Goal: Task Accomplishment & Management: Manage account settings

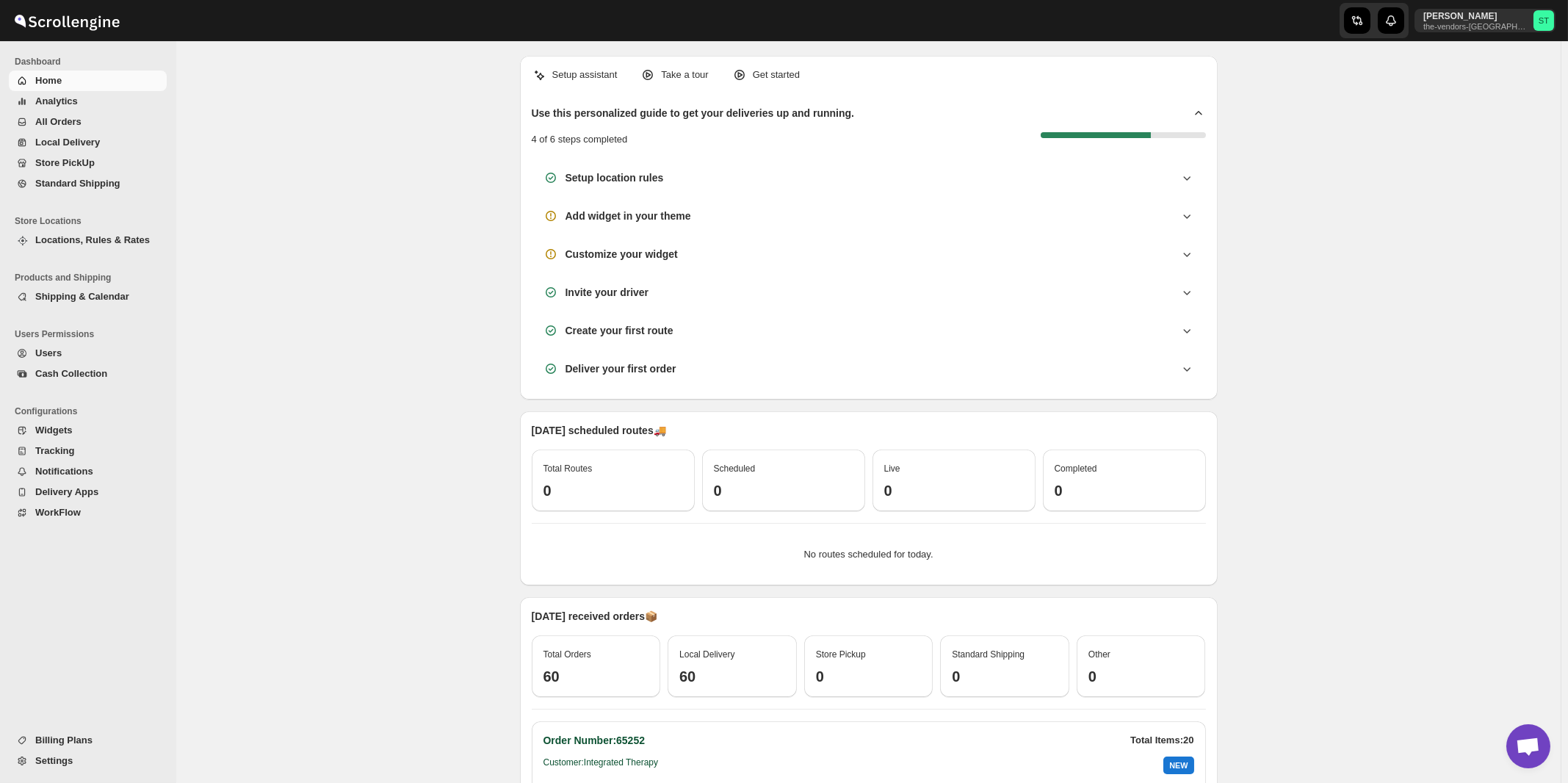
click at [50, 121] on span "All Orders" at bounding box center [58, 121] width 47 height 11
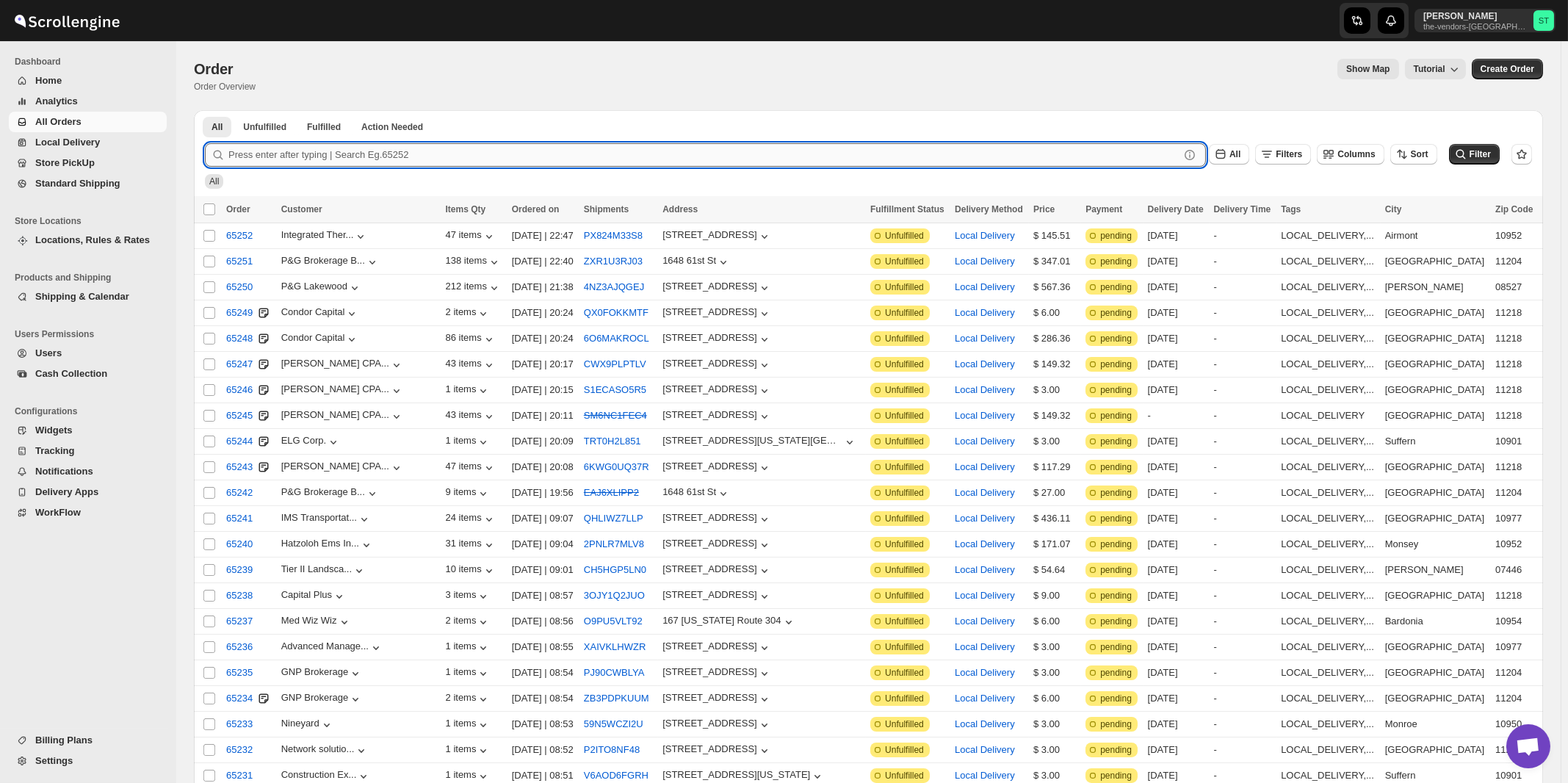
click at [395, 147] on input "text" at bounding box center [704, 155] width 951 height 24
paste input "P&G Brokerage Boro Park"
type input "P&G Brokerage Boro Park"
click at [205, 110] on button "Submit" at bounding box center [226, 118] width 42 height 16
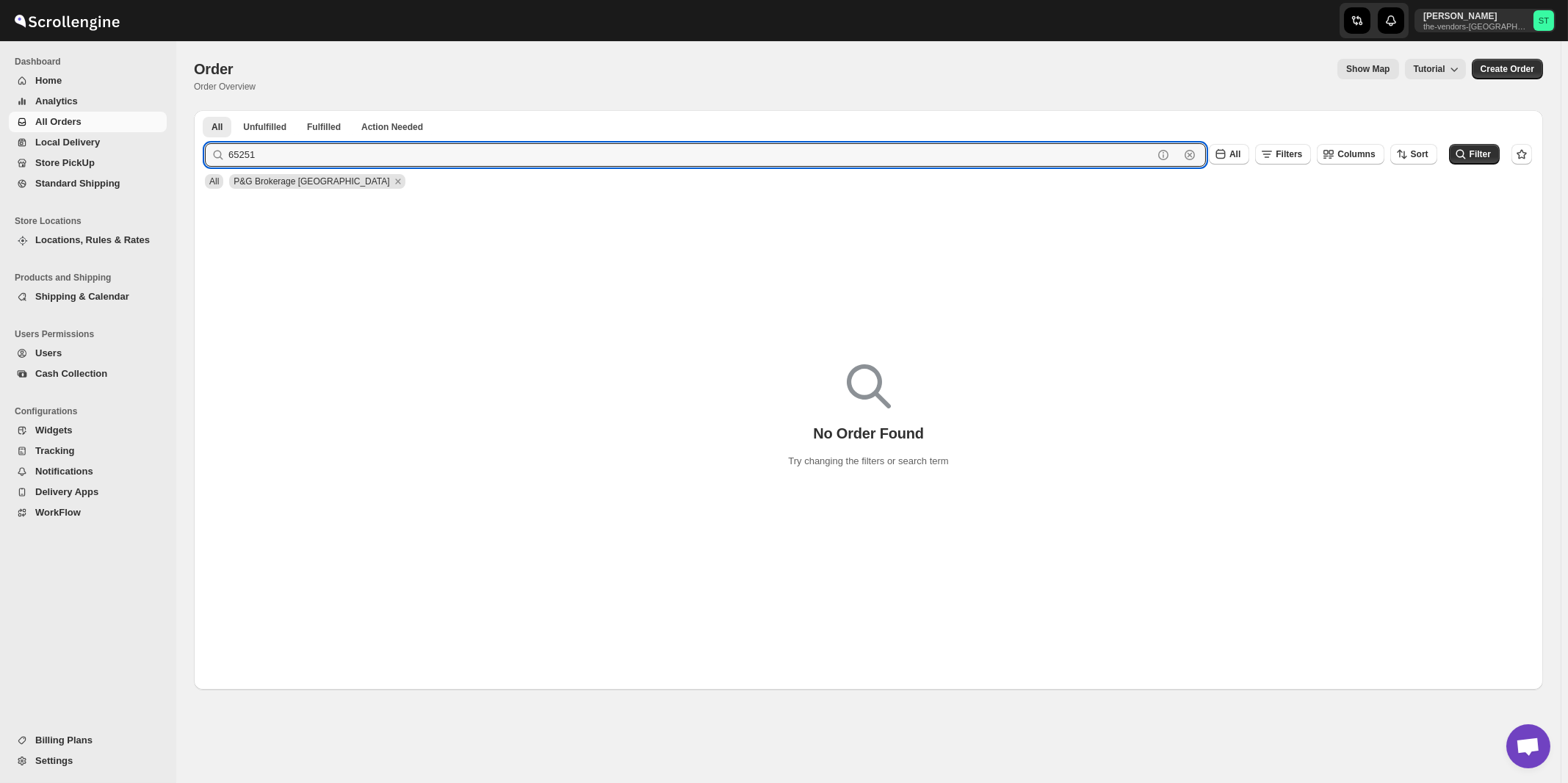
type input "65251"
click at [205, 110] on button "Submit" at bounding box center [226, 118] width 42 height 16
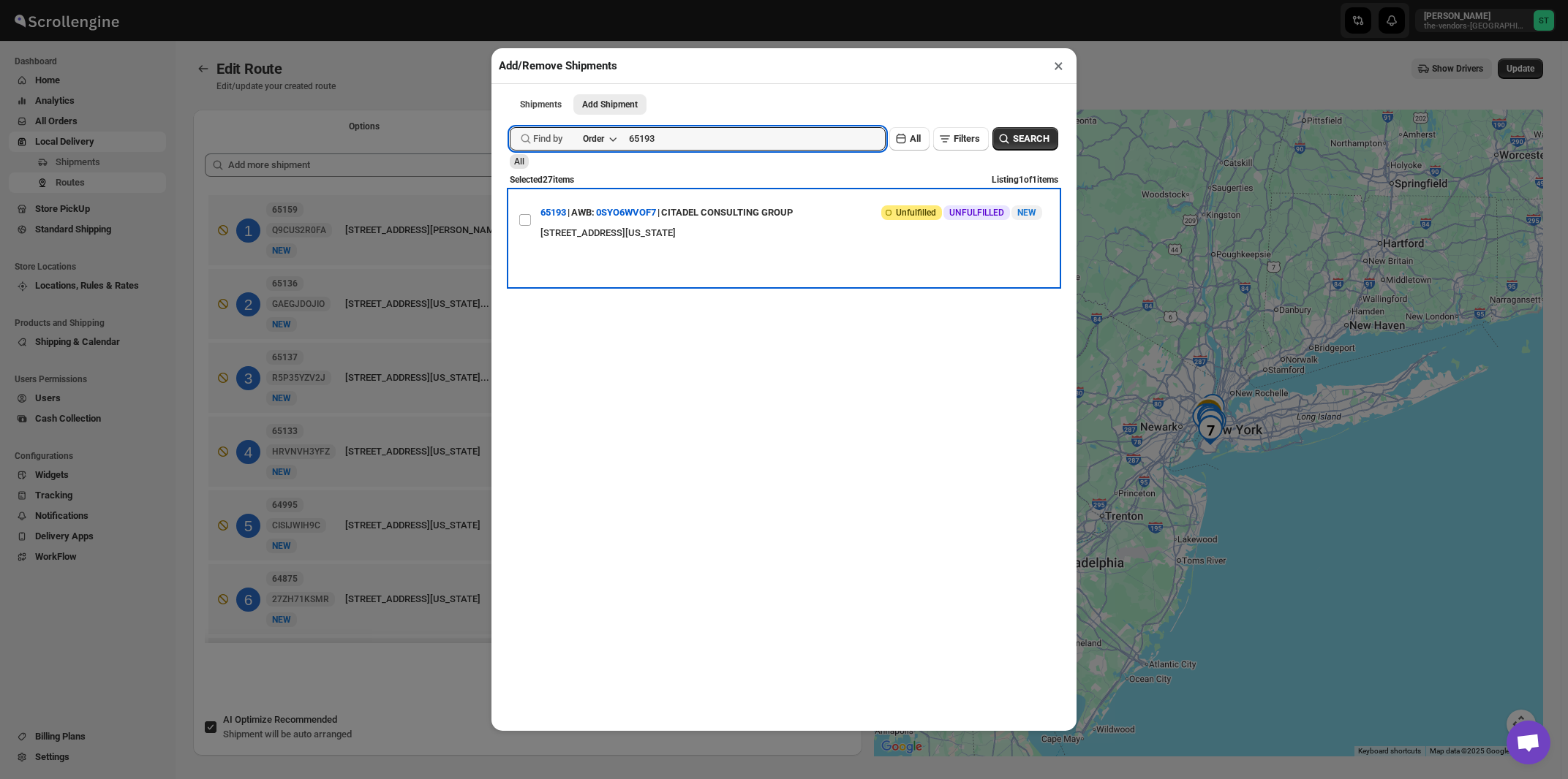
click at [752, 240] on div "[STREET_ADDRESS][US_STATE]" at bounding box center [791, 233] width 502 height 15
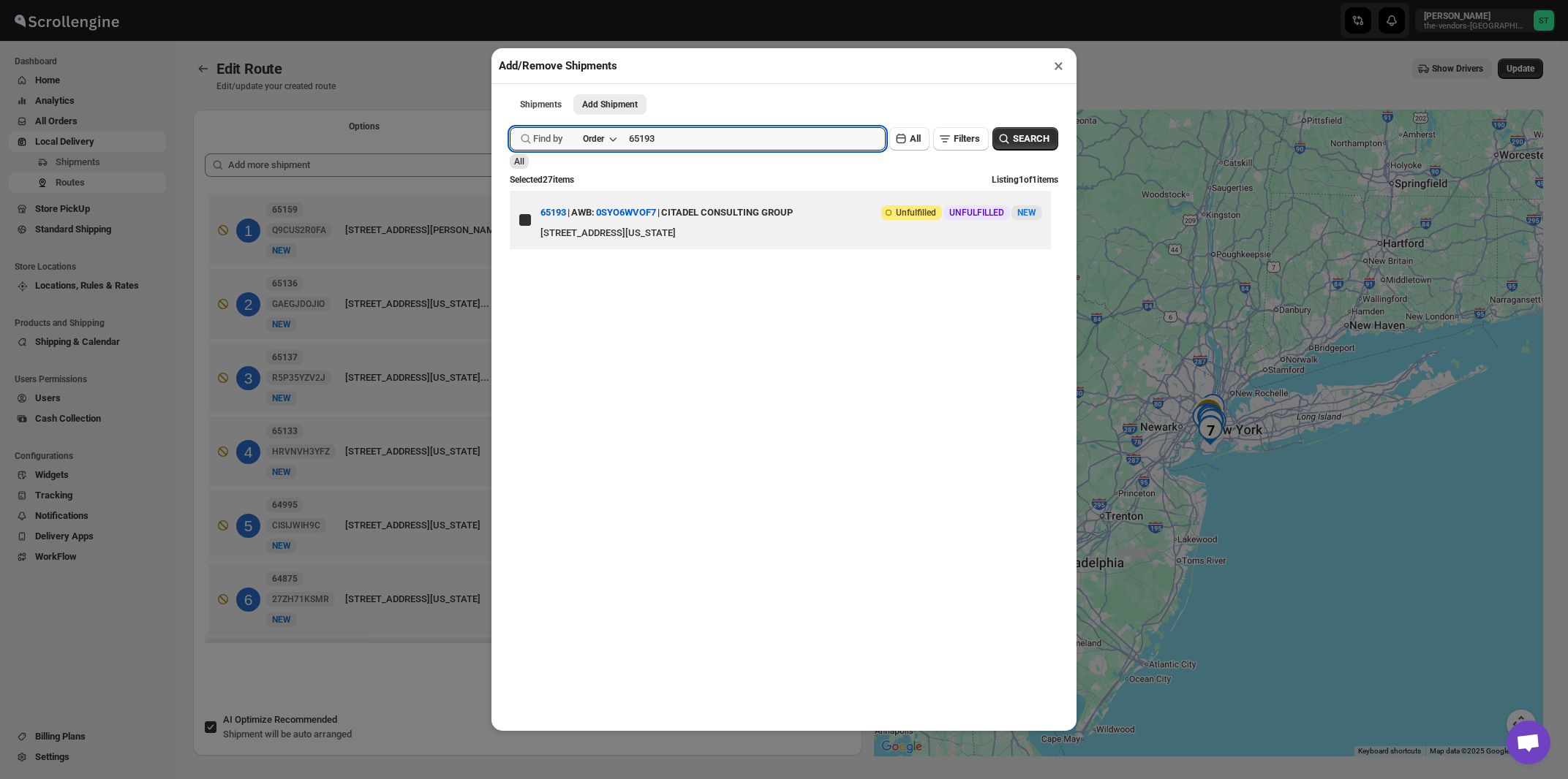
checkbox input "true"
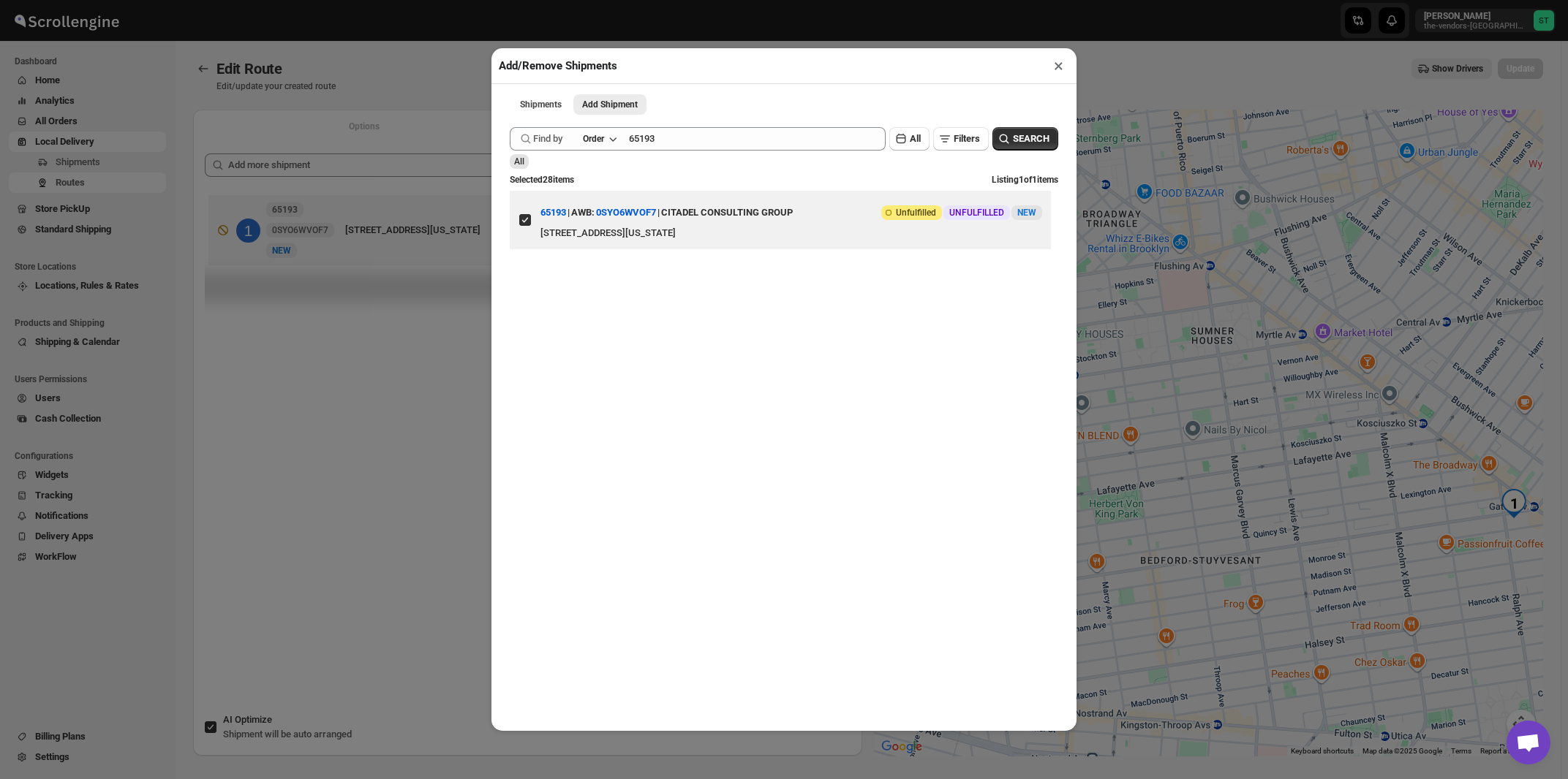
click at [1056, 69] on button "×" at bounding box center [1058, 66] width 21 height 20
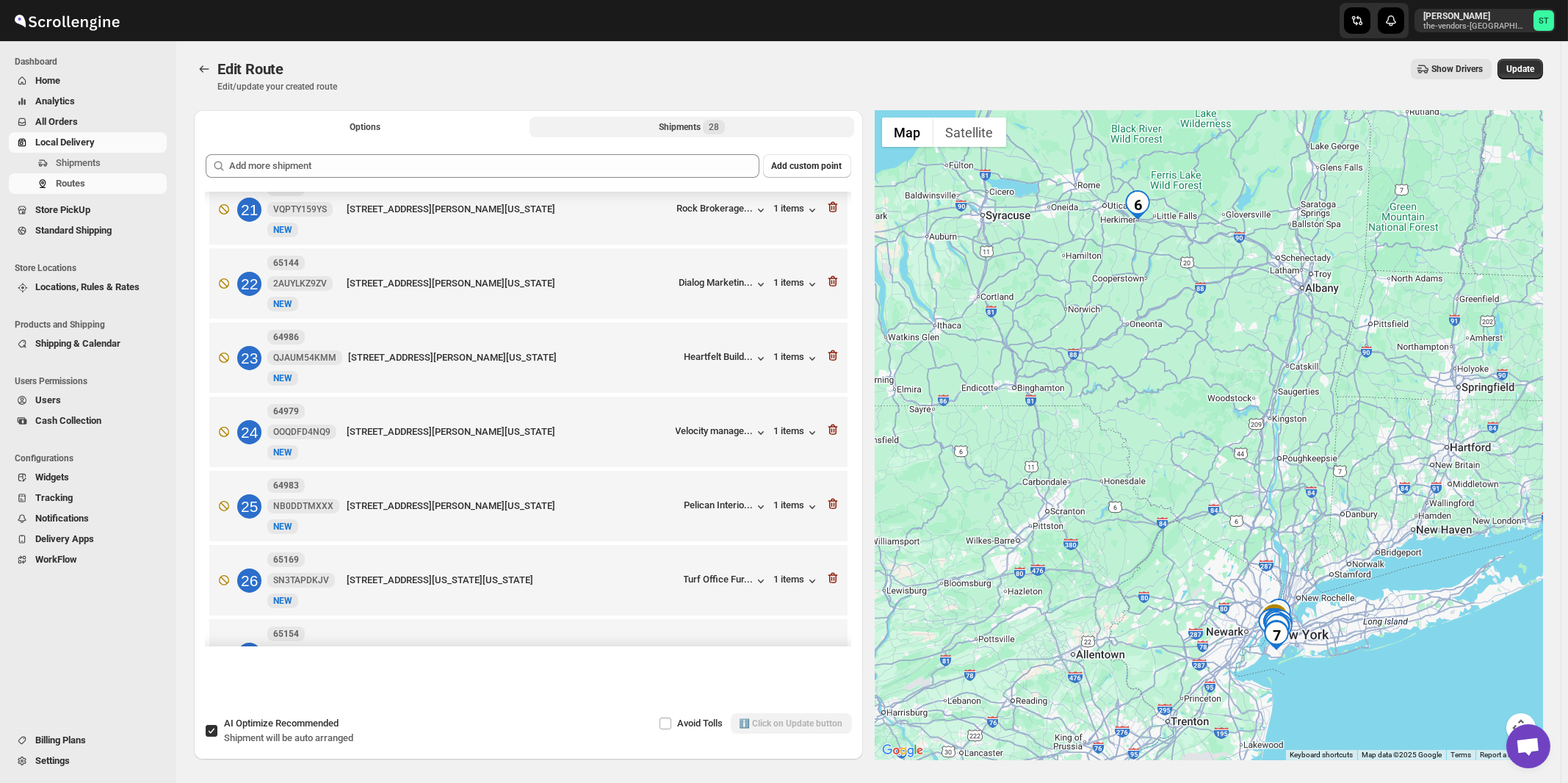
scroll to position [1664, 0]
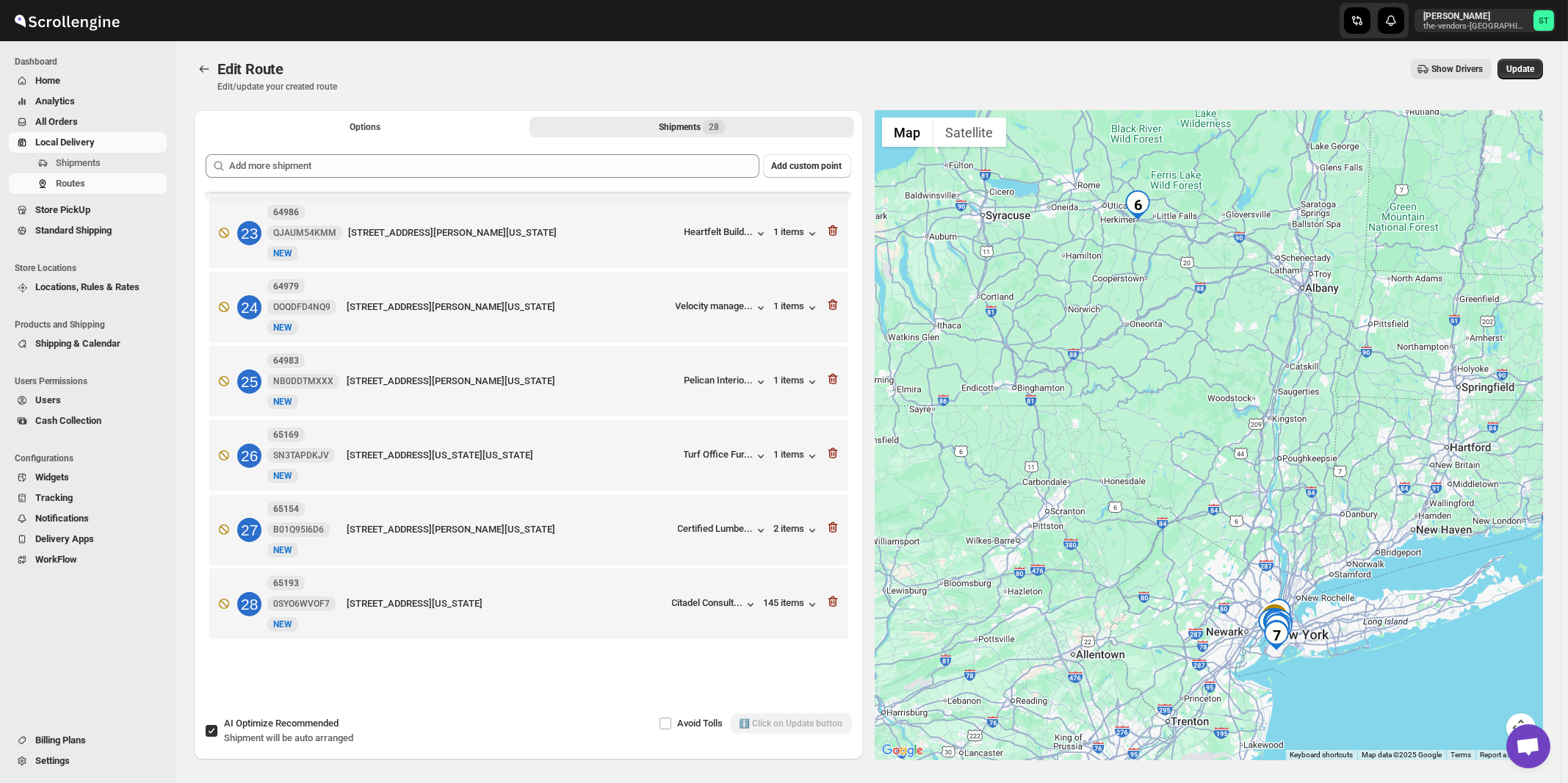
click at [319, 739] on span "Shipment will be auto arranged" at bounding box center [288, 738] width 129 height 11
click at [218, 737] on input "AI Optimize Recommended Shipment will be auto arranged" at bounding box center [211, 730] width 11 height 11
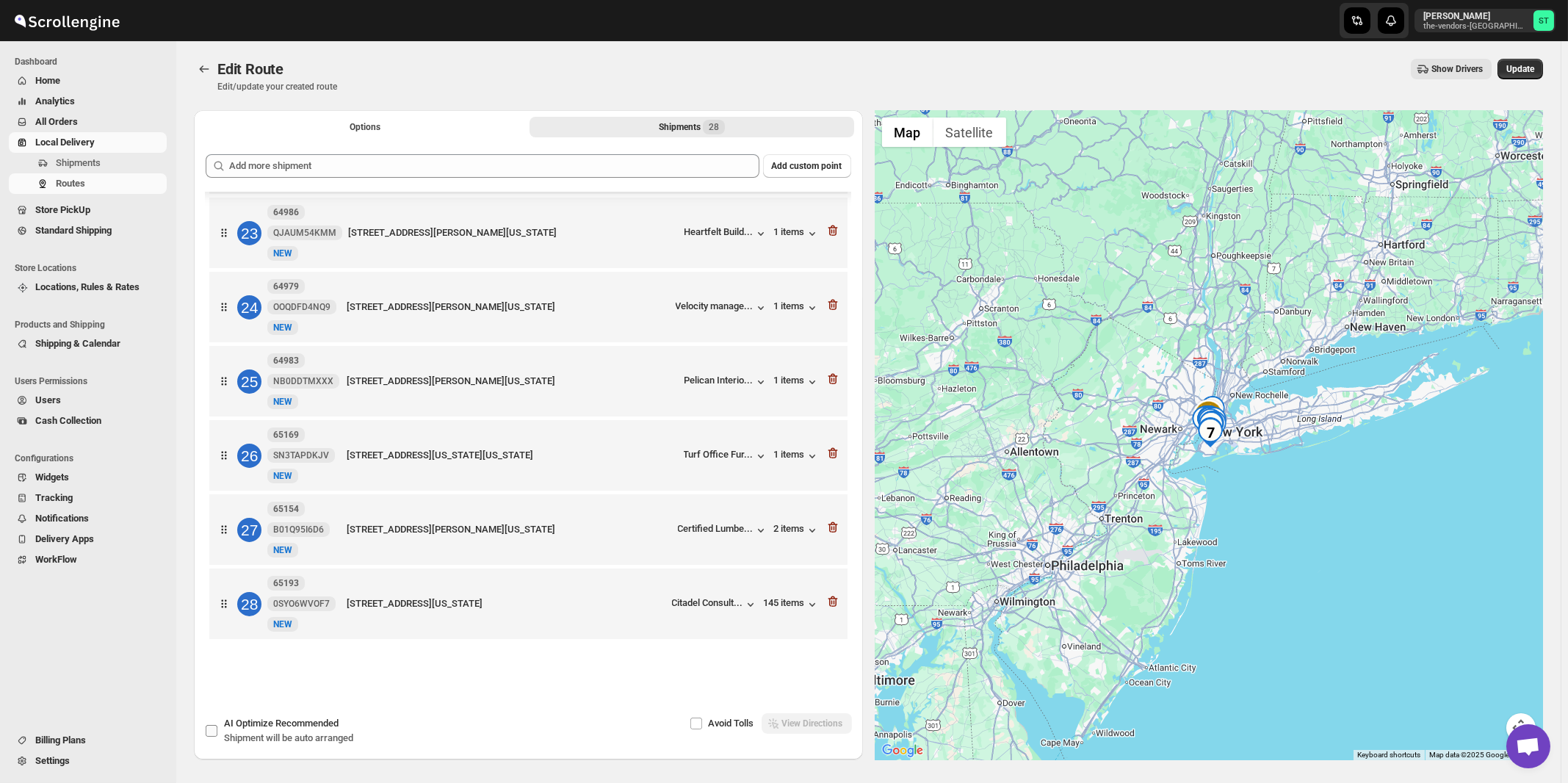
click at [317, 739] on span "Shipment will be auto arranged" at bounding box center [288, 738] width 129 height 11
click at [218, 737] on input "AI Optimize Recommended Shipment will be auto arranged" at bounding box center [211, 730] width 11 height 11
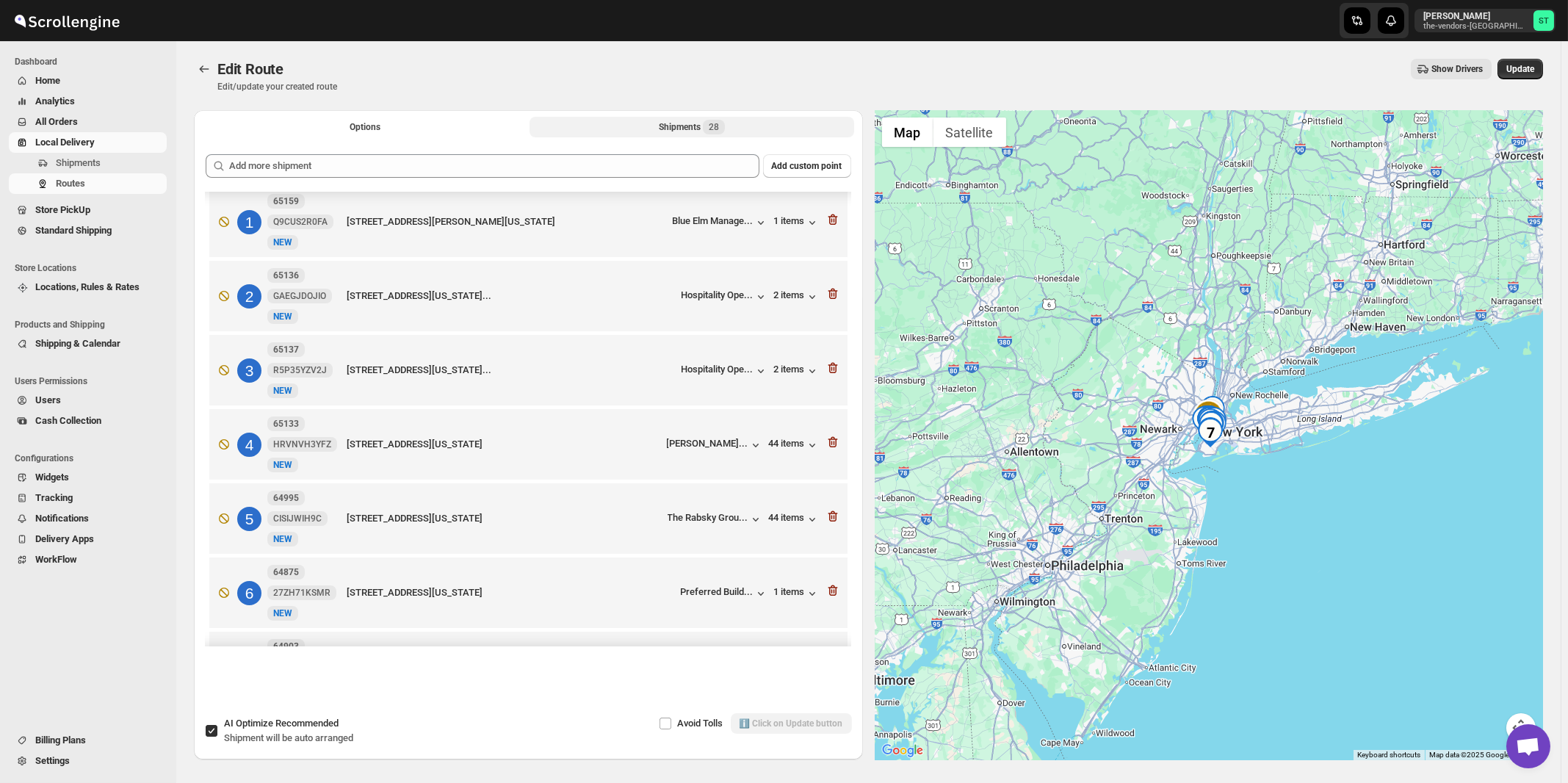
scroll to position [0, 0]
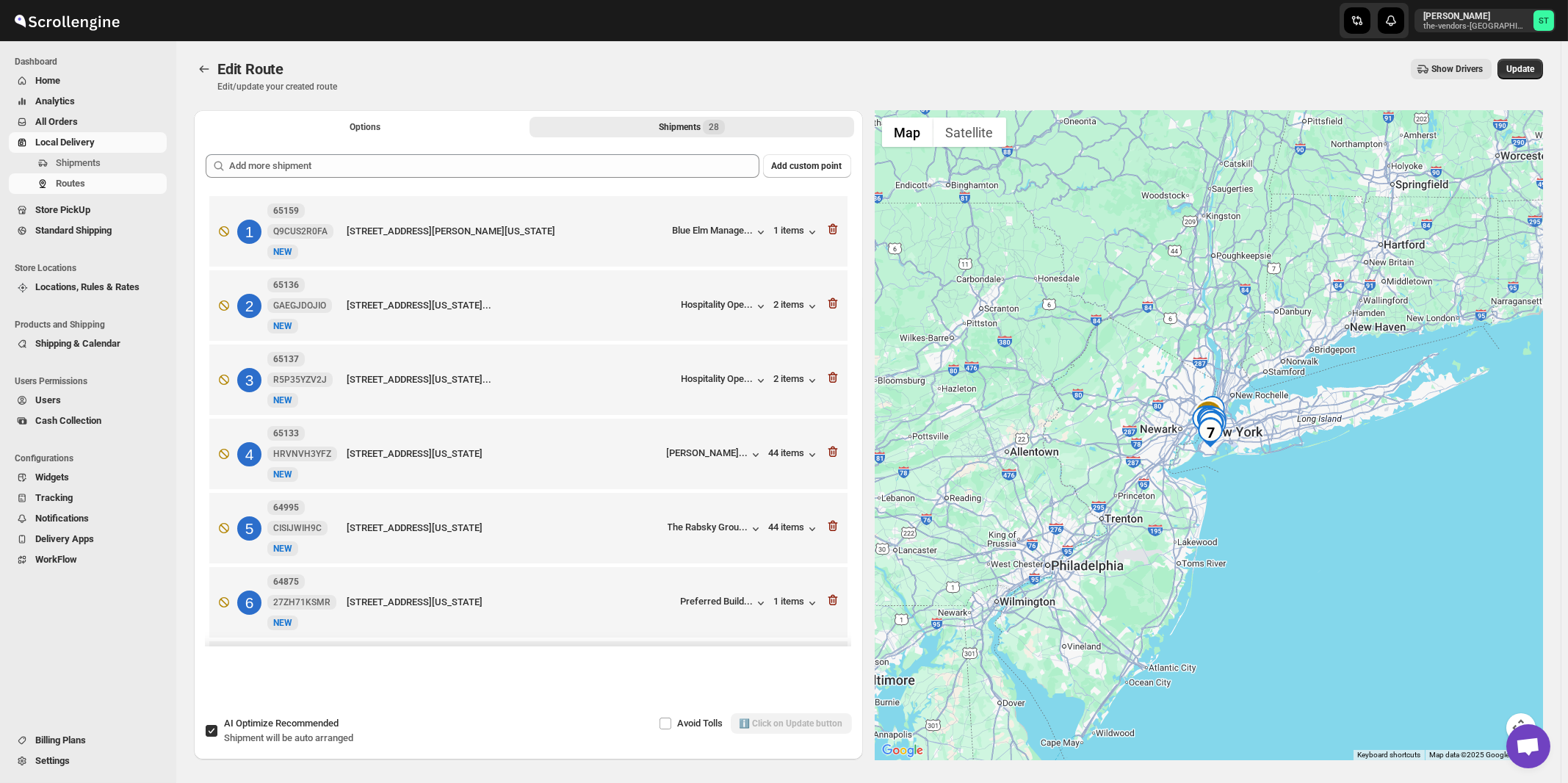
click at [308, 728] on span "Recommended" at bounding box center [307, 723] width 63 height 11
click at [218, 728] on input "AI Optimize Recommended Shipment will be auto arranged" at bounding box center [211, 730] width 11 height 11
click at [370, 139] on div "Options Shipments 28 More views Options Shipments 28 More views" at bounding box center [529, 126] width 669 height 33
click at [370, 133] on span "Options" at bounding box center [365, 127] width 31 height 11
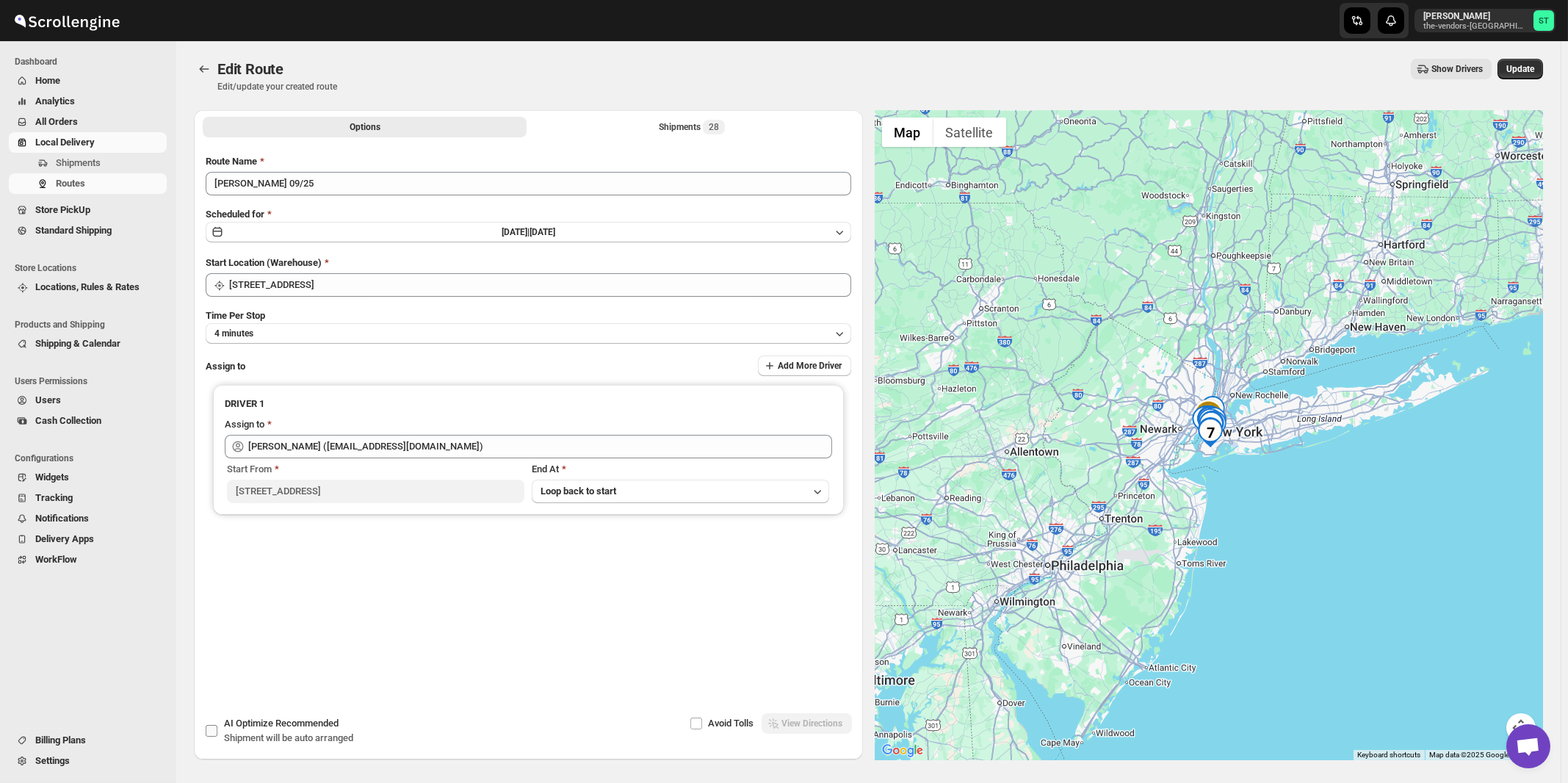
click at [251, 725] on span "AI Optimize Recommended" at bounding box center [281, 723] width 114 height 11
click at [218, 725] on input "AI Optimize Recommended Shipment will be auto arranged" at bounding box center [211, 730] width 11 height 11
click at [252, 727] on span "AI Optimize Recommended" at bounding box center [281, 723] width 114 height 11
click at [218, 727] on input "AI Optimize Recommended Shipment will be auto arranged" at bounding box center [211, 730] width 11 height 11
click at [697, 128] on div "Shipments 28" at bounding box center [691, 127] width 66 height 15
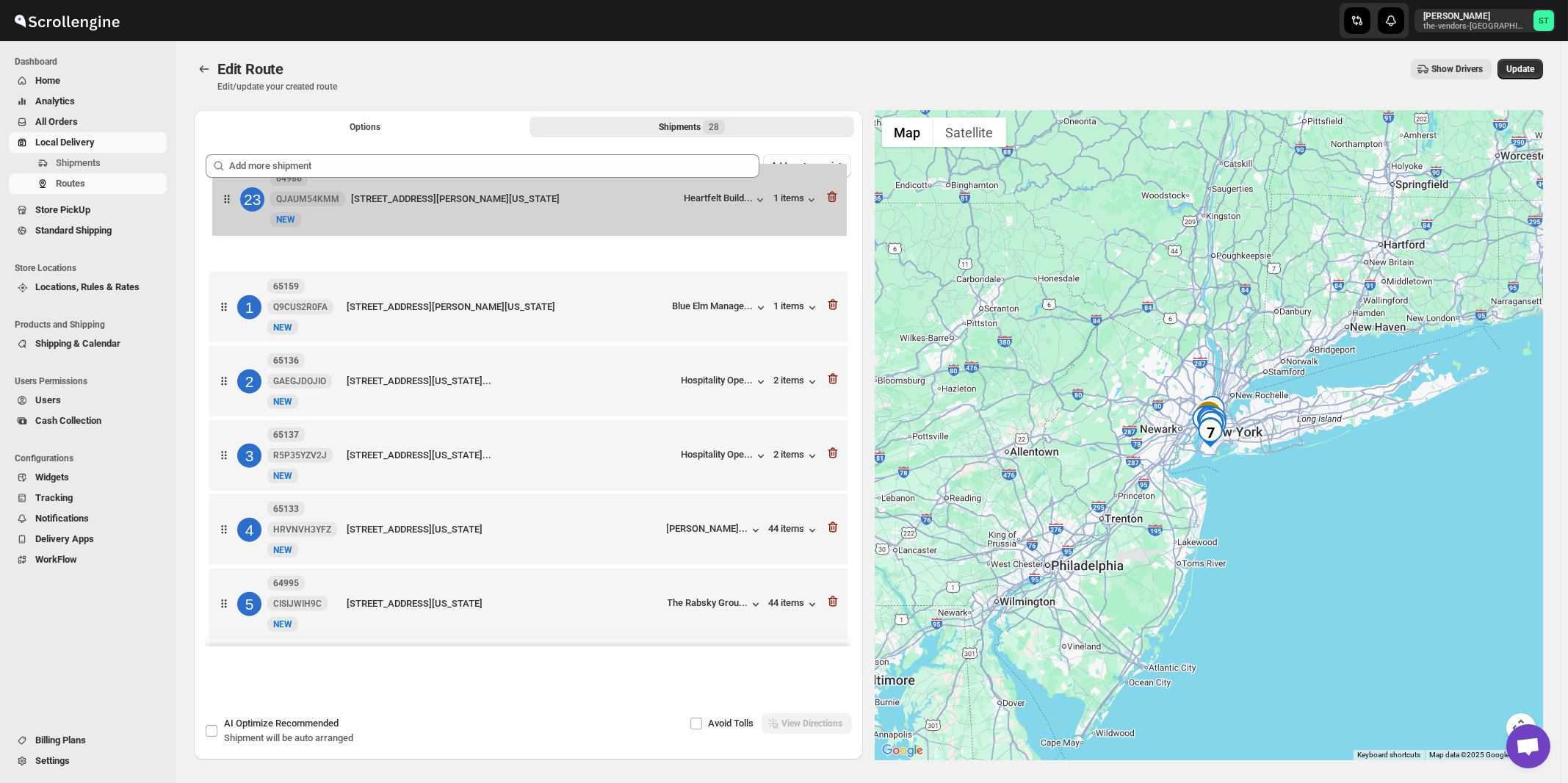
drag, startPoint x: 657, startPoint y: 331, endPoint x: 660, endPoint y: 210, distance: 121.0
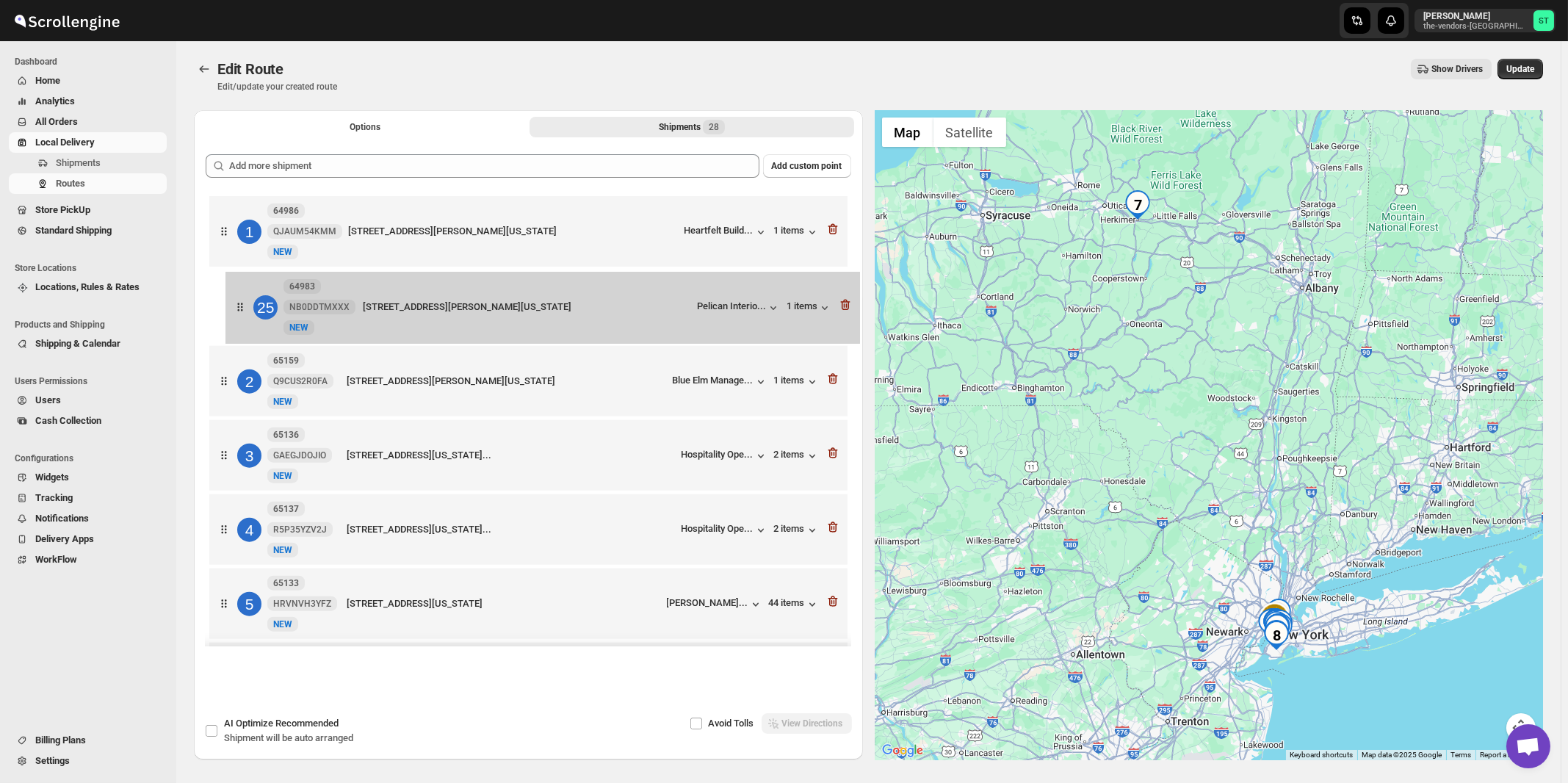
drag, startPoint x: 659, startPoint y: 473, endPoint x: 676, endPoint y: 319, distance: 154.9
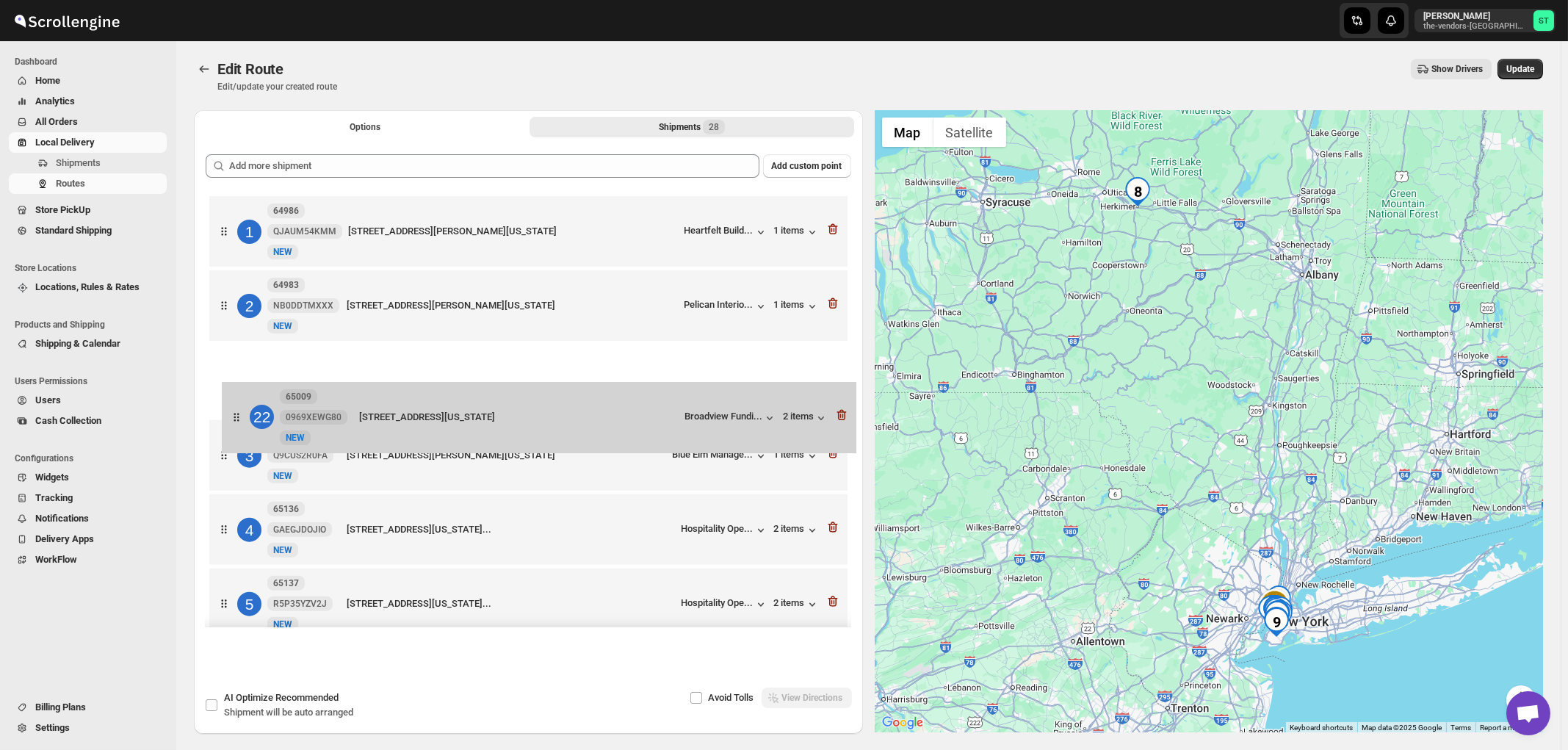
drag, startPoint x: 655, startPoint y: 345, endPoint x: 670, endPoint y: 400, distance: 57.0
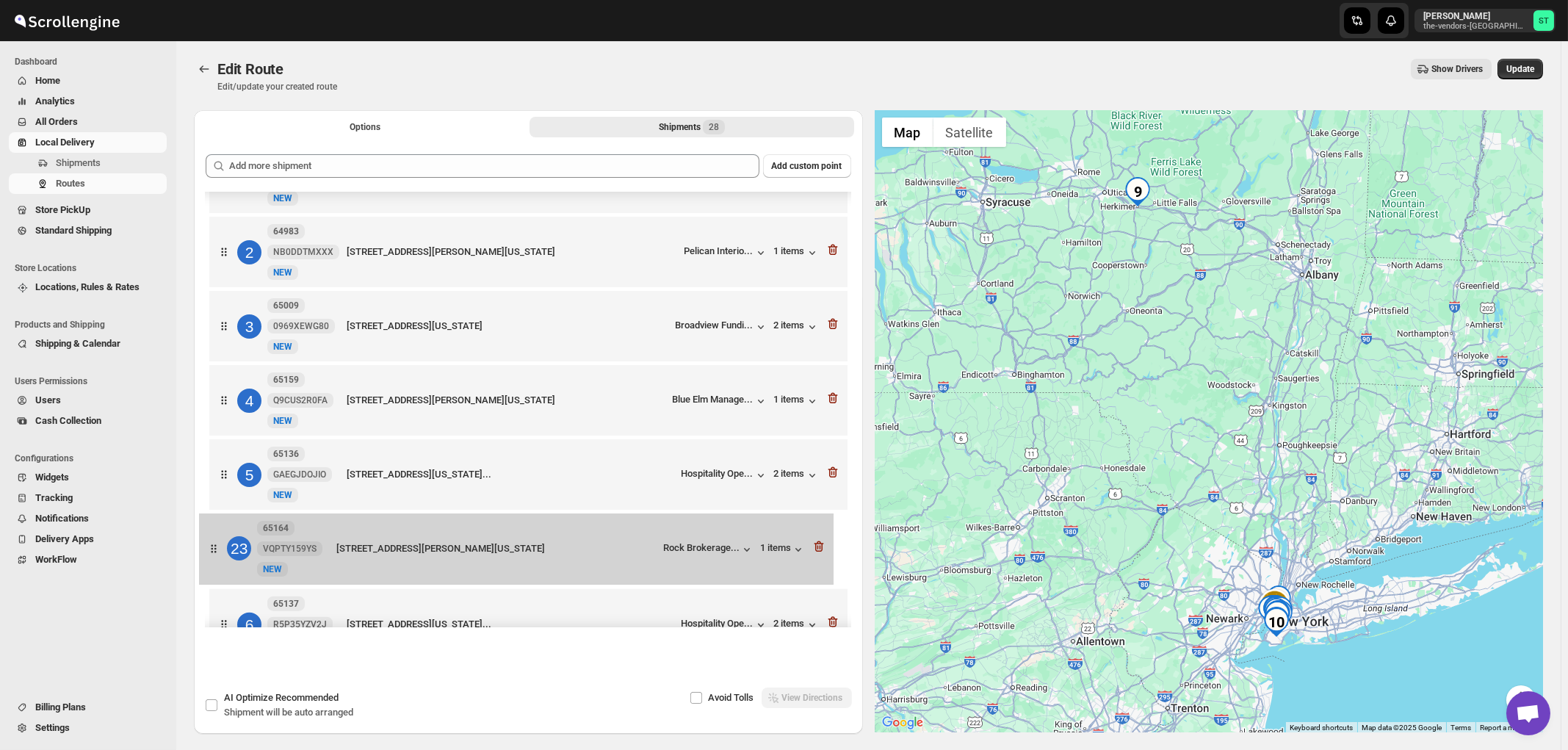
scroll to position [63, 0]
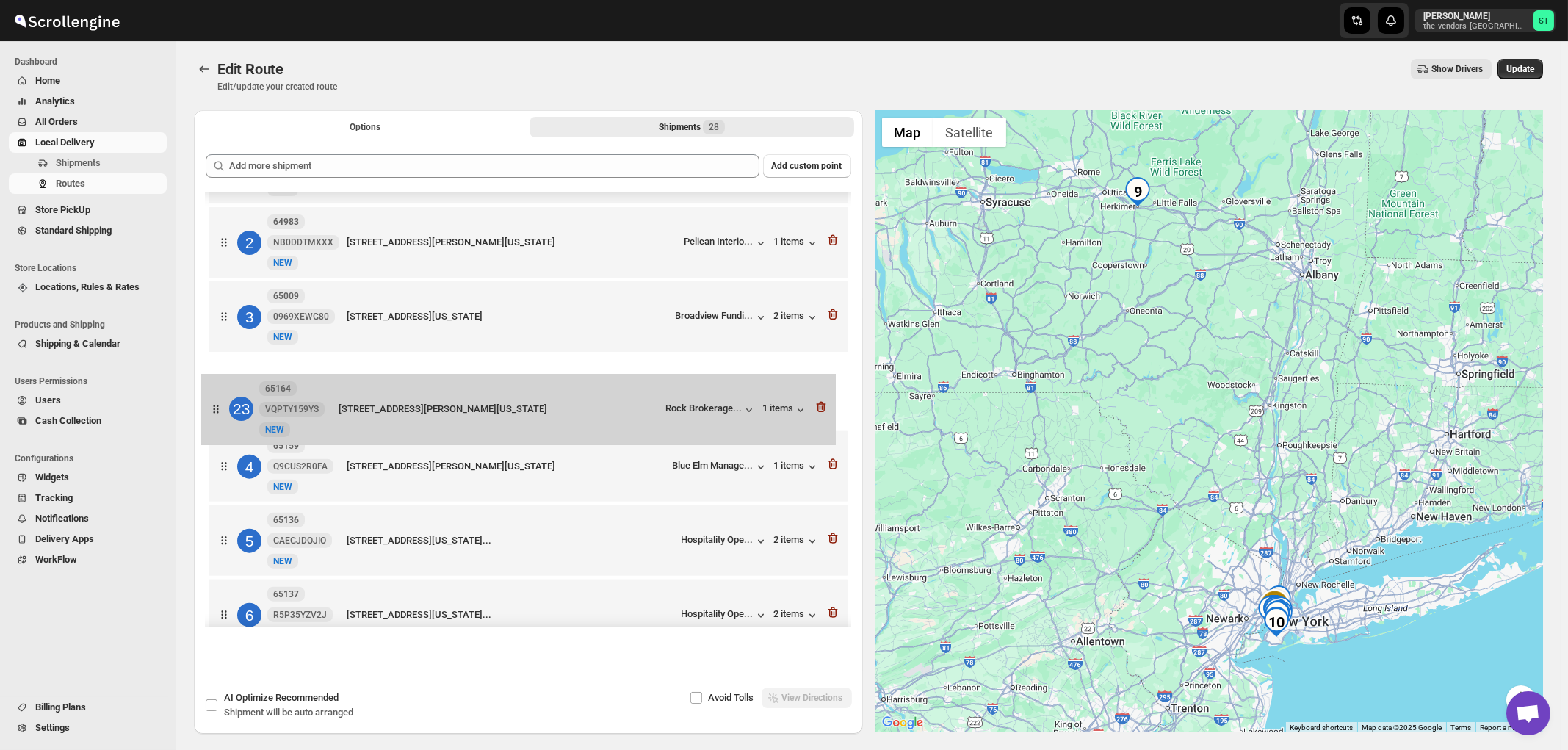
drag, startPoint x: 633, startPoint y: 422, endPoint x: 625, endPoint y: 416, distance: 10.0
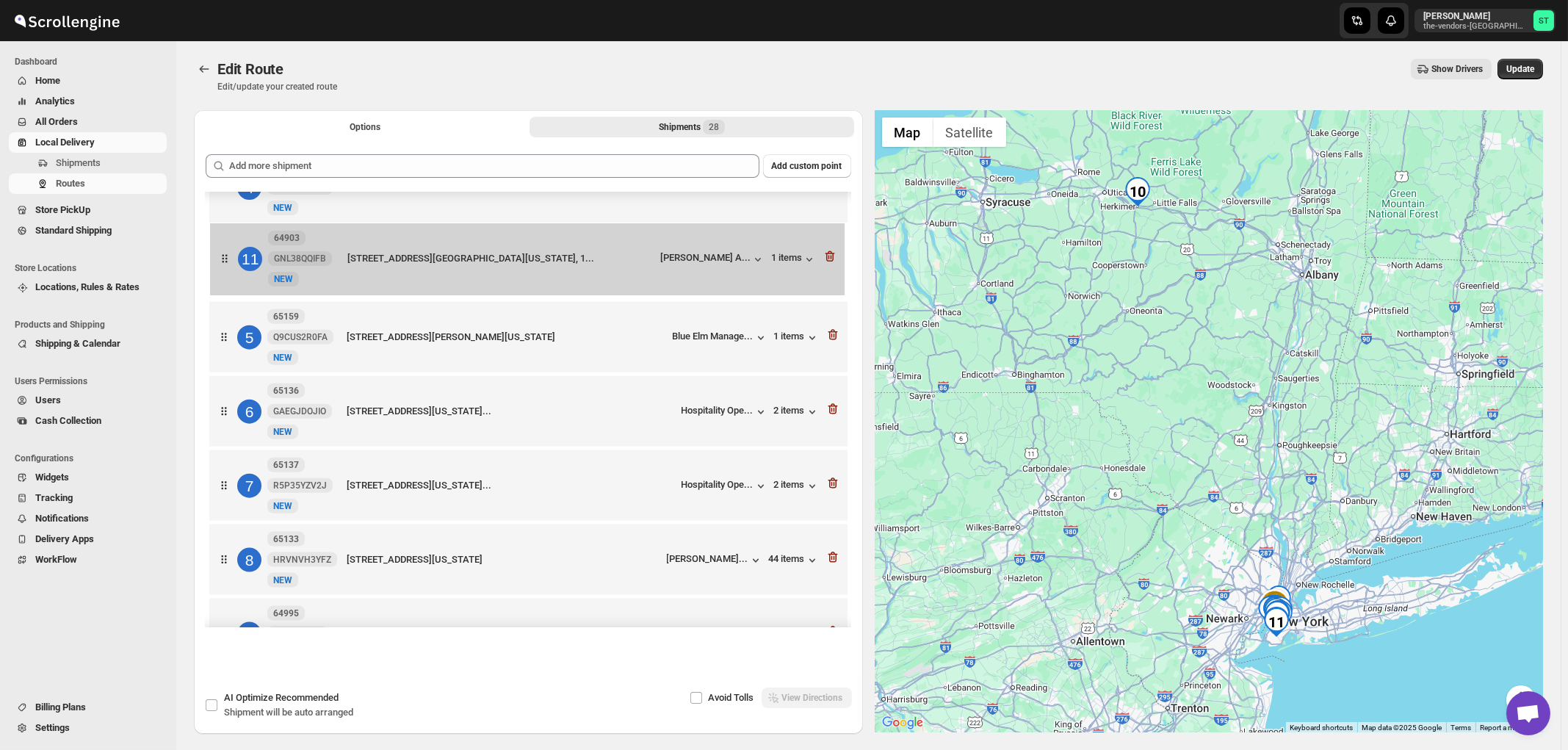
scroll to position [263, 0]
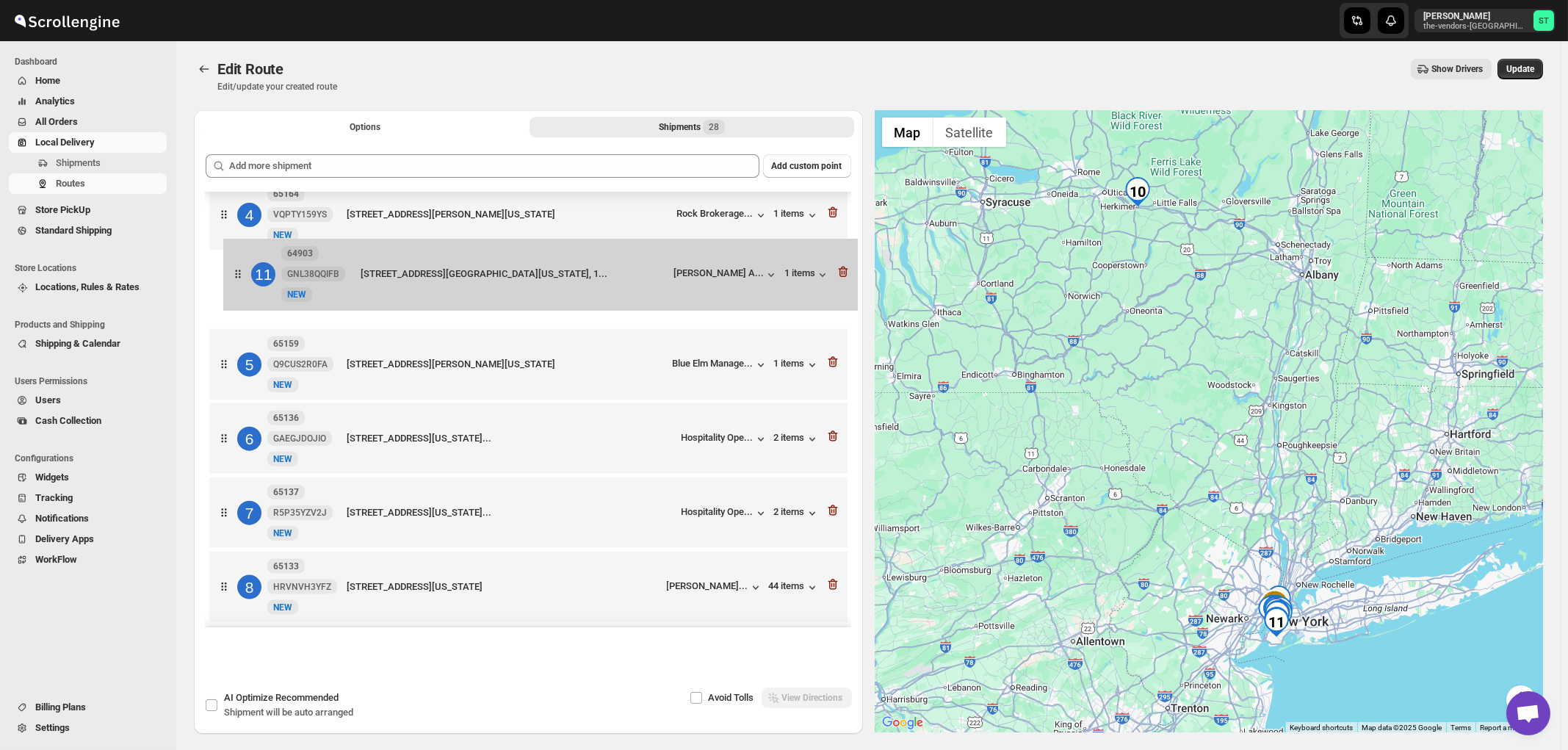
drag, startPoint x: 659, startPoint y: 388, endPoint x: 680, endPoint y: 271, distance: 118.9
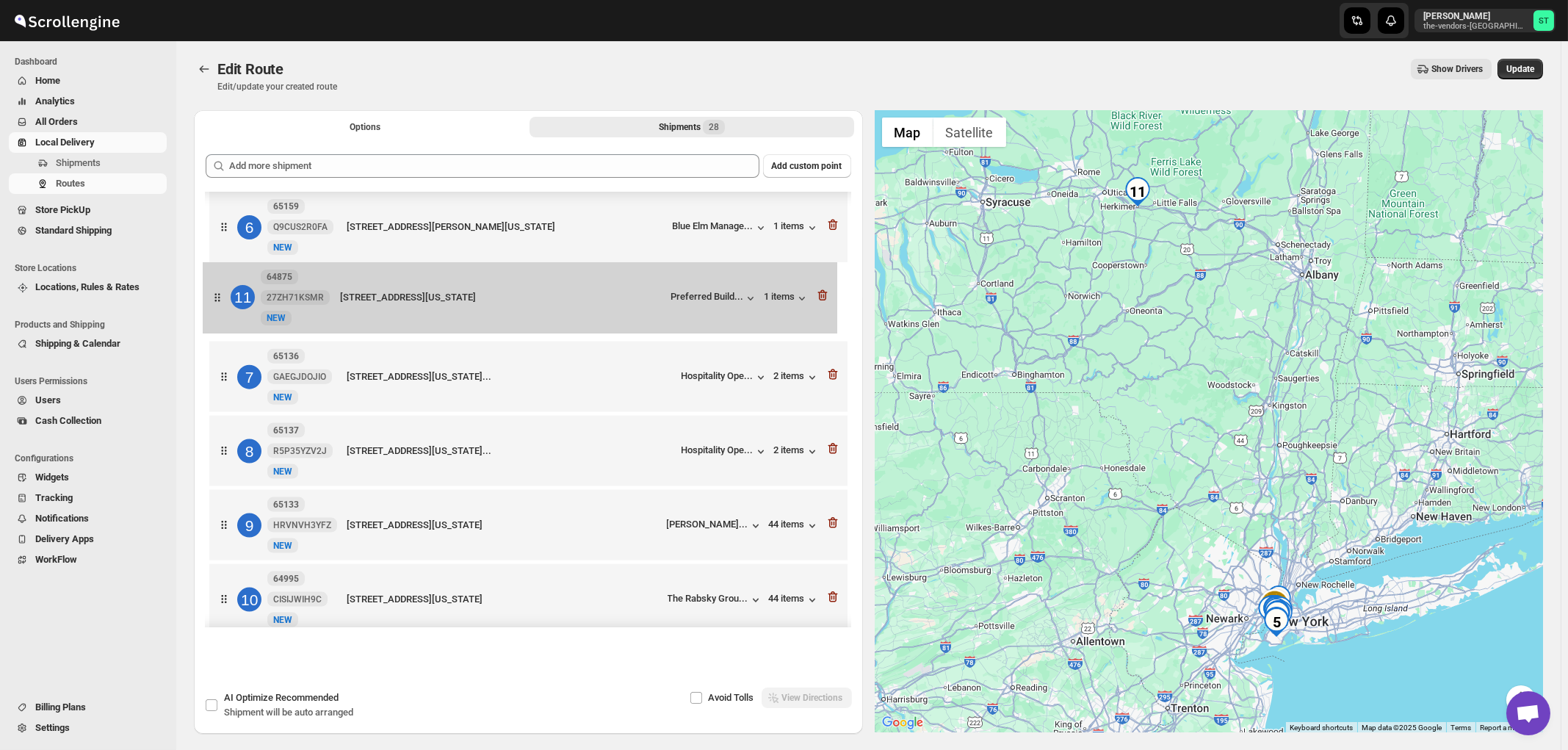
scroll to position [375, 0]
drag, startPoint x: 668, startPoint y: 497, endPoint x: 661, endPoint y: 312, distance: 185.1
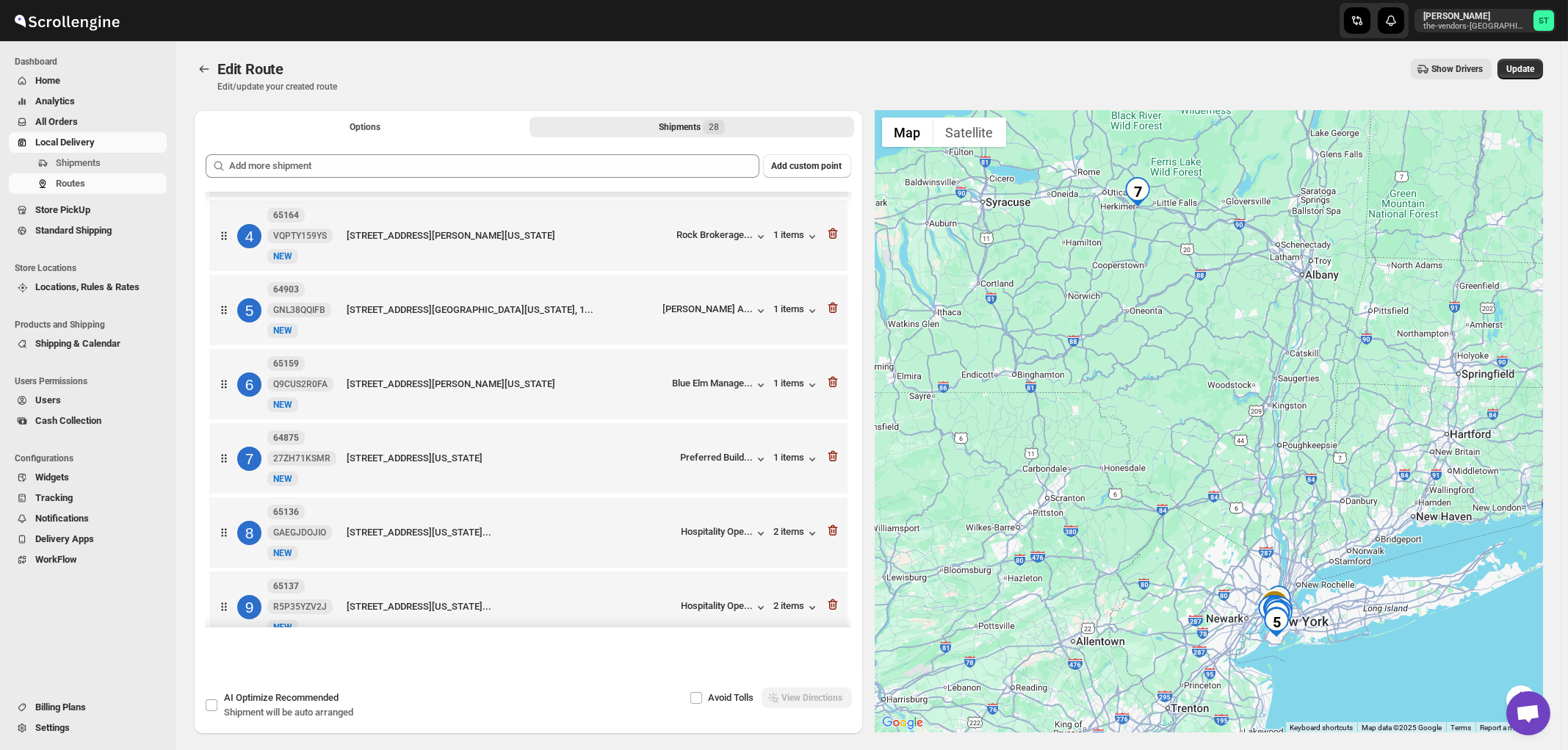
scroll to position [218, 0]
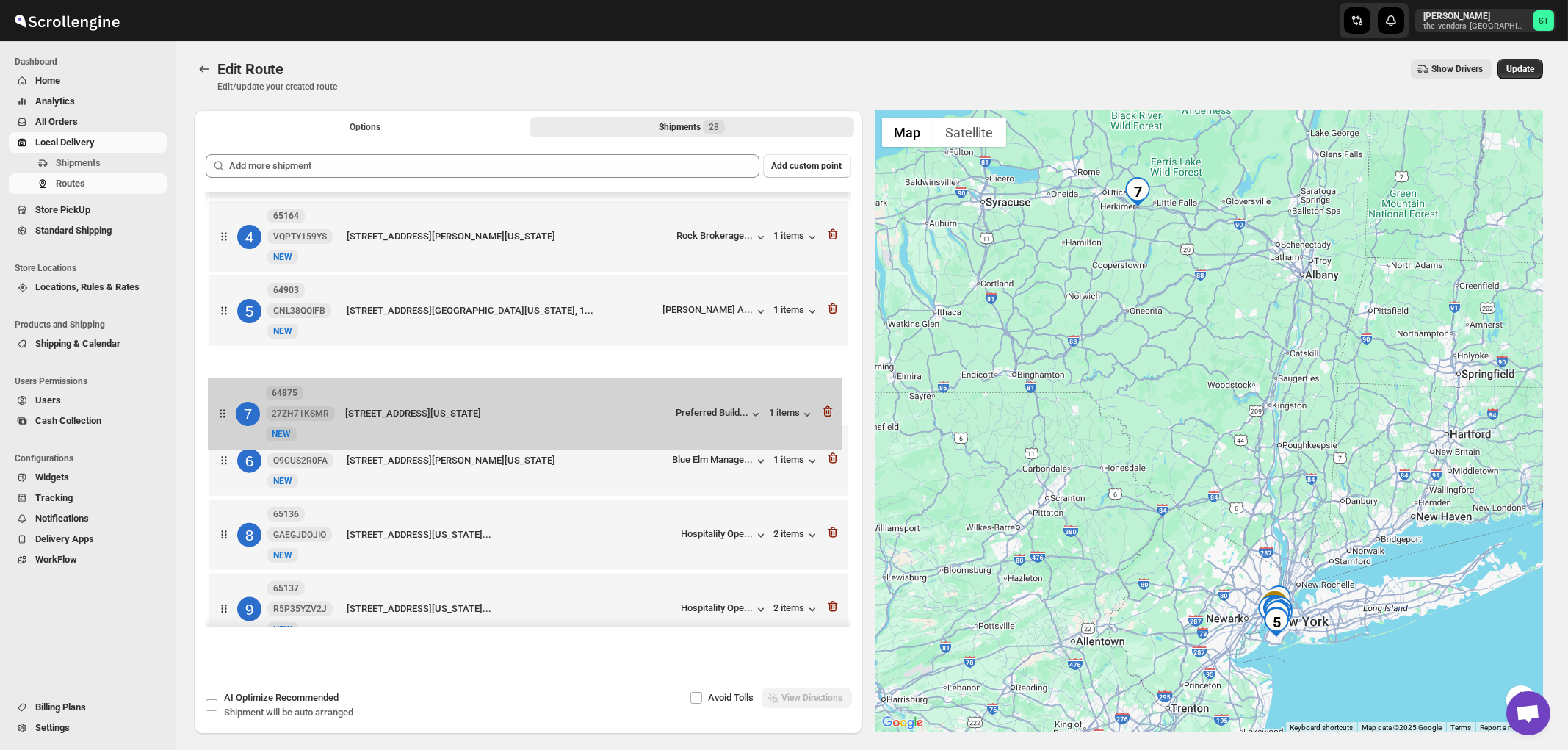
drag, startPoint x: 656, startPoint y: 464, endPoint x: 654, endPoint y: 398, distance: 66.0
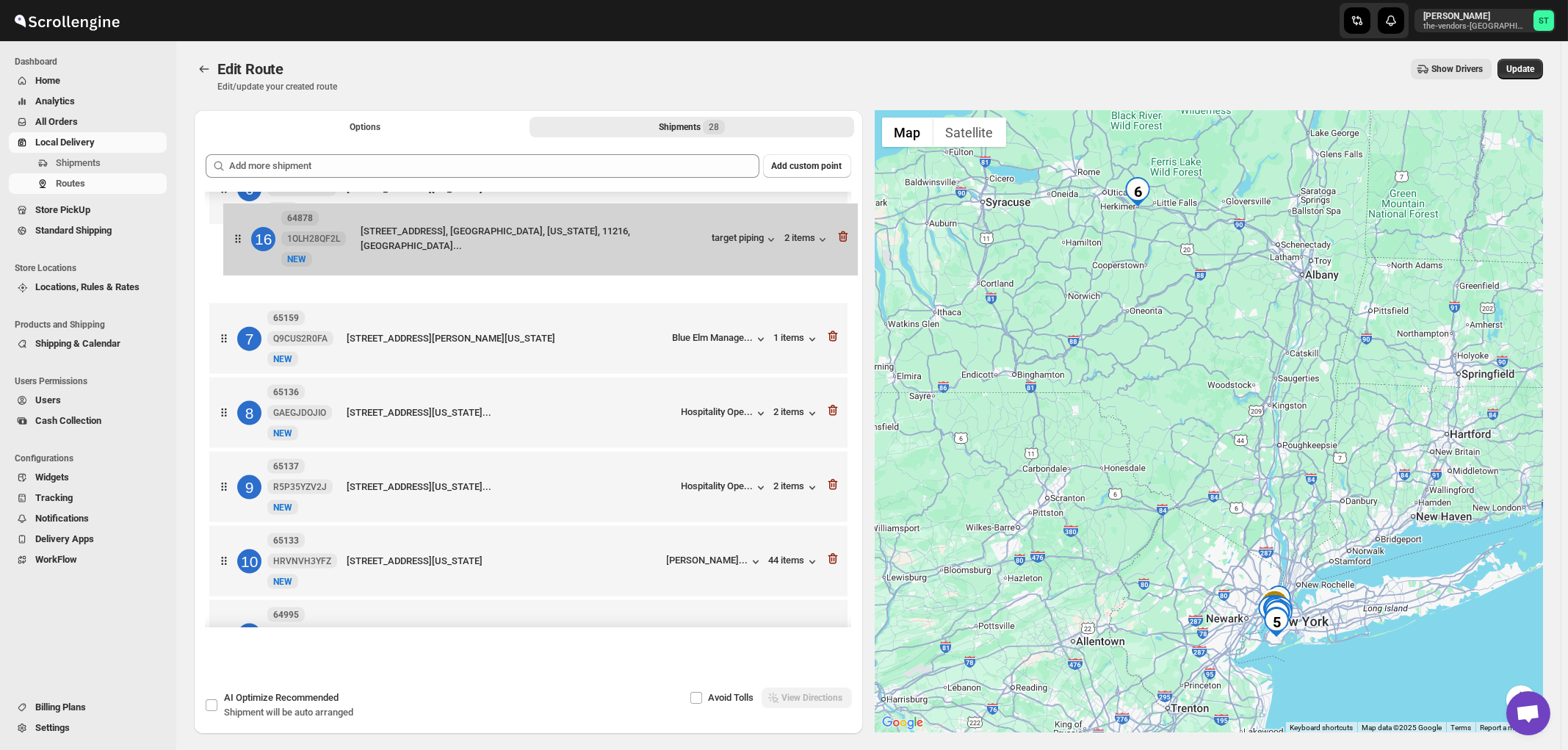
scroll to position [397, 0]
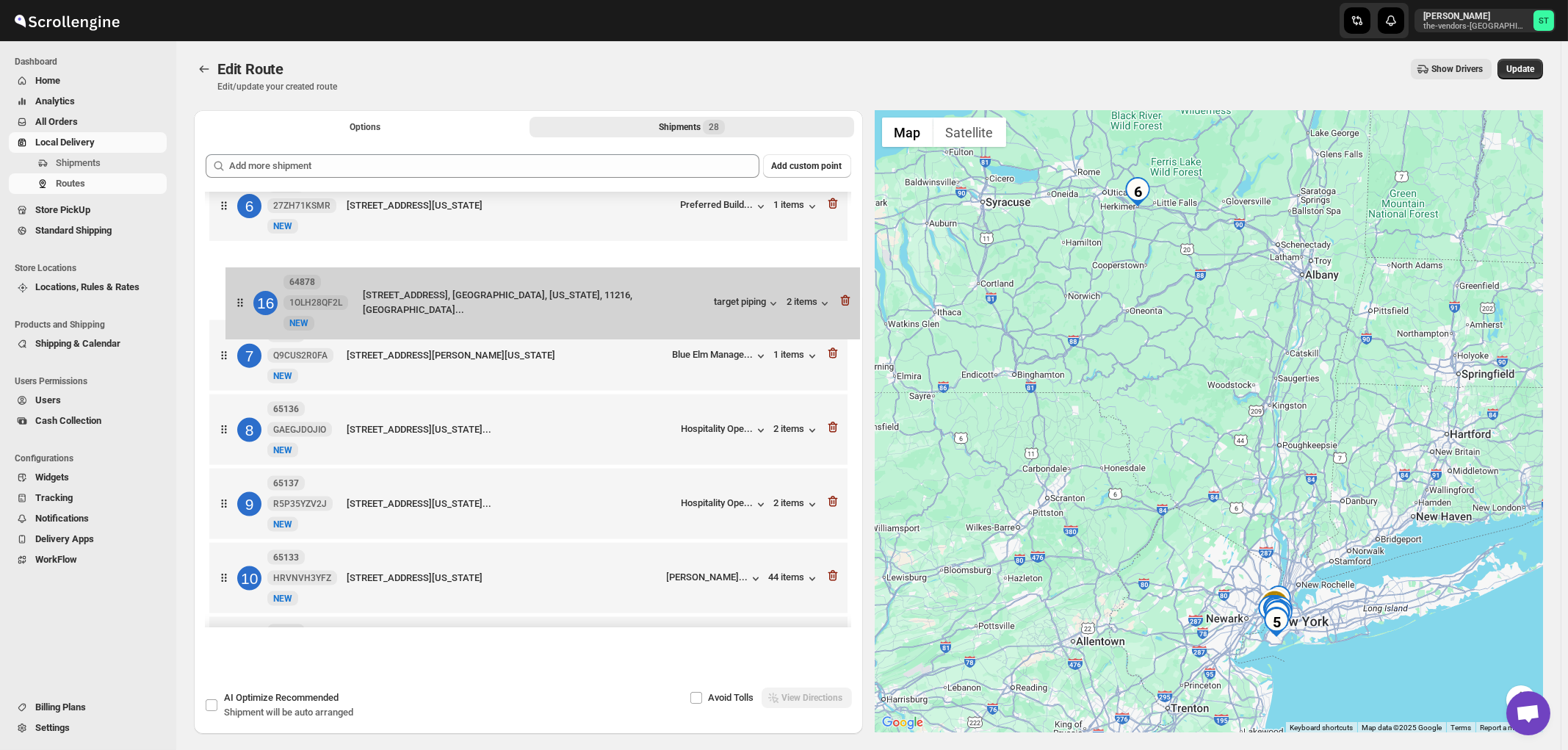
drag, startPoint x: 658, startPoint y: 374, endPoint x: 675, endPoint y: 315, distance: 61.4
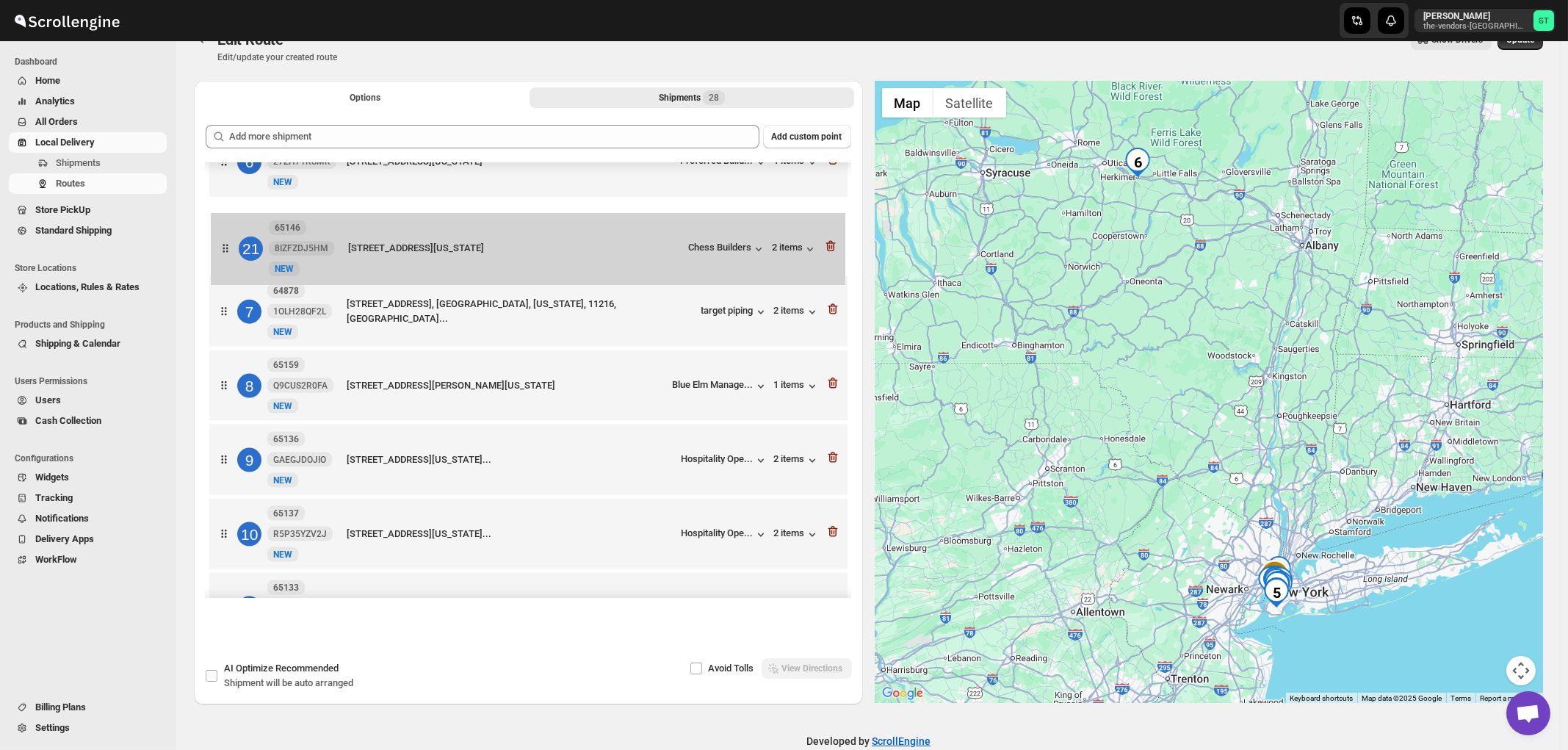
scroll to position [404, 0]
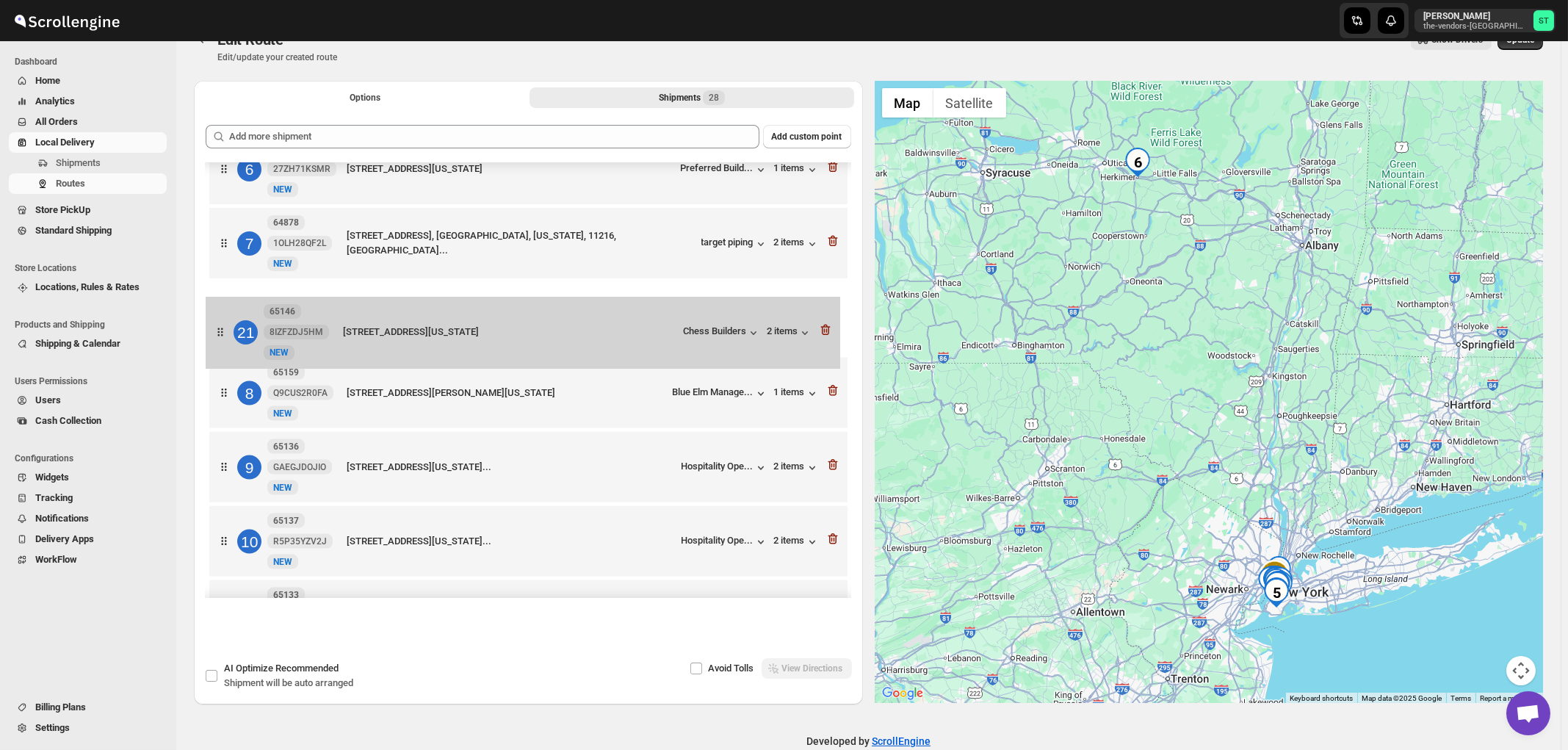
drag, startPoint x: 665, startPoint y: 371, endPoint x: 661, endPoint y: 344, distance: 27.3
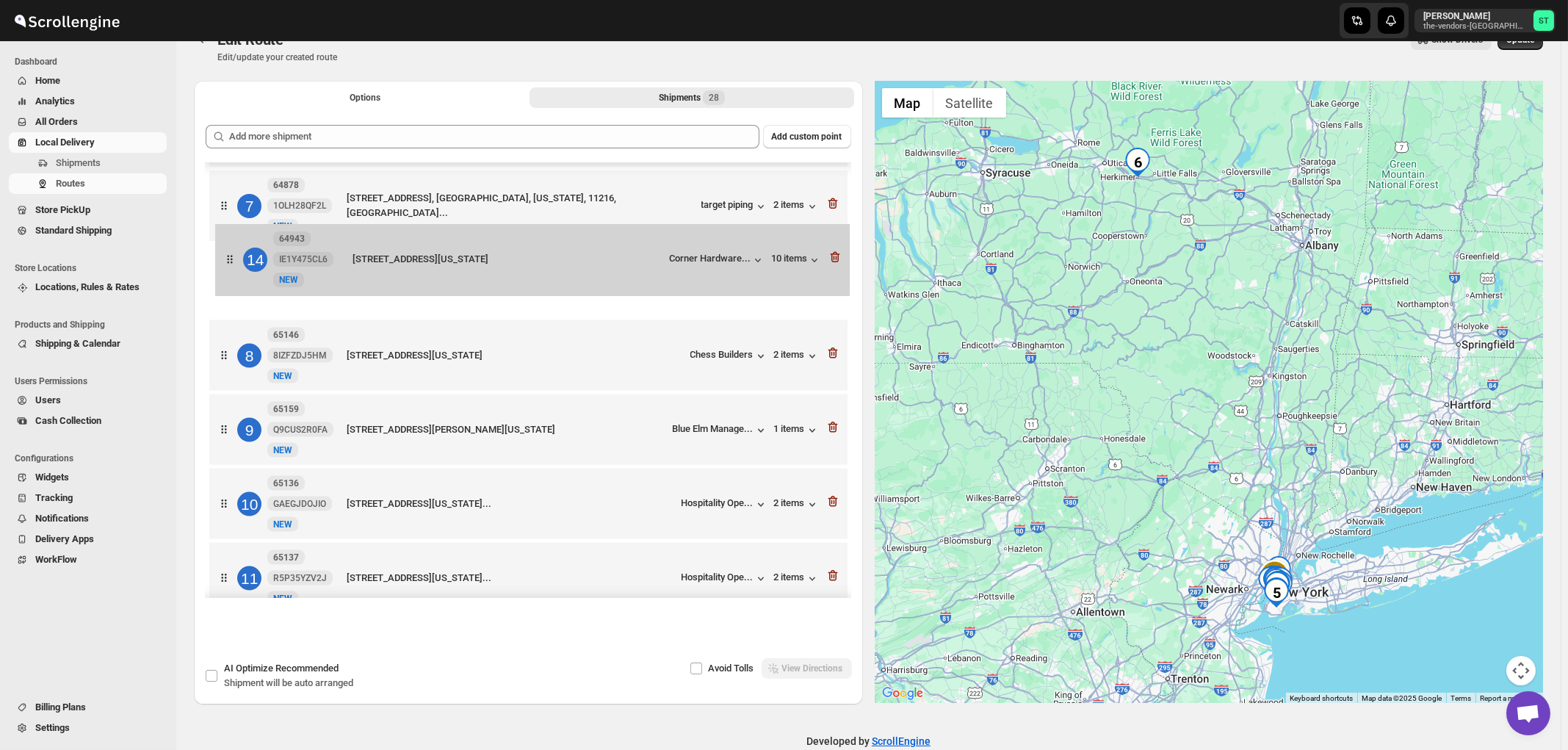
scroll to position [436, 0]
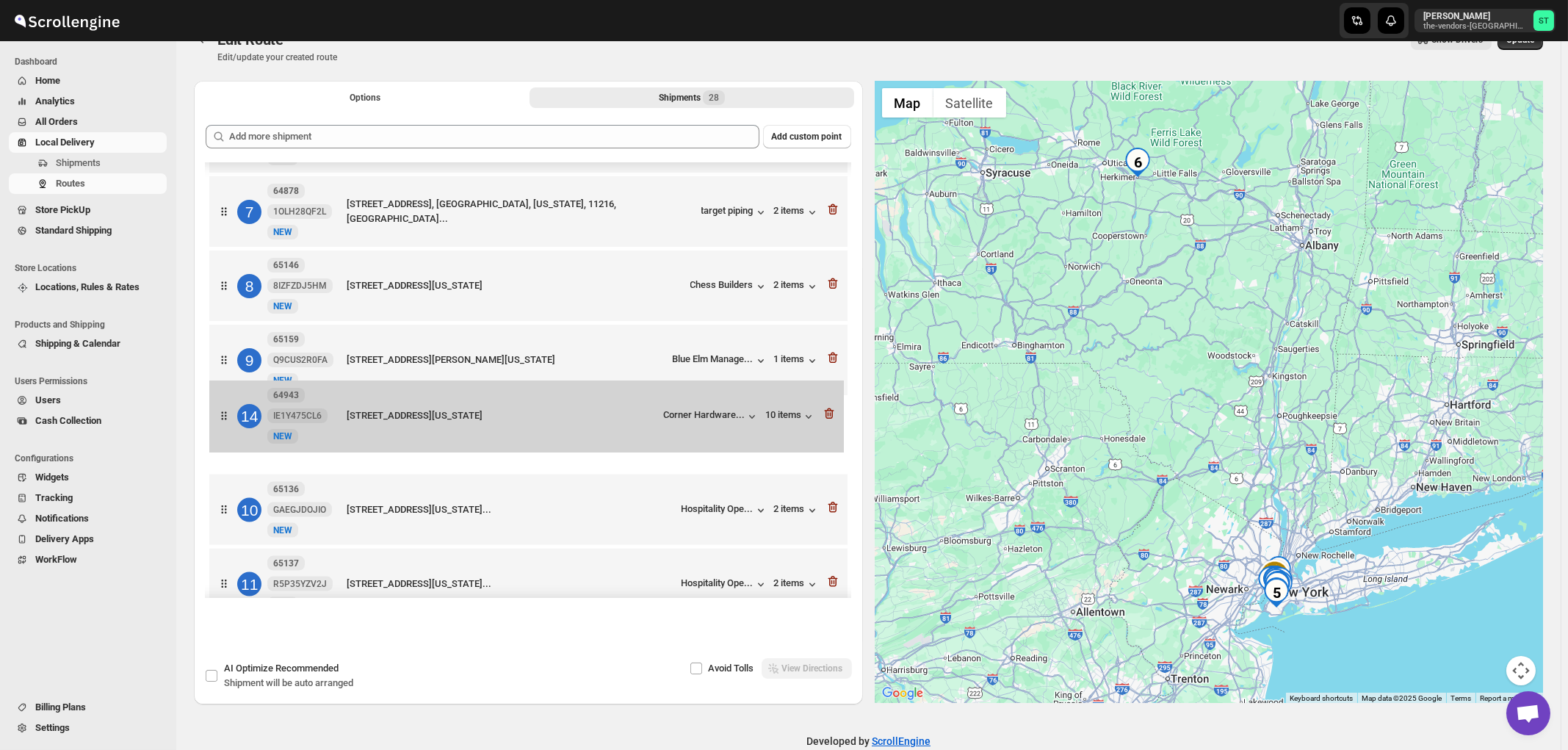
drag, startPoint x: 611, startPoint y: 393, endPoint x: 611, endPoint y: 423, distance: 30.0
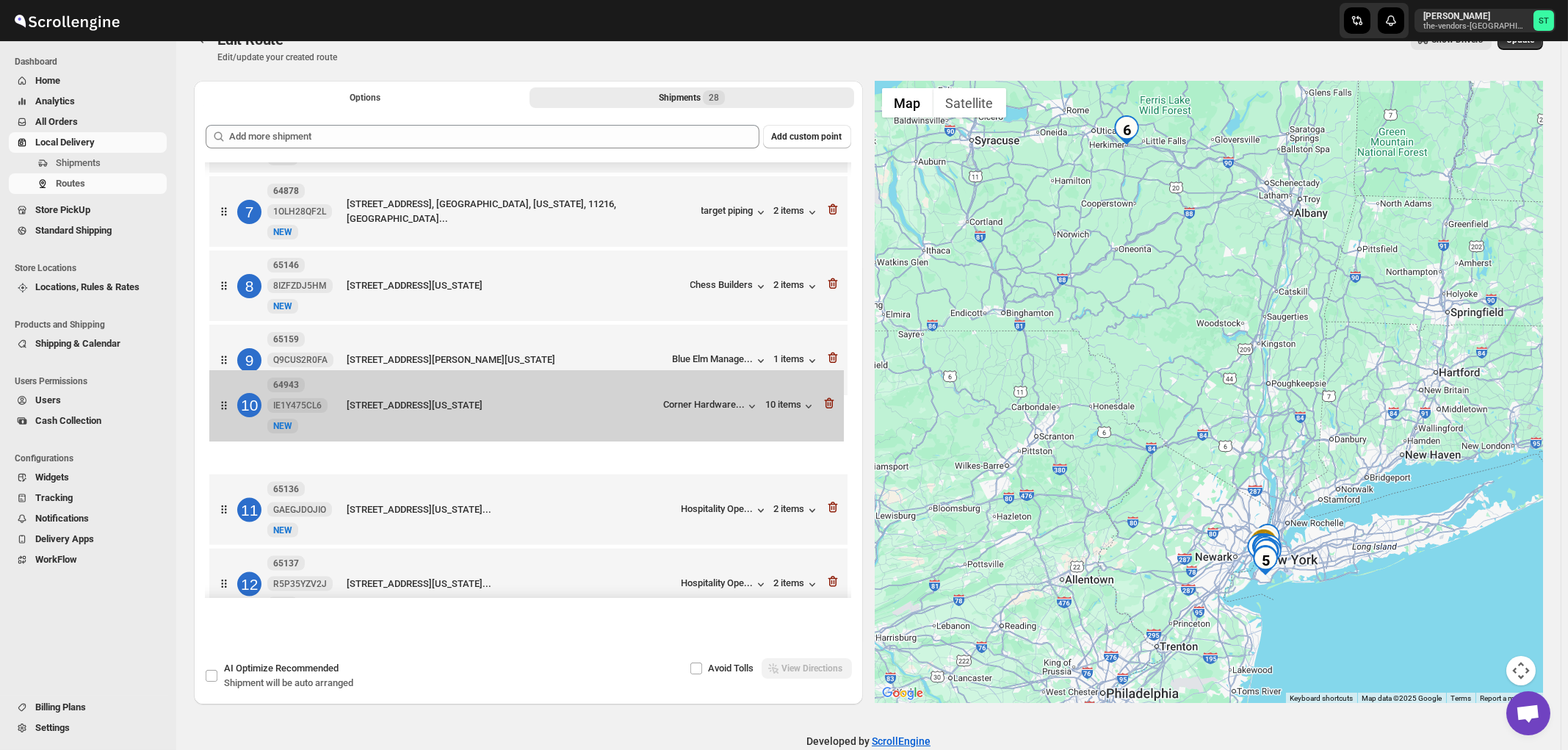
drag, startPoint x: 616, startPoint y: 394, endPoint x: 617, endPoint y: 382, distance: 12.0
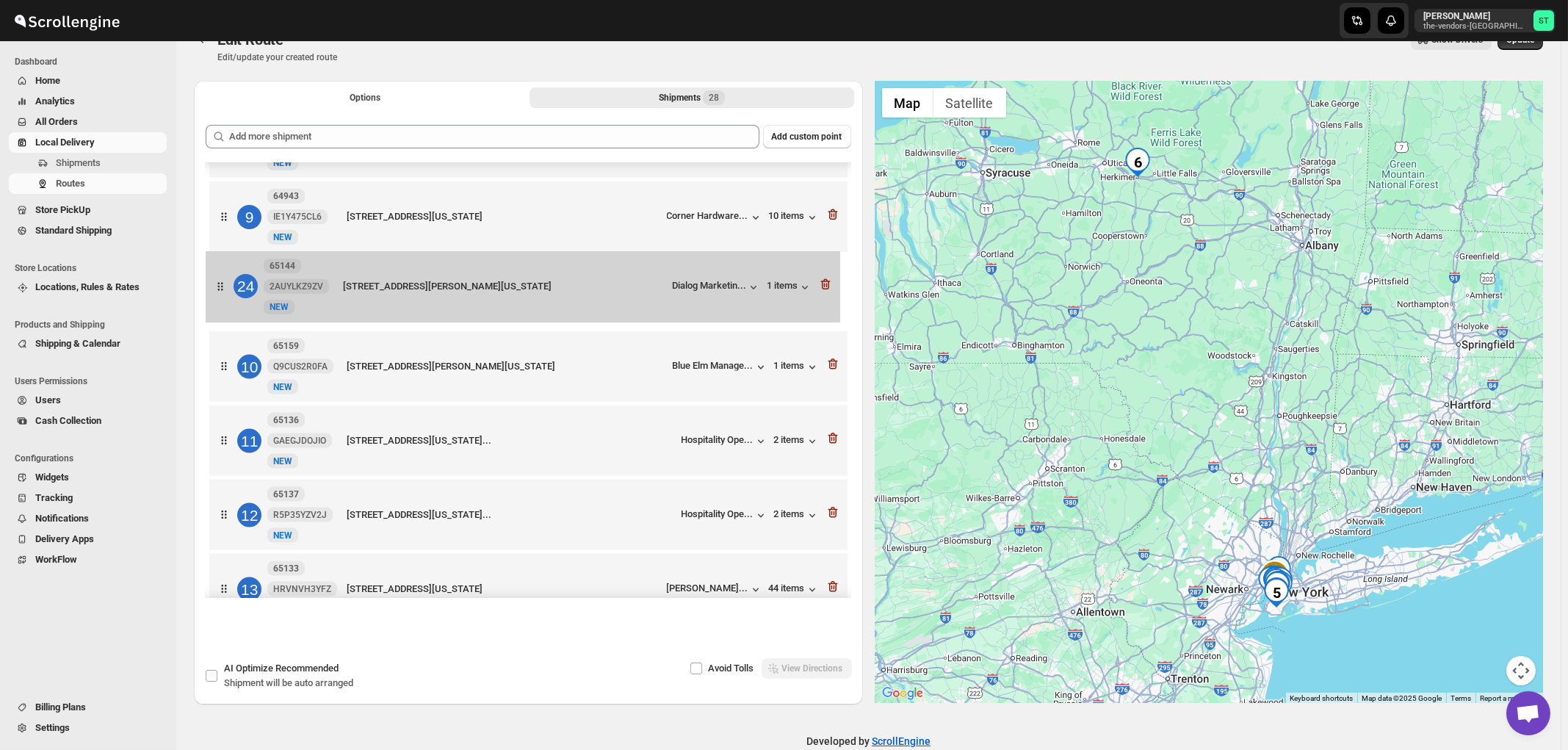
scroll to position [565, 0]
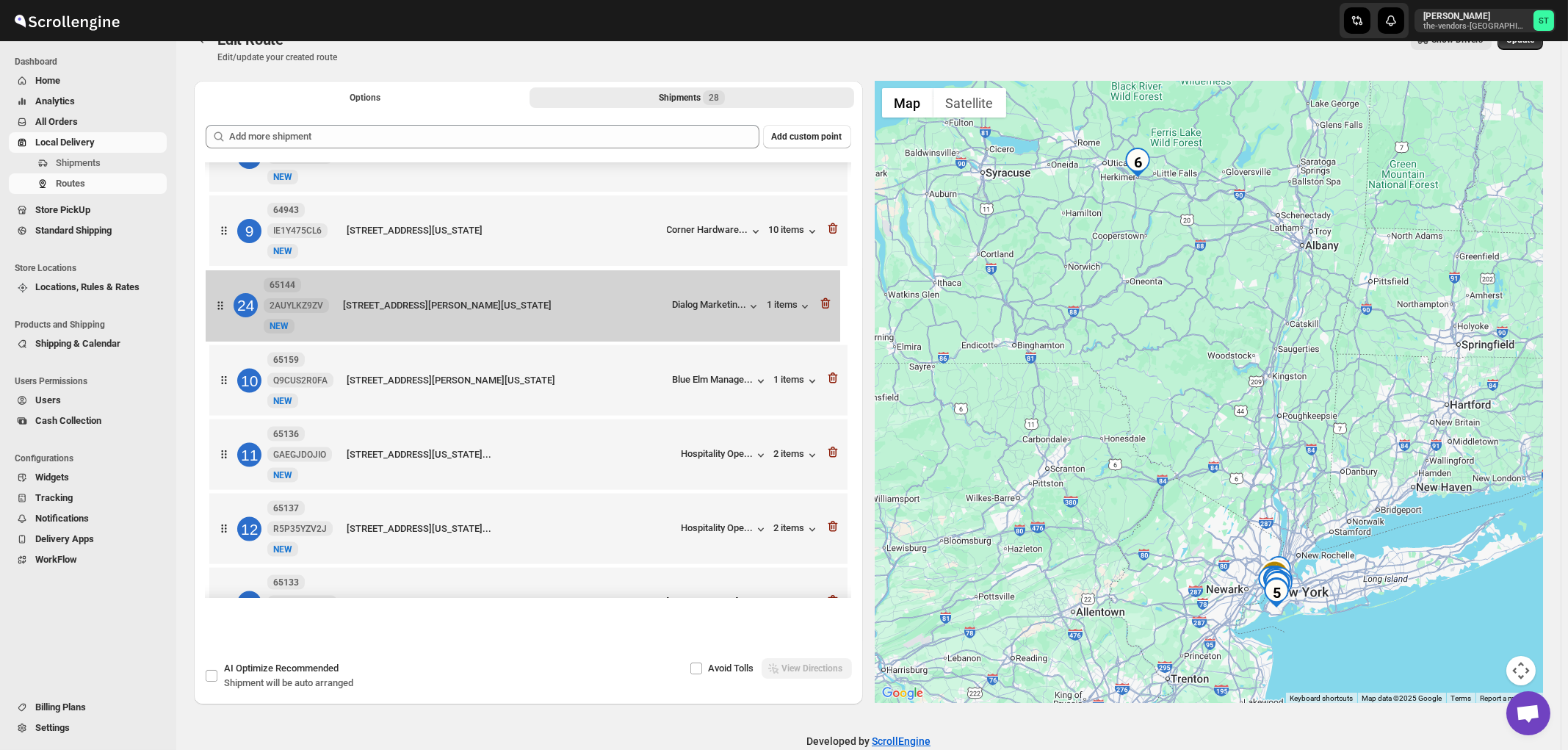
drag, startPoint x: 574, startPoint y: 385, endPoint x: 570, endPoint y: 306, distance: 79.1
click at [570, 306] on div "1 64986 QJAUM54KMM [GEOGRAPHIC_DATA][STREET_ADDRESS][PERSON_NAME][US_STATE] Hea…" at bounding box center [528, 641] width 646 height 2086
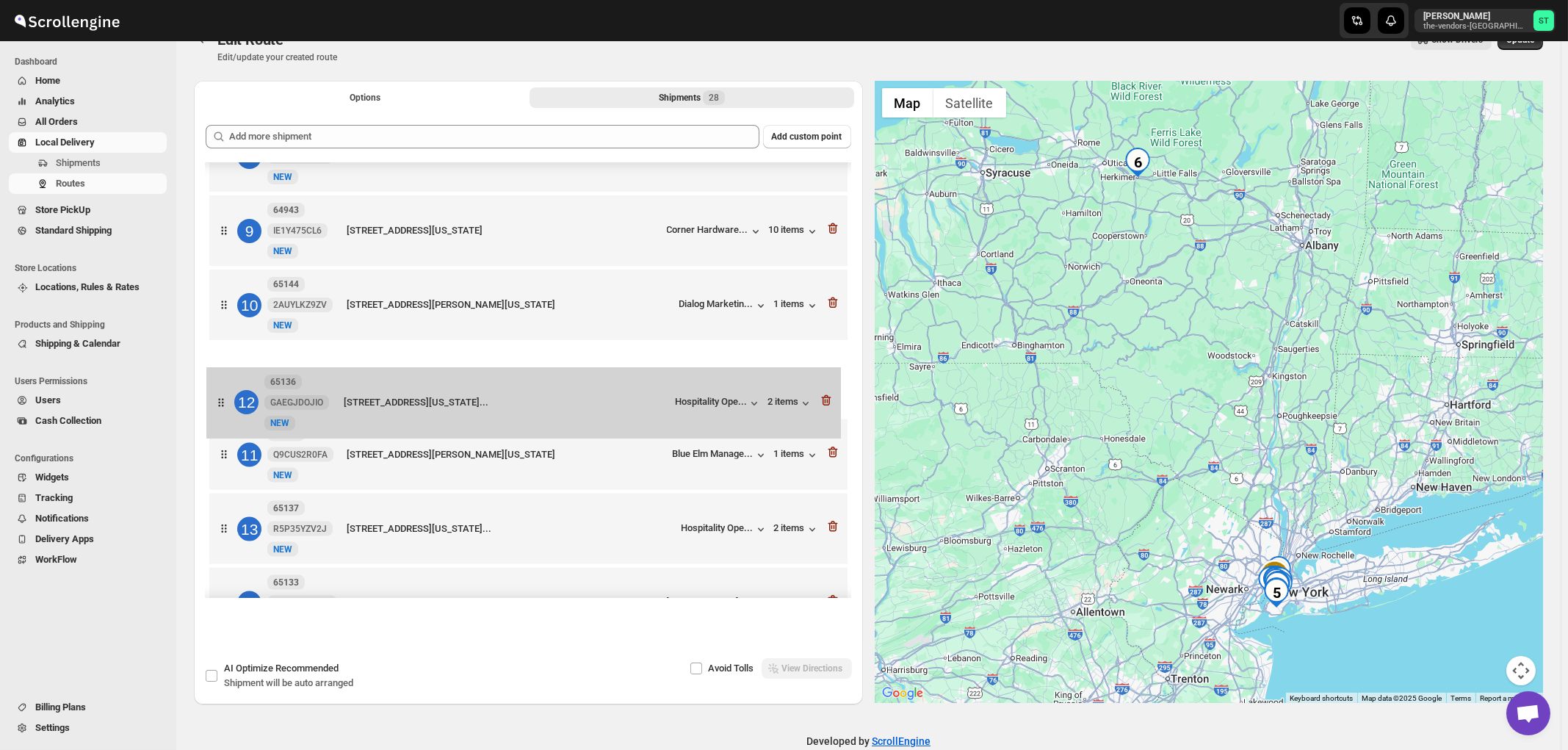
drag, startPoint x: 606, startPoint y: 475, endPoint x: 604, endPoint y: 407, distance: 68.0
click at [604, 407] on div "1 64986 QJAUM54KMM [GEOGRAPHIC_DATA][STREET_ADDRESS][PERSON_NAME][US_STATE] Hea…" at bounding box center [528, 641] width 646 height 2086
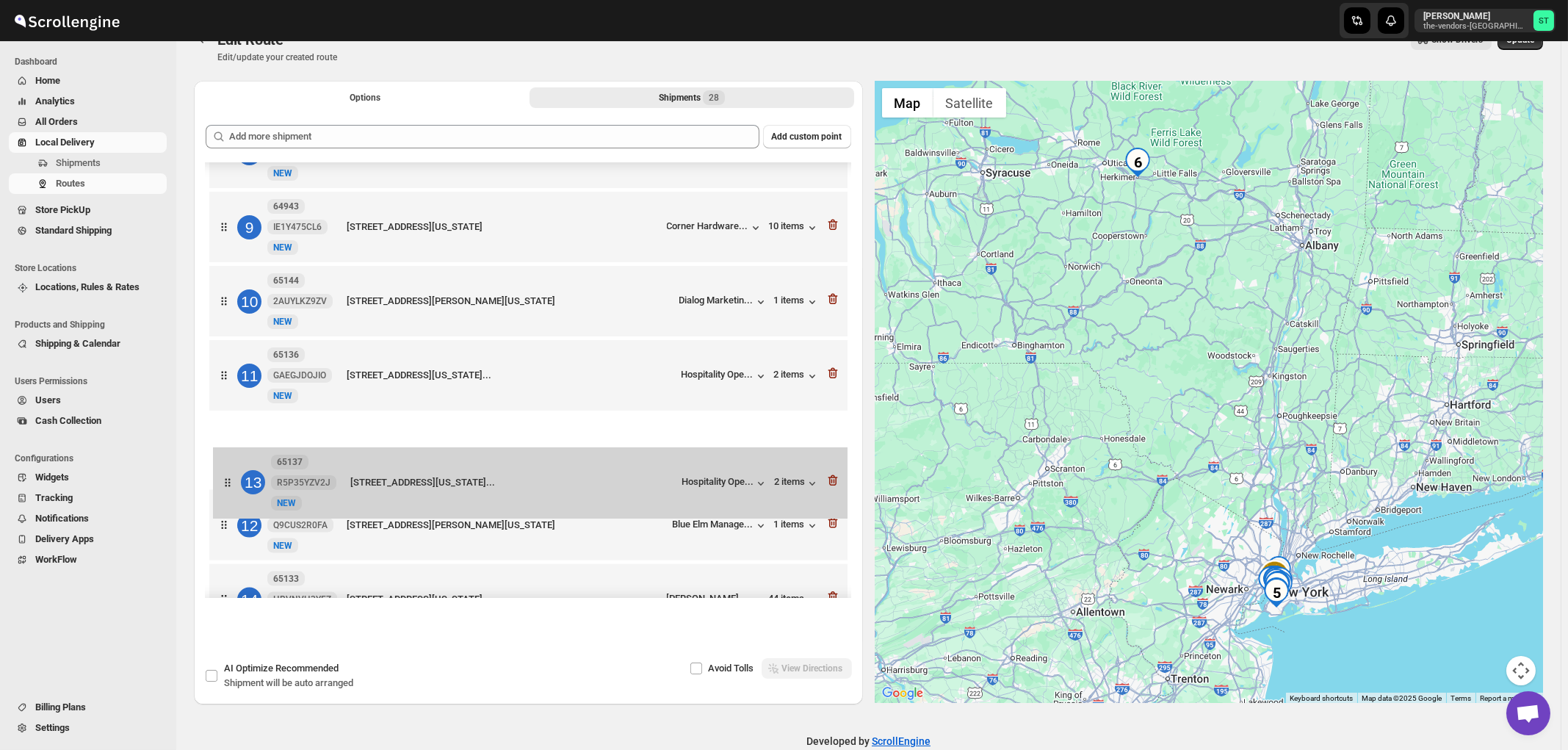
scroll to position [568, 0]
drag, startPoint x: 625, startPoint y: 527, endPoint x: 625, endPoint y: 455, distance: 72.0
click at [625, 455] on div "1 64986 QJAUM54KMM [GEOGRAPHIC_DATA][STREET_ADDRESS][PERSON_NAME][US_STATE] Hea…" at bounding box center [528, 637] width 646 height 2086
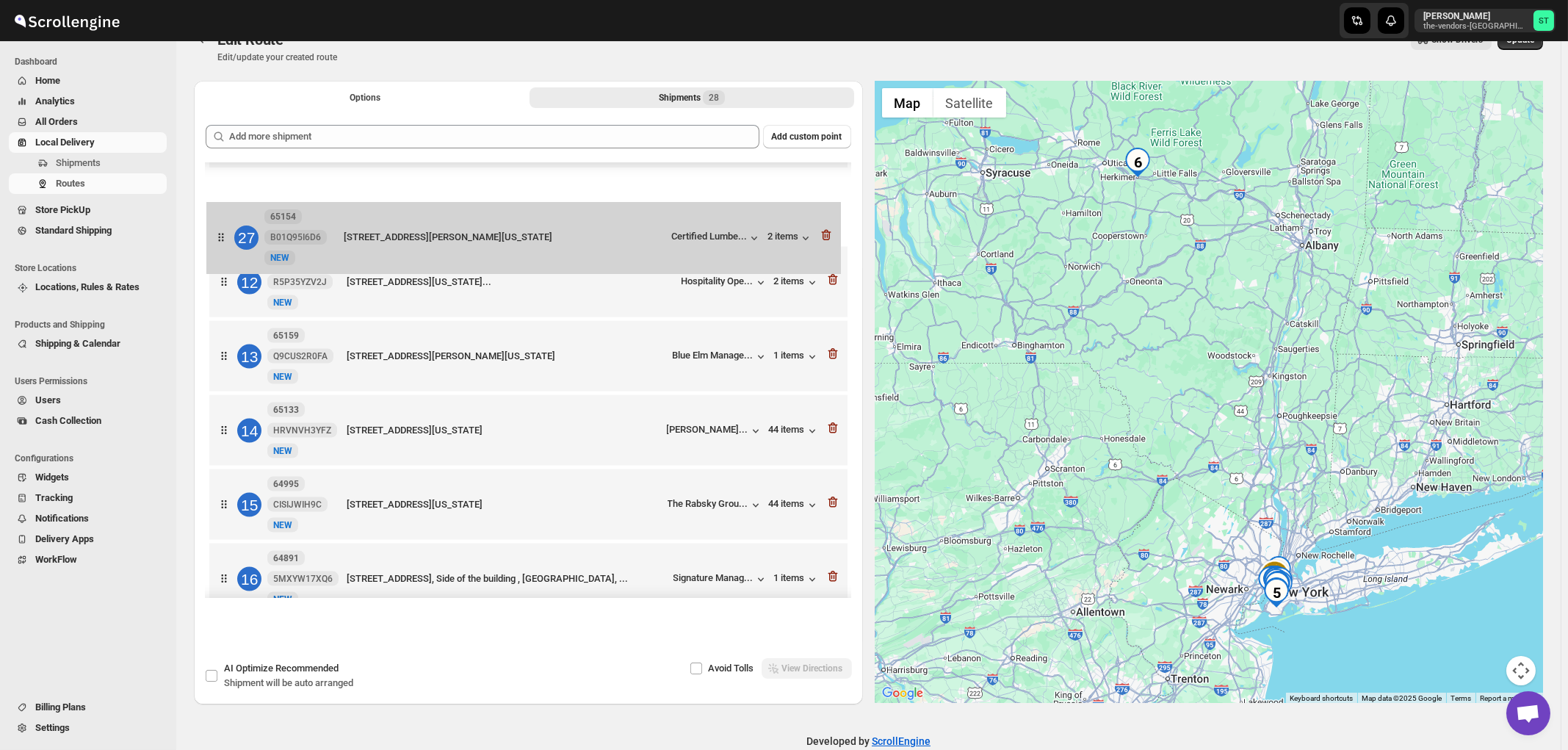
scroll to position [810, 0]
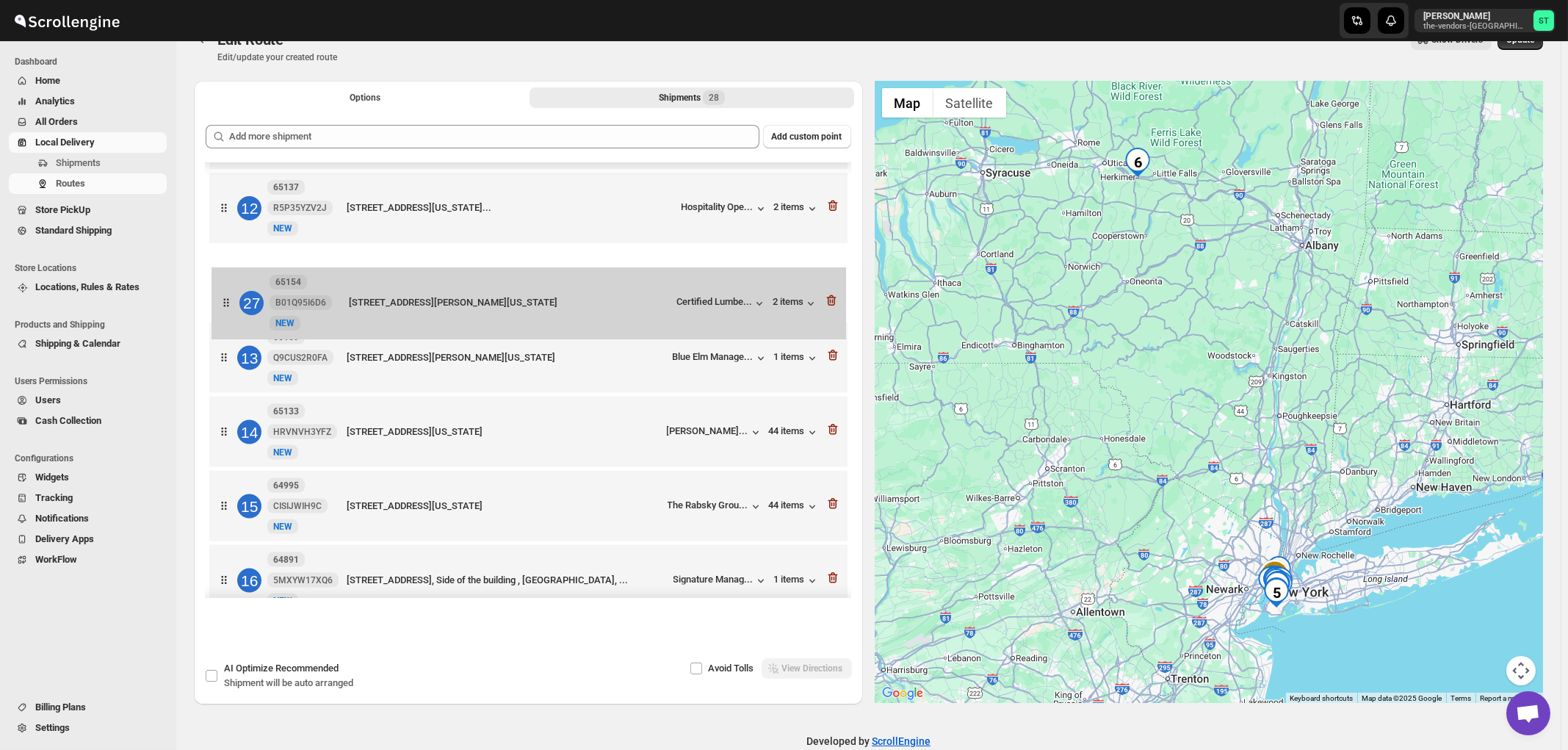
drag, startPoint x: 654, startPoint y: 497, endPoint x: 657, endPoint y: 317, distance: 180.0
click at [657, 317] on div "1 64986 QJAUM54KMM [GEOGRAPHIC_DATA][STREET_ADDRESS][PERSON_NAME][US_STATE] Hea…" at bounding box center [528, 395] width 646 height 2086
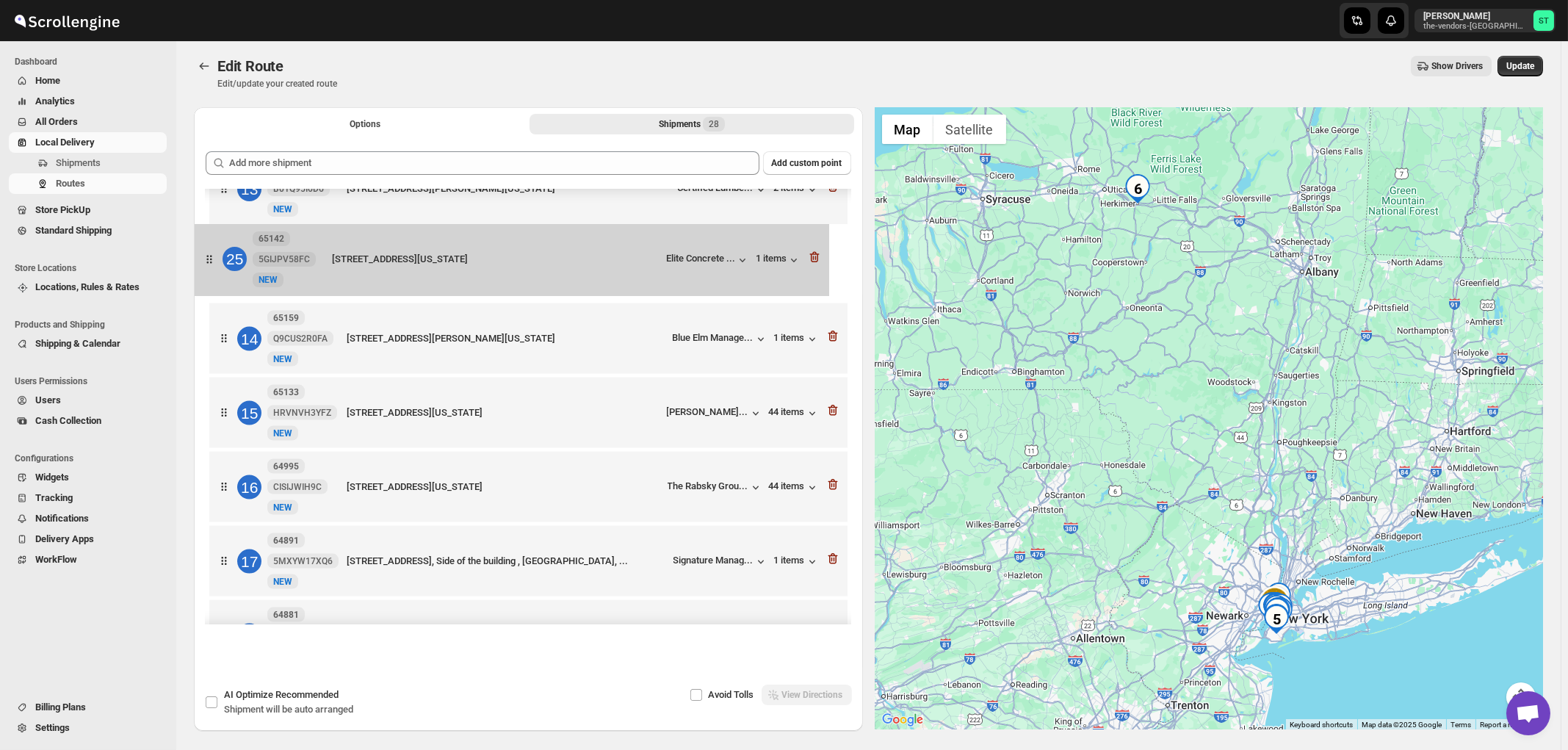
scroll to position [917, 0]
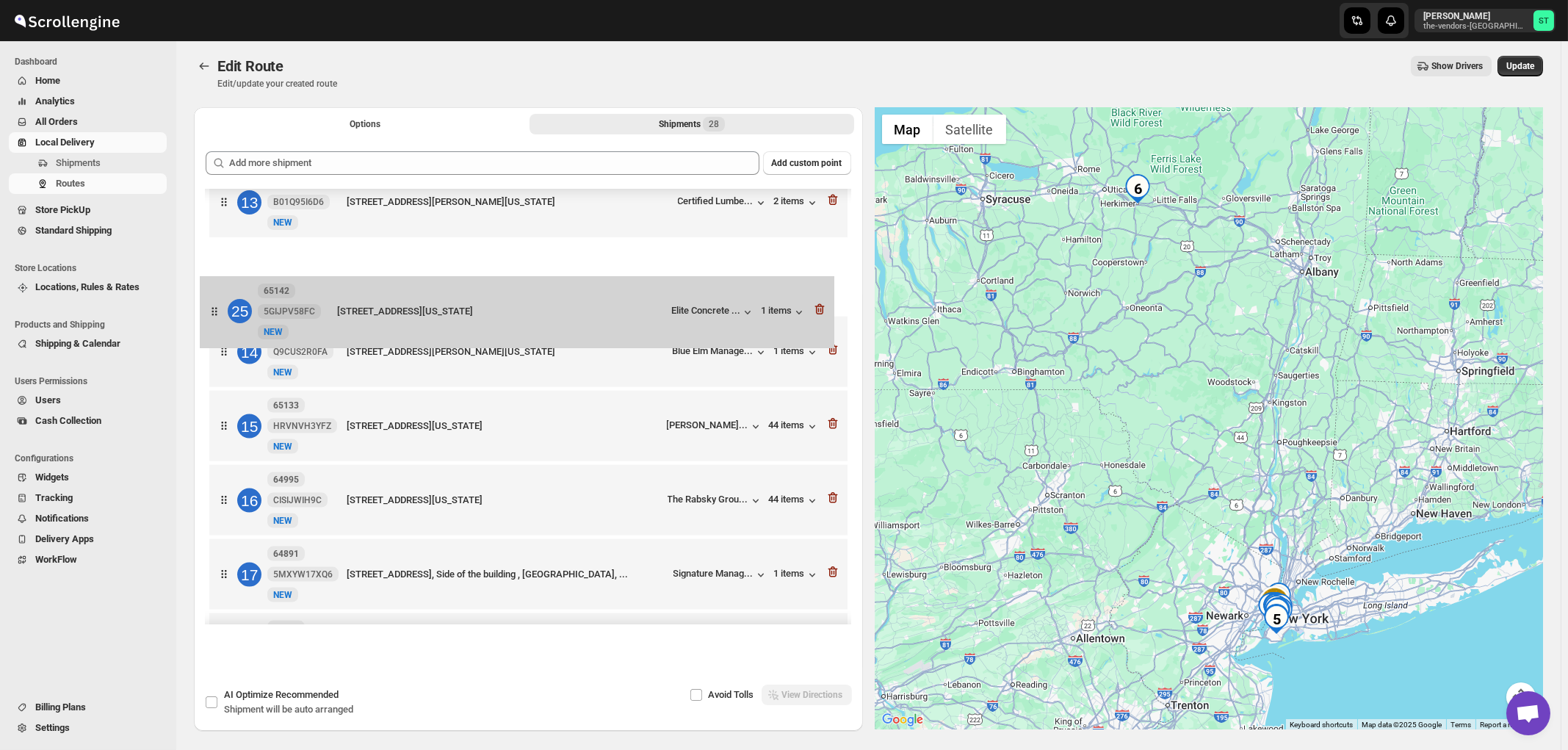
drag, startPoint x: 631, startPoint y: 309, endPoint x: 621, endPoint y: 329, distance: 22.4
click at [621, 329] on div "1 64986 QJAUM54KMM [GEOGRAPHIC_DATA][STREET_ADDRESS][PERSON_NAME][US_STATE] Hea…" at bounding box center [528, 315] width 646 height 2086
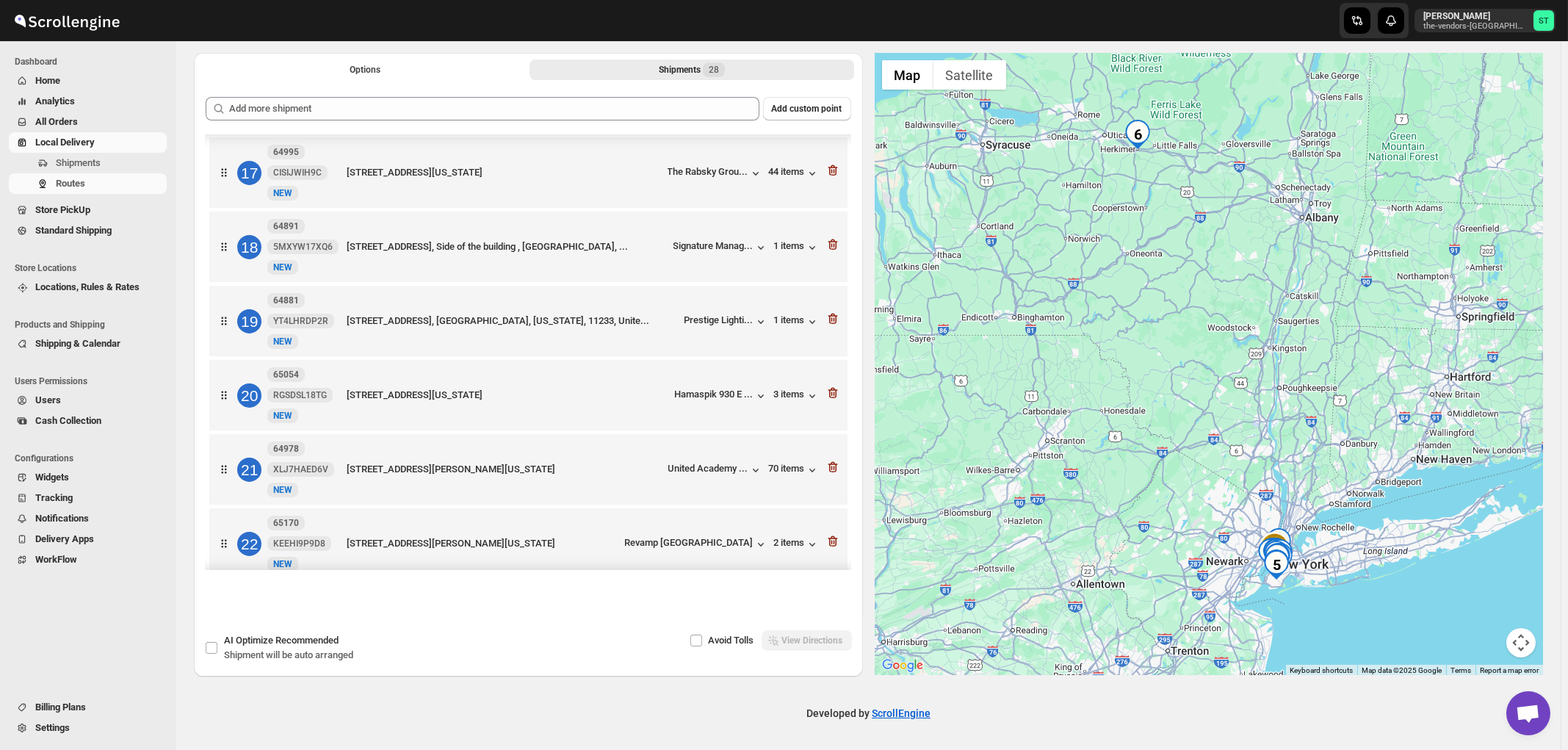
scroll to position [1211, 0]
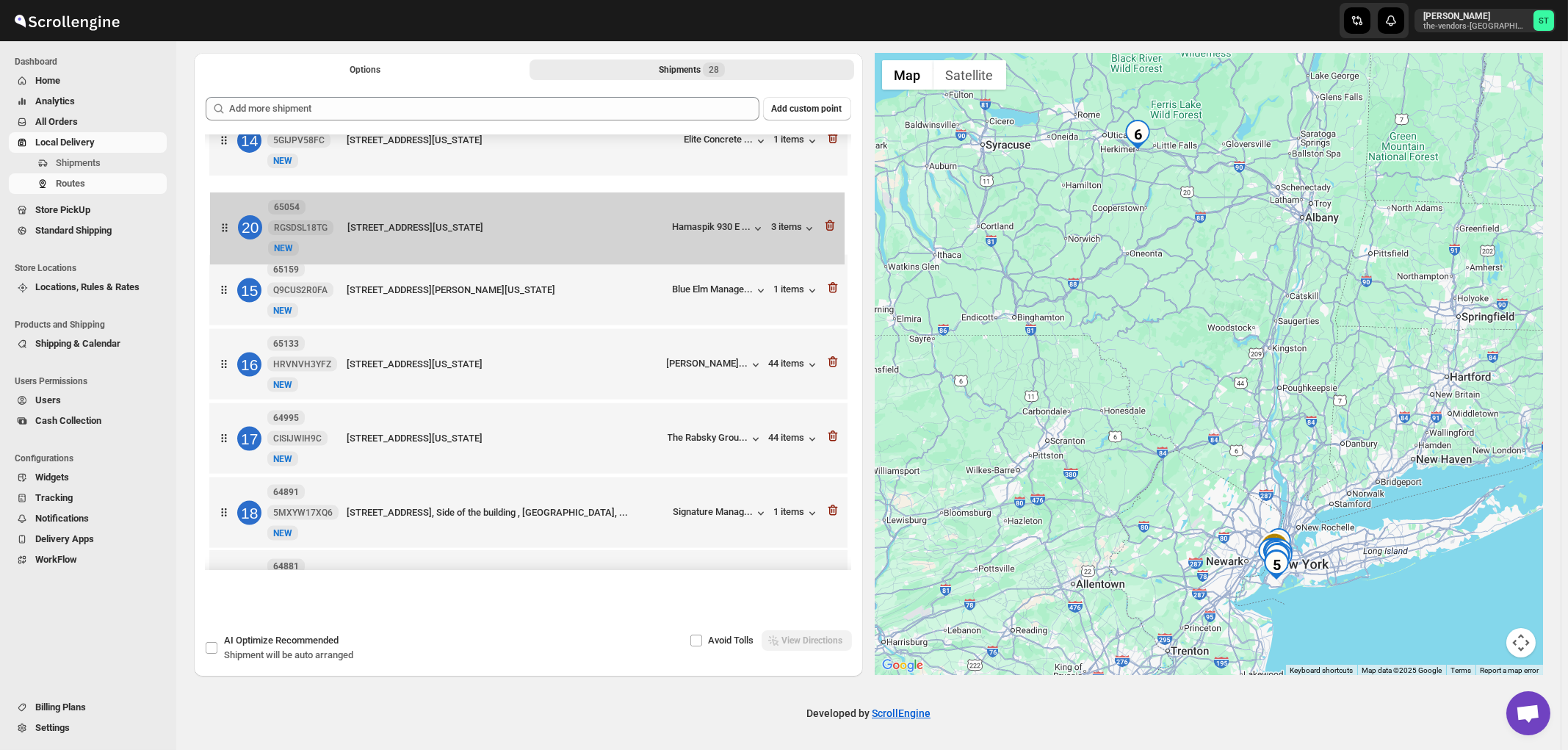
drag, startPoint x: 644, startPoint y: 397, endPoint x: 645, endPoint y: 226, distance: 171.0
click at [645, 226] on div "1 64986 QJAUM54KMM [GEOGRAPHIC_DATA][STREET_ADDRESS][PERSON_NAME][US_STATE] Hea…" at bounding box center [528, 179] width 646 height 2086
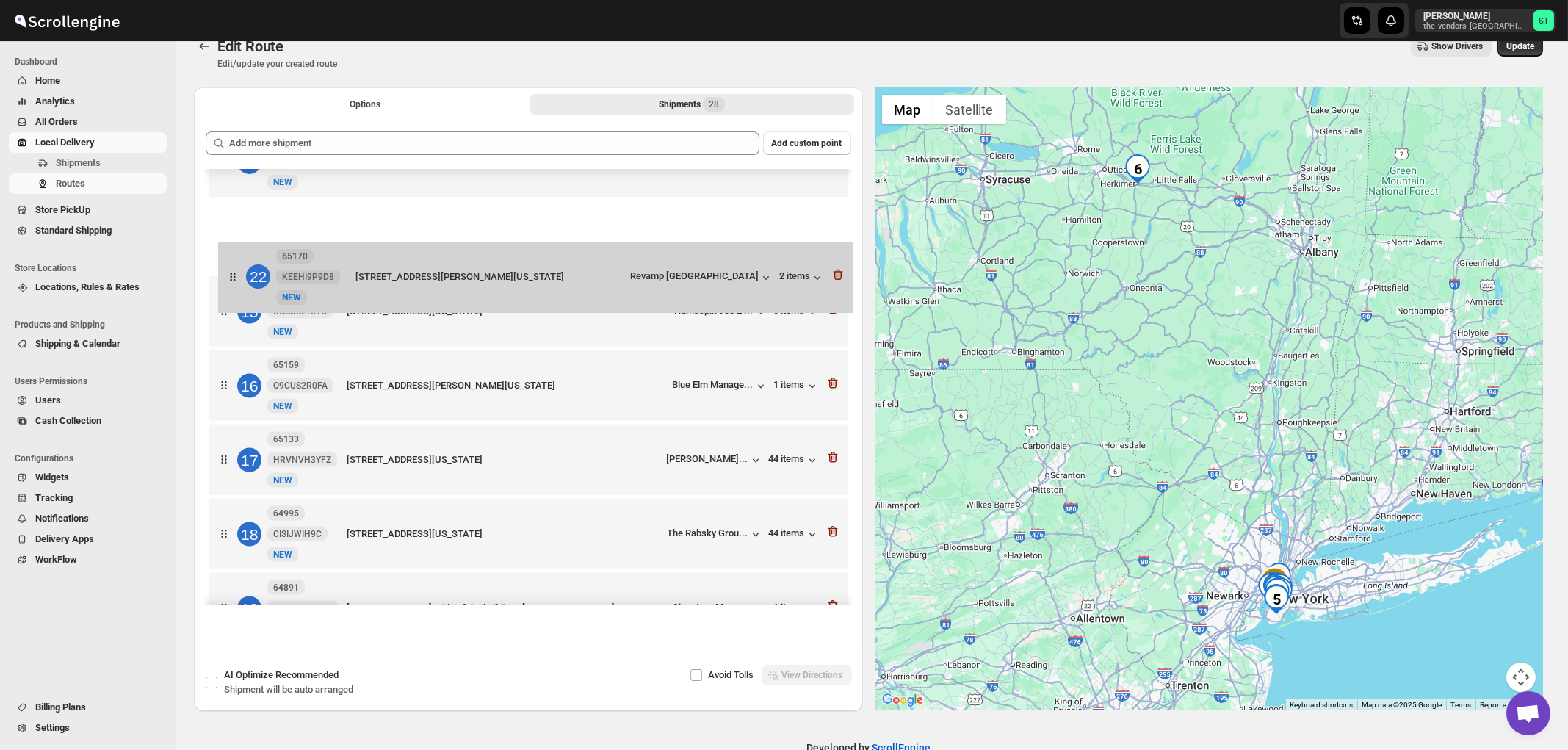
scroll to position [1006, 0]
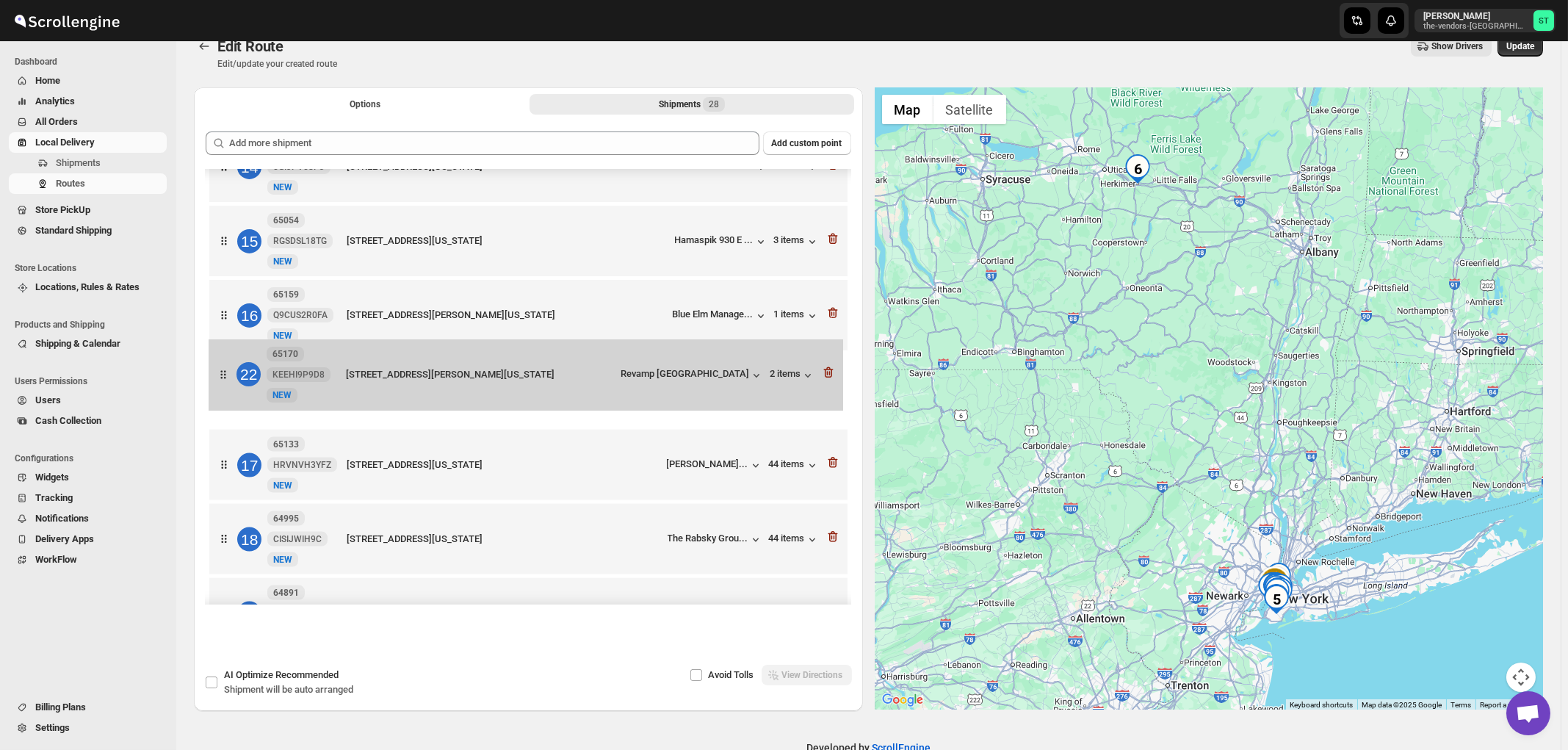
drag, startPoint x: 689, startPoint y: 361, endPoint x: 686, endPoint y: 350, distance: 11.4
click at [686, 350] on div "1 64986 QJAUM54KMM [GEOGRAPHIC_DATA][STREET_ADDRESS][PERSON_NAME][US_STATE] Hea…" at bounding box center [528, 206] width 646 height 2086
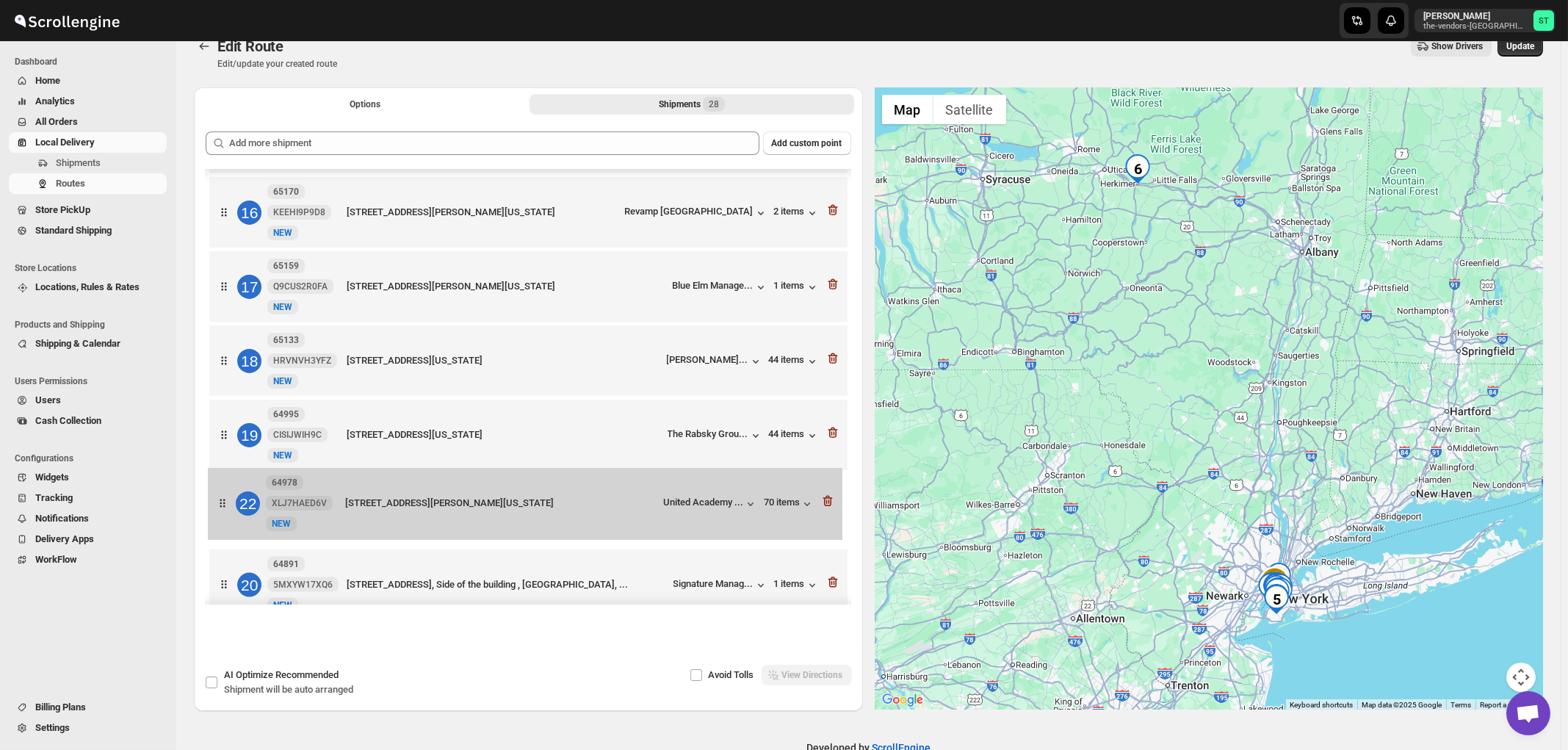
scroll to position [1115, 0]
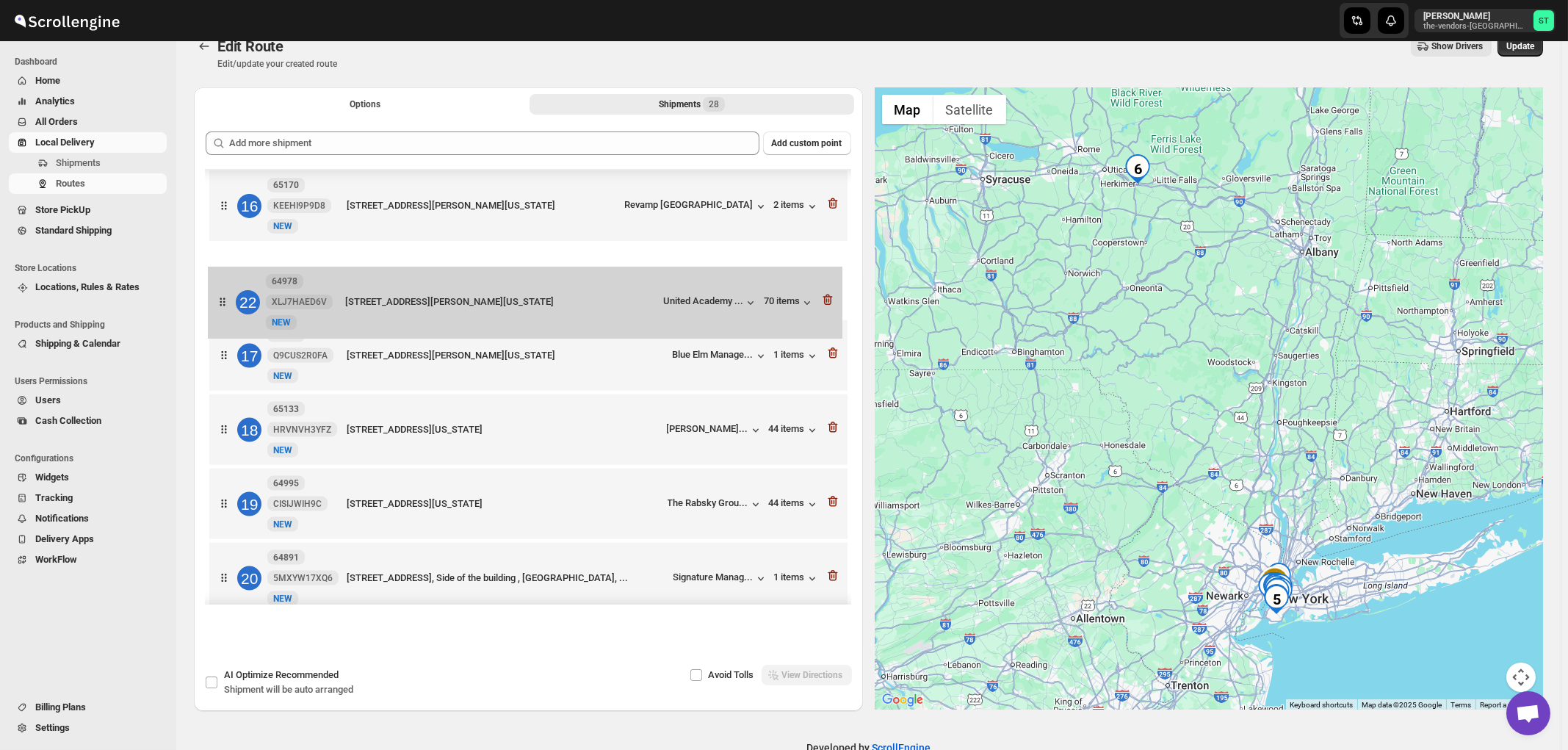
drag, startPoint x: 632, startPoint y: 393, endPoint x: 626, endPoint y: 307, distance: 86.2
click at [626, 307] on div "1 64986 QJAUM54KMM [GEOGRAPHIC_DATA][STREET_ADDRESS][PERSON_NAME][US_STATE] Hea…" at bounding box center [528, 97] width 646 height 2086
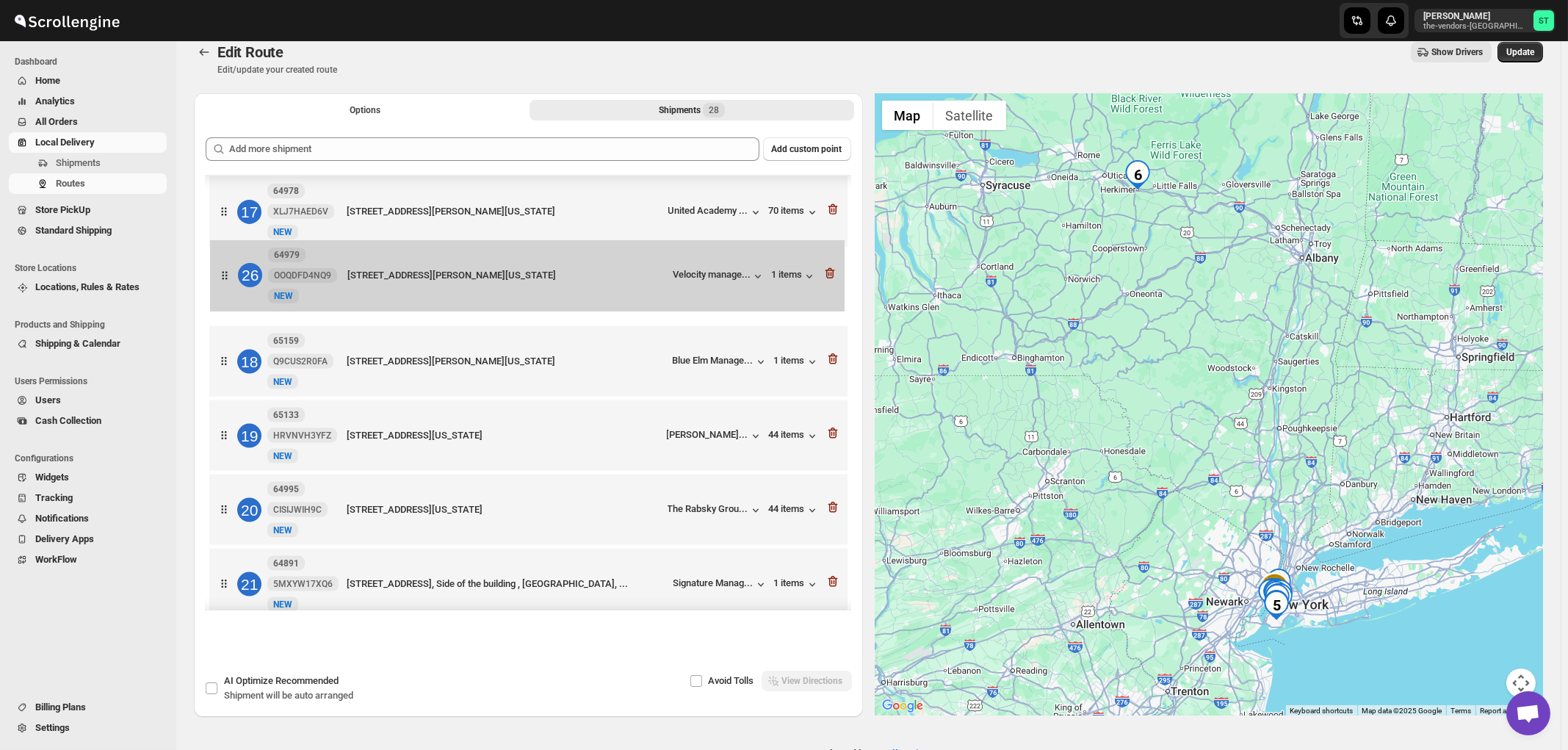
scroll to position [1182, 0]
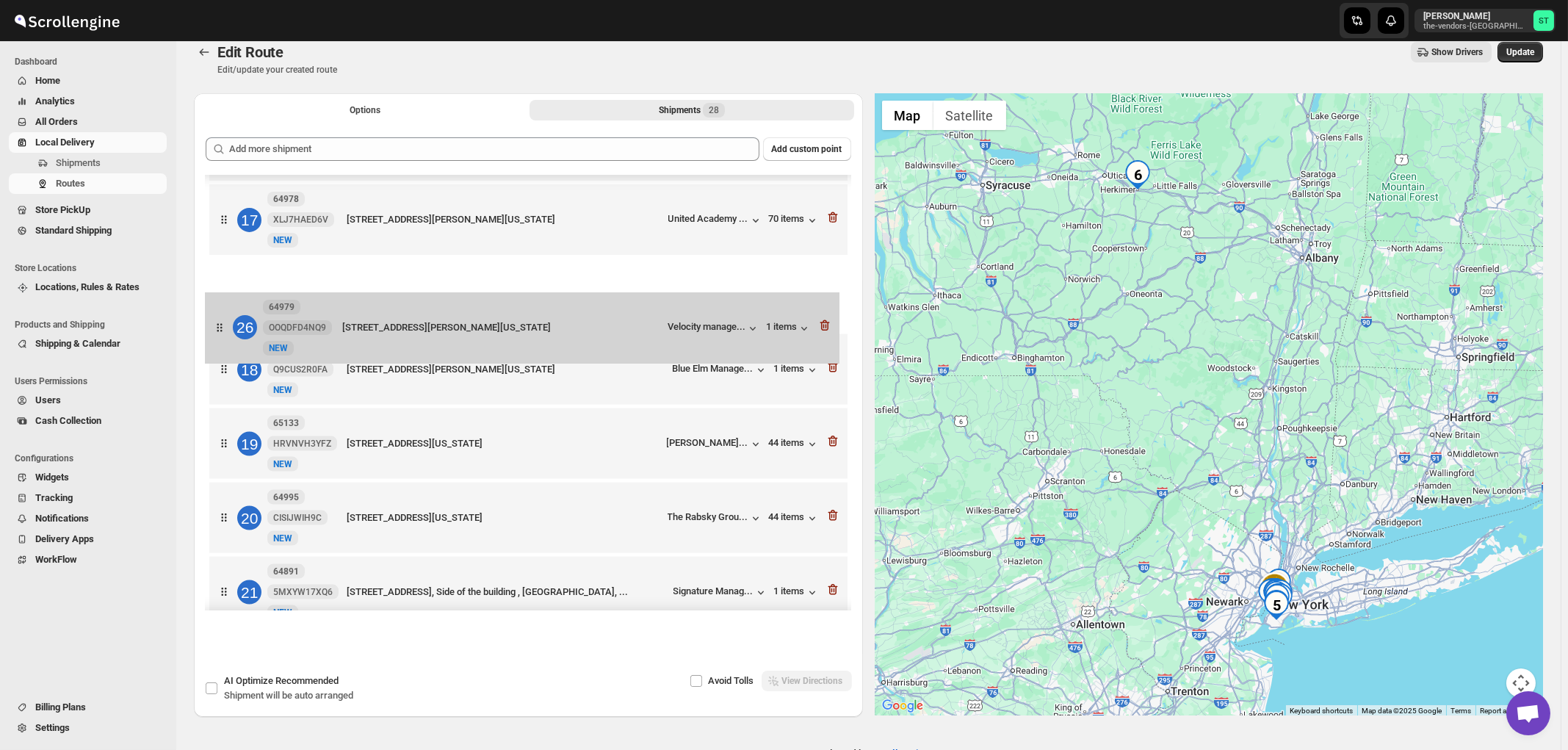
drag, startPoint x: 632, startPoint y: 415, endPoint x: 629, endPoint y: 326, distance: 89.1
click at [629, 326] on div "1 64986 QJAUM54KMM [GEOGRAPHIC_DATA][STREET_ADDRESS][PERSON_NAME][US_STATE] Hea…" at bounding box center [528, 36] width 646 height 2086
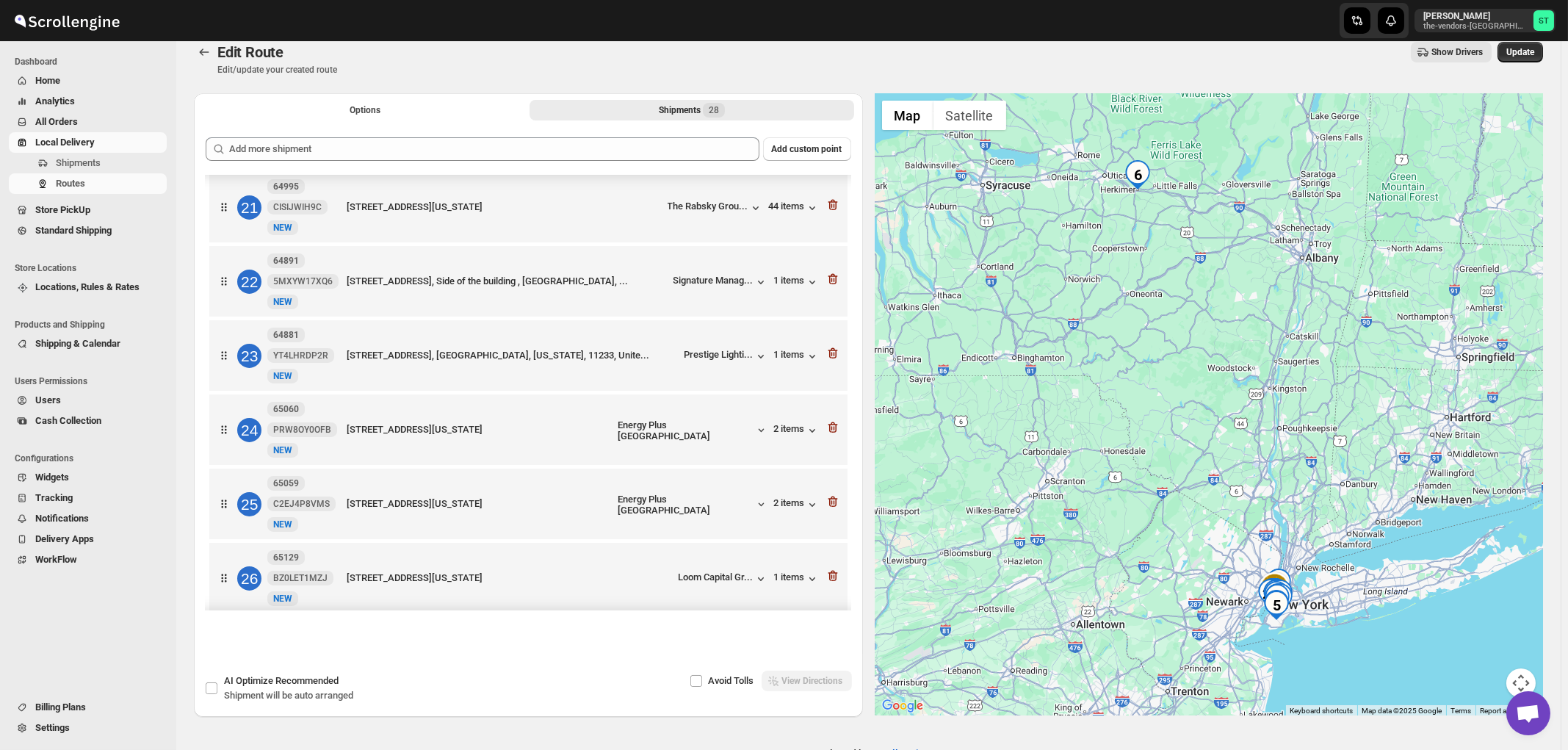
scroll to position [1576, 0]
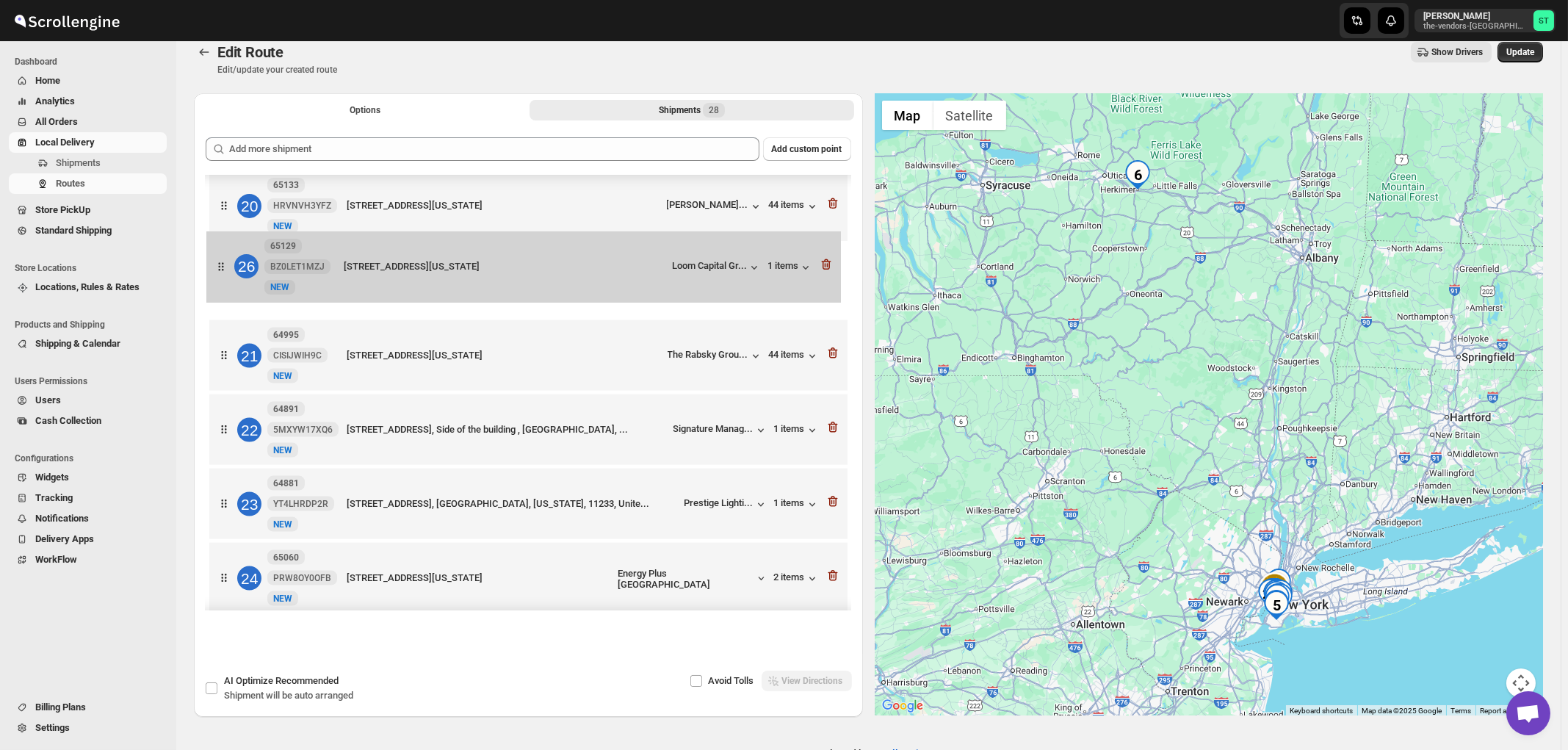
drag, startPoint x: 666, startPoint y: 535, endPoint x: 661, endPoint y: 276, distance: 259.0
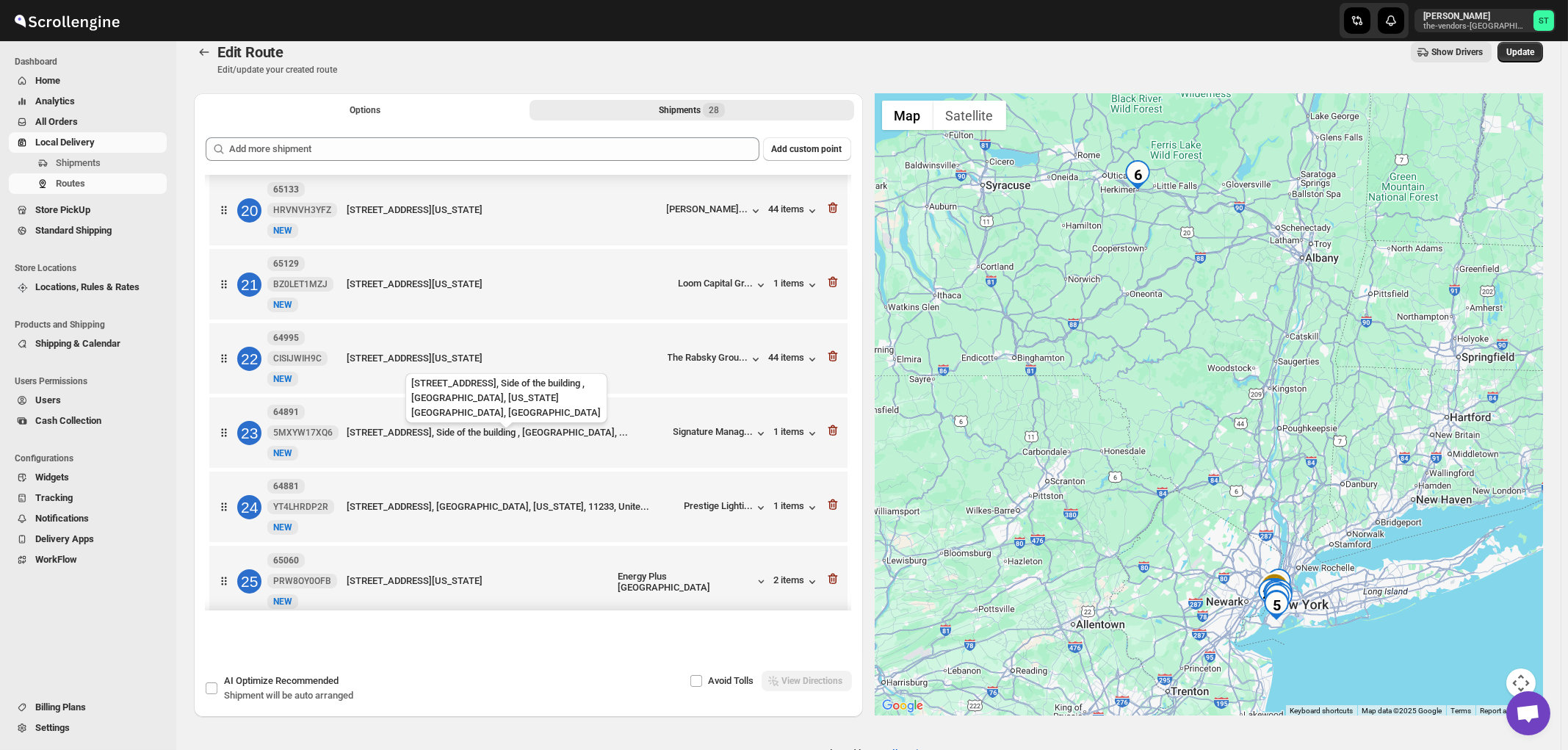
scroll to position [1492, 0]
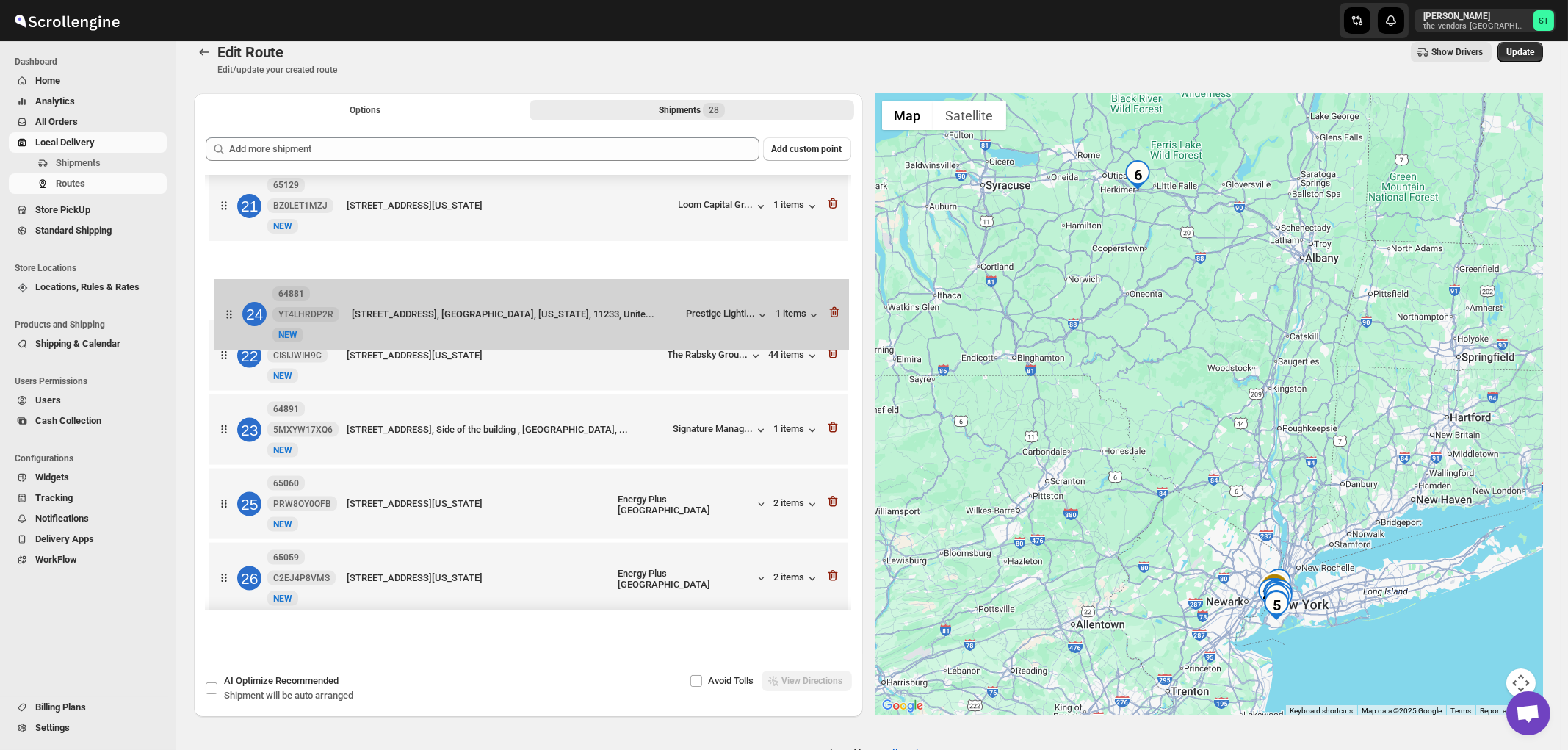
drag, startPoint x: 639, startPoint y: 471, endPoint x: 645, endPoint y: 321, distance: 150.1
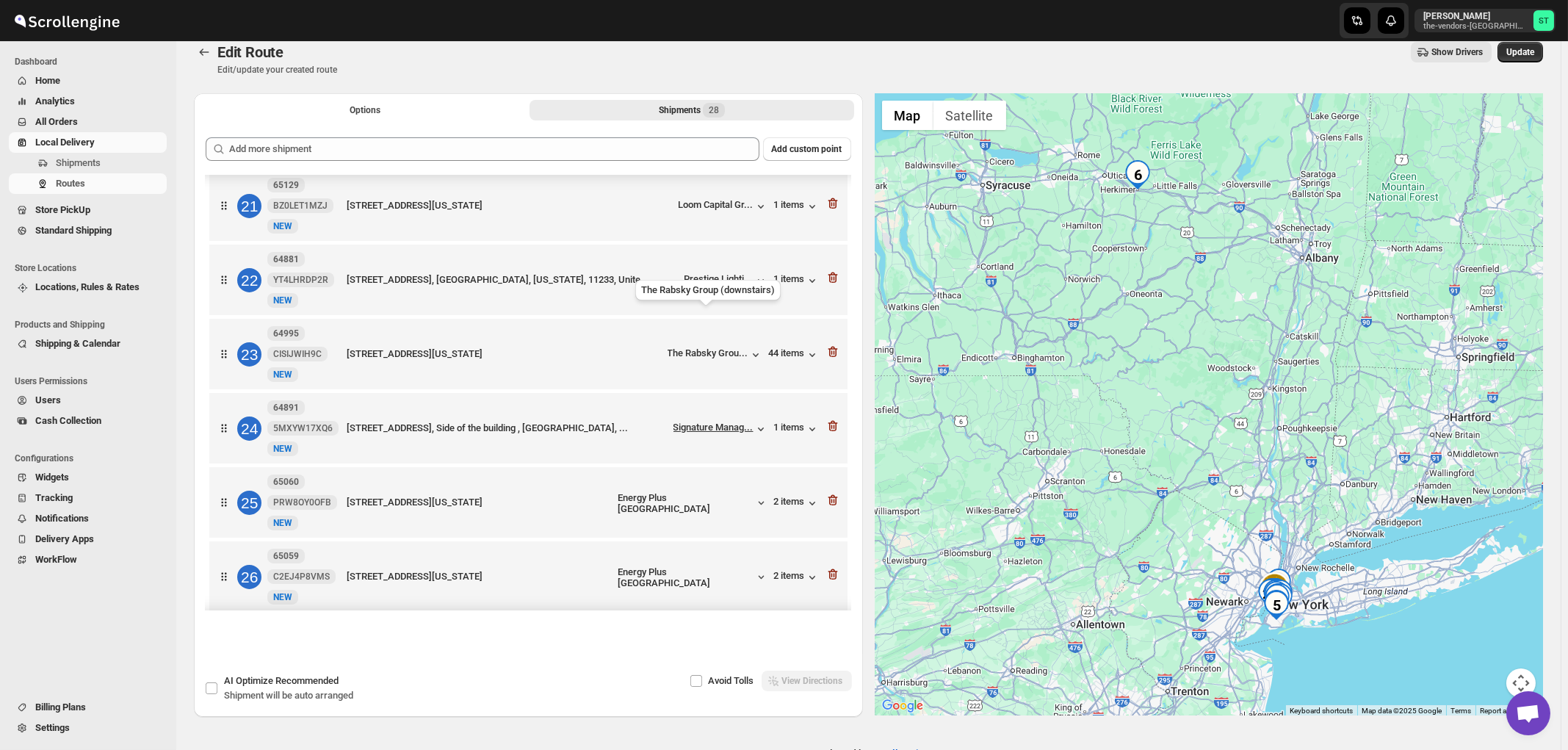
scroll to position [1571, 0]
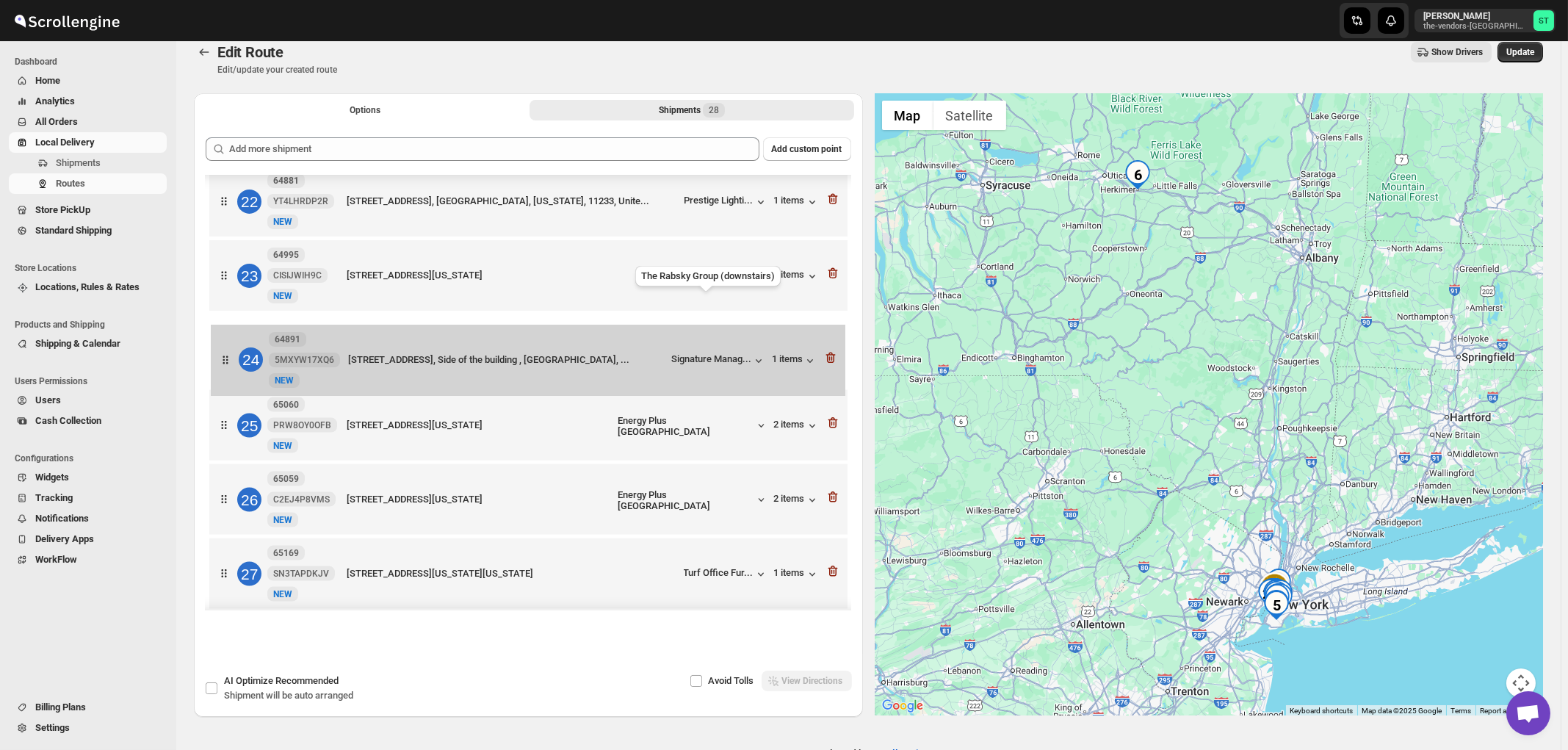
drag, startPoint x: 629, startPoint y: 385, endPoint x: 628, endPoint y: 331, distance: 54.0
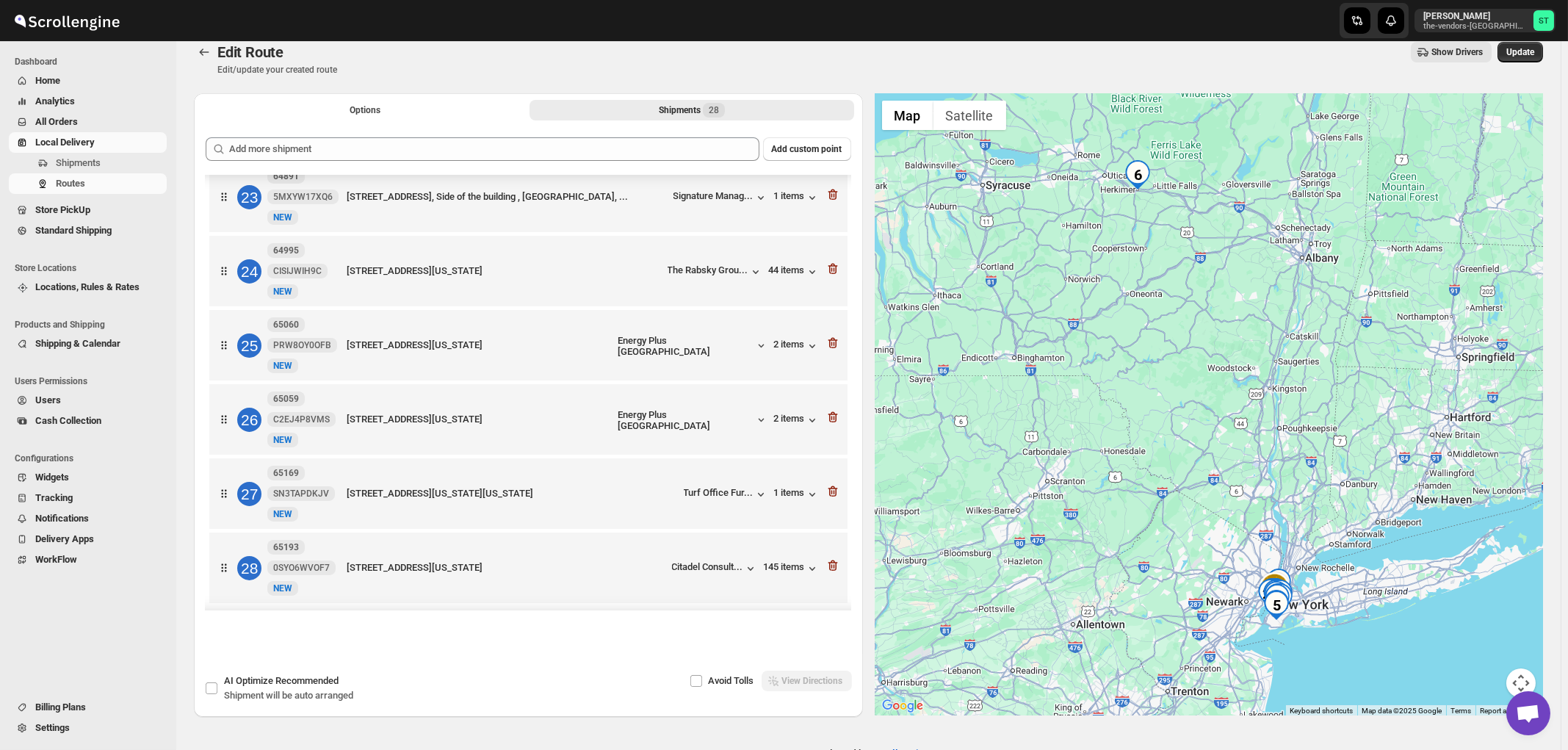
scroll to position [1651, 0]
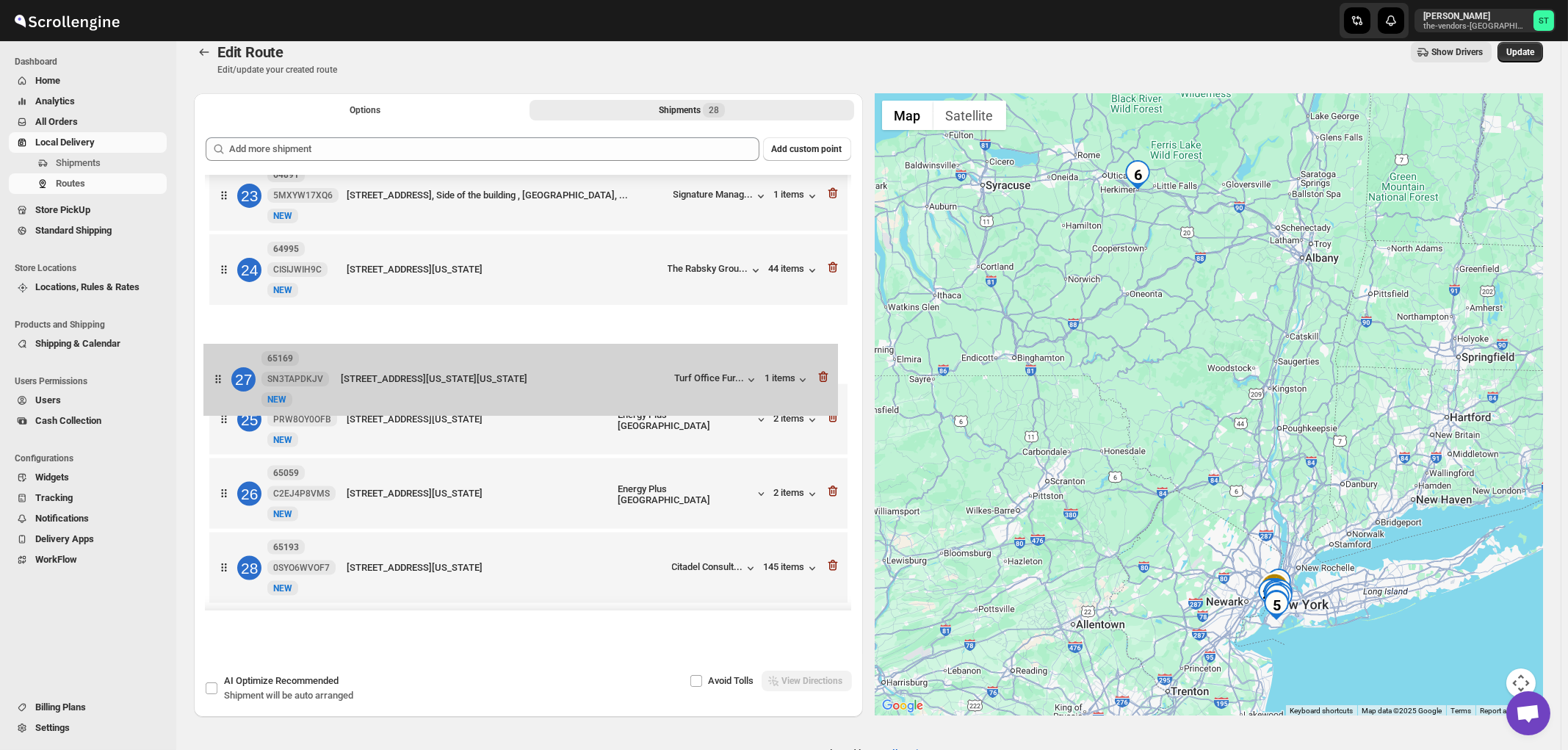
drag, startPoint x: 643, startPoint y: 526, endPoint x: 635, endPoint y: 381, distance: 145.2
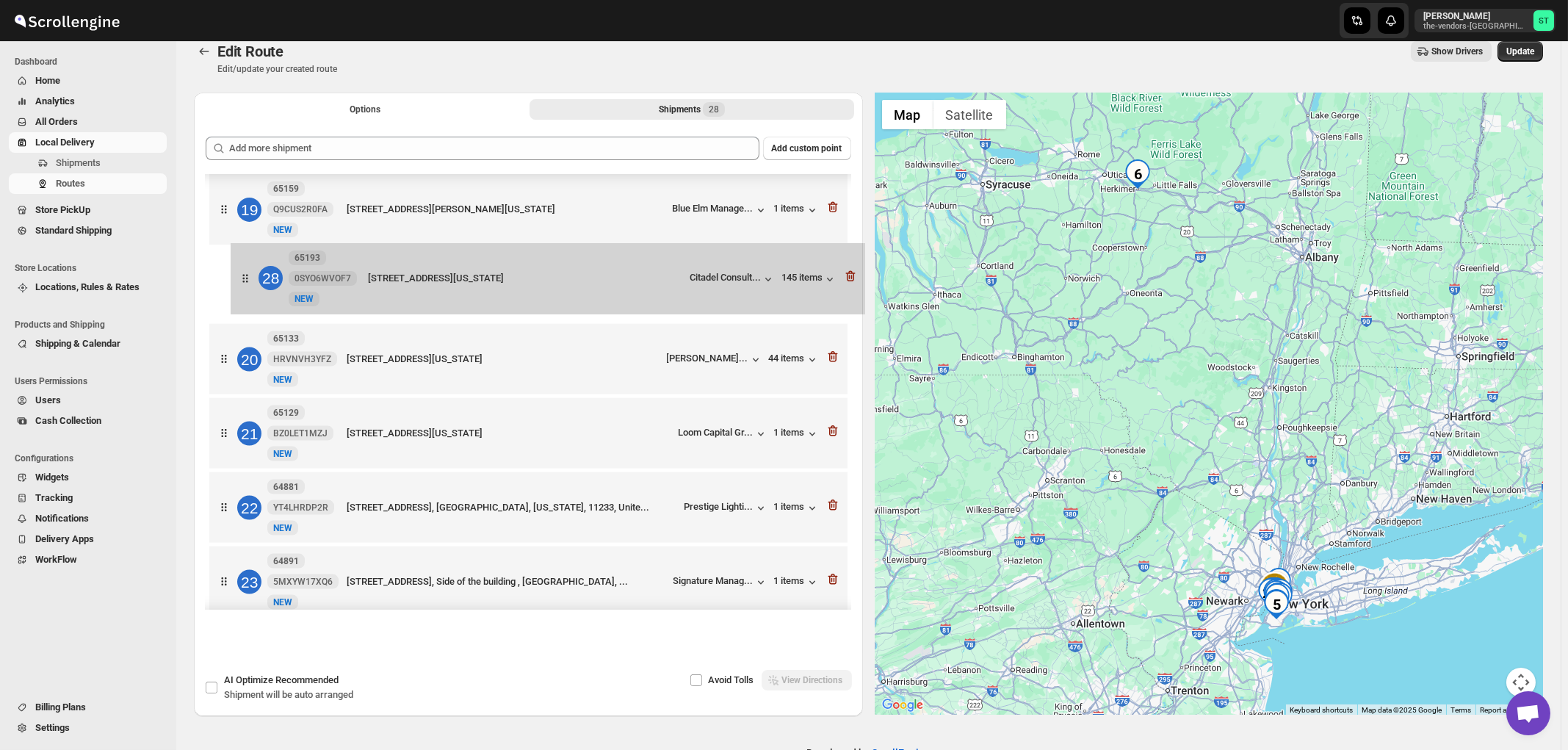
scroll to position [1331, 0]
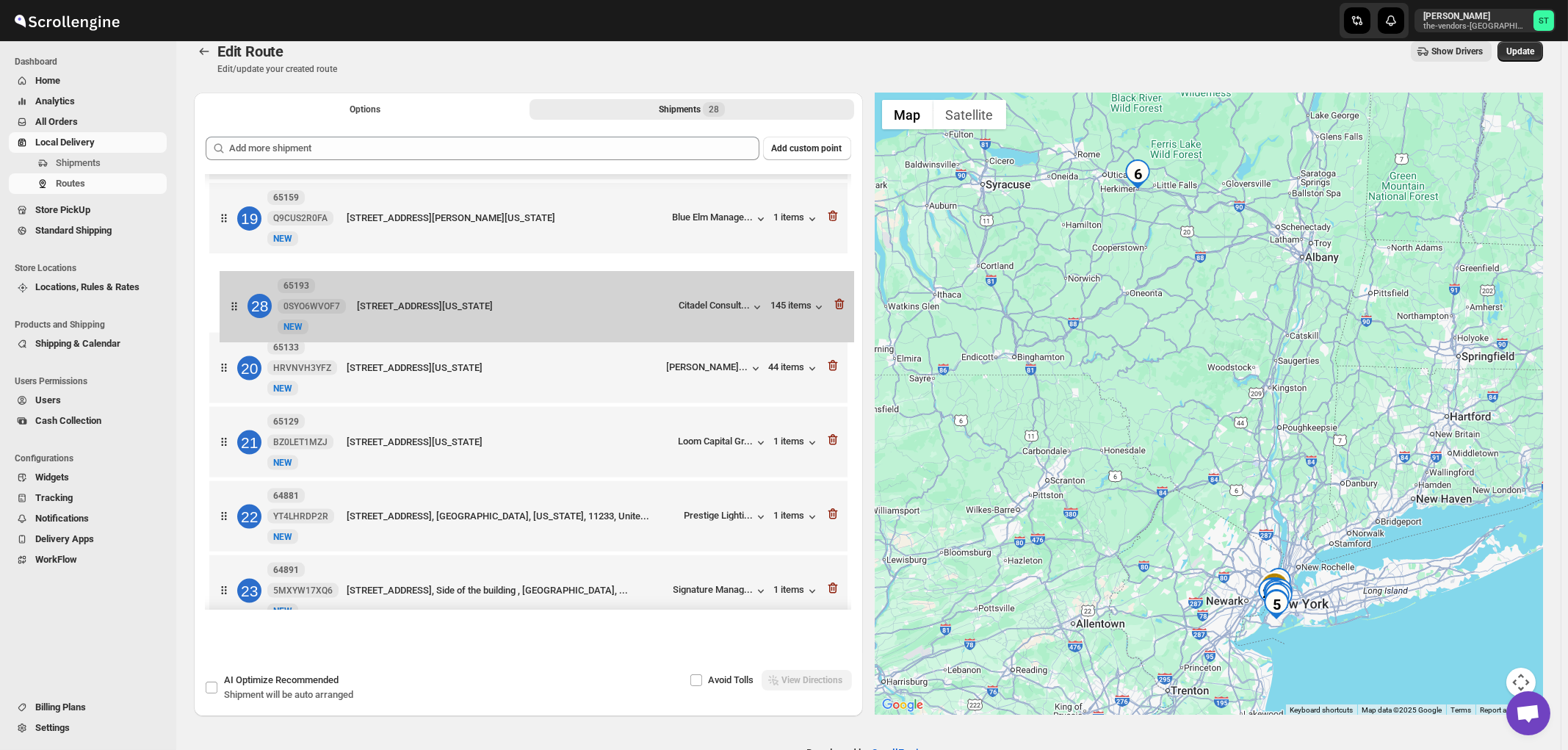
drag, startPoint x: 649, startPoint y: 572, endPoint x: 659, endPoint y: 307, distance: 265.2
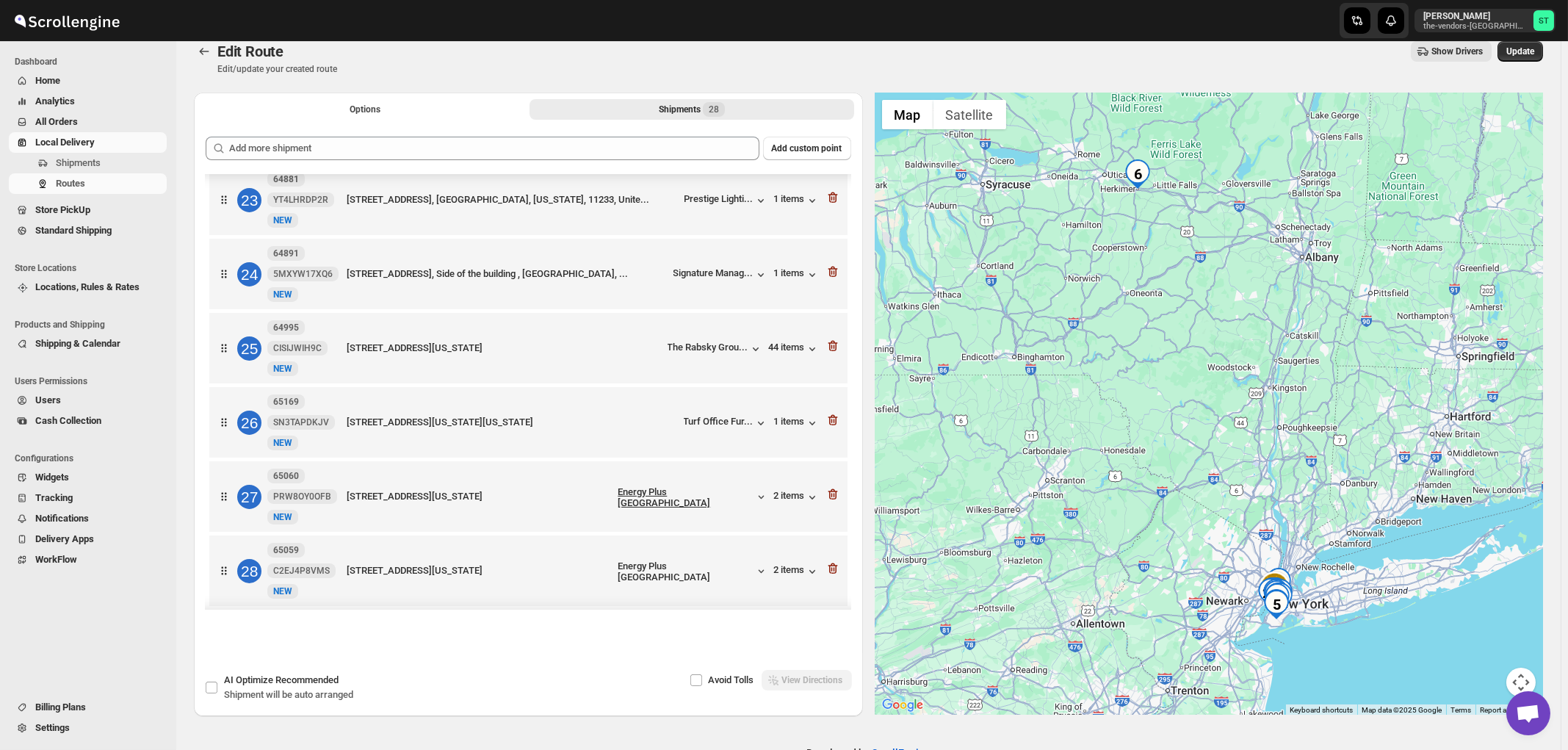
scroll to position [1683, 0]
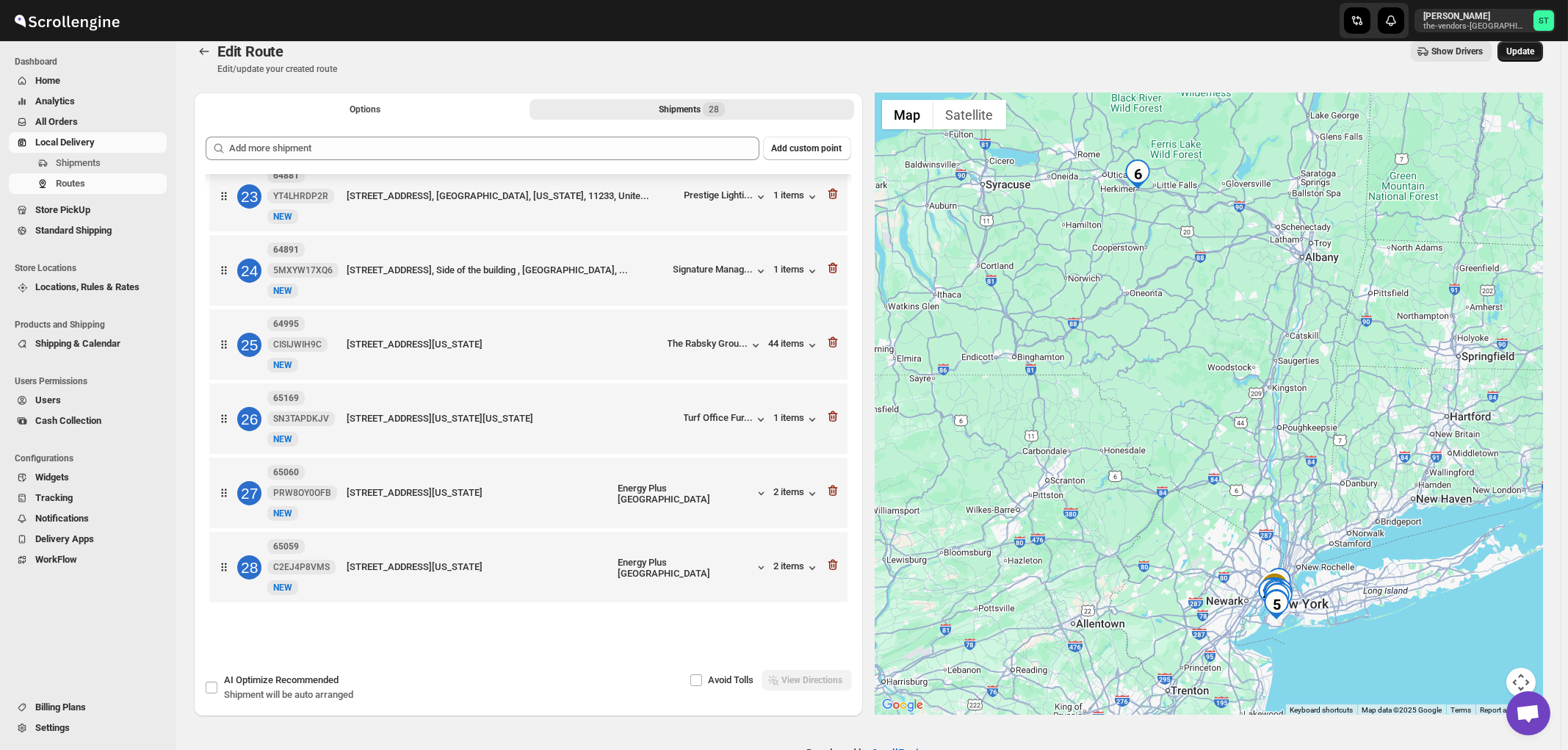
click at [1521, 47] on span "Update" at bounding box center [1521, 51] width 28 height 11
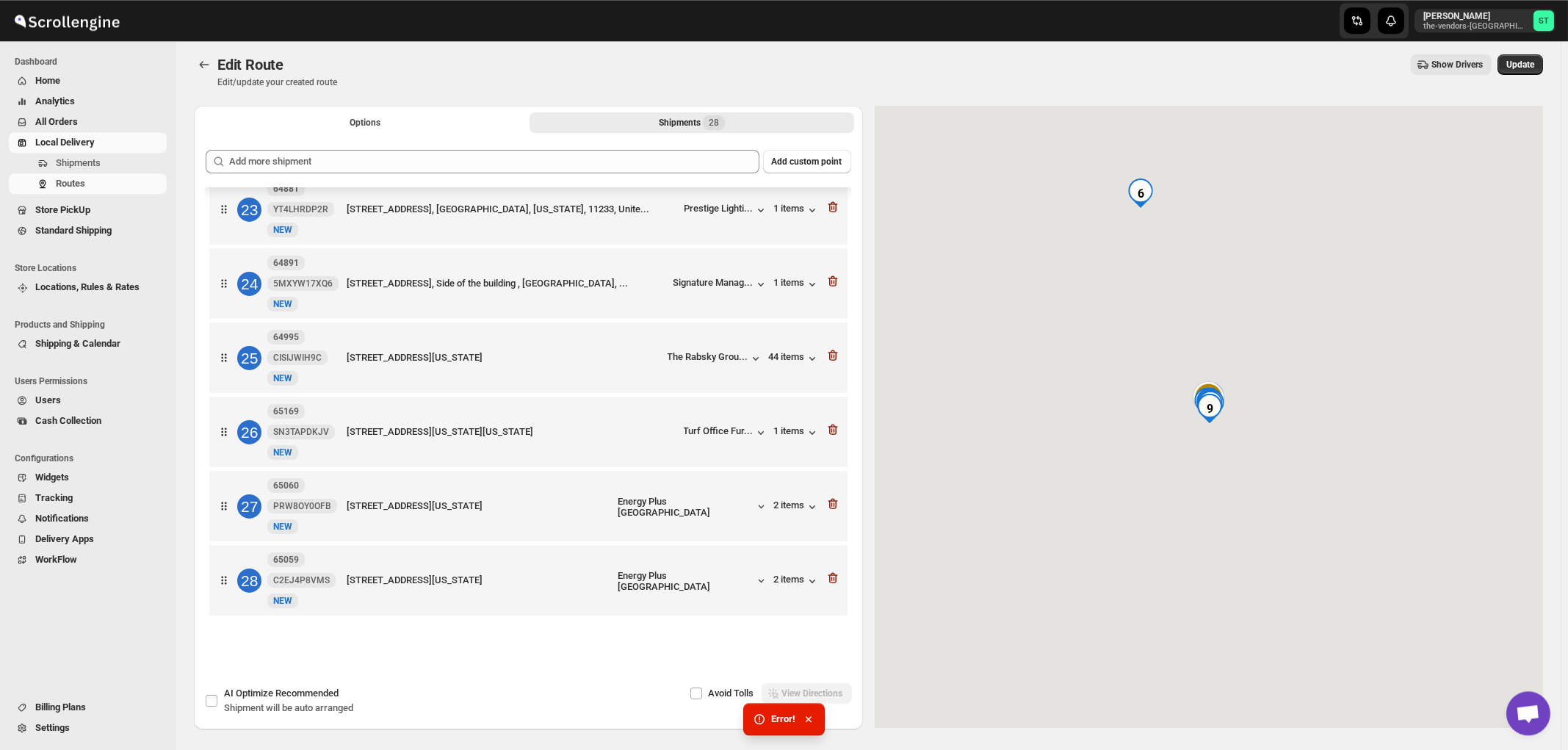
scroll to position [0, 0]
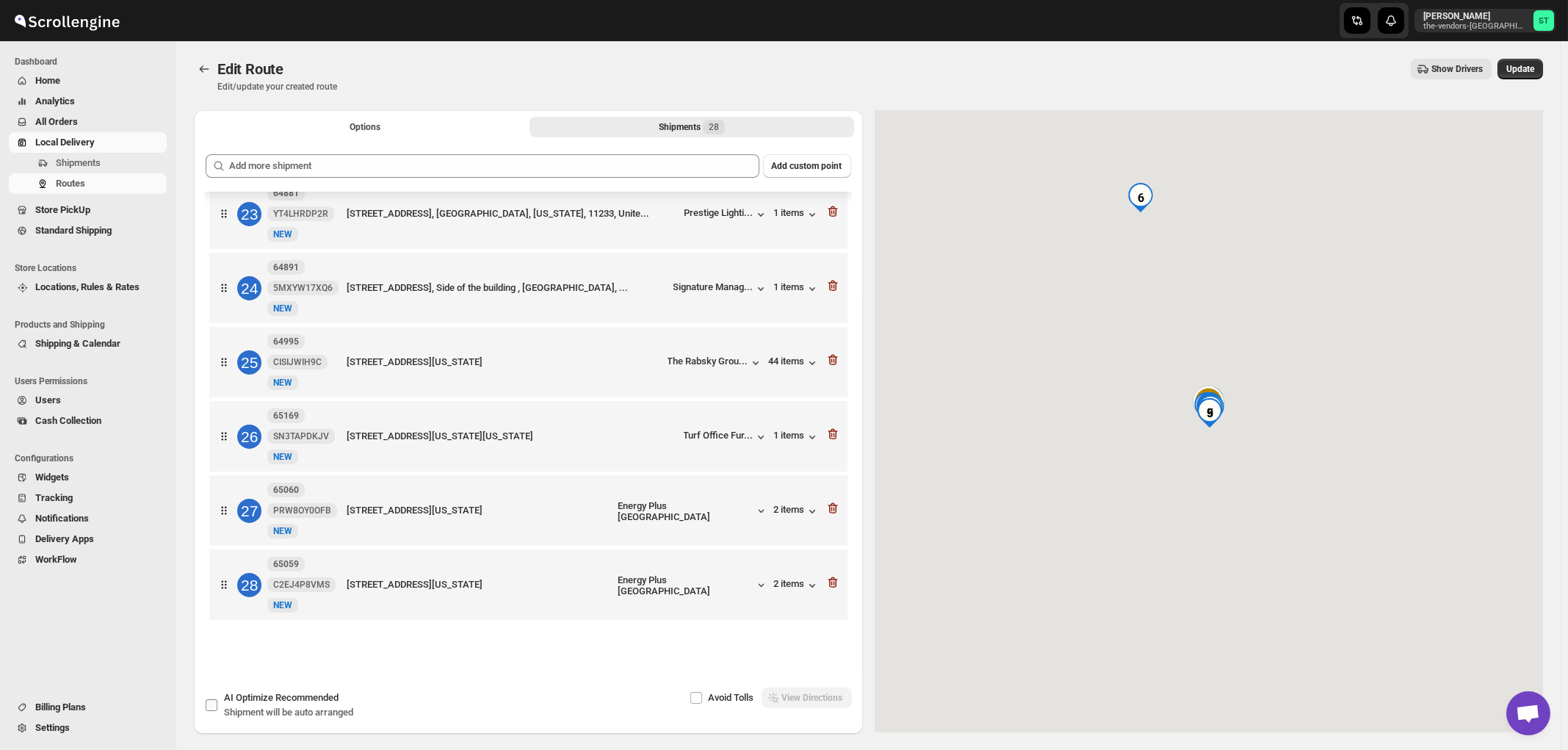
click at [270, 697] on span "AI Optimize Recommended" at bounding box center [281, 697] width 114 height 11
click at [218, 699] on input "AI Optimize Recommended Shipment will be auto arranged" at bounding box center [211, 704] width 11 height 11
click at [277, 697] on span "Recommended" at bounding box center [307, 697] width 63 height 11
click at [218, 699] on input "AI Optimize Recommended Shipment will be auto arranged" at bounding box center [211, 704] width 11 height 11
checkbox input "false"
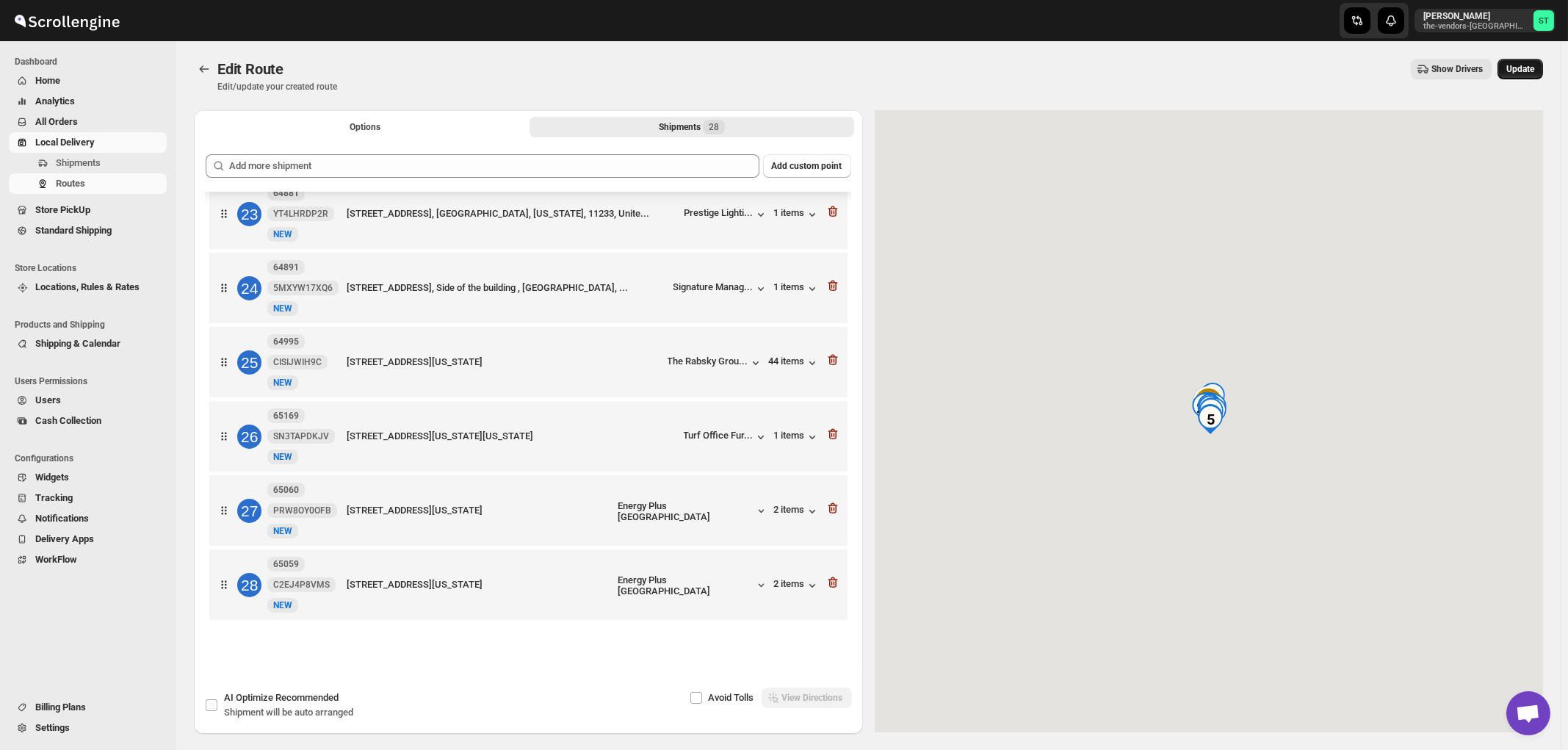
click at [1528, 72] on span "Update" at bounding box center [1521, 69] width 28 height 11
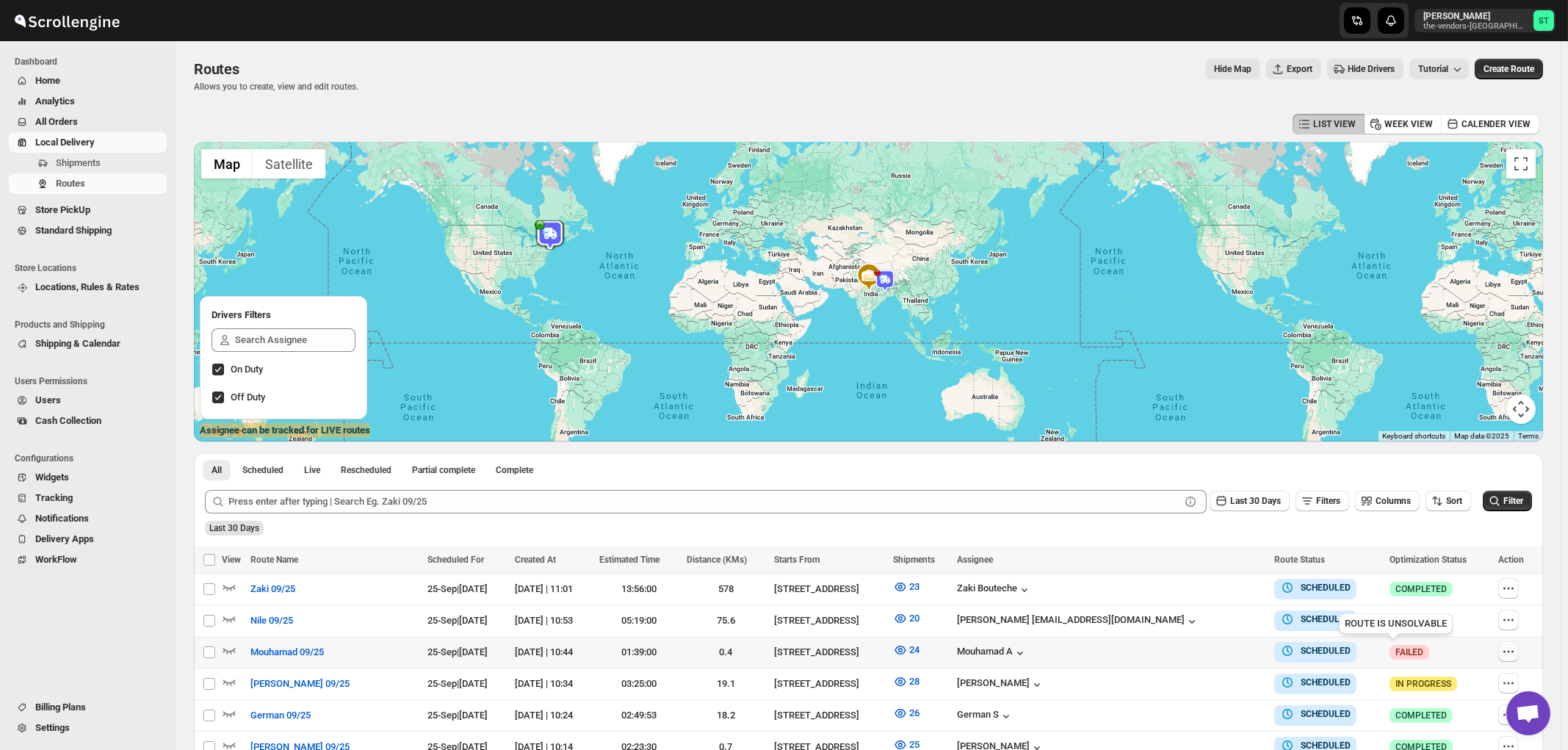
click at [1509, 649] on icon "button" at bounding box center [1508, 651] width 15 height 15
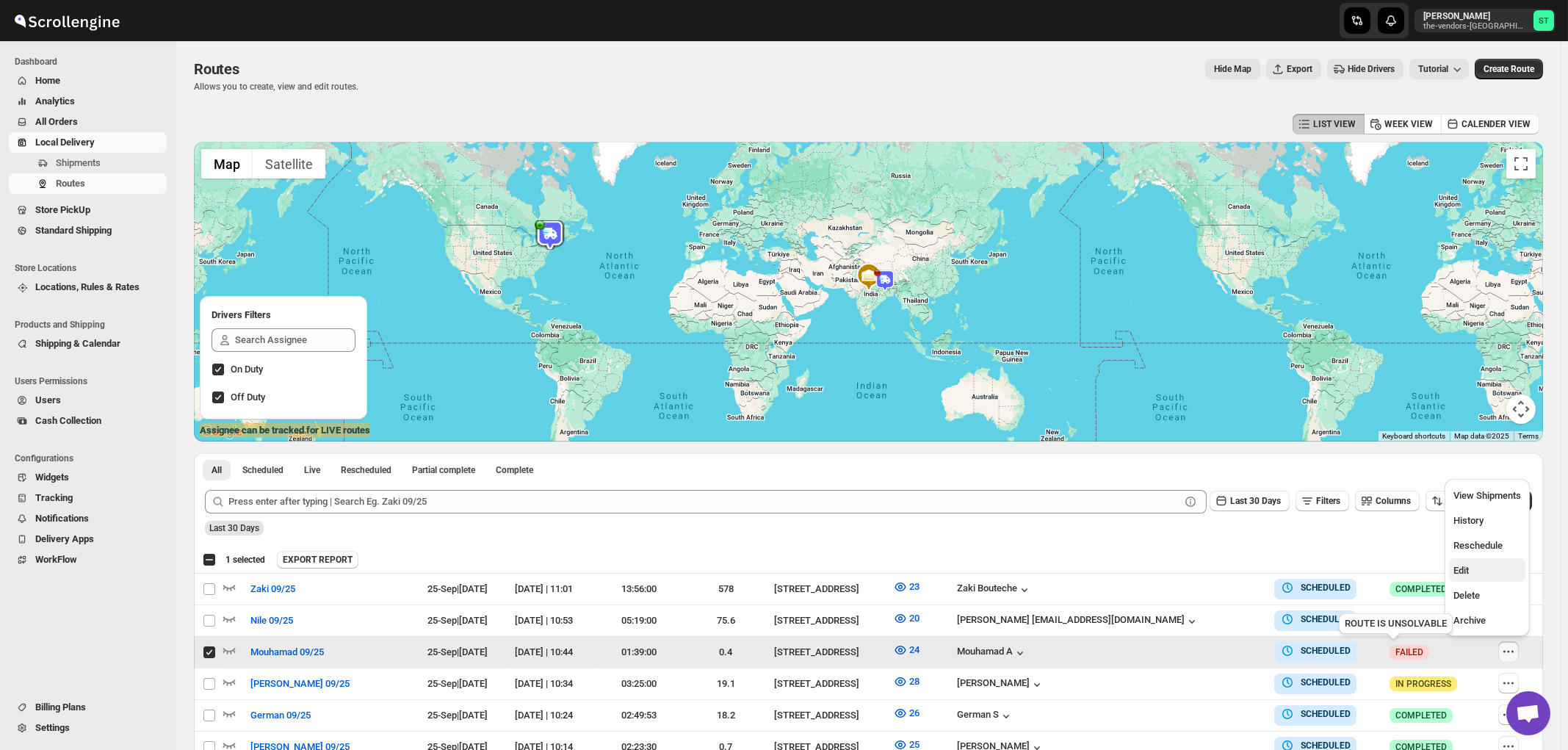
click at [1470, 573] on span "Edit" at bounding box center [1487, 570] width 68 height 15
checkbox input "false"
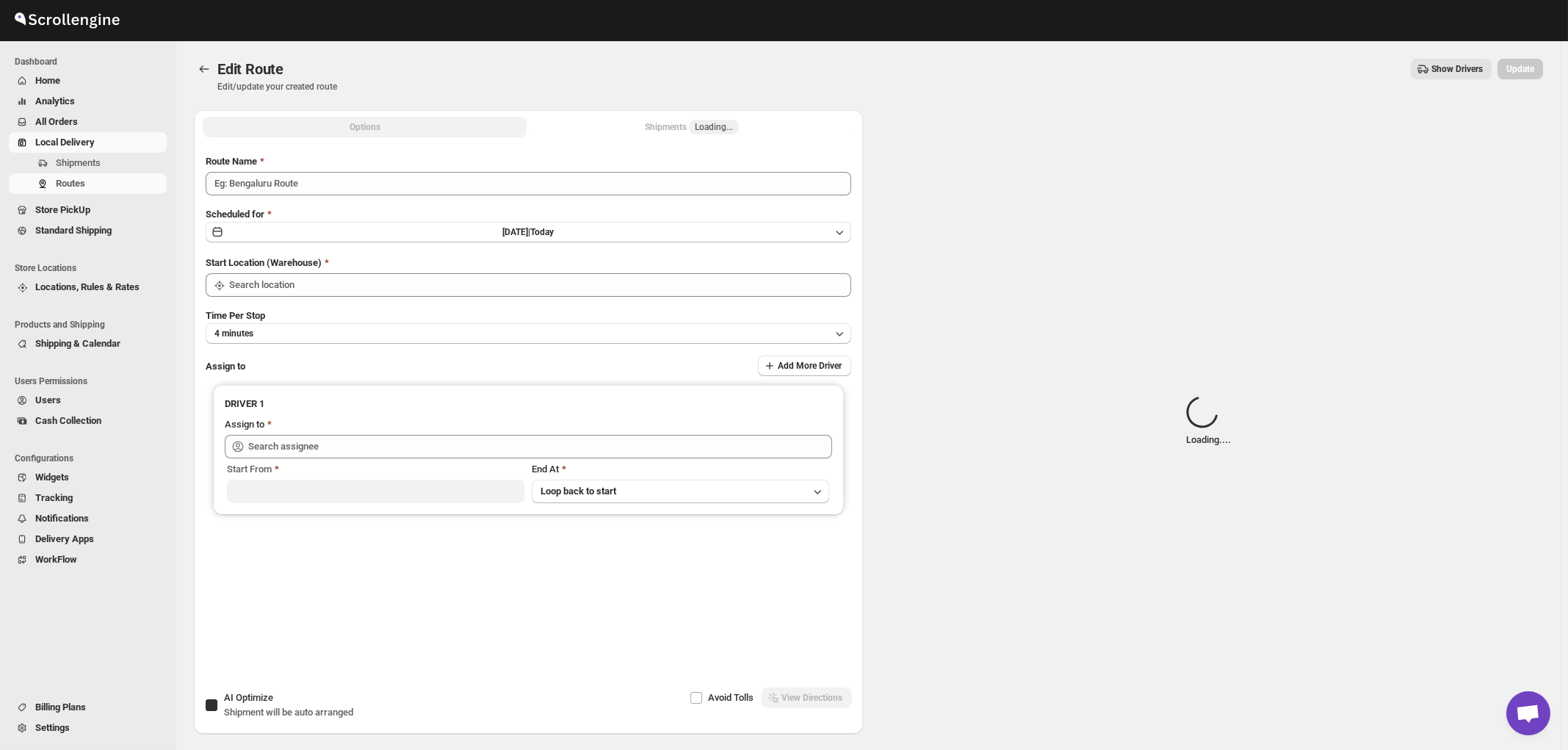
type input "Mouhamad 09/25"
checkbox input "true"
type input "[STREET_ADDRESS]"
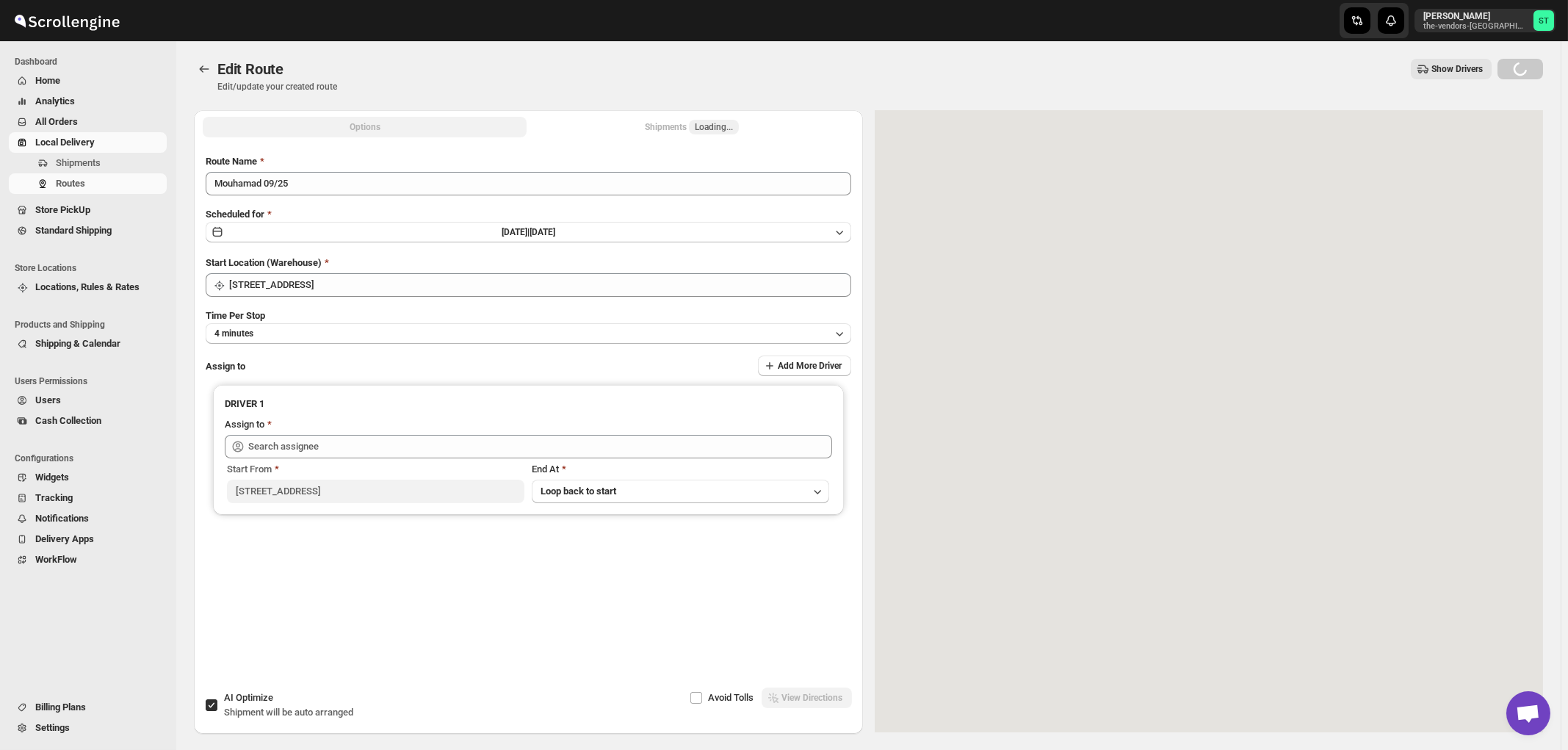
type input "Mouhamad A ([EMAIL_ADDRESS][DOMAIN_NAME])"
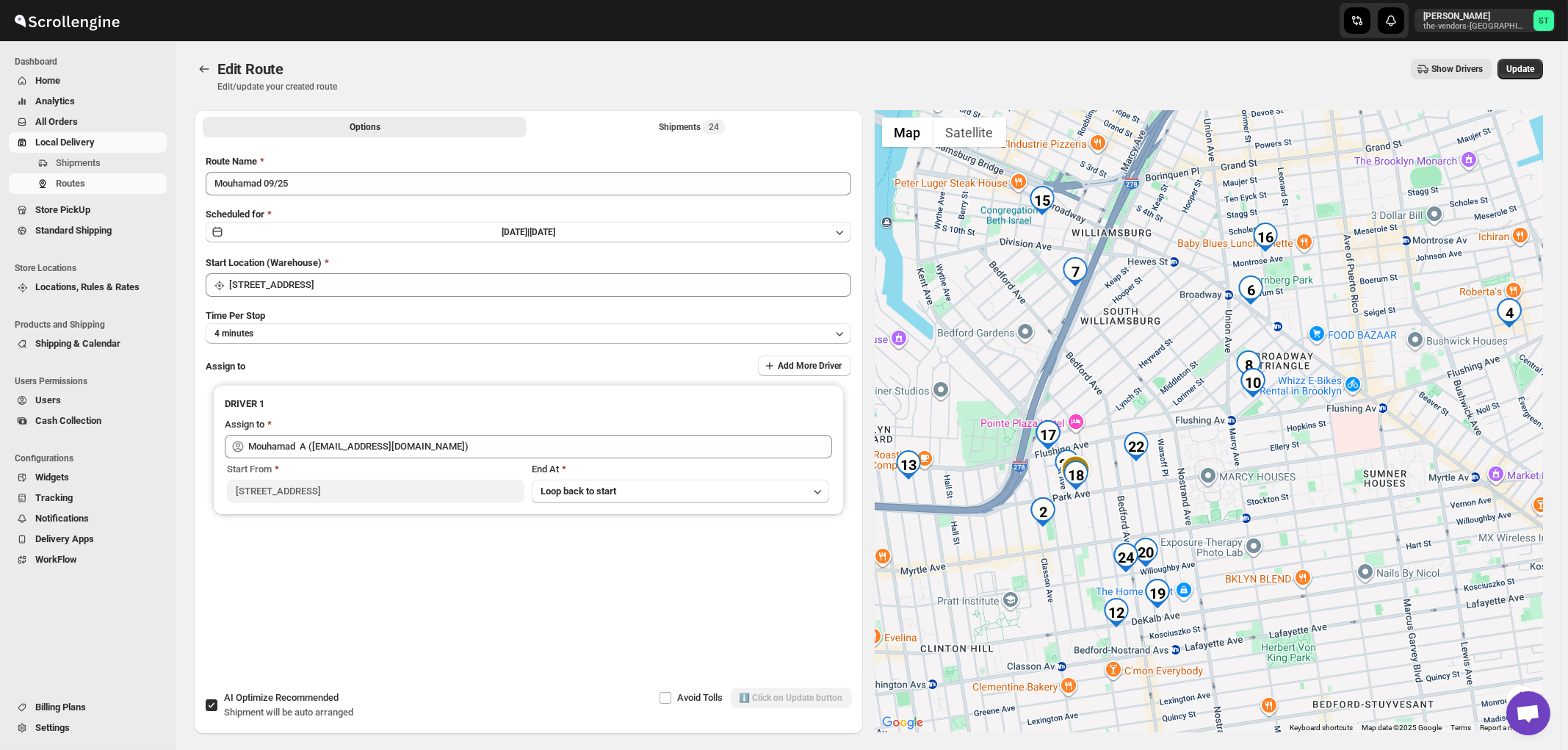
click at [293, 710] on span "Shipment will be auto arranged" at bounding box center [288, 711] width 129 height 11
click at [218, 710] on input "AI Optimize Recommended Shipment will be auto arranged" at bounding box center [211, 704] width 11 height 11
checkbox input "false"
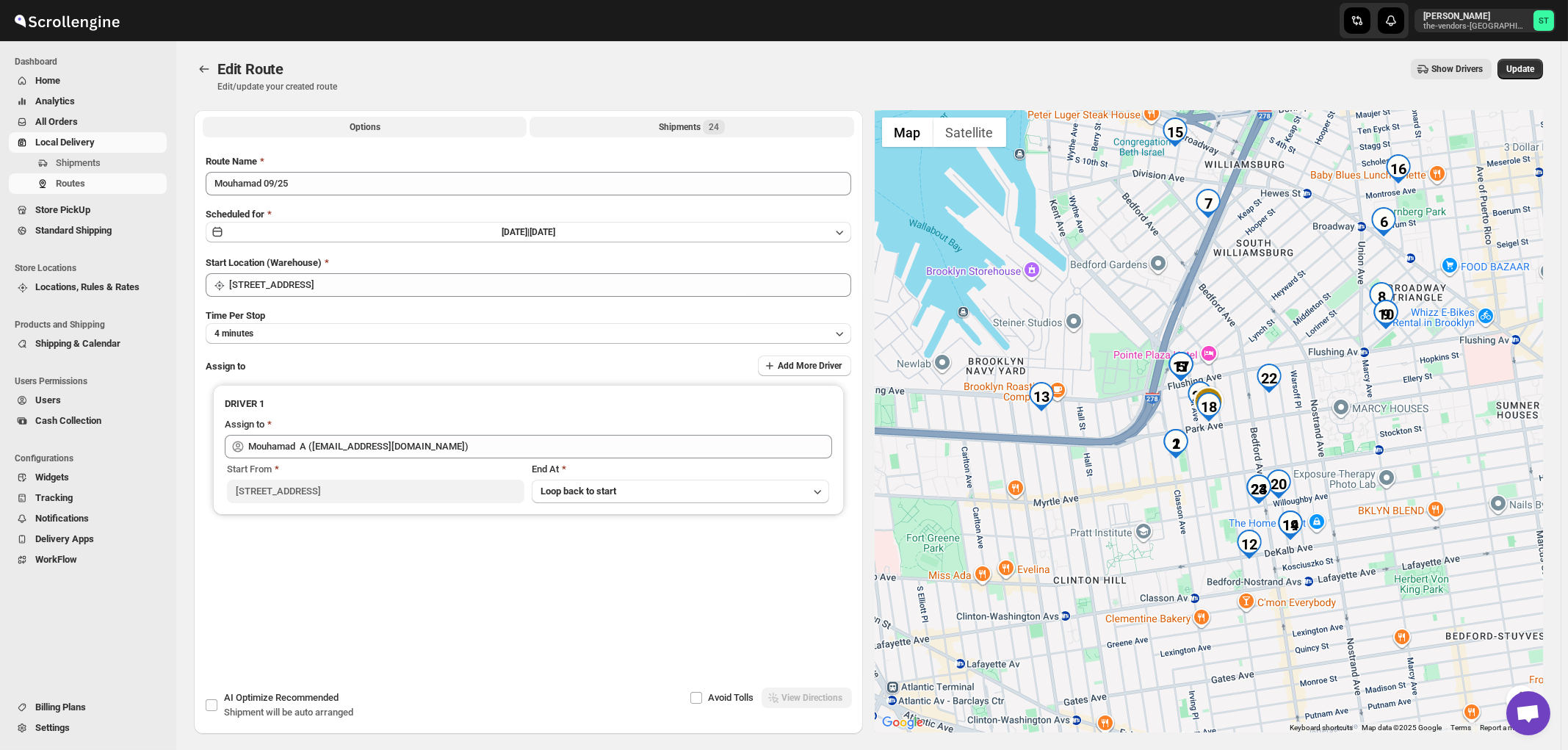
click at [693, 129] on div "Shipments 24" at bounding box center [691, 126] width 66 height 15
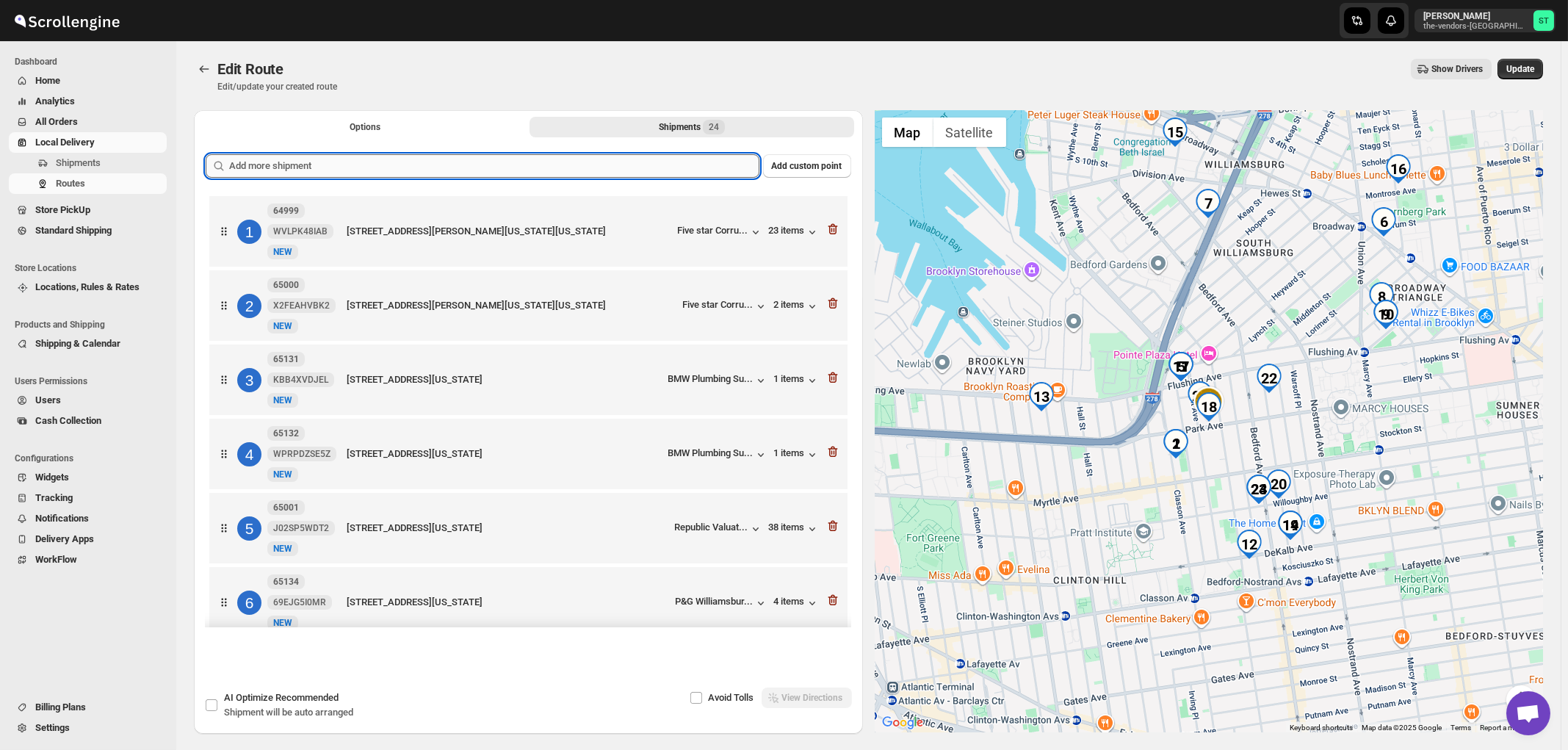
click at [625, 168] on input "text" at bounding box center [495, 166] width 531 height 24
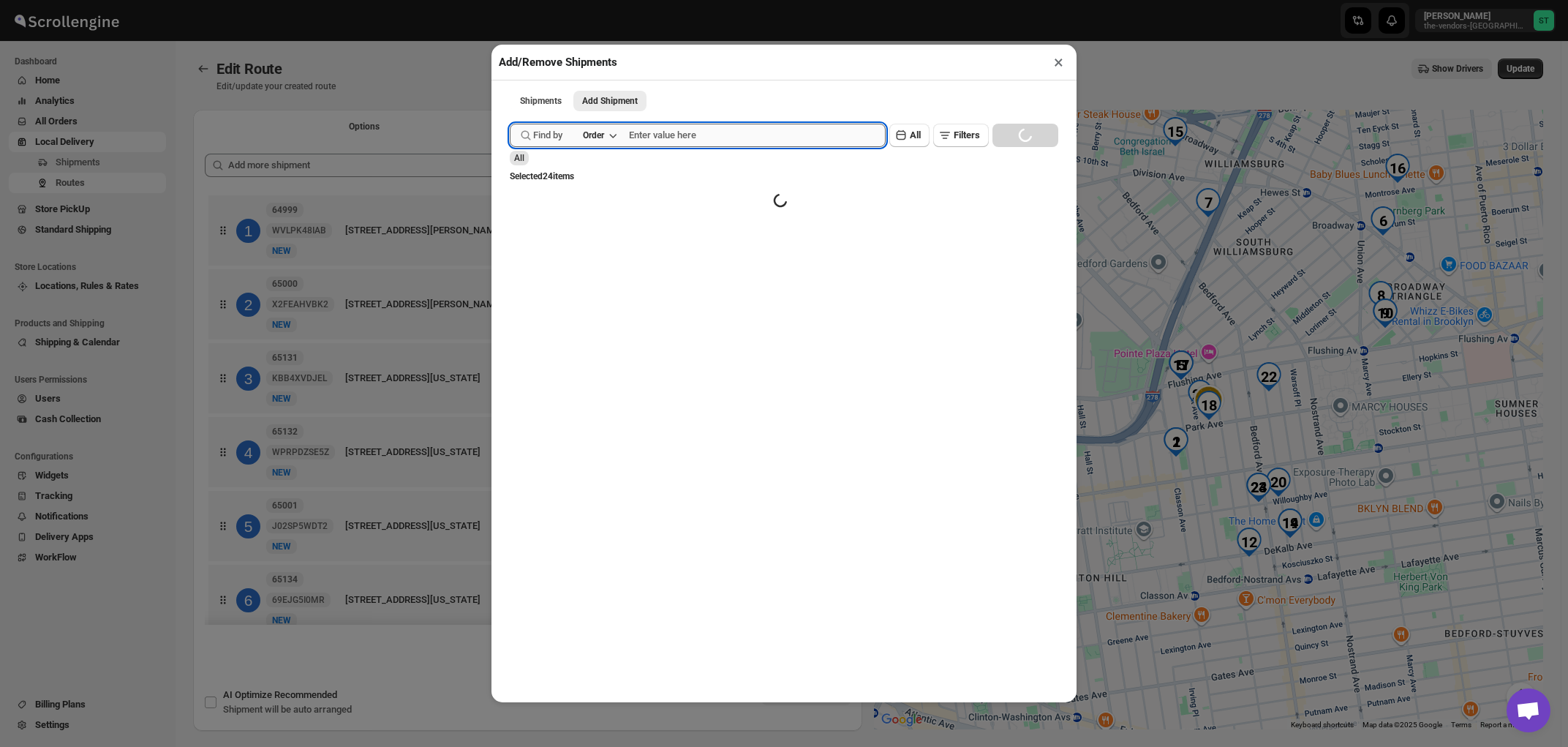
click at [693, 142] on input "text" at bounding box center [757, 135] width 257 height 24
paste input "65195"
type input "65195"
click at [510, 0] on button "Submit" at bounding box center [531, 8] width 42 height 16
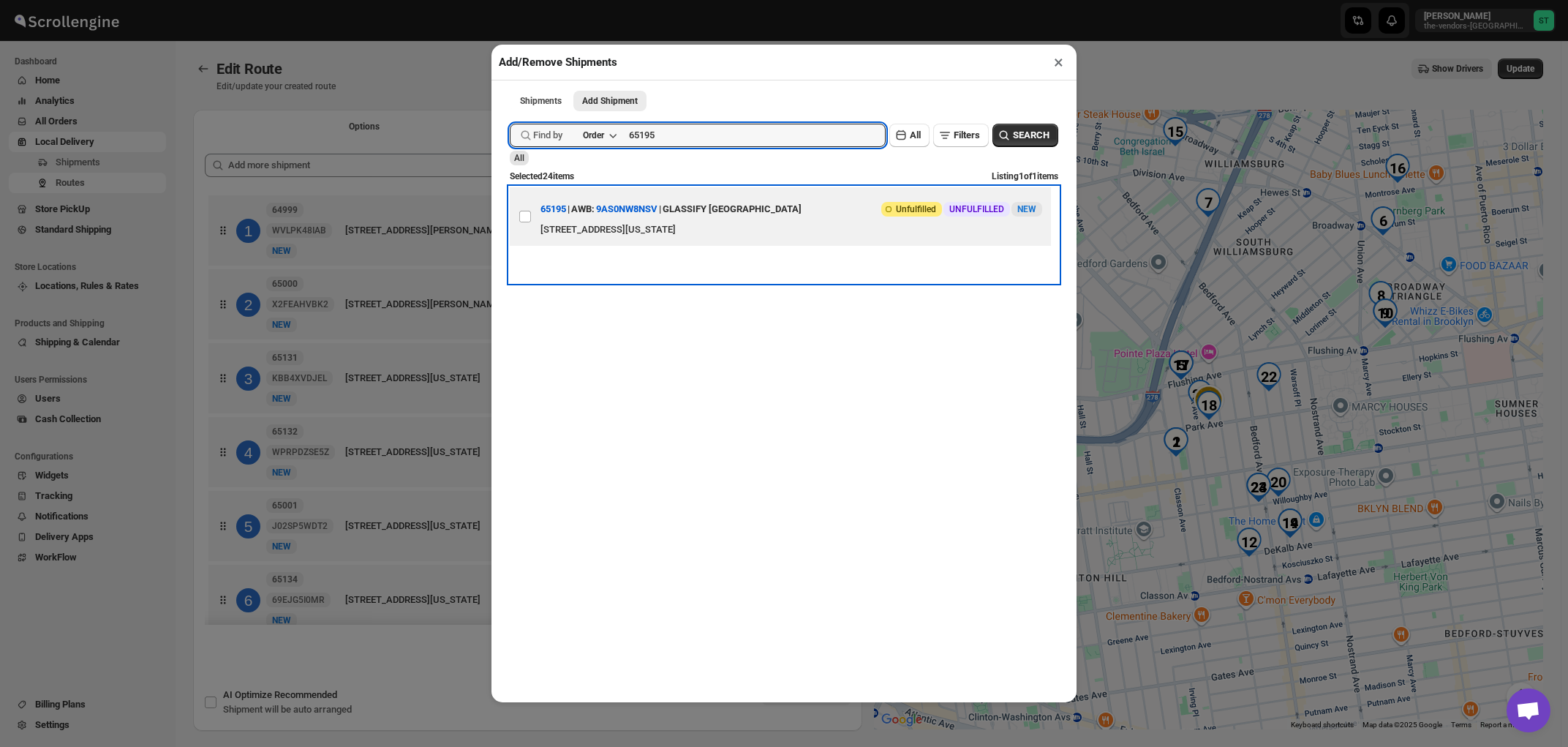
click at [709, 216] on div "GLASSIFY [GEOGRAPHIC_DATA]" at bounding box center [732, 209] width 139 height 26
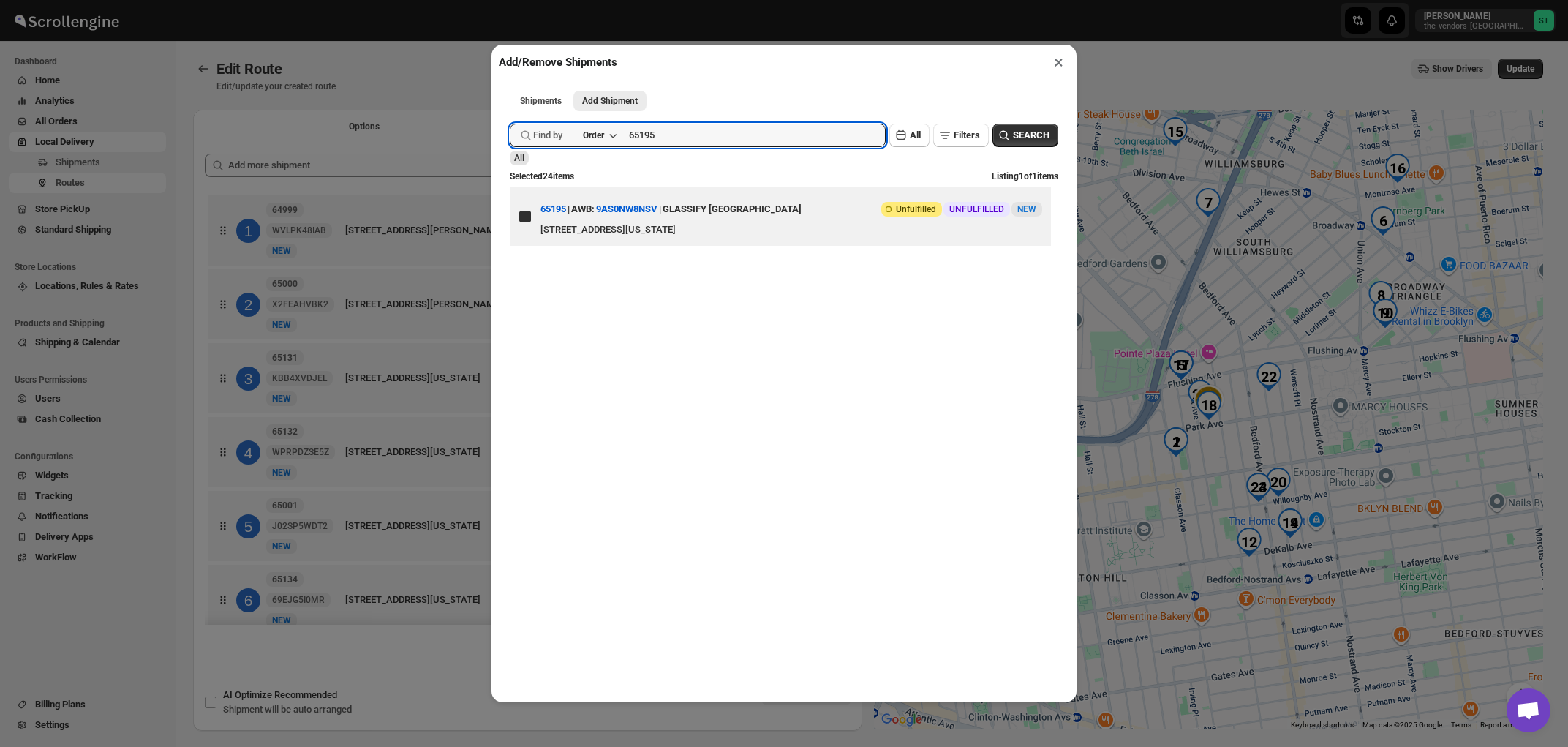
checkbox input "true"
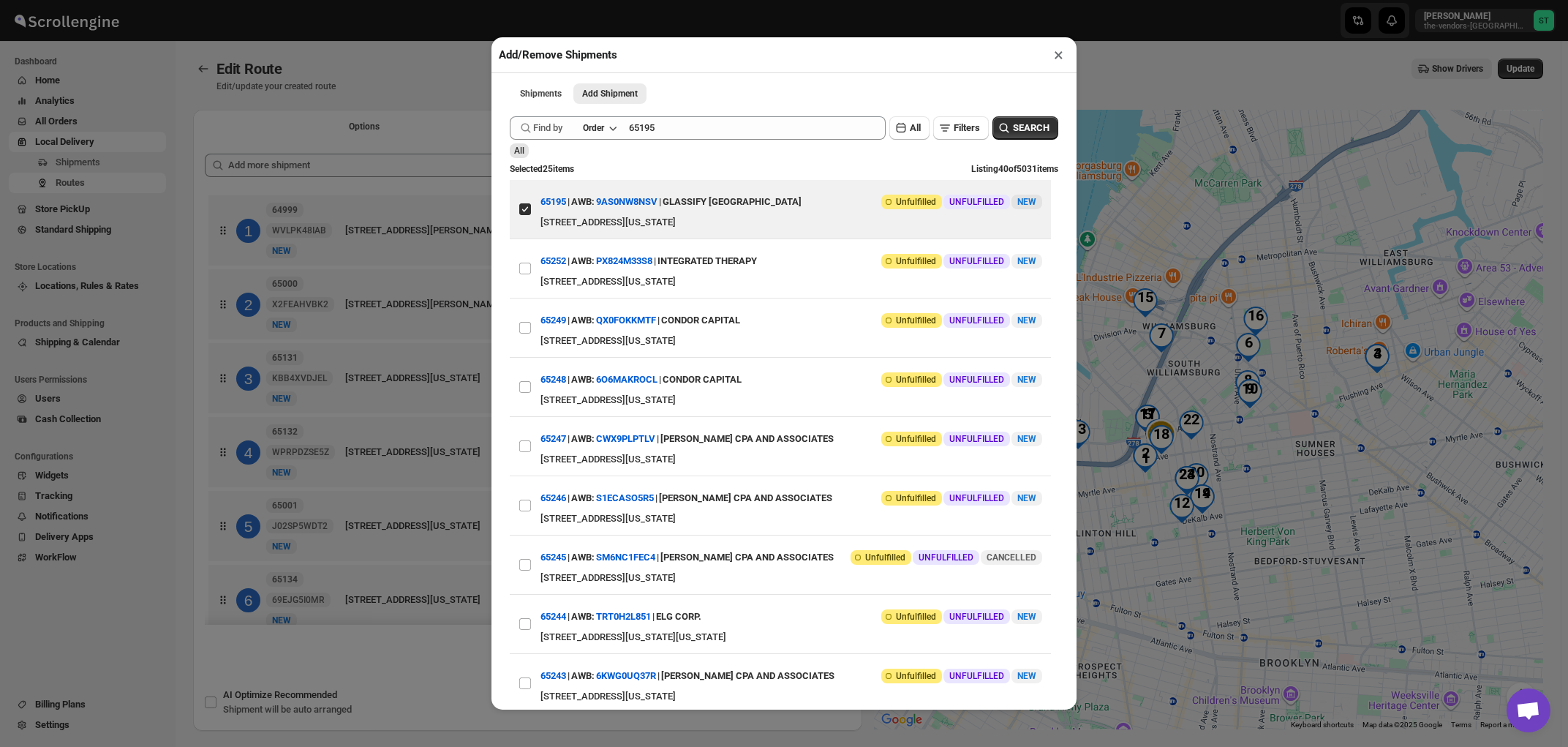
click at [1060, 58] on button "×" at bounding box center [1058, 54] width 21 height 20
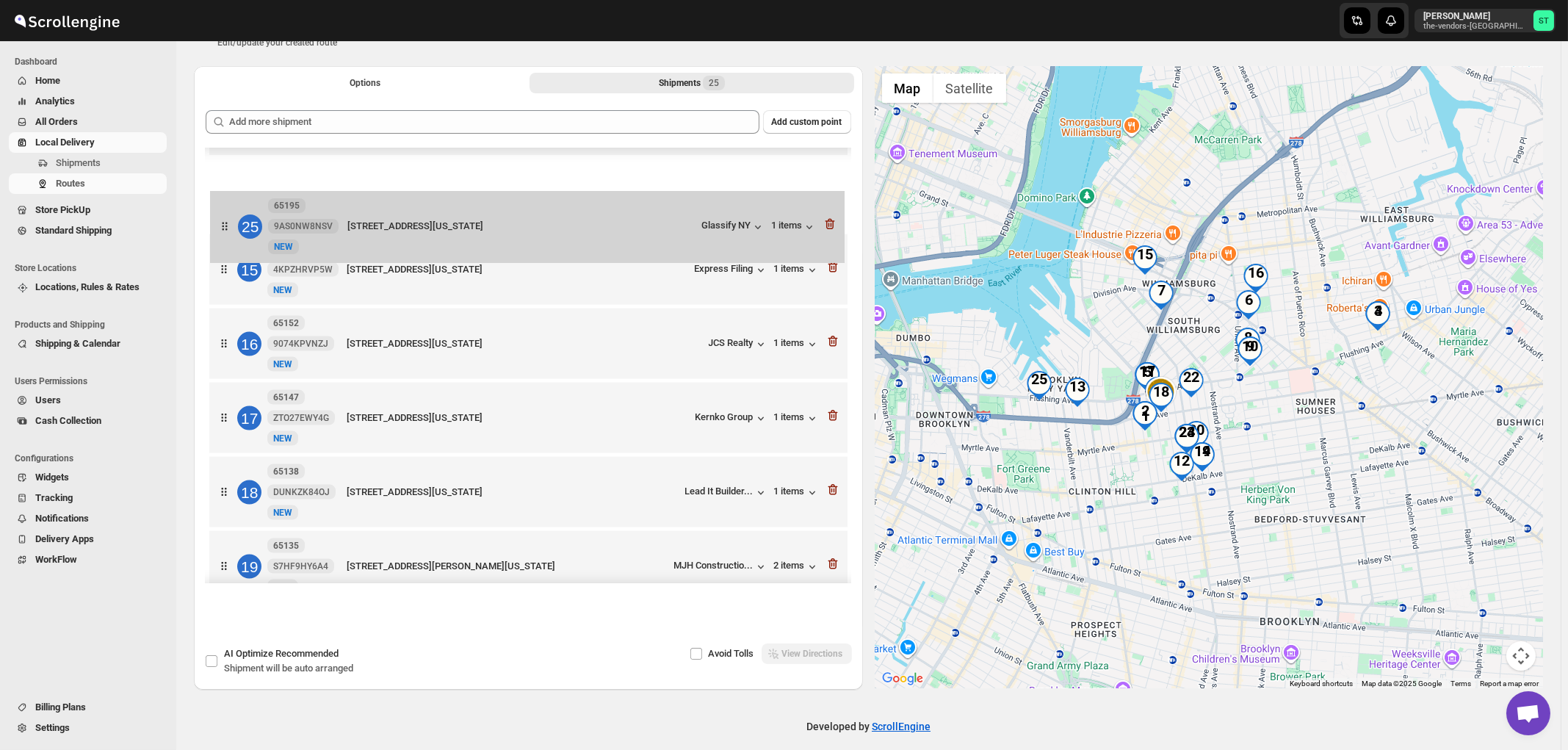
scroll to position [1020, 0]
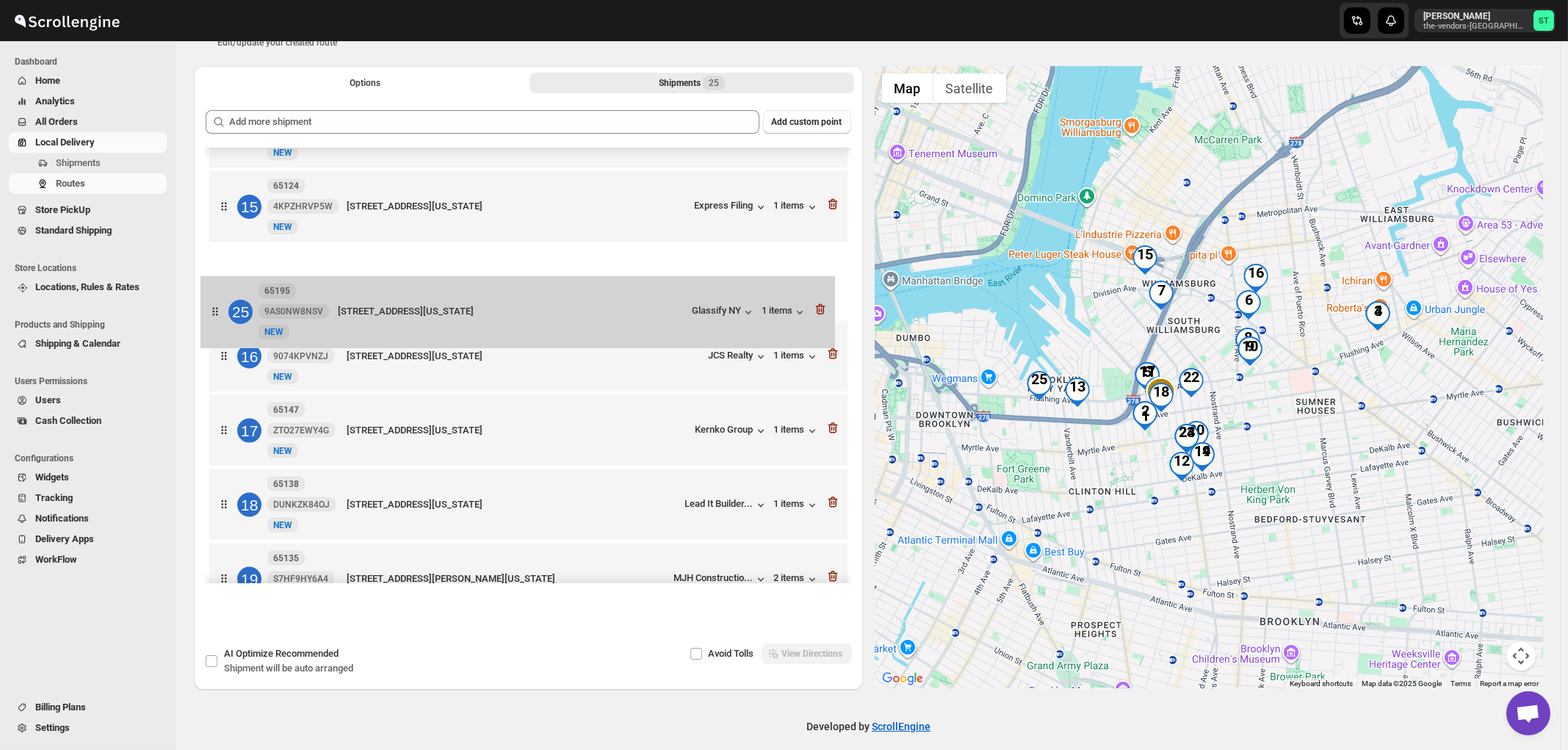
drag, startPoint x: 674, startPoint y: 535, endPoint x: 665, endPoint y: 294, distance: 241.2
click at [665, 294] on div "1 64999 WVLPK48IAB New NEW [STREET_ADDRESS][PERSON_NAME][US_STATE][US_STATE] Fi…" at bounding box center [528, 61] width 646 height 1864
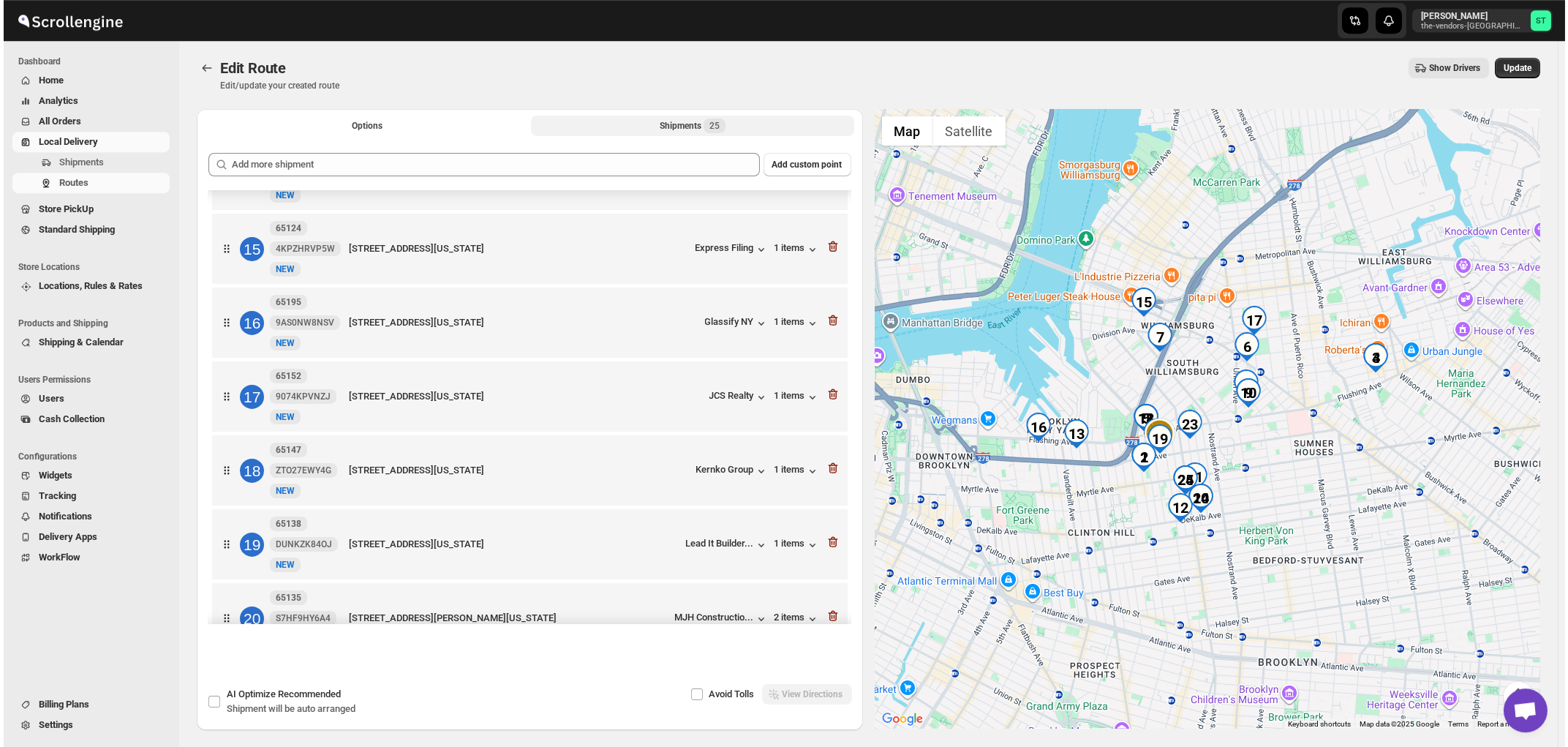
scroll to position [0, 0]
click at [1528, 69] on span "Update" at bounding box center [1514, 68] width 28 height 11
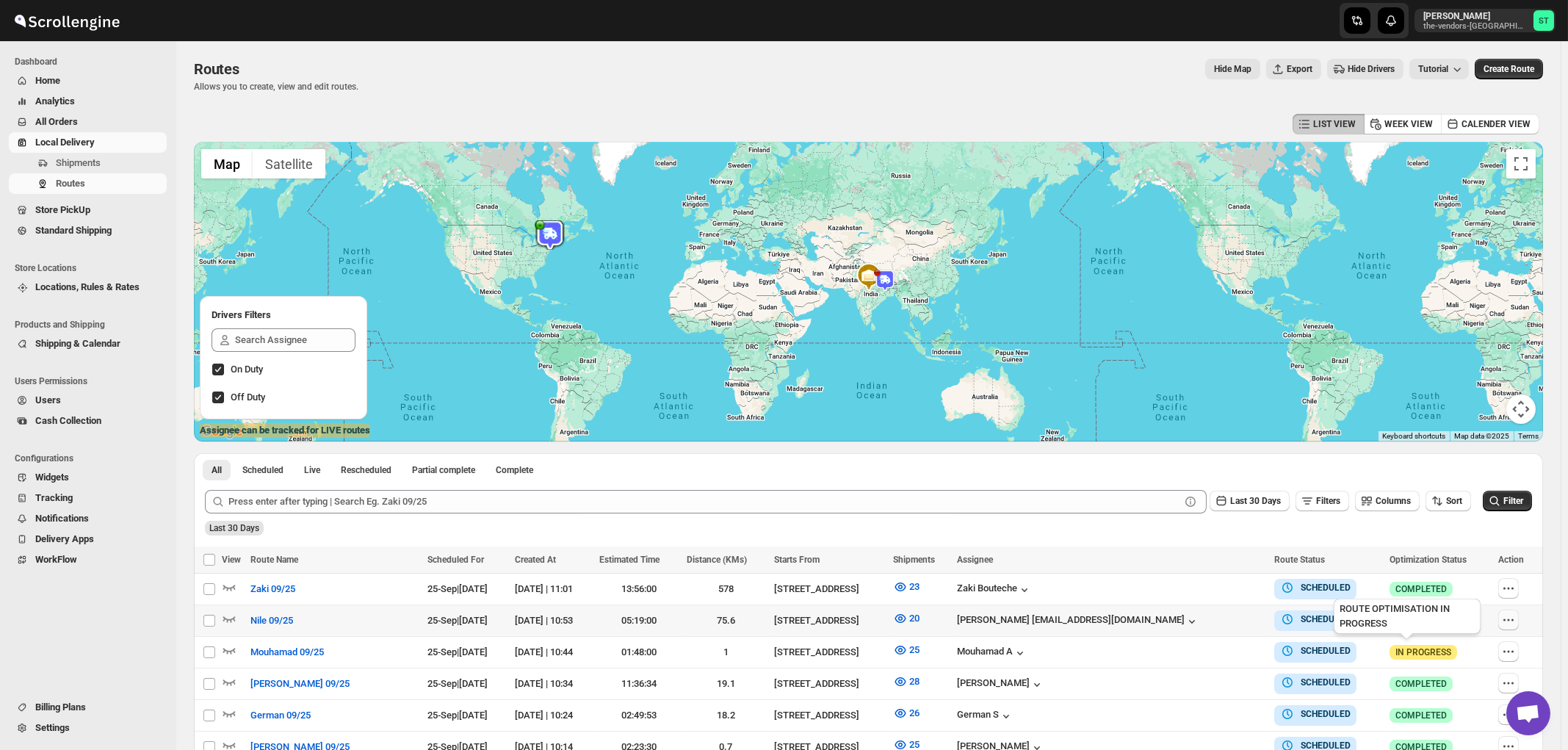
click at [1513, 614] on icon "button" at bounding box center [1508, 619] width 15 height 15
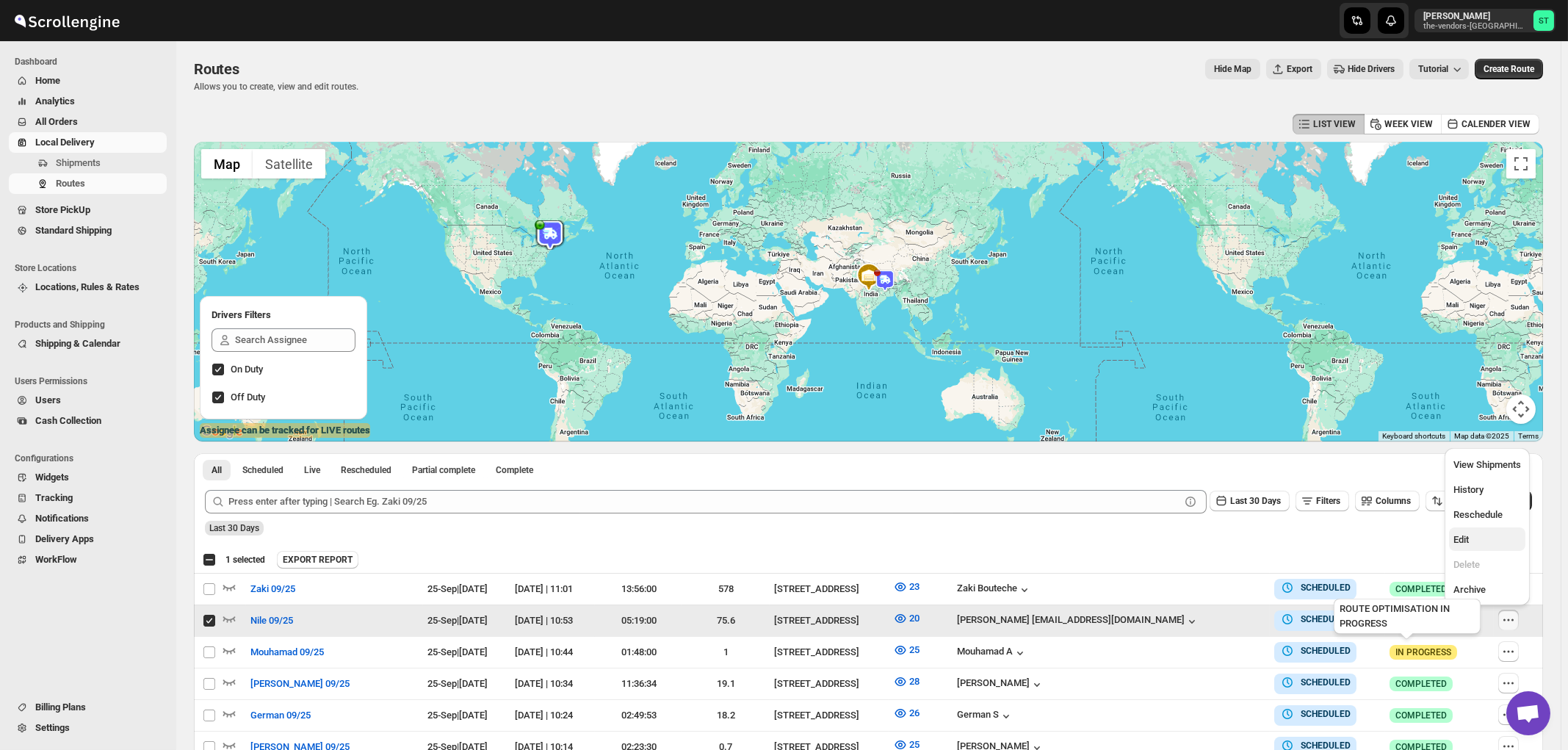
click at [1479, 544] on span "Edit" at bounding box center [1487, 539] width 68 height 15
checkbox input "false"
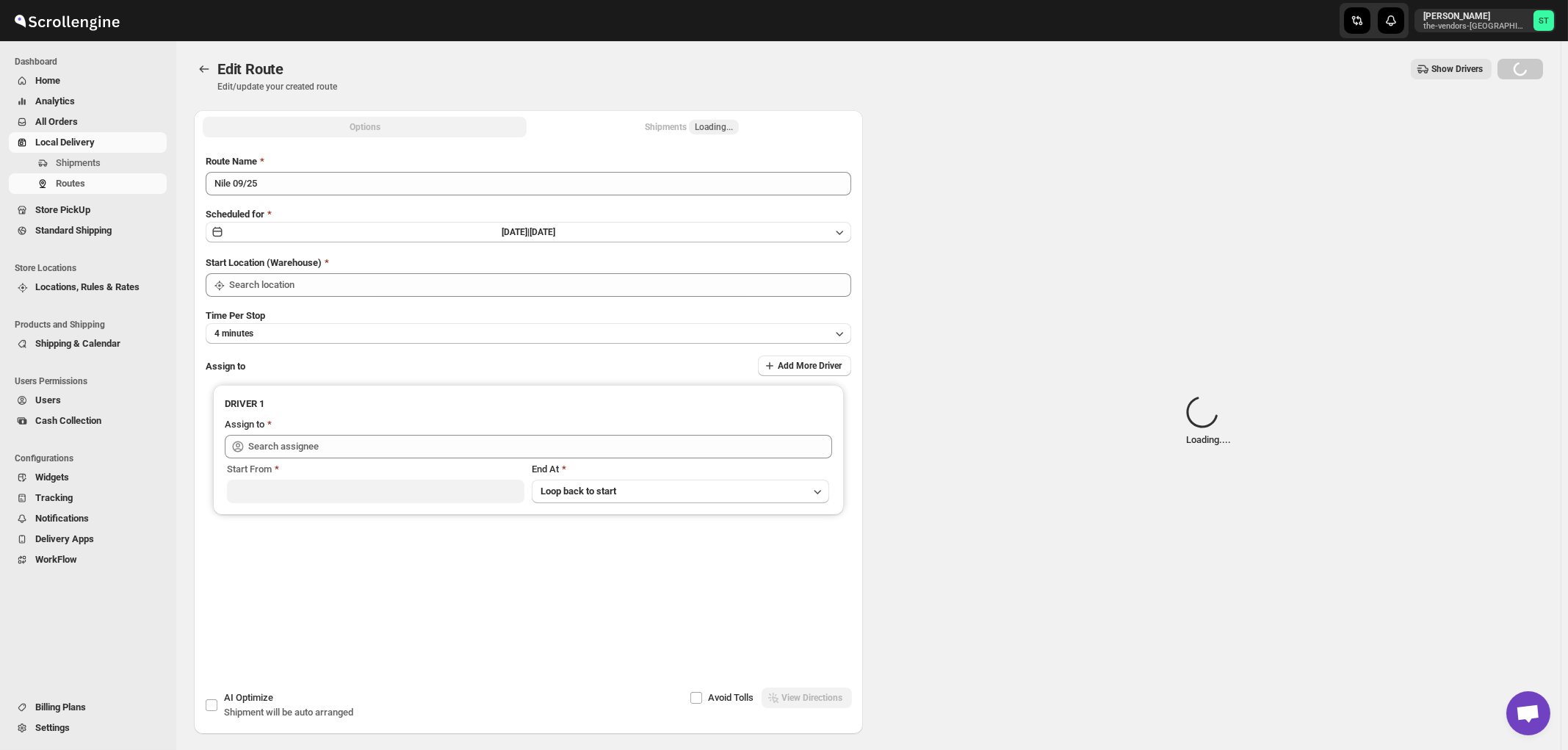
type input "Nile 09/25"
type input "[STREET_ADDRESS]"
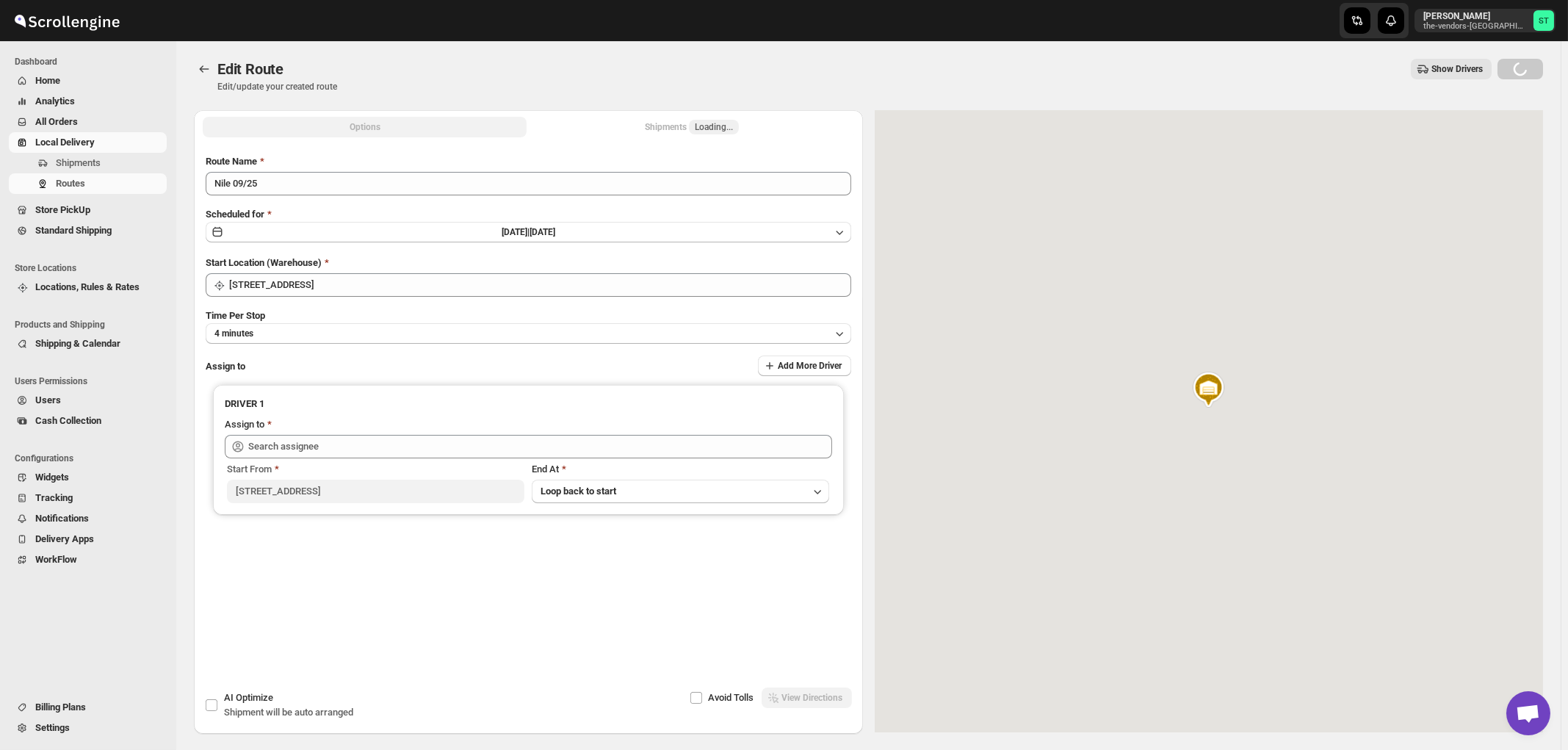
type input "[PERSON_NAME] [EMAIL_ADDRESS][DOMAIN_NAME] ([EMAIL_ADDRESS][DOMAIN_NAME])"
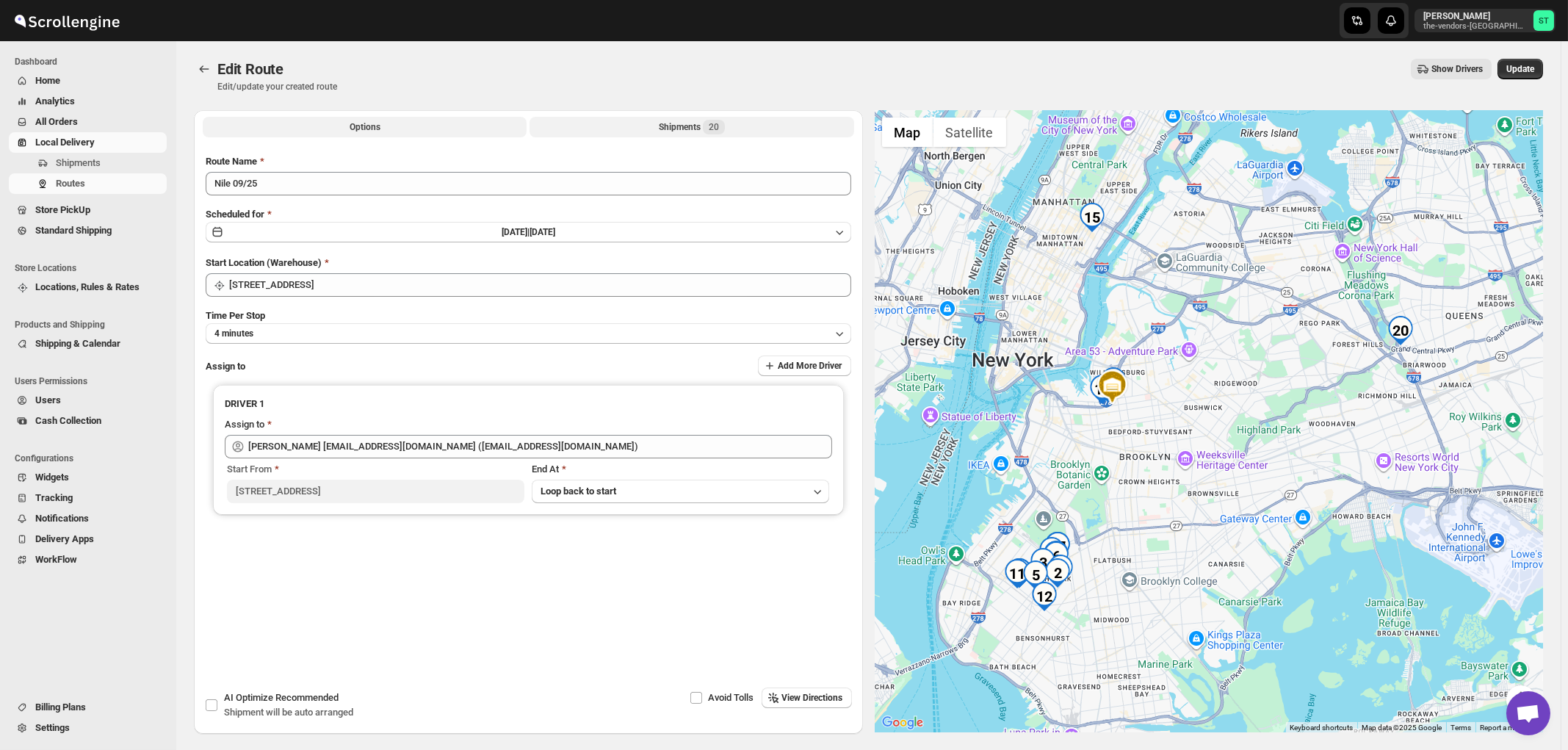
click at [719, 123] on span "20" at bounding box center [714, 126] width 11 height 11
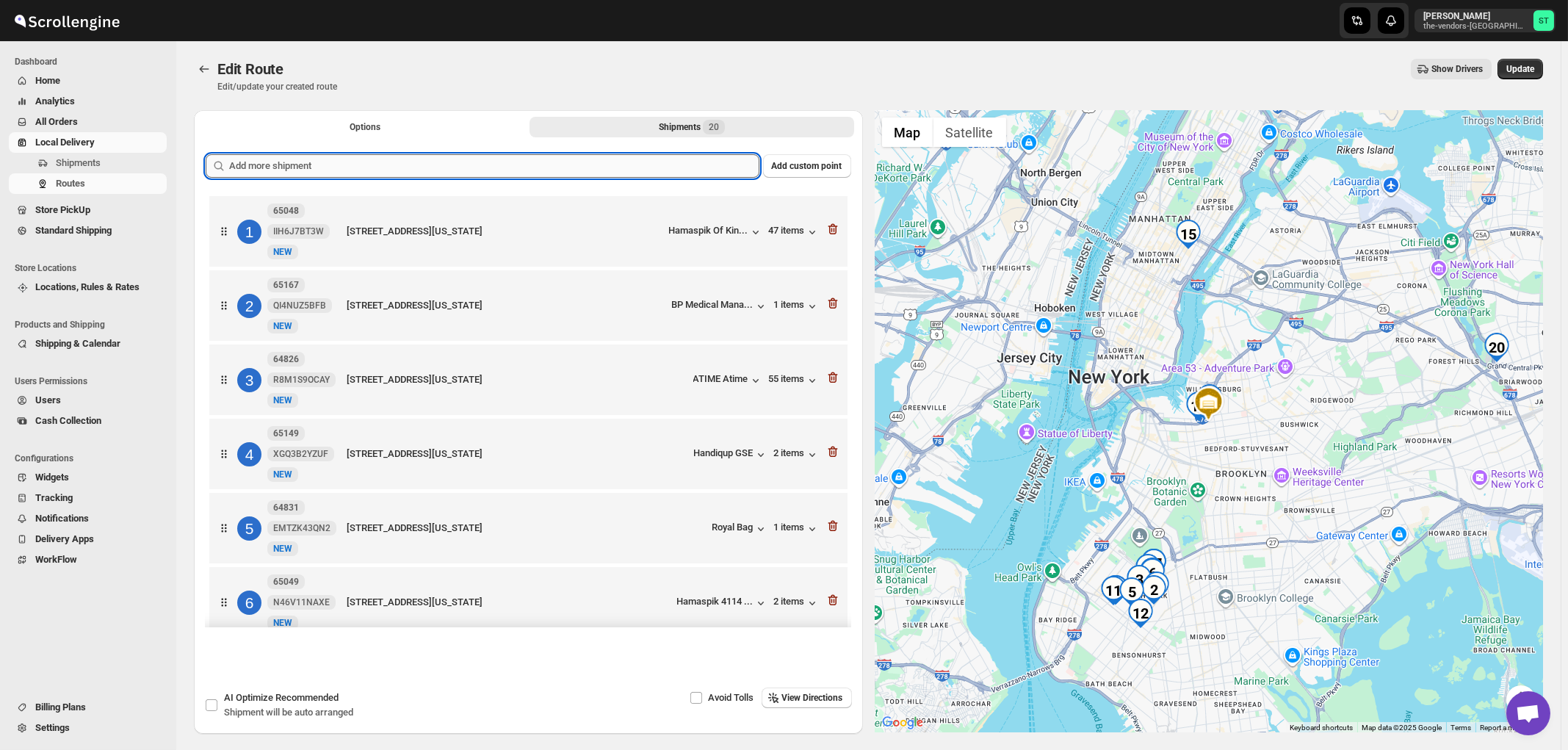
click at [508, 171] on input "text" at bounding box center [495, 166] width 531 height 24
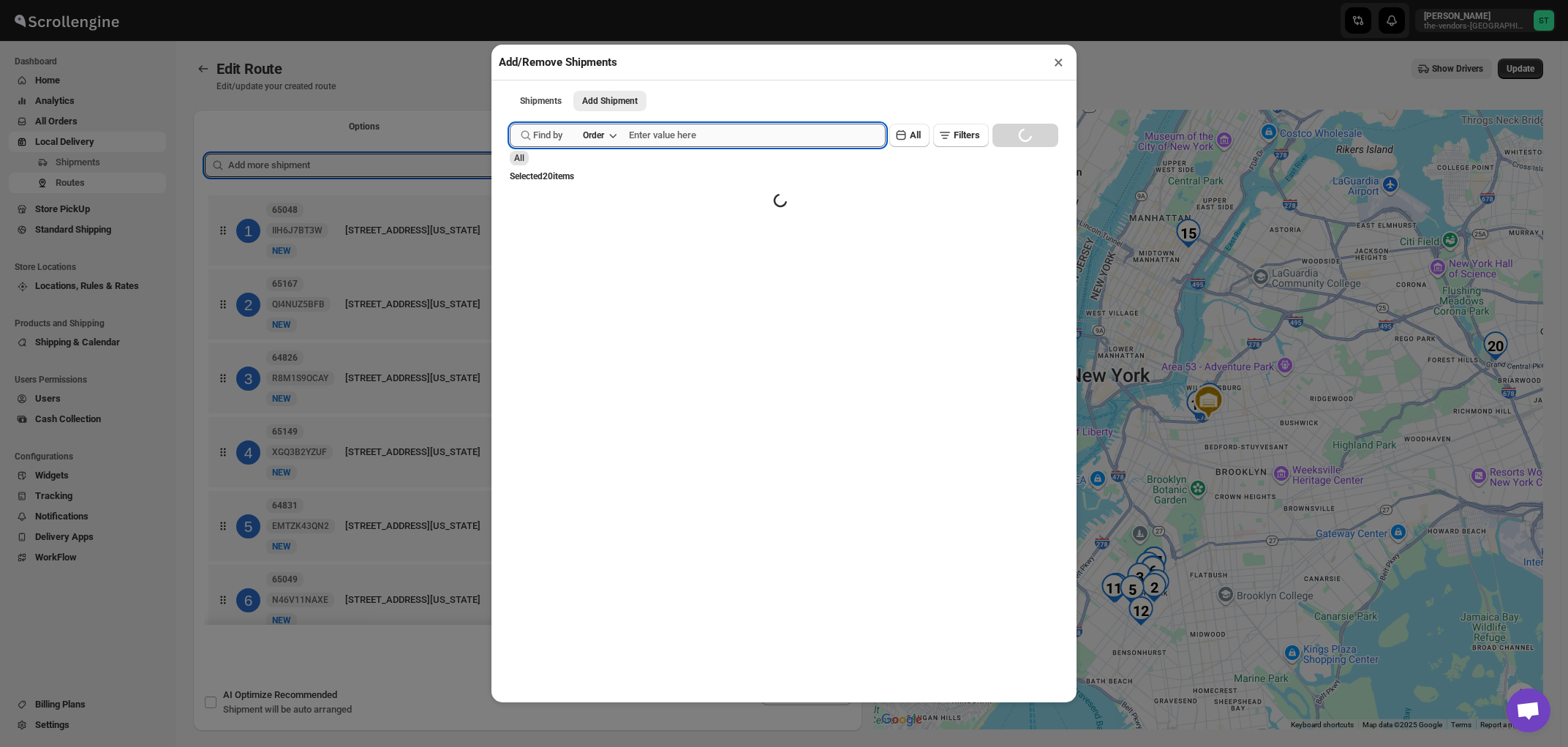
click at [713, 132] on input "text" at bounding box center [757, 135] width 257 height 24
paste input "65196"
type input "65196"
click at [510, 0] on button "Submit" at bounding box center [531, 8] width 42 height 16
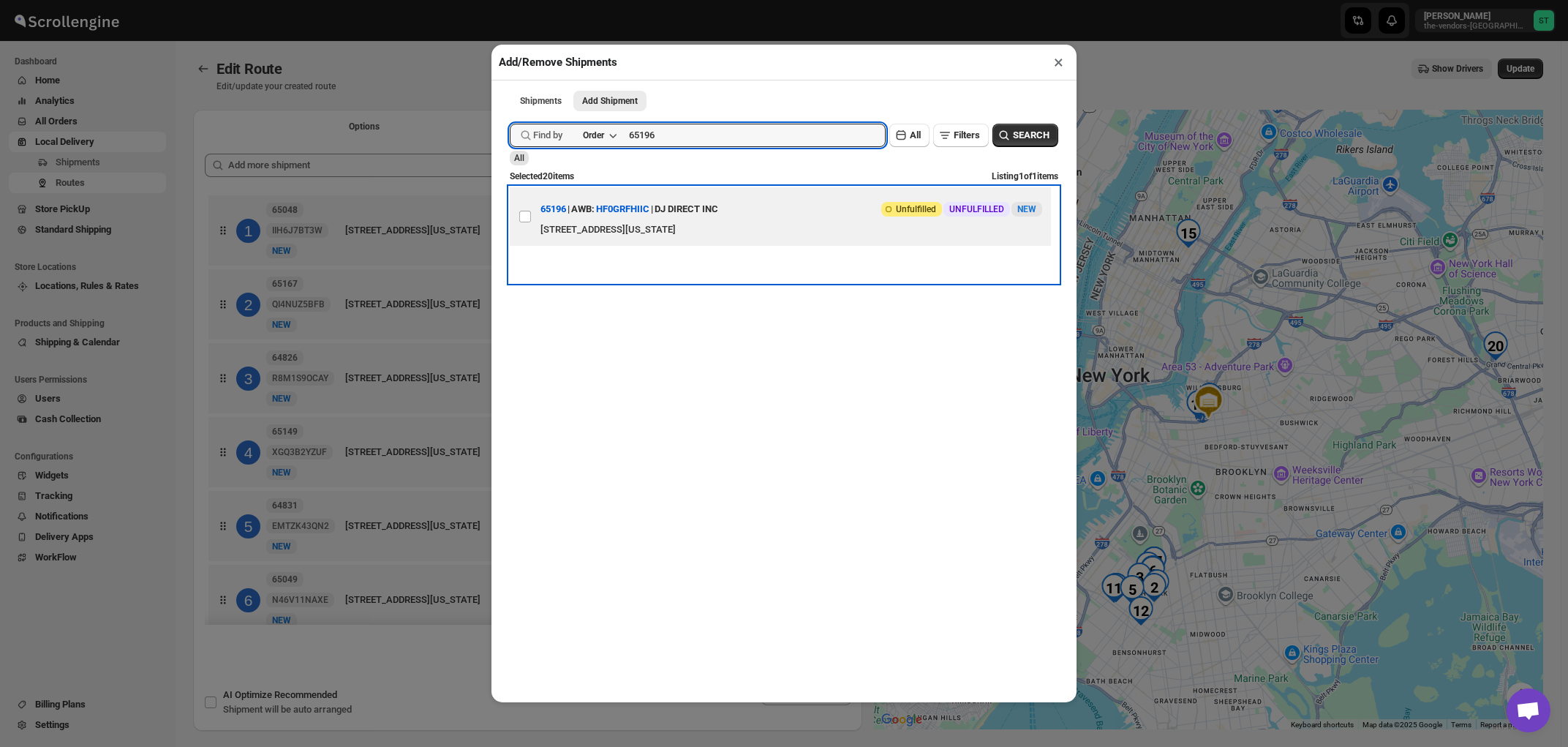
click at [707, 220] on div "DJ DIRECT INC" at bounding box center [686, 209] width 64 height 26
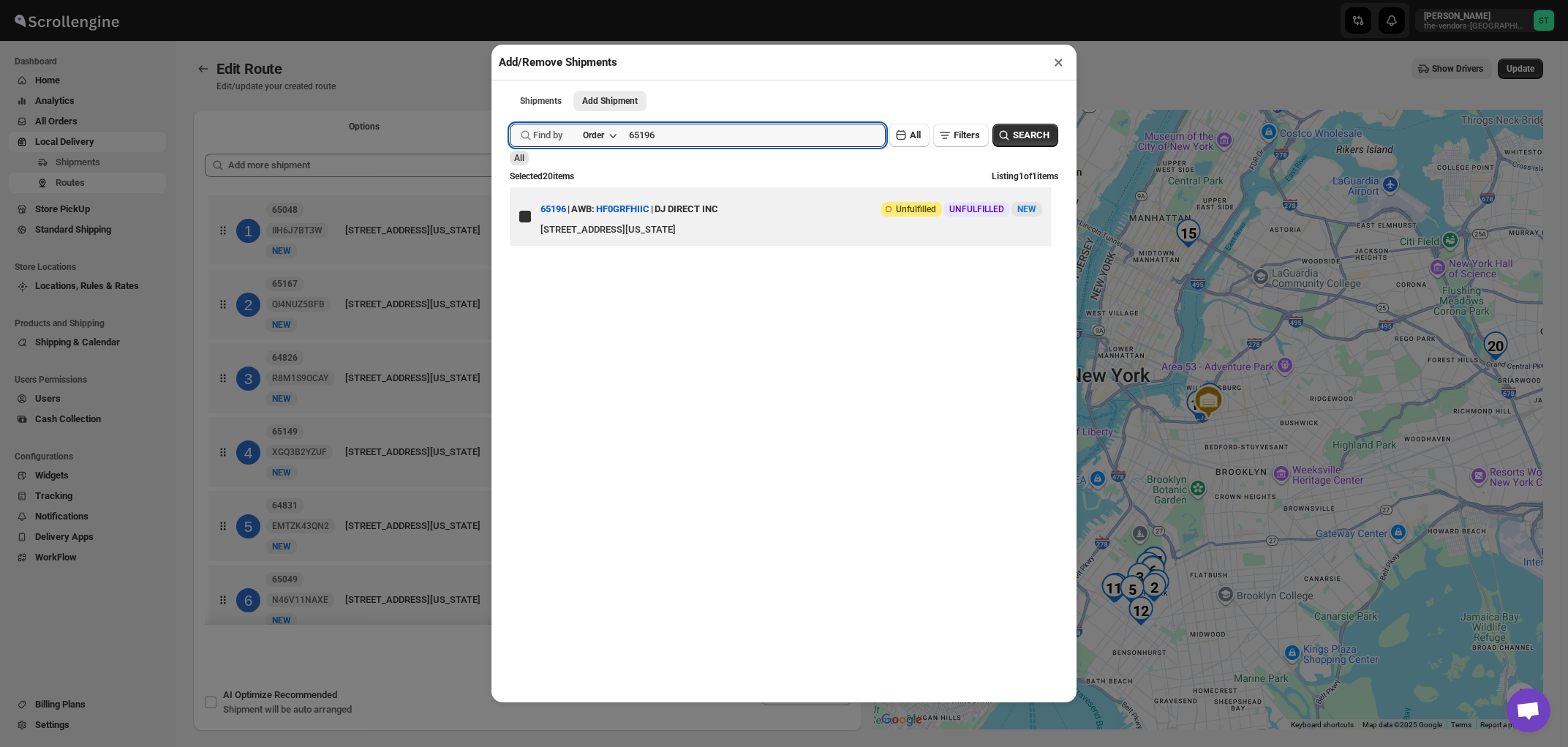
checkbox input "true"
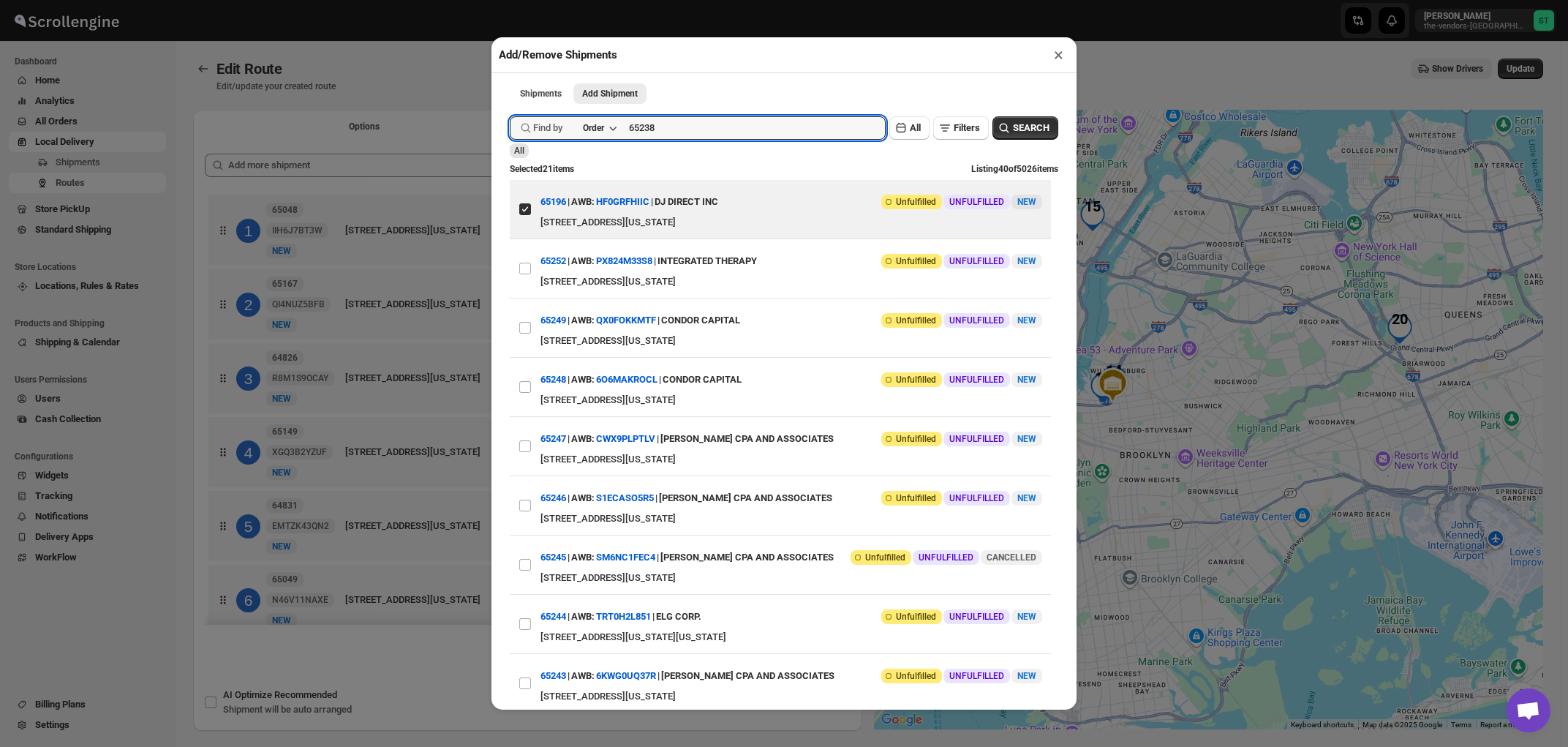
type input "65238"
click at [510, 0] on button "Submit" at bounding box center [531, 8] width 42 height 16
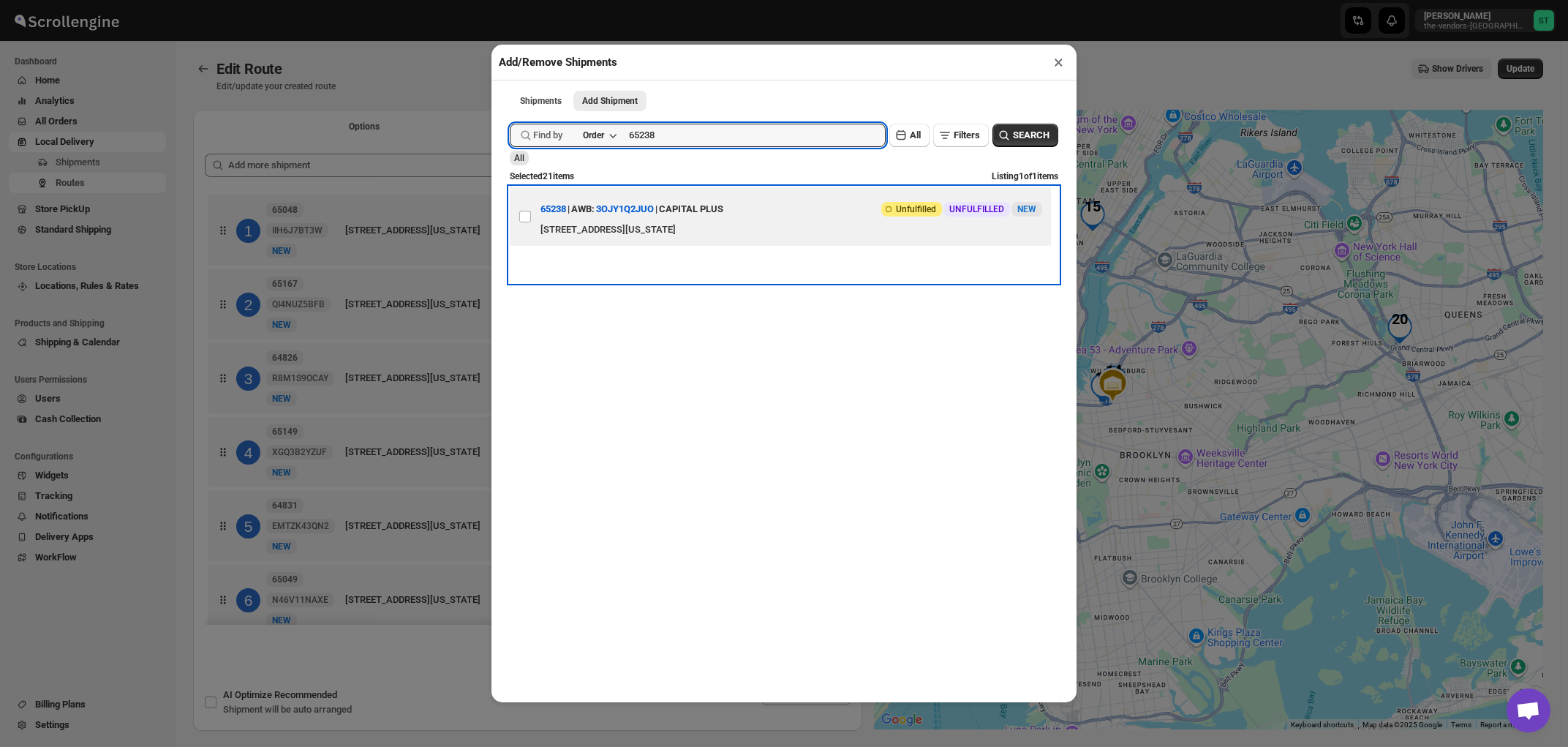
click at [723, 220] on div "CAPITAL PLUS" at bounding box center [691, 209] width 65 height 26
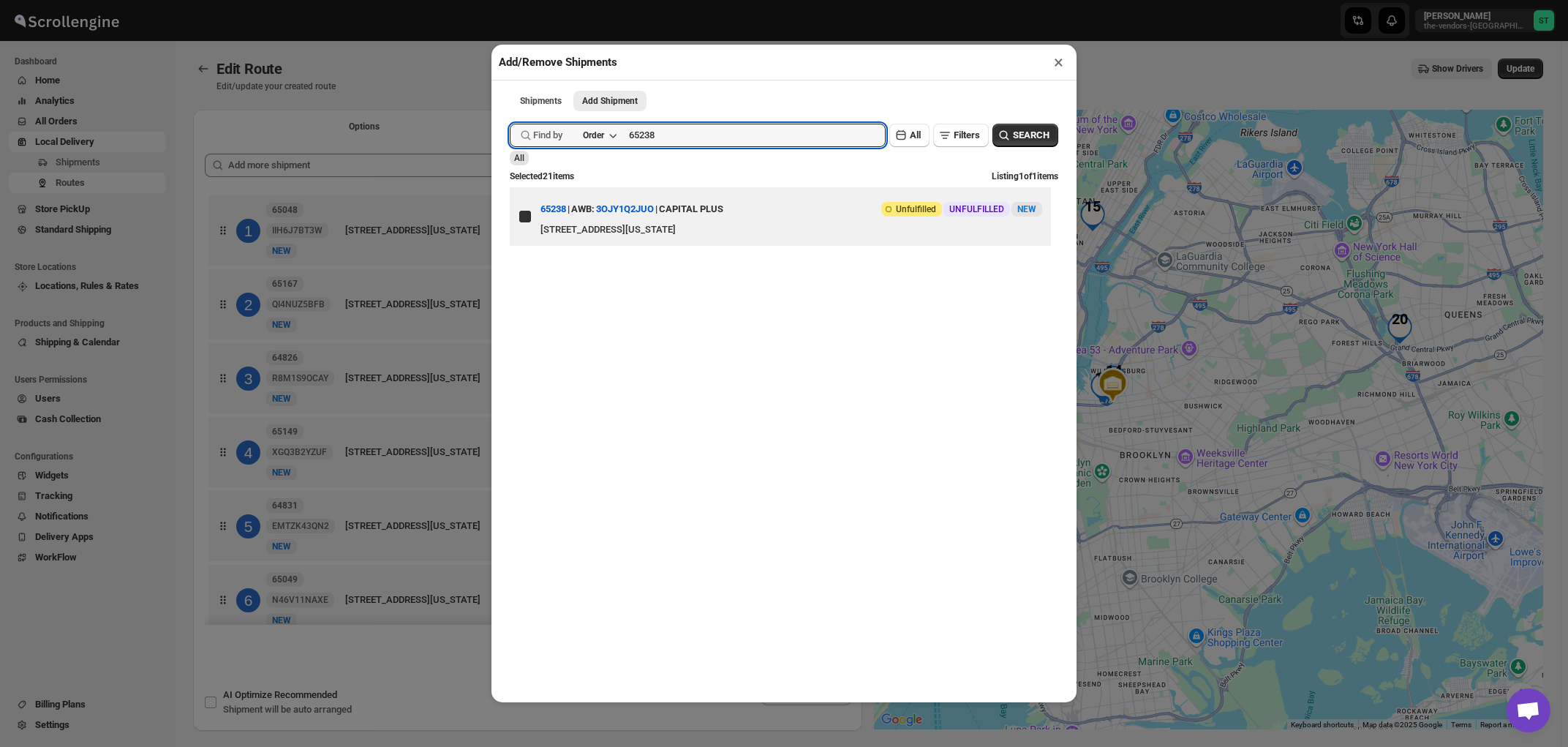
checkbox input "true"
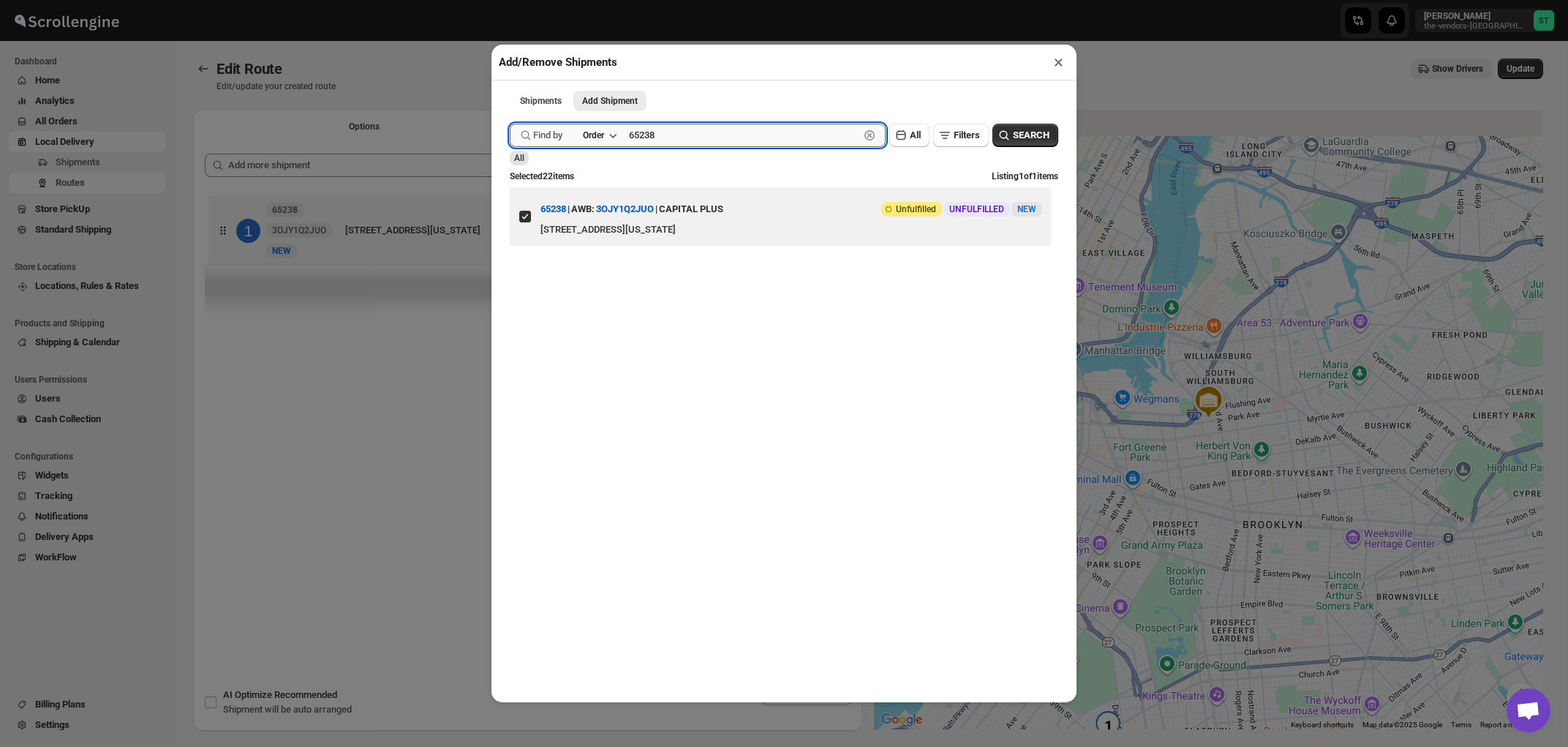
click at [699, 136] on input "65238" at bounding box center [743, 135] width 230 height 24
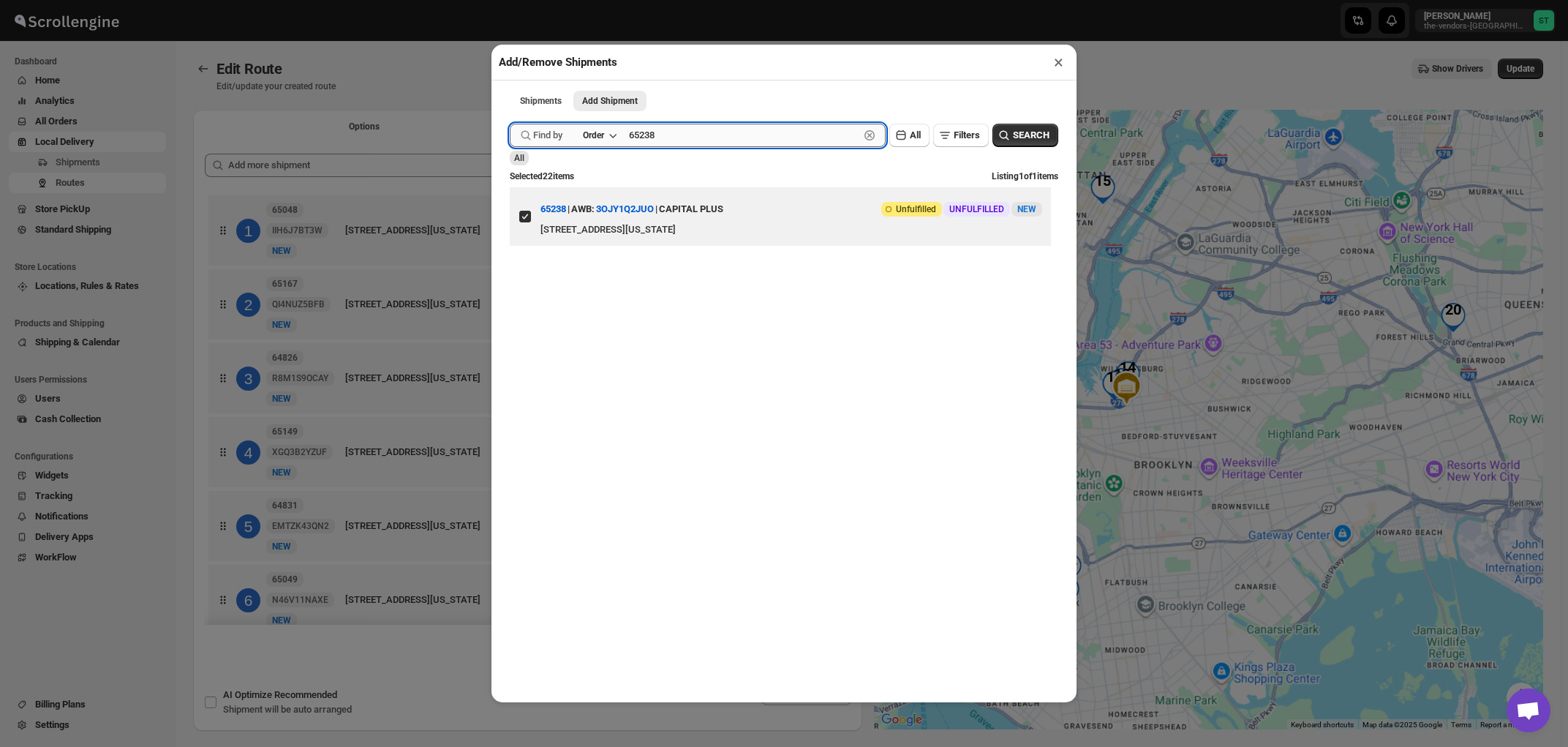
paste input "197"
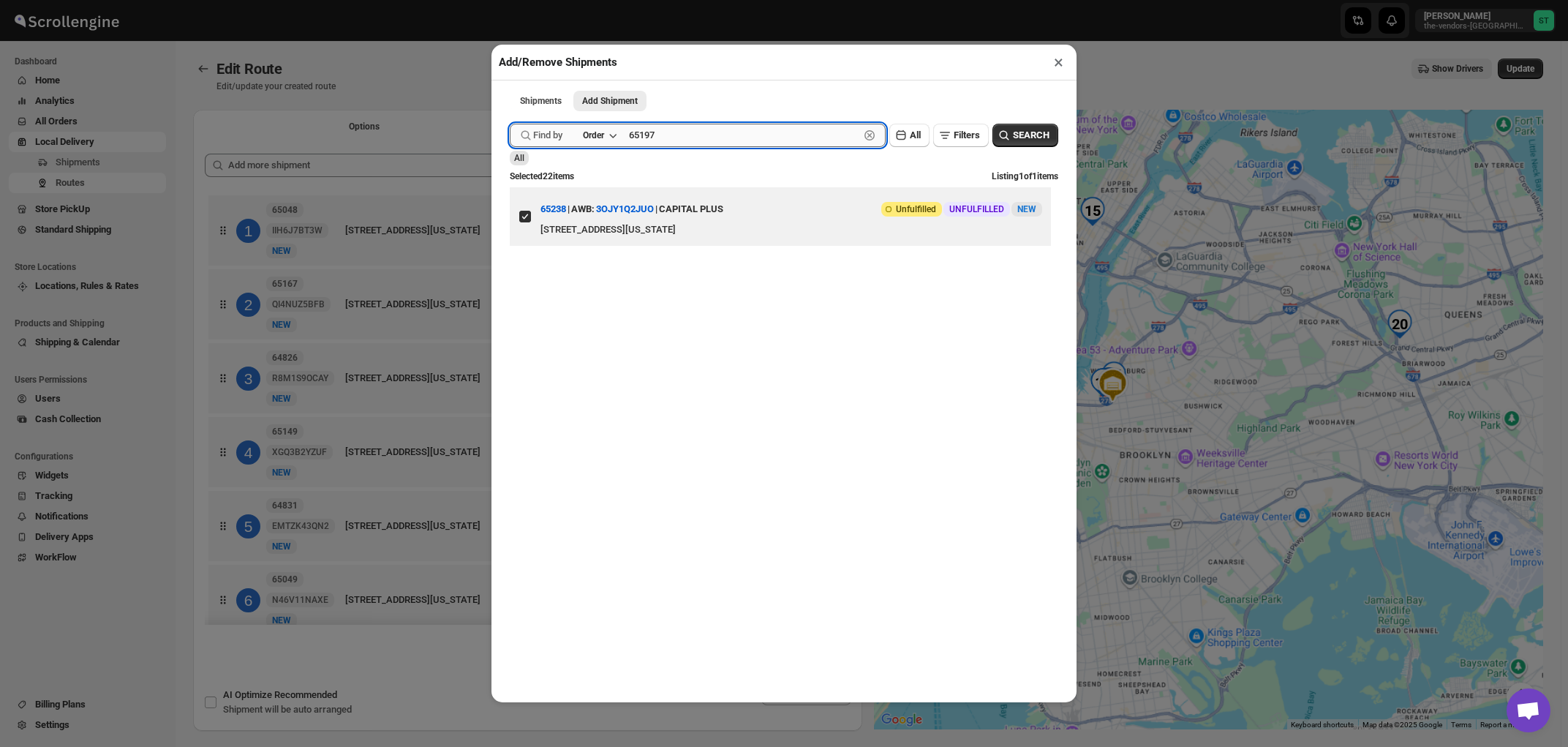
type input "65197"
click at [510, 0] on button "Submit" at bounding box center [531, 8] width 42 height 16
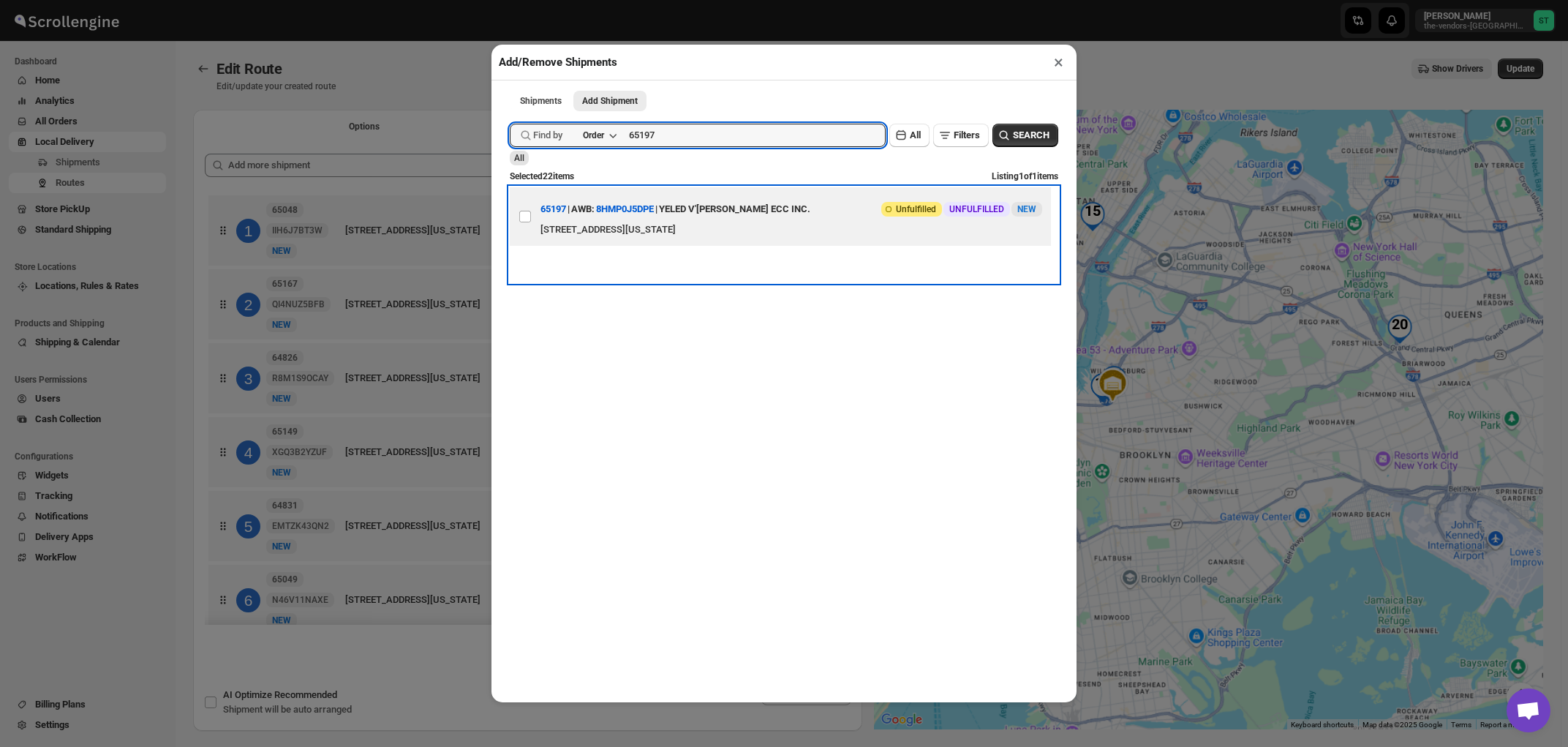
click at [733, 213] on div "YELED V'[PERSON_NAME] ECC INC." at bounding box center [734, 209] width 151 height 26
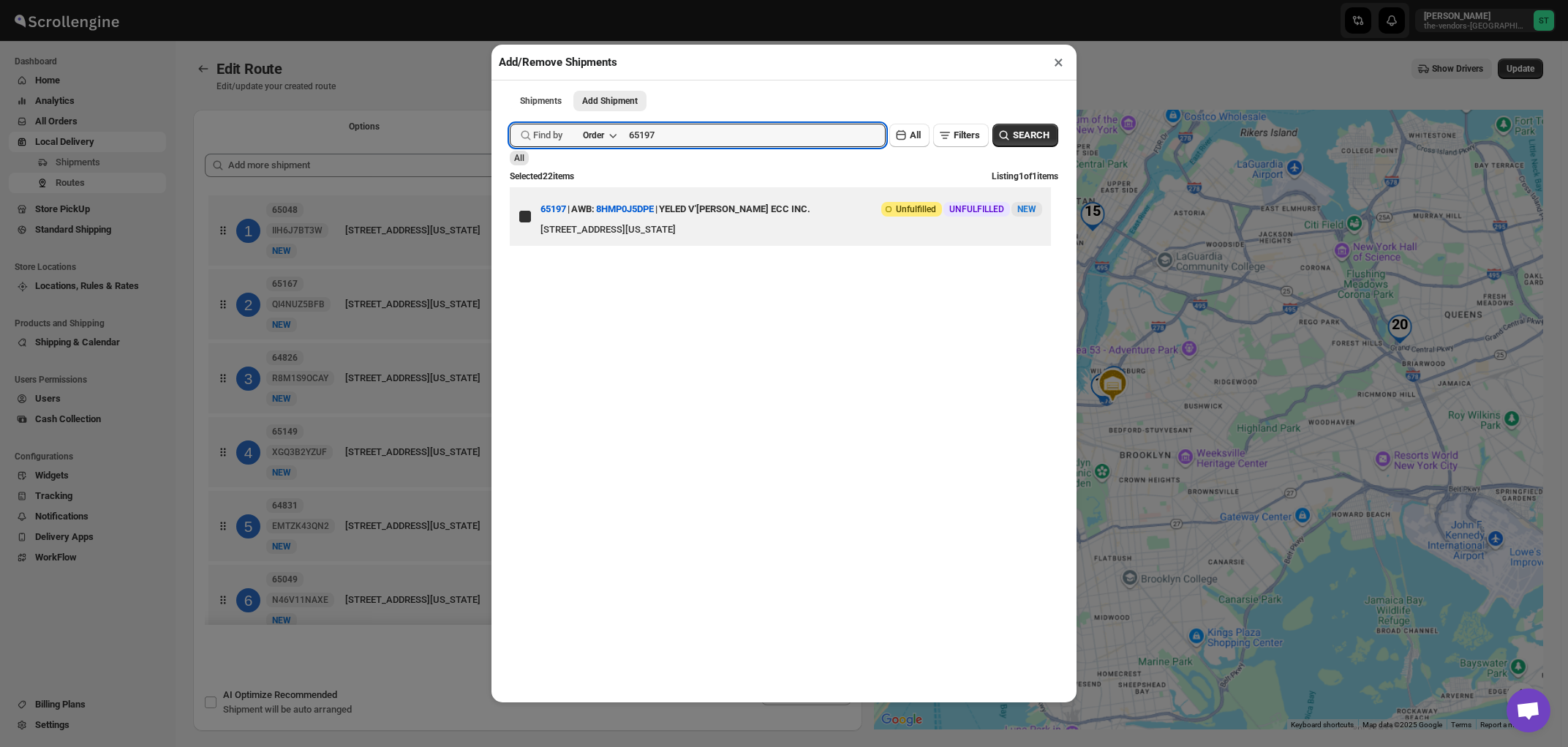
checkbox input "true"
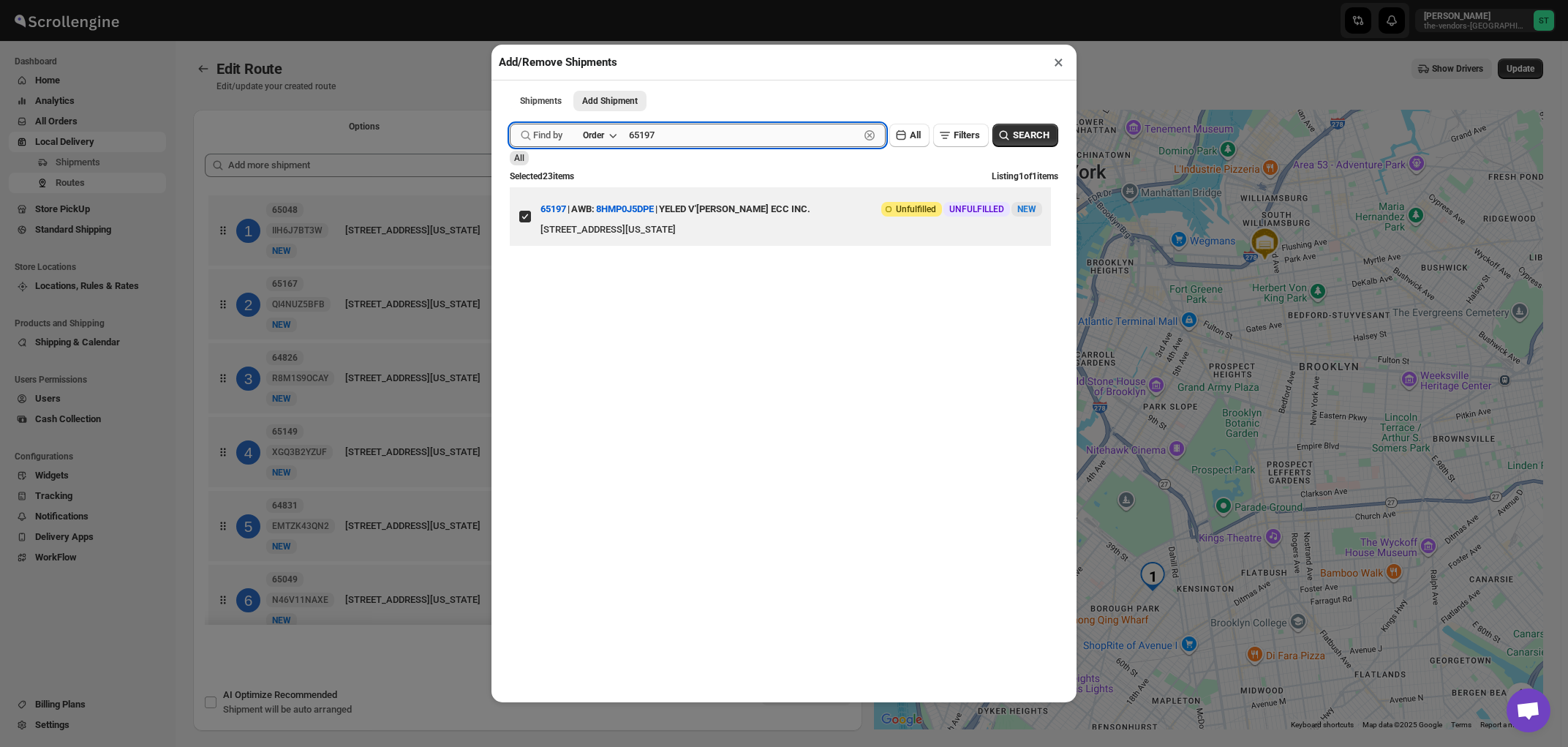
click at [797, 141] on input "65197" at bounding box center [743, 135] width 230 height 24
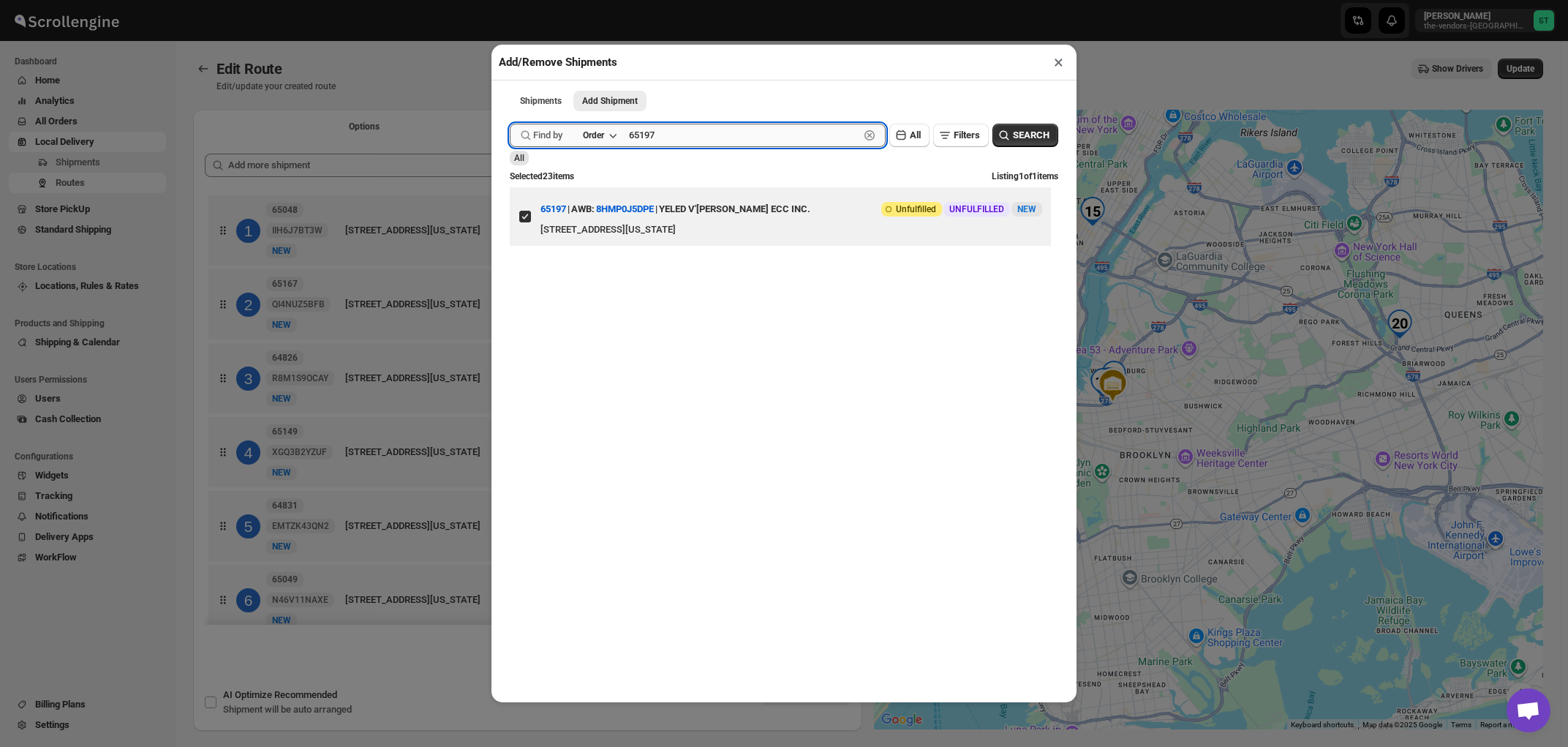
paste input "232"
type input "65232"
click at [510, 0] on button "Submit" at bounding box center [531, 8] width 42 height 16
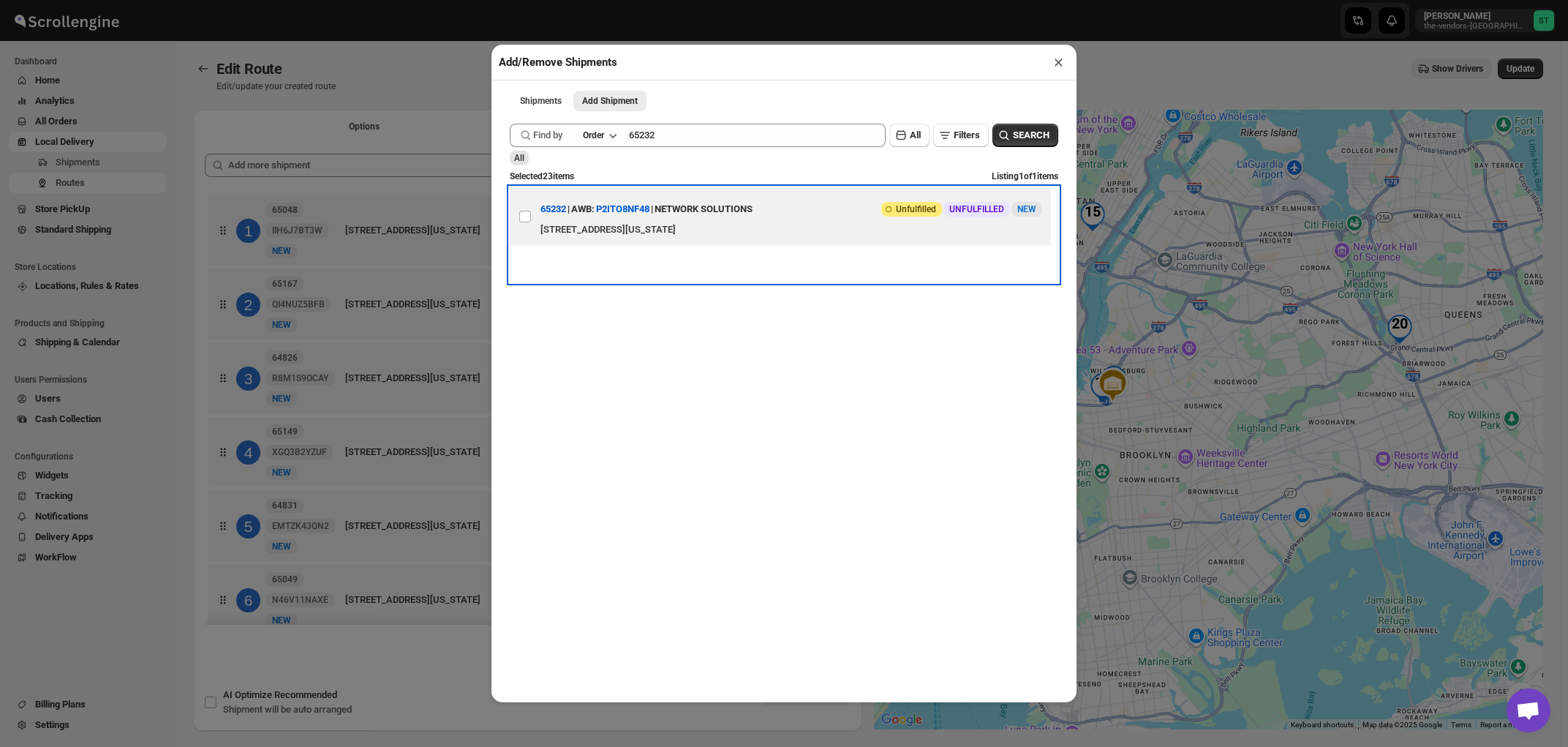
click at [730, 213] on div "NETWORK SOLUTIONS" at bounding box center [703, 209] width 98 height 26
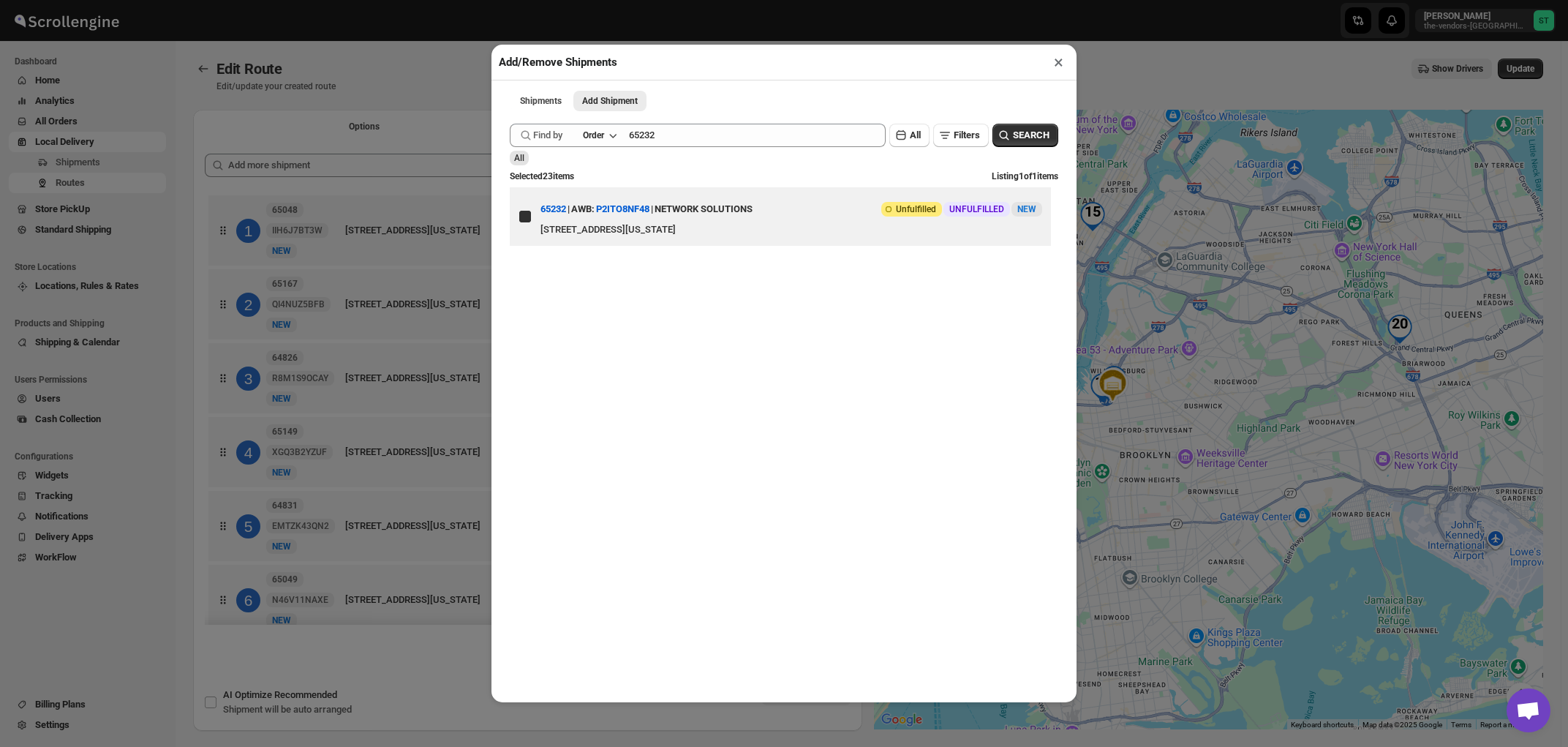
checkbox input "true"
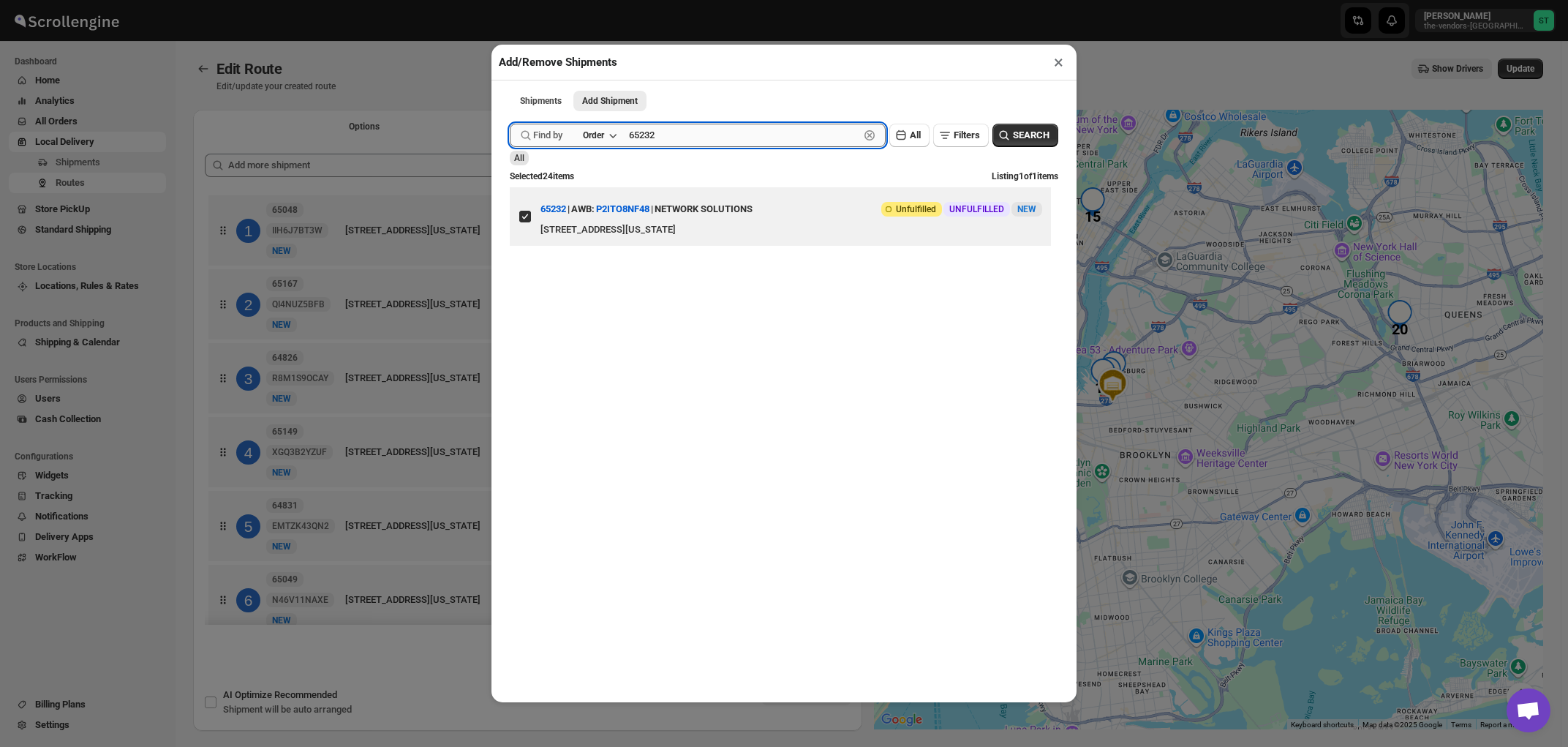
click at [723, 139] on input "65232" at bounding box center [743, 135] width 230 height 24
paste input "25"
type input "65225"
click at [510, 0] on button "Submit" at bounding box center [531, 8] width 42 height 16
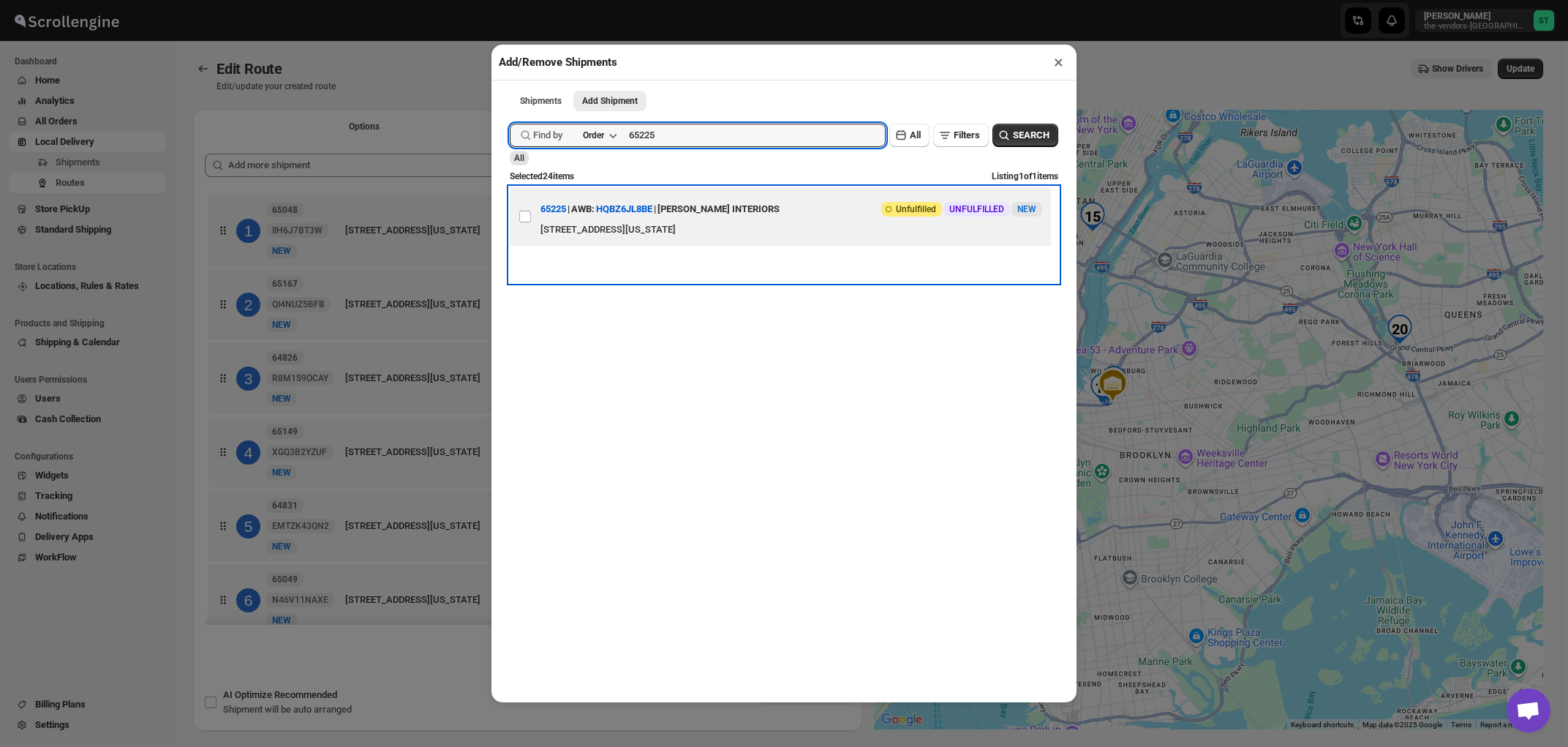
click at [735, 209] on div "[PERSON_NAME] INTERIORS" at bounding box center [719, 209] width 122 height 26
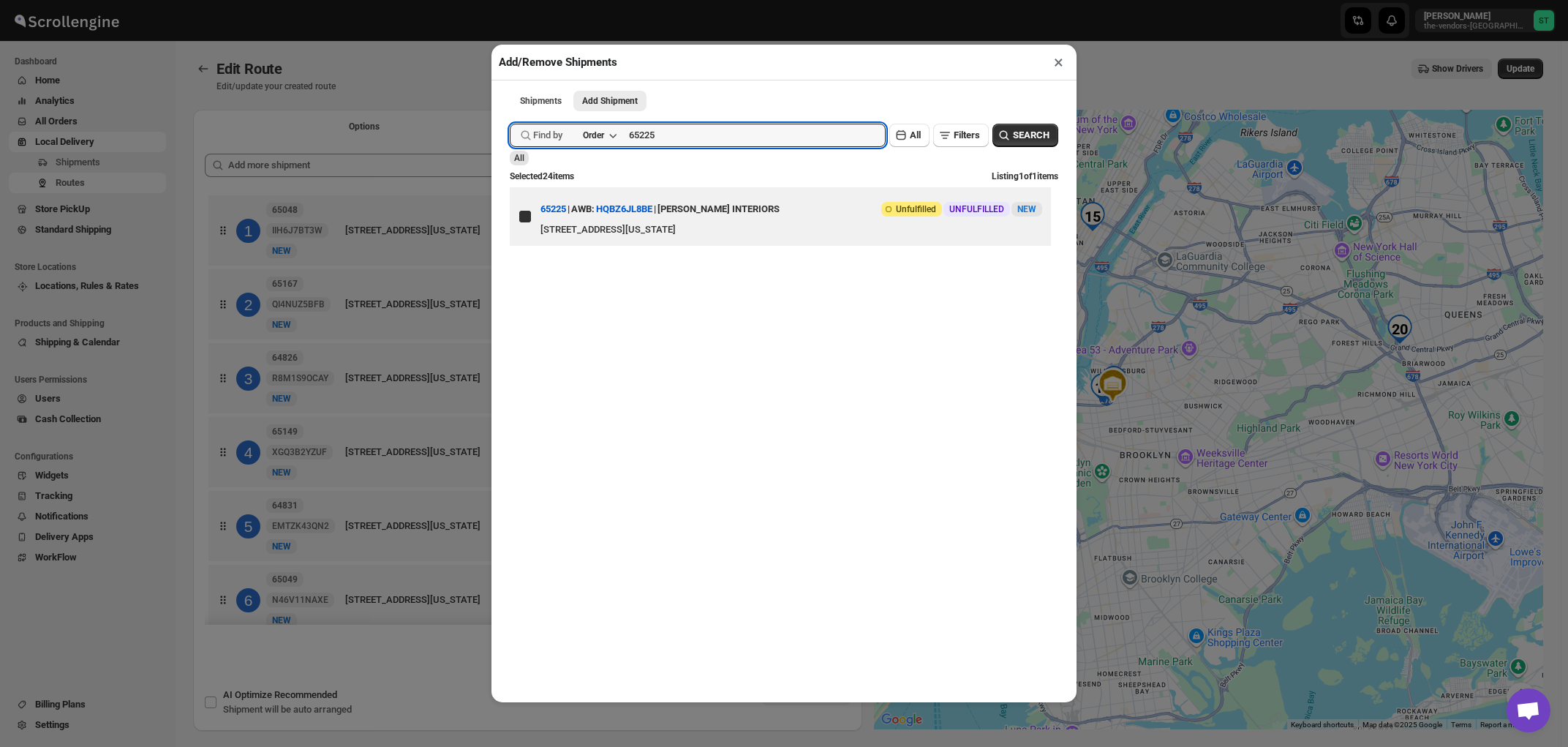
checkbox input "true"
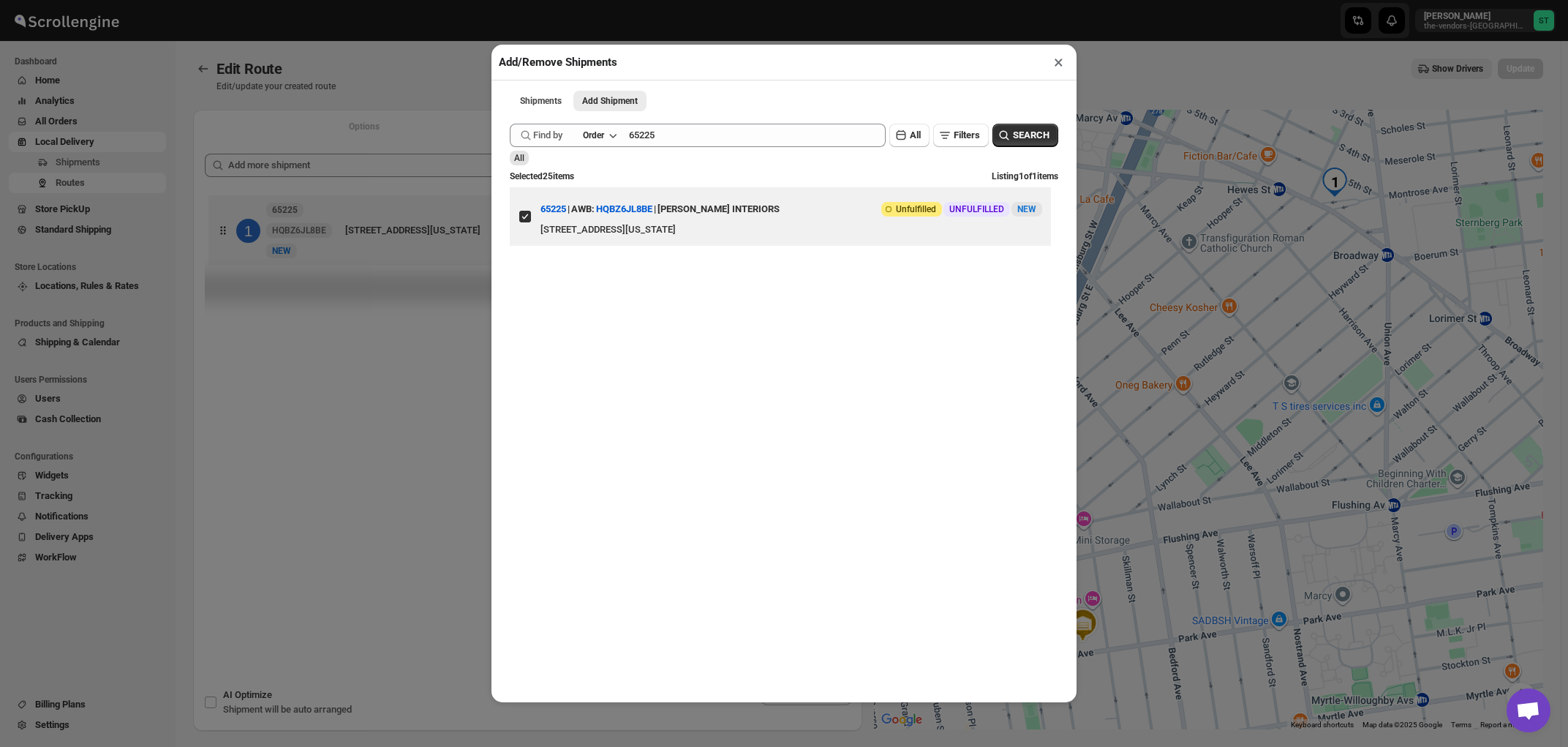
click at [1057, 63] on button "×" at bounding box center [1058, 61] width 21 height 20
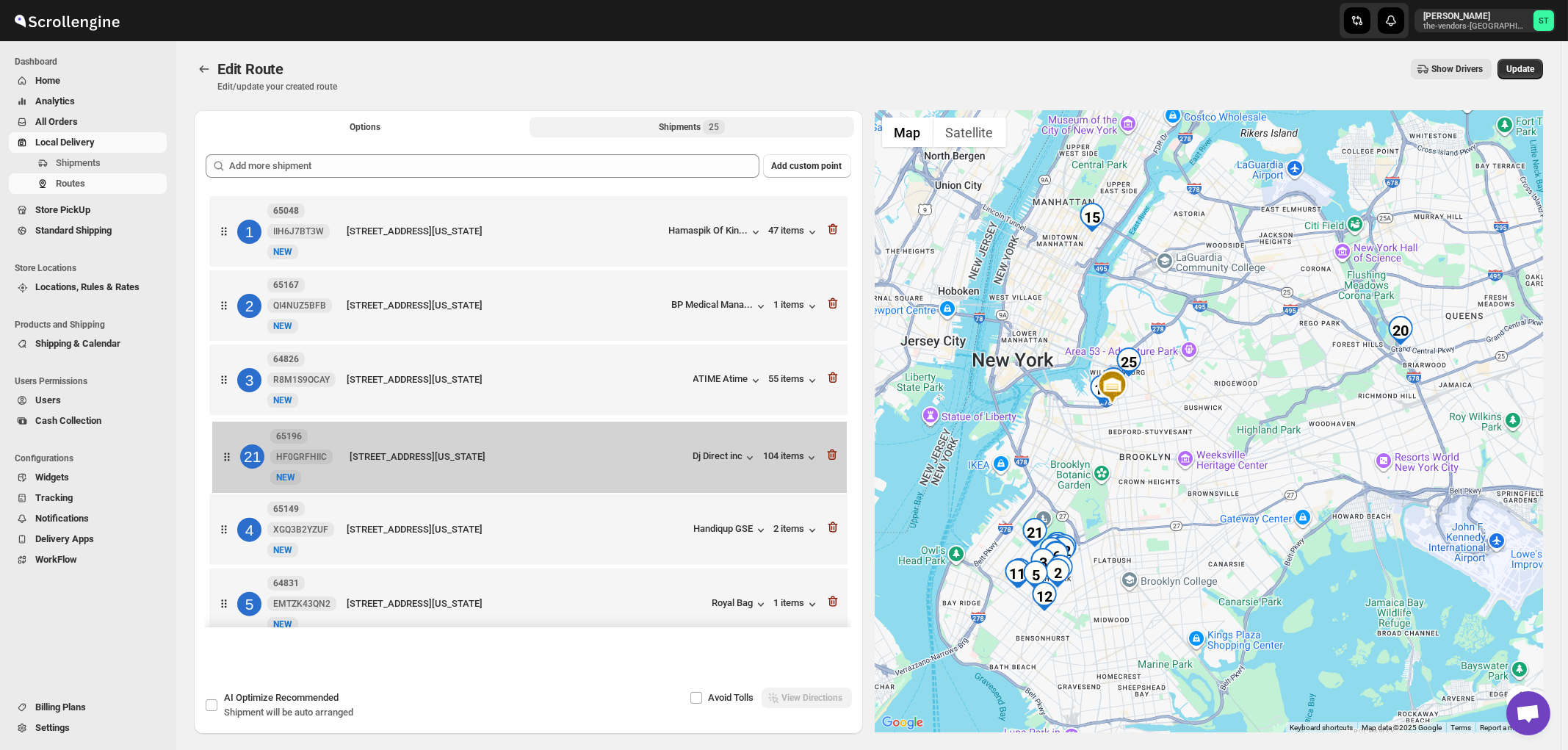
drag, startPoint x: 630, startPoint y: 297, endPoint x: 632, endPoint y: 465, distance: 168.0
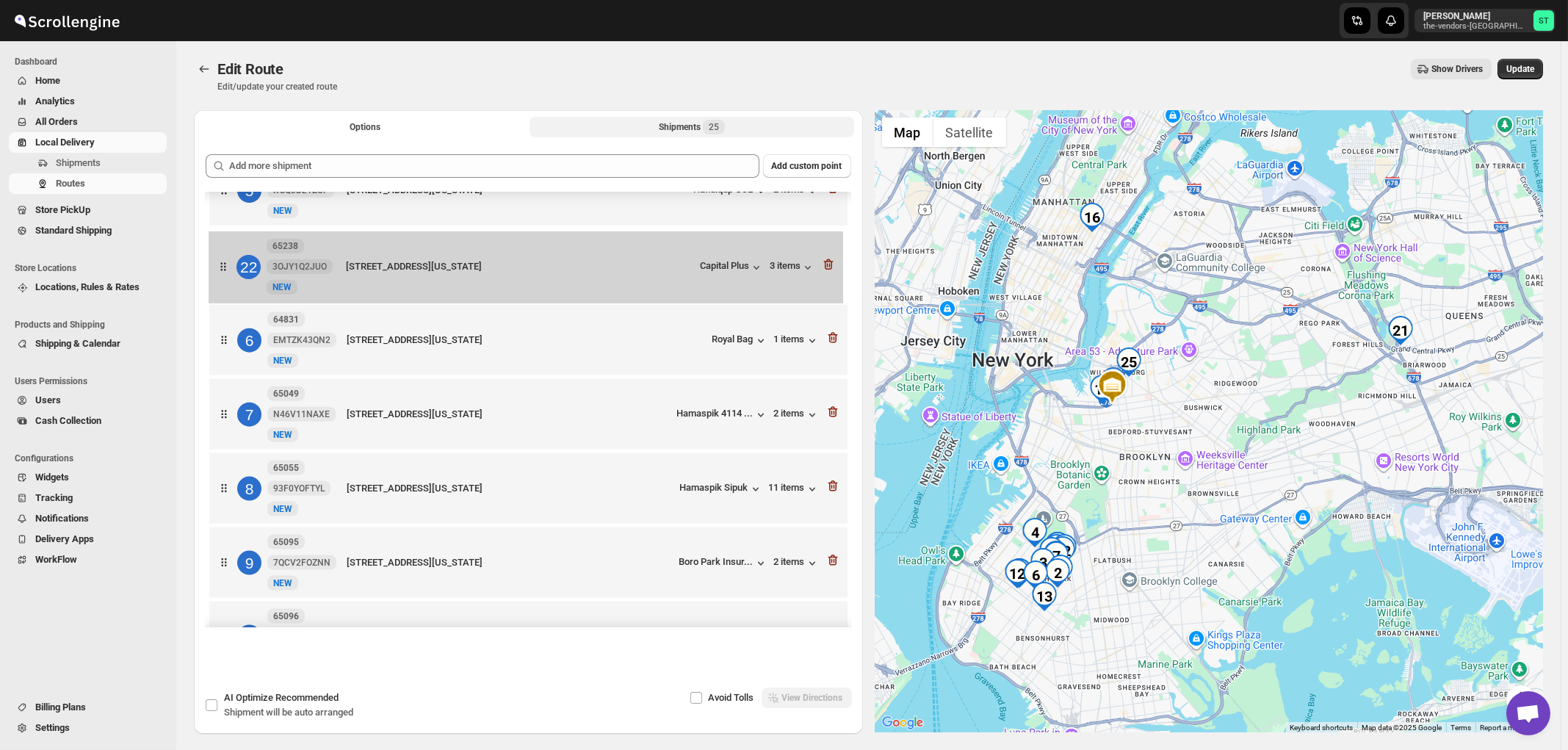
scroll to position [328, 0]
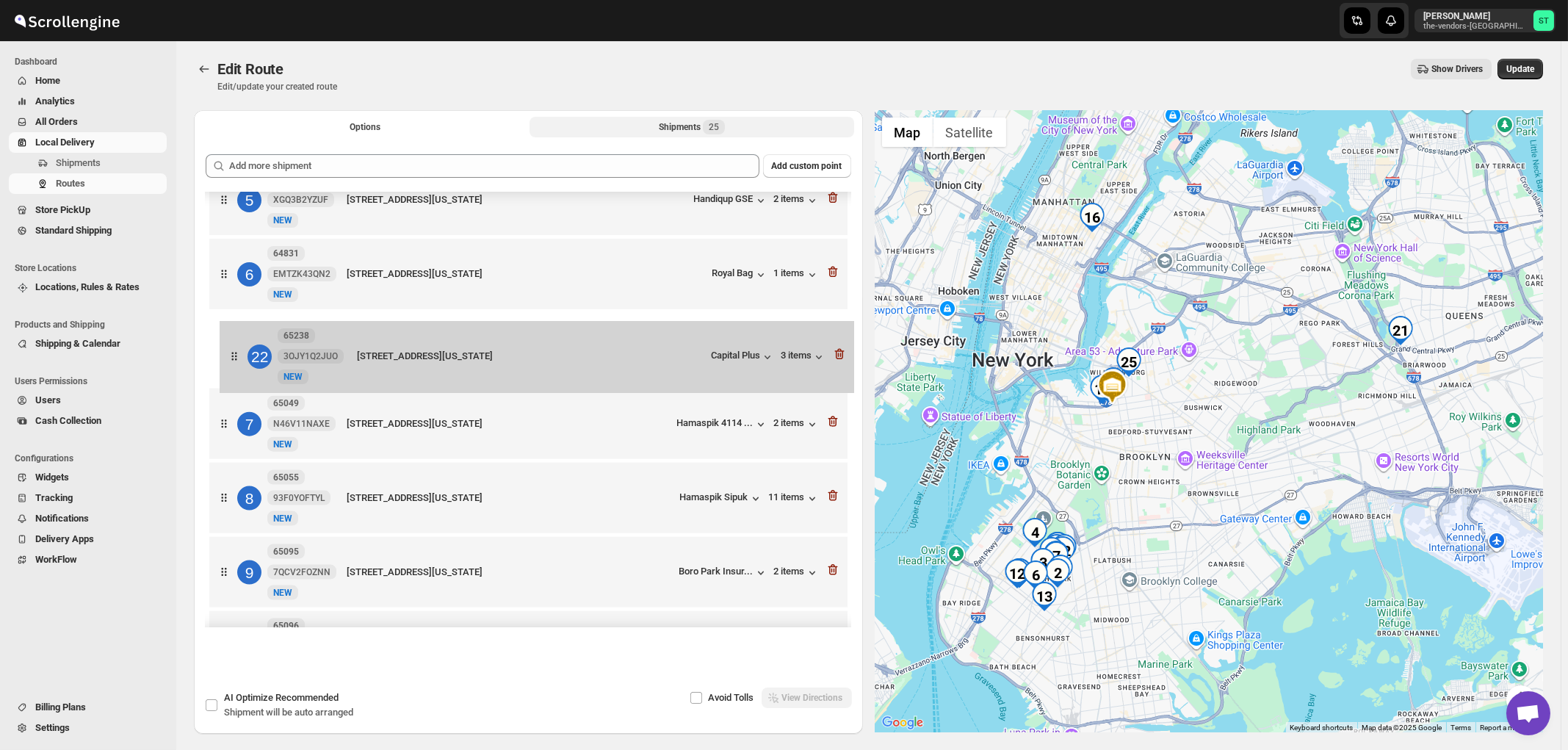
drag, startPoint x: 692, startPoint y: 365, endPoint x: 697, endPoint y: 346, distance: 19.6
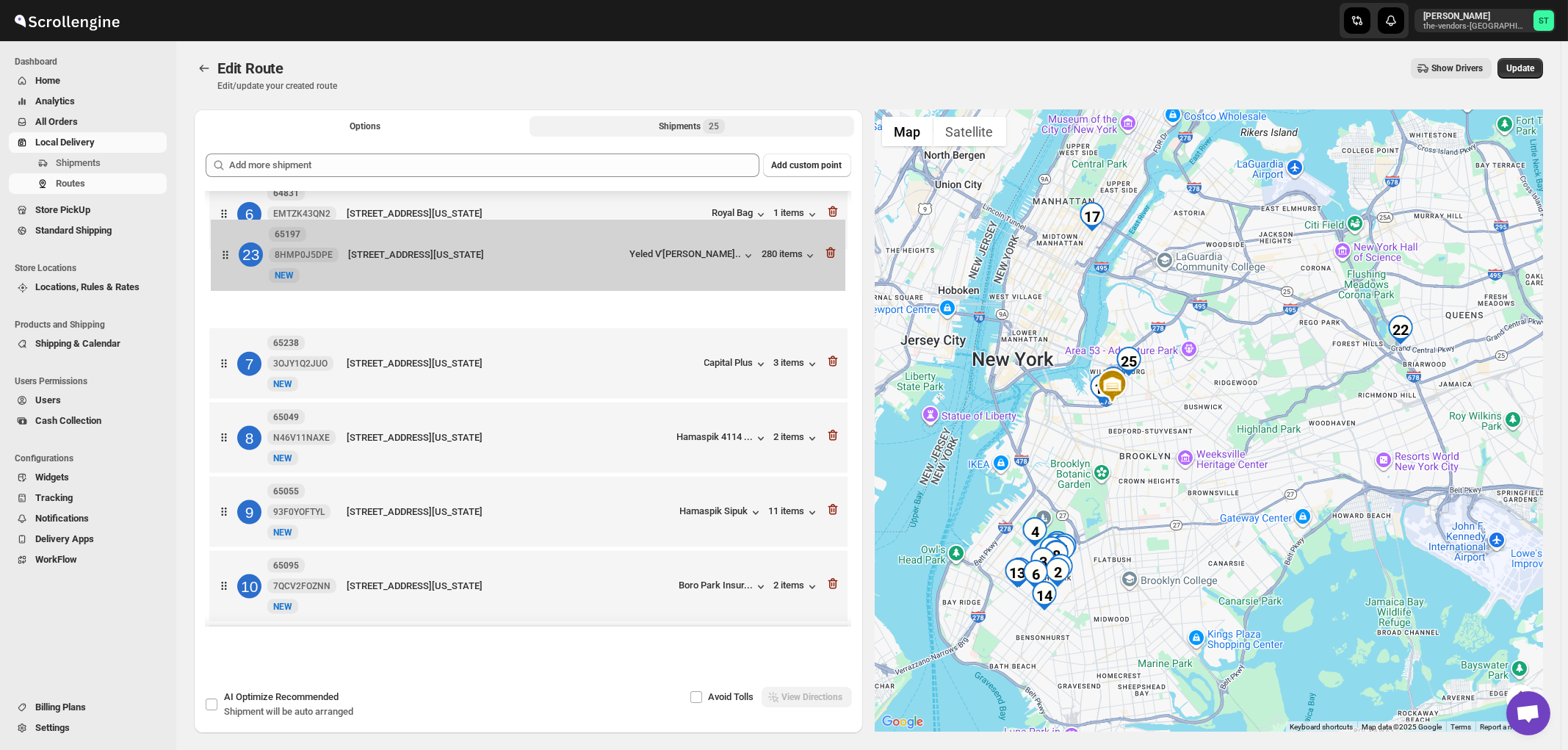
scroll to position [379, 0]
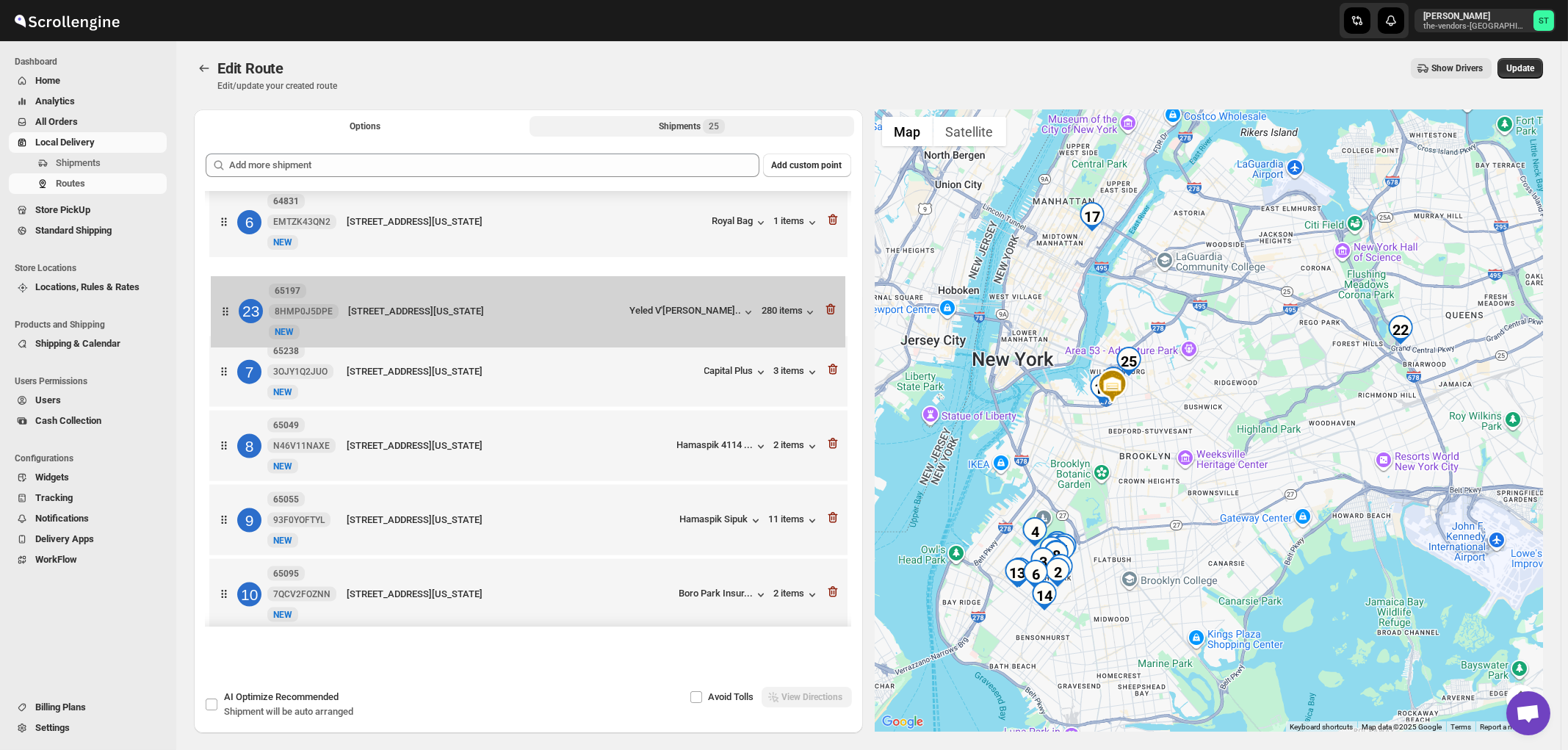
drag, startPoint x: 645, startPoint y: 612, endPoint x: 647, endPoint y: 300, distance: 312.0
click at [647, 300] on div "1 65048 IIH6J7BT3W New NEW 4102 14th Ave, Brooklyn, New York, 11218, United Sta…" at bounding box center [528, 744] width 646 height 1864
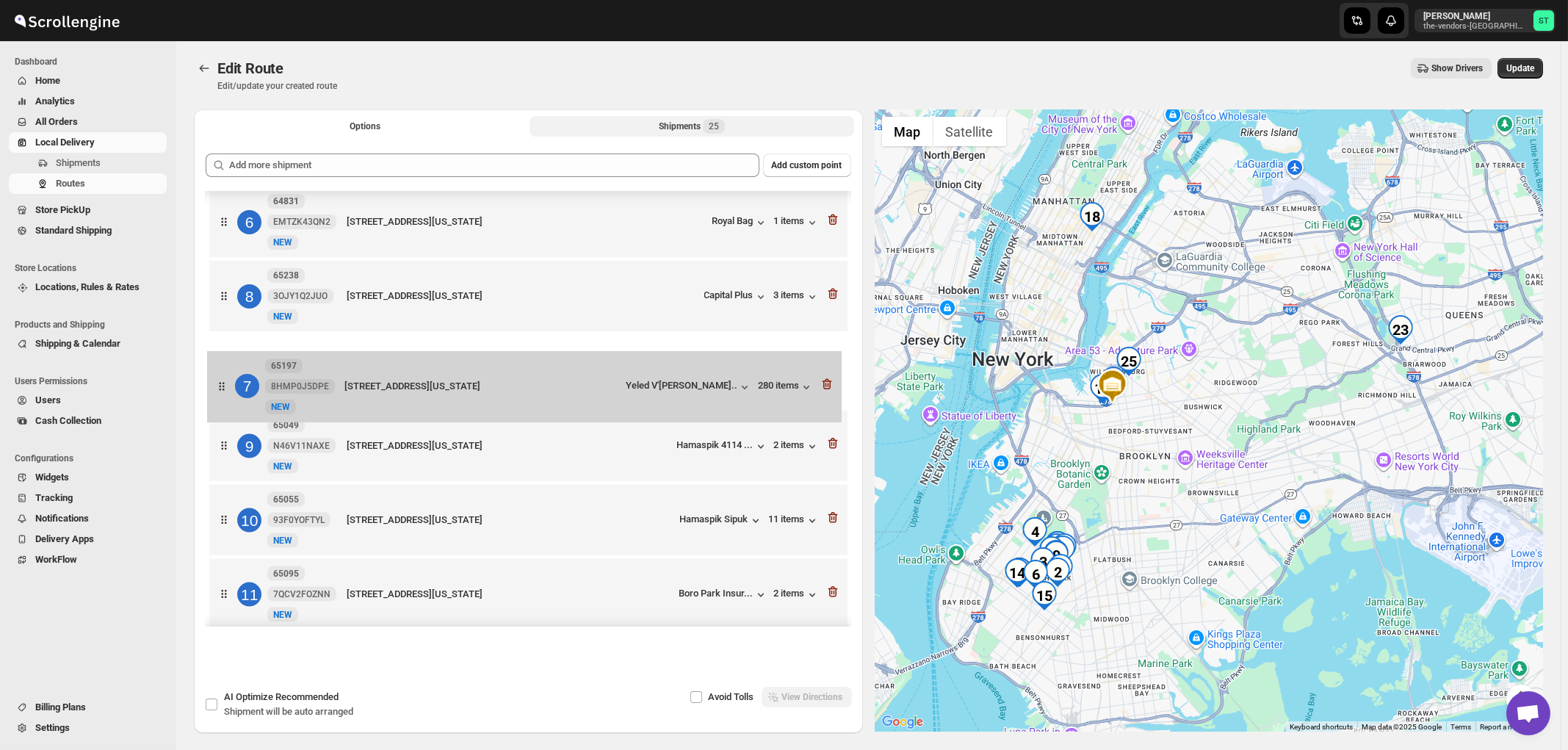
drag, startPoint x: 662, startPoint y: 345, endPoint x: 662, endPoint y: 393, distance: 48.0
click at [662, 393] on div "1 65048 IIH6J7BT3W New NEW 4102 14th Ave, Brooklyn, New York, 11218, United Sta…" at bounding box center [528, 744] width 646 height 1864
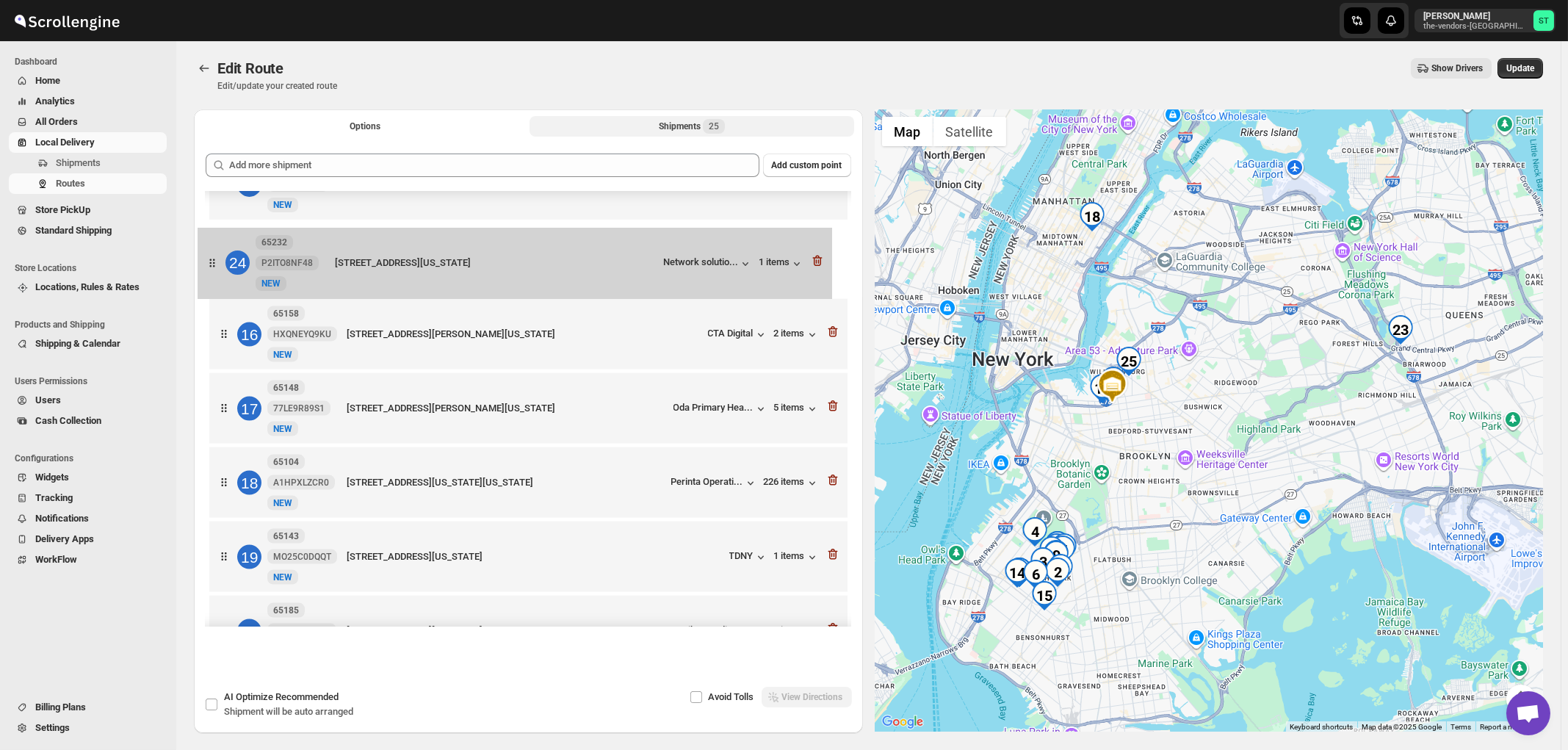
scroll to position [1079, 0]
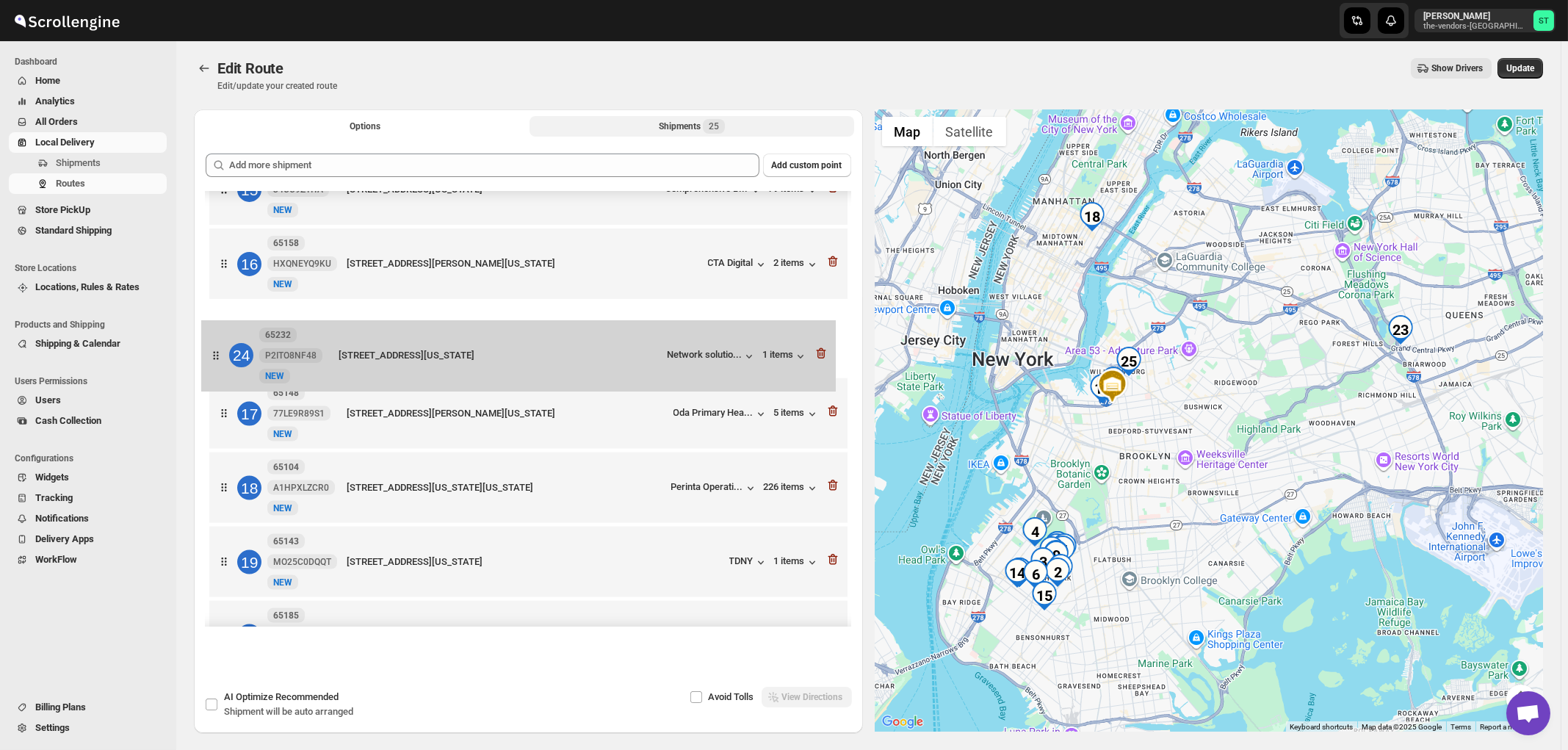
drag, startPoint x: 654, startPoint y: 513, endPoint x: 646, endPoint y: 354, distance: 159.2
click at [646, 354] on div "1 65048 IIH6J7BT3W New NEW 4102 14th Ave, Brooklyn, New York, 11218, United Sta…" at bounding box center [528, 44] width 646 height 1864
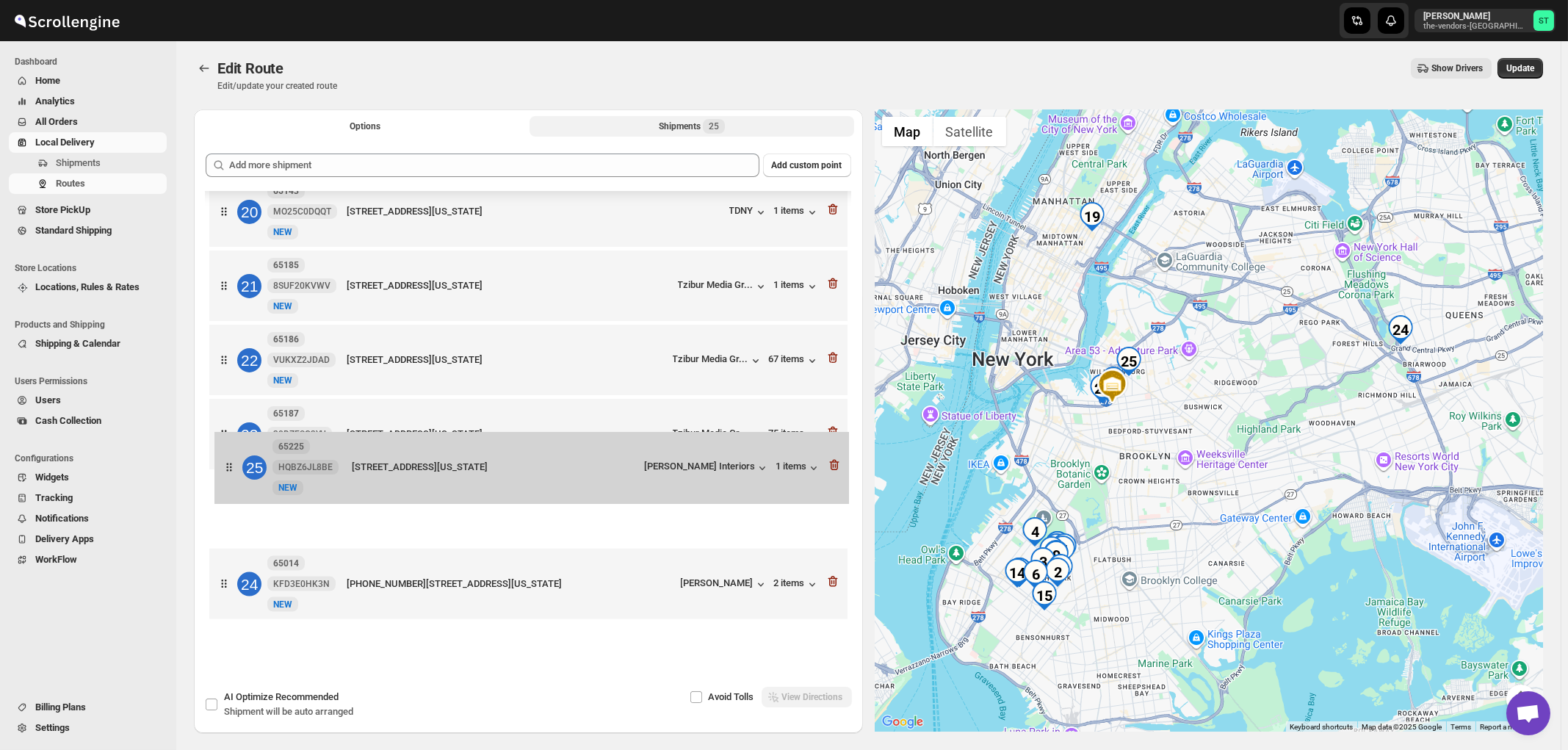
scroll to position [2, 0]
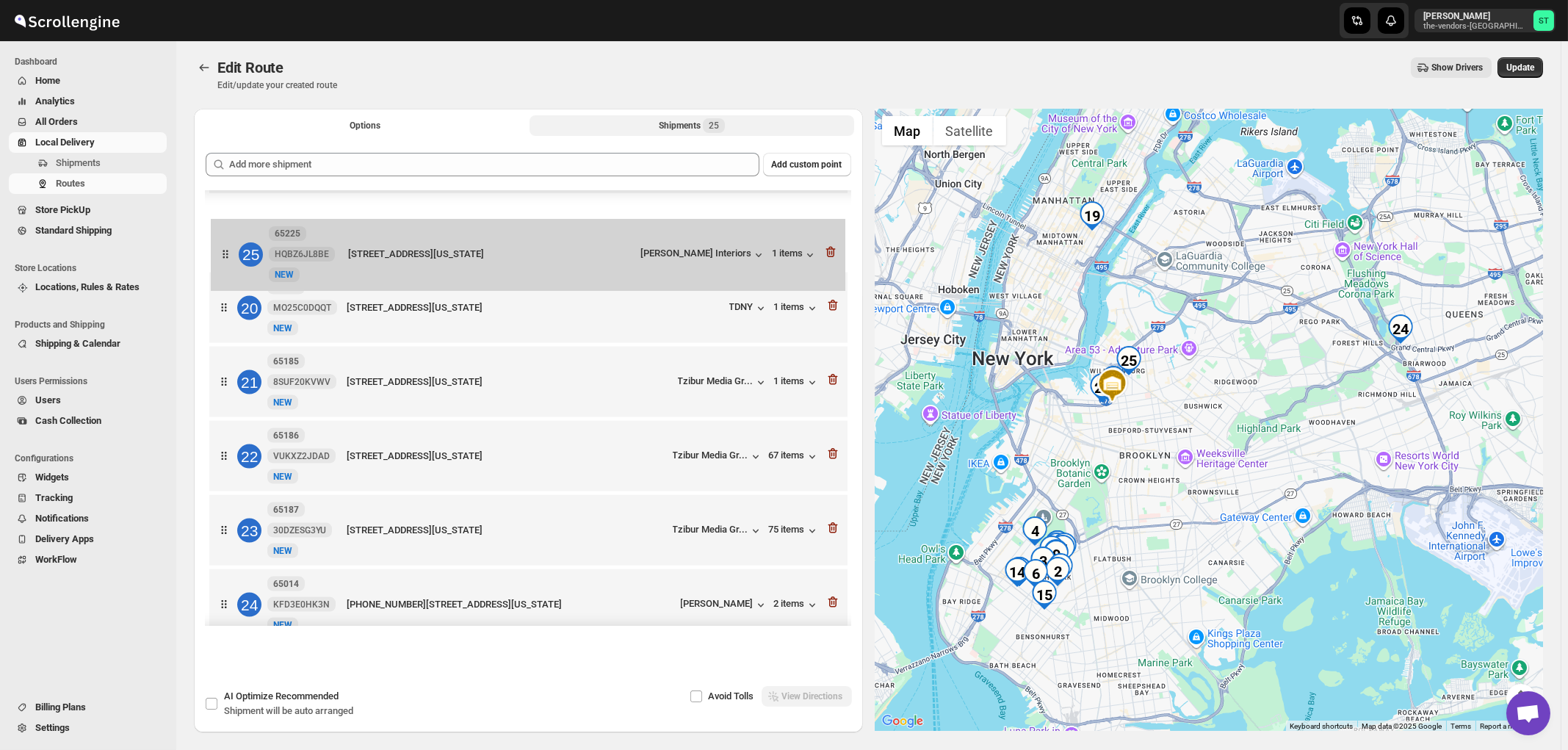
drag, startPoint x: 662, startPoint y: 589, endPoint x: 663, endPoint y: 256, distance: 333.0
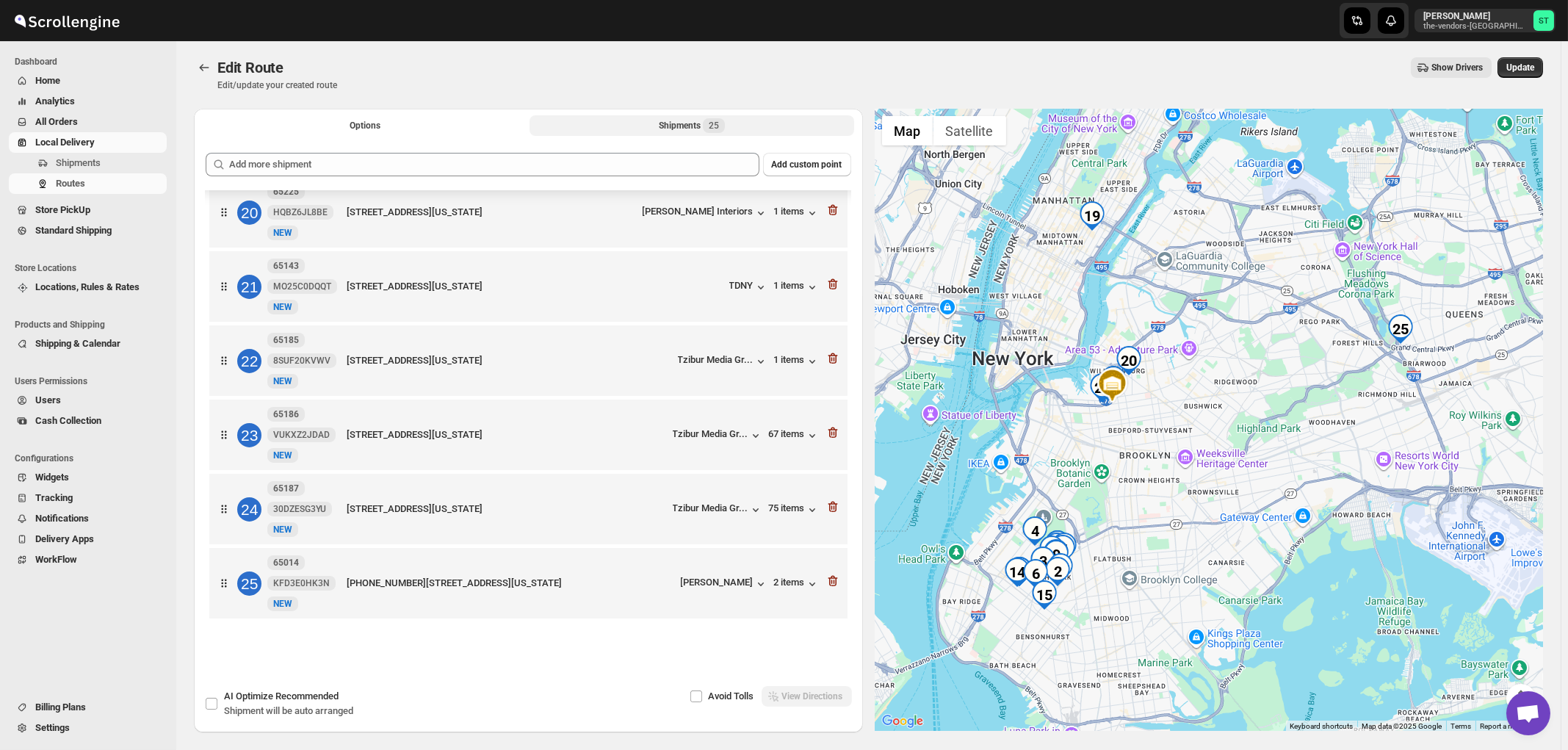
scroll to position [57, 0]
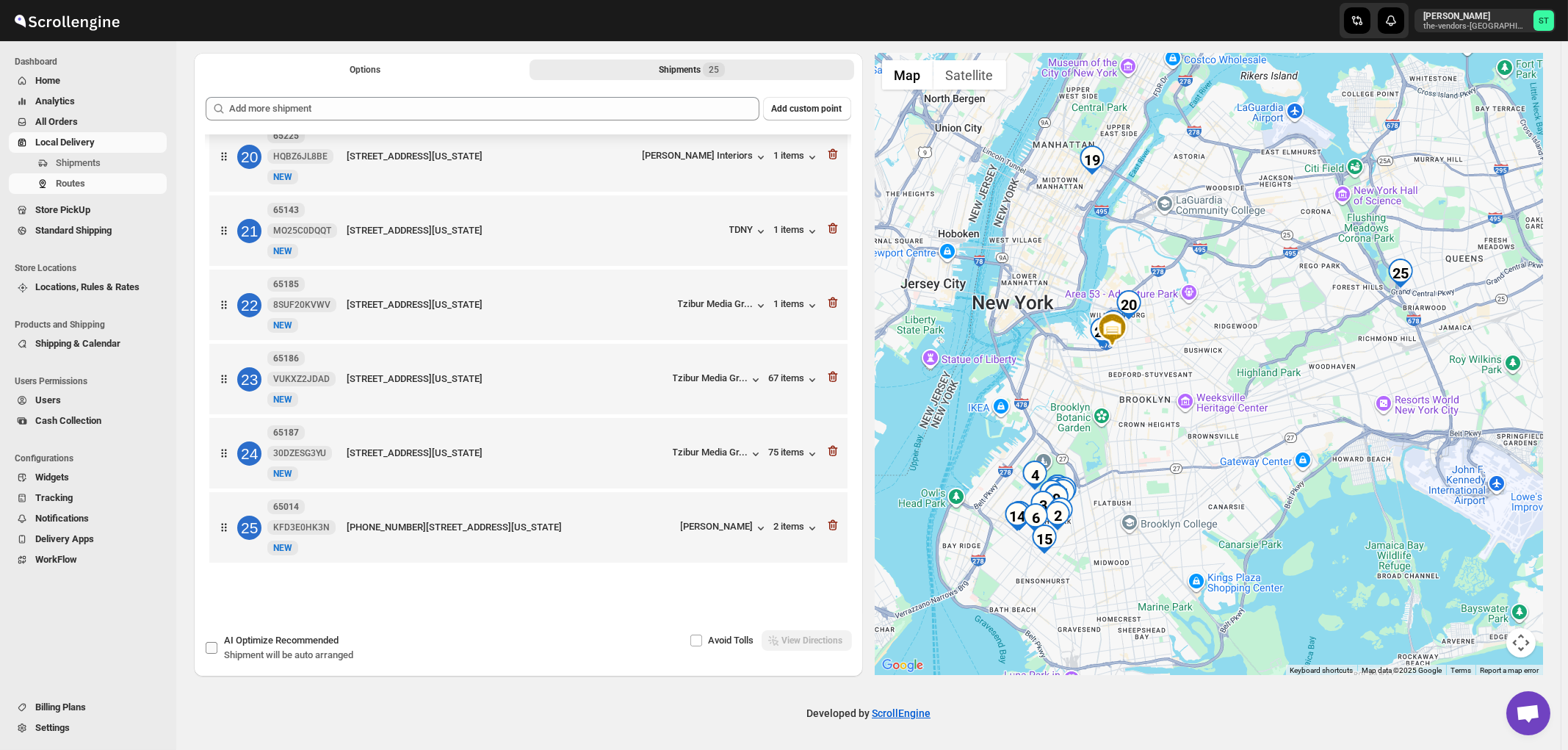
click at [293, 642] on span "Recommended" at bounding box center [307, 640] width 63 height 11
click at [218, 642] on input "AI Optimize Recommended Shipment will be auto arranged" at bounding box center [211, 647] width 11 height 11
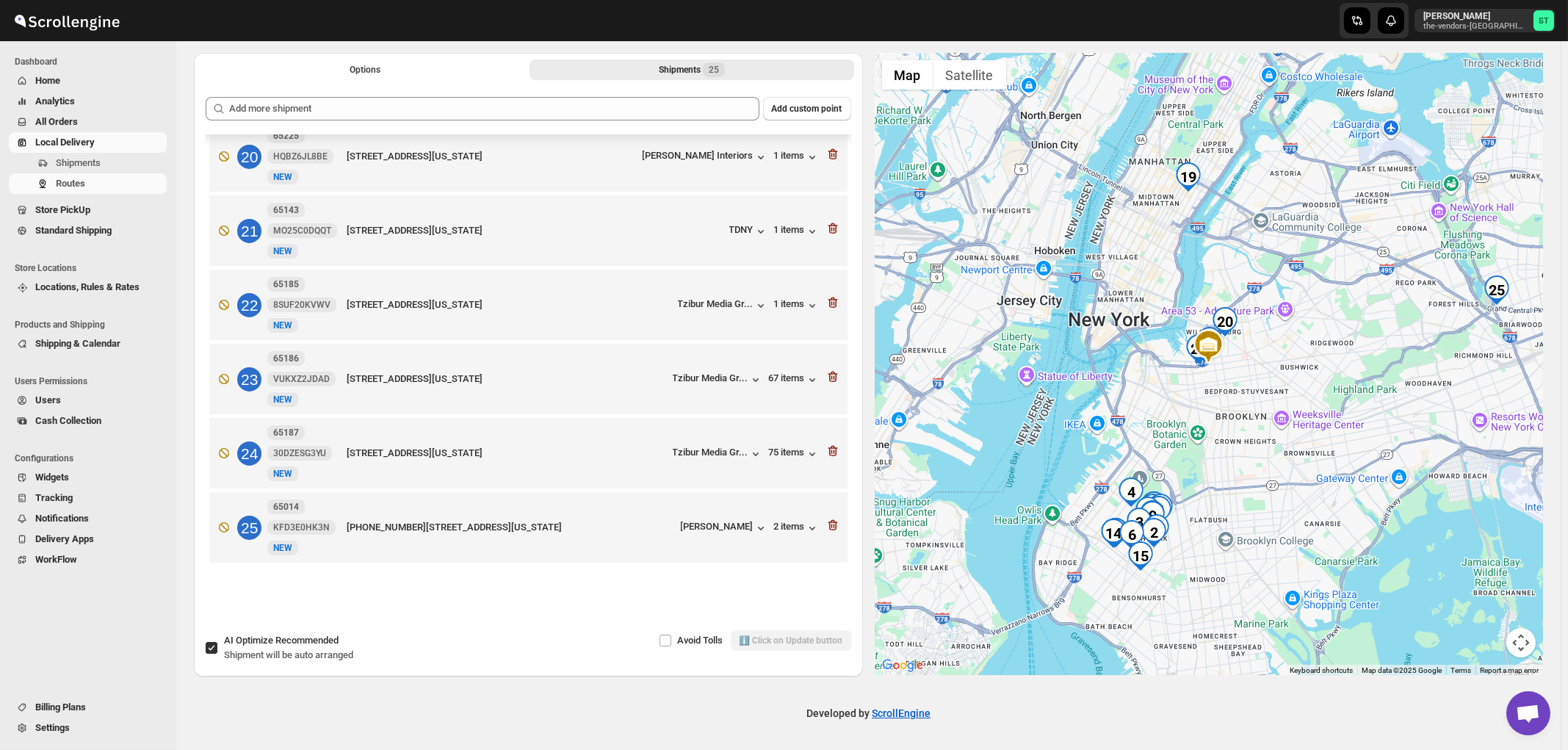
click at [293, 642] on span "Recommended" at bounding box center [307, 640] width 63 height 11
click at [218, 642] on input "AI Optimize Recommended Shipment will be auto arranged" at bounding box center [211, 647] width 11 height 11
checkbox input "false"
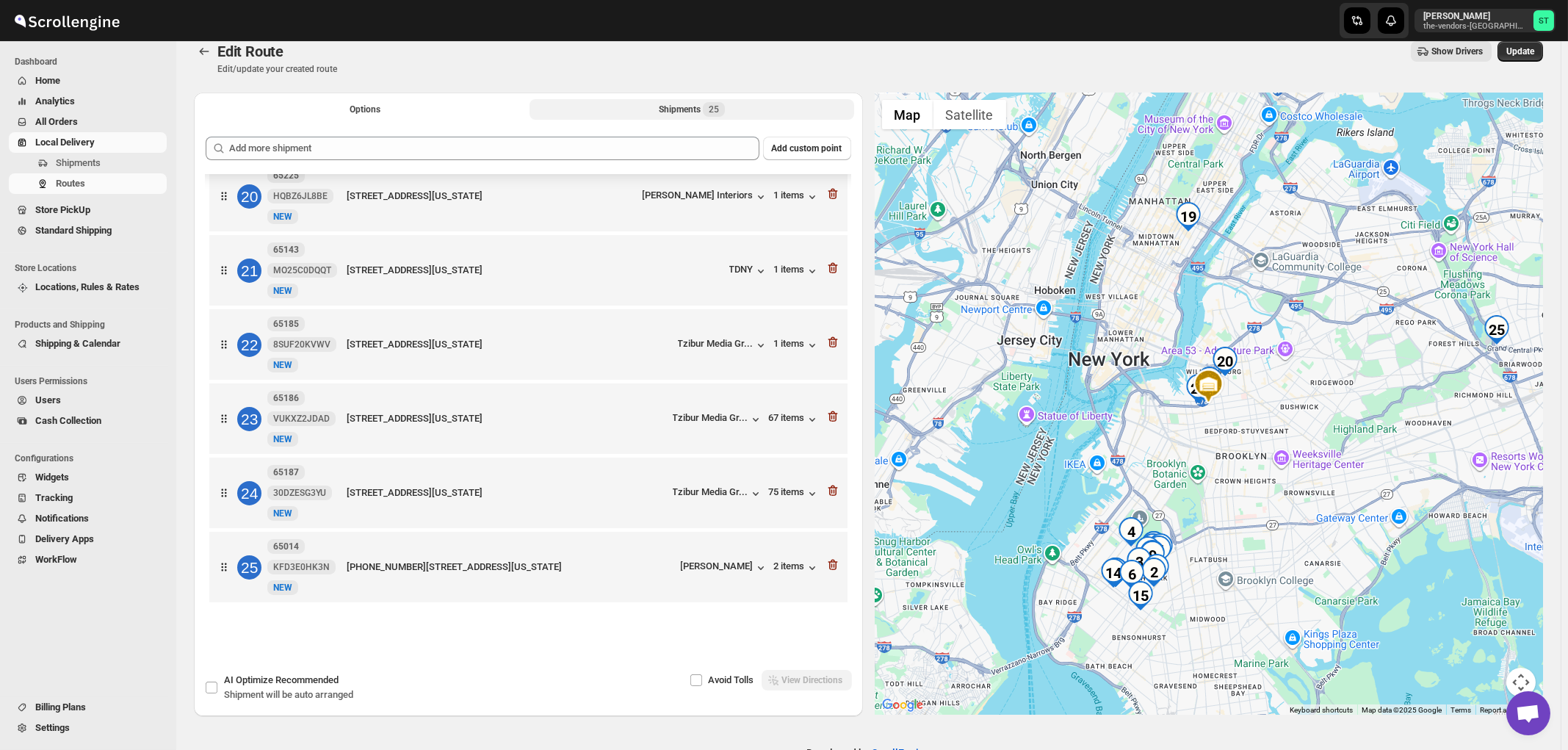
scroll to position [0, 0]
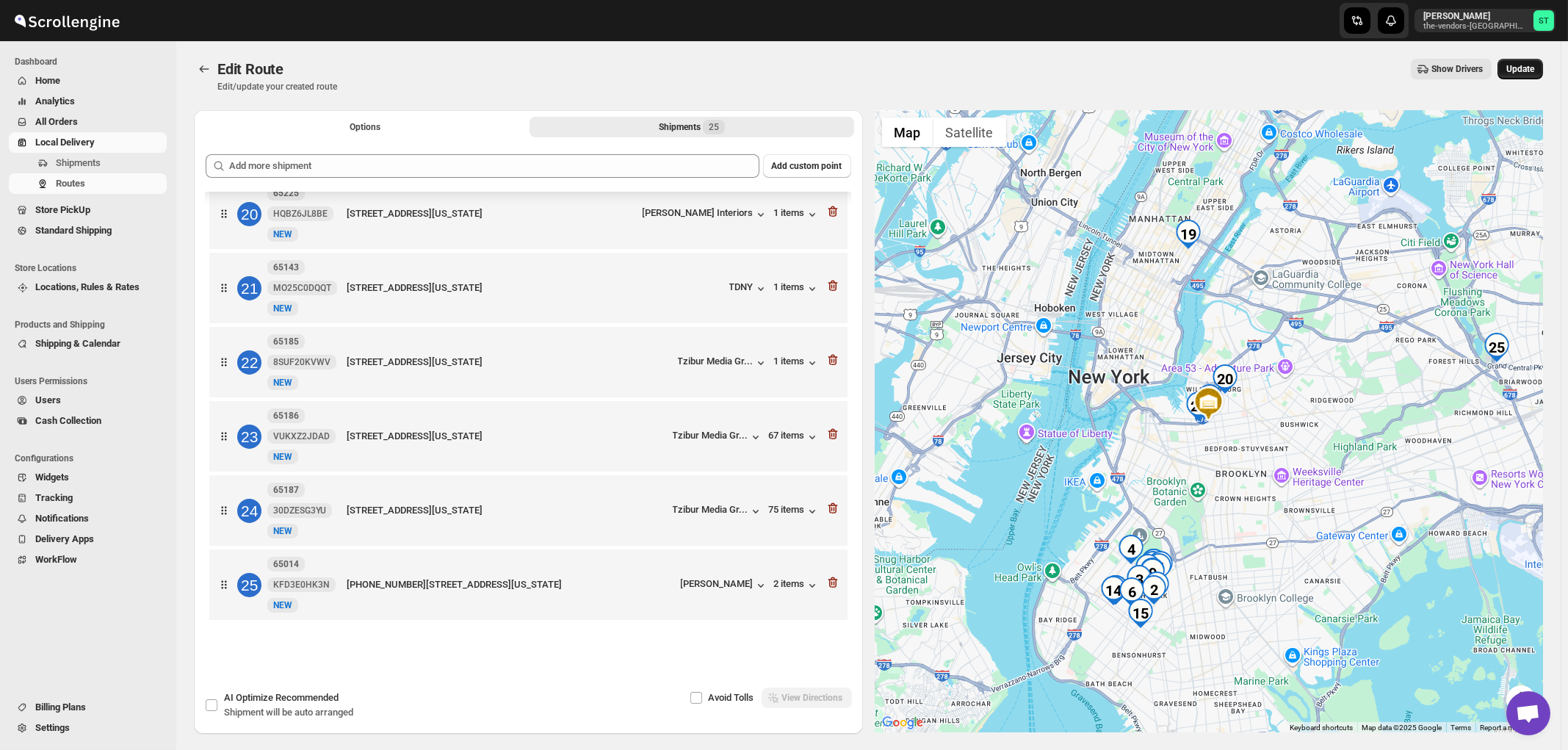
click at [1535, 70] on span "Update" at bounding box center [1521, 69] width 28 height 11
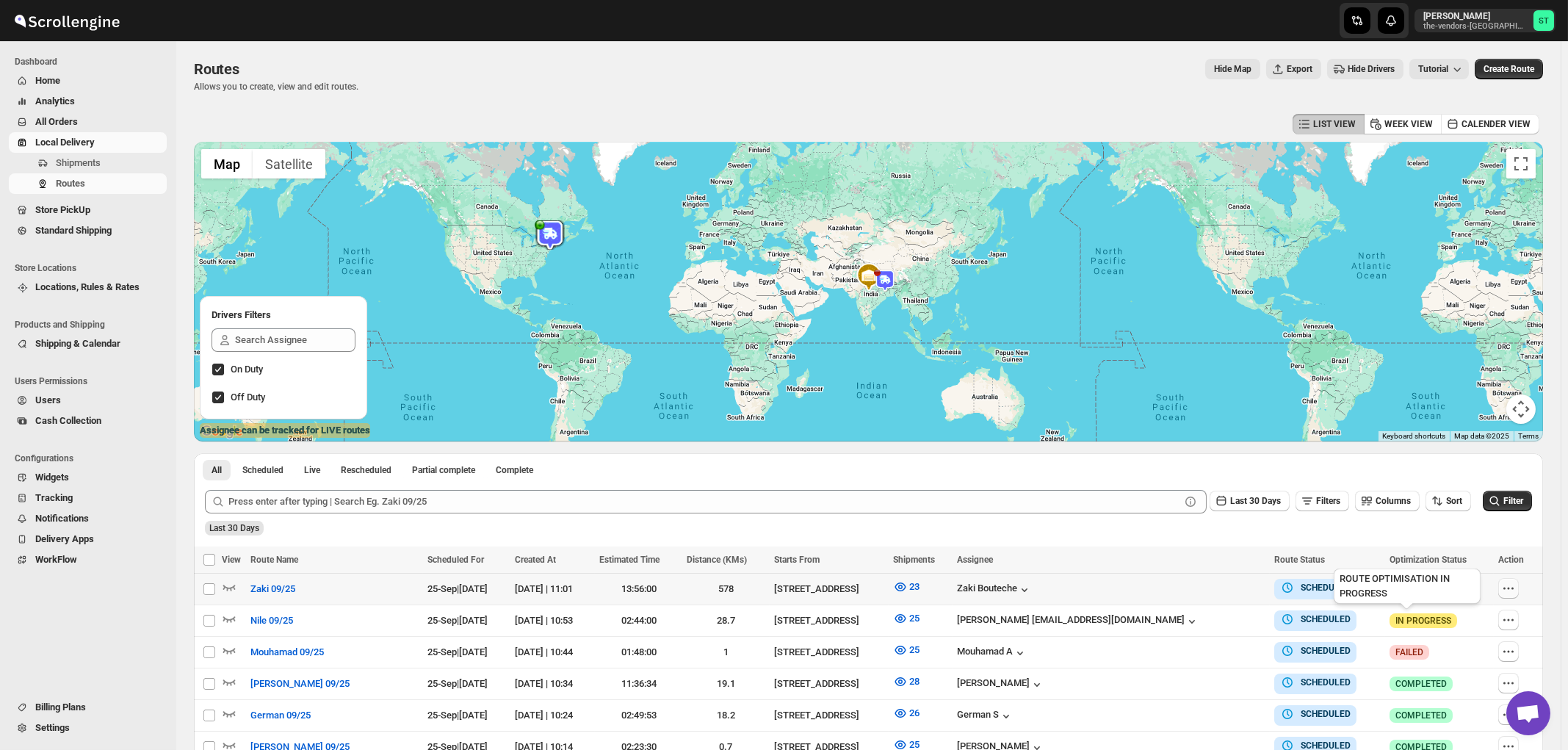
click at [1509, 590] on icon "button" at bounding box center [1508, 588] width 15 height 15
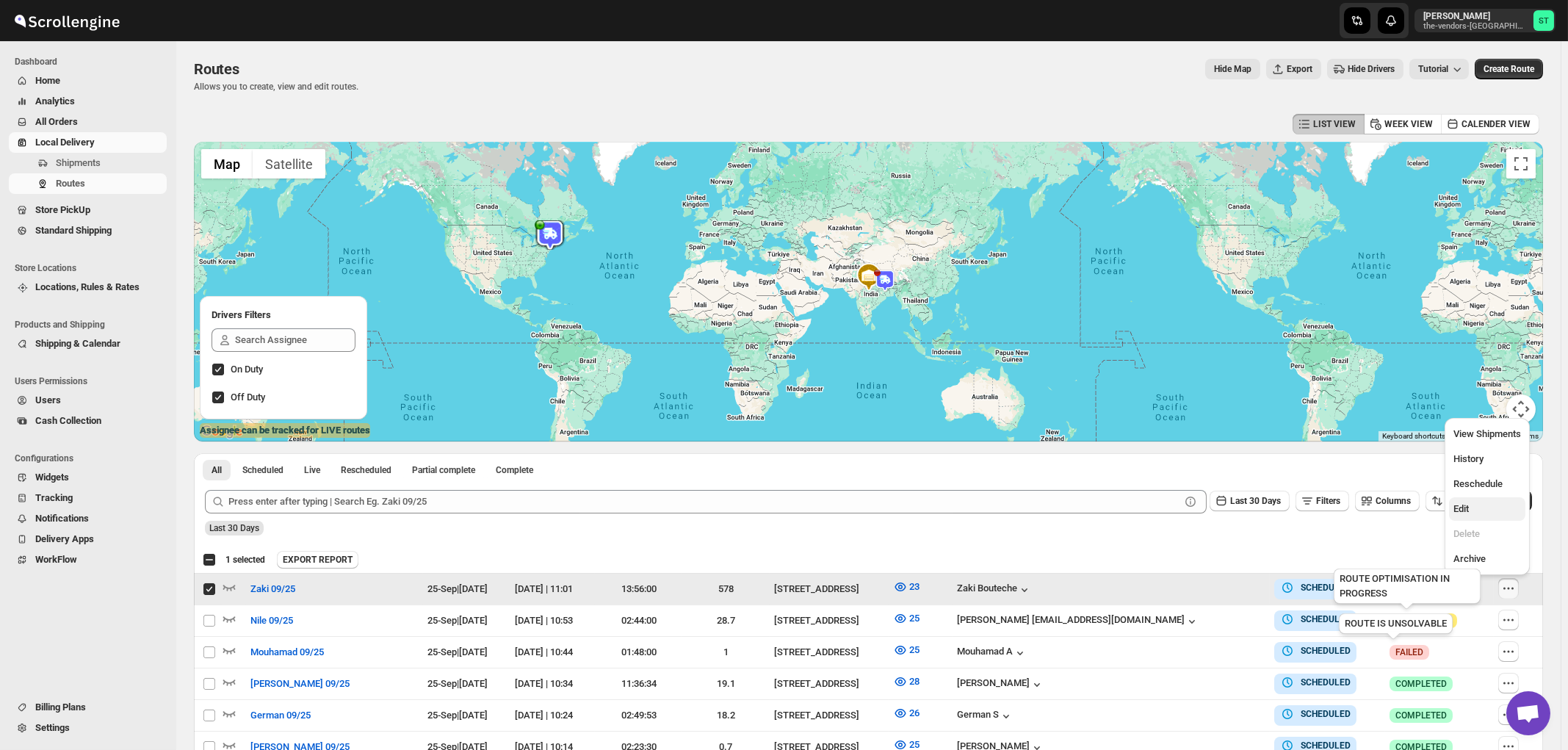
click at [1469, 506] on span "Edit" at bounding box center [1462, 508] width 16 height 11
checkbox input "false"
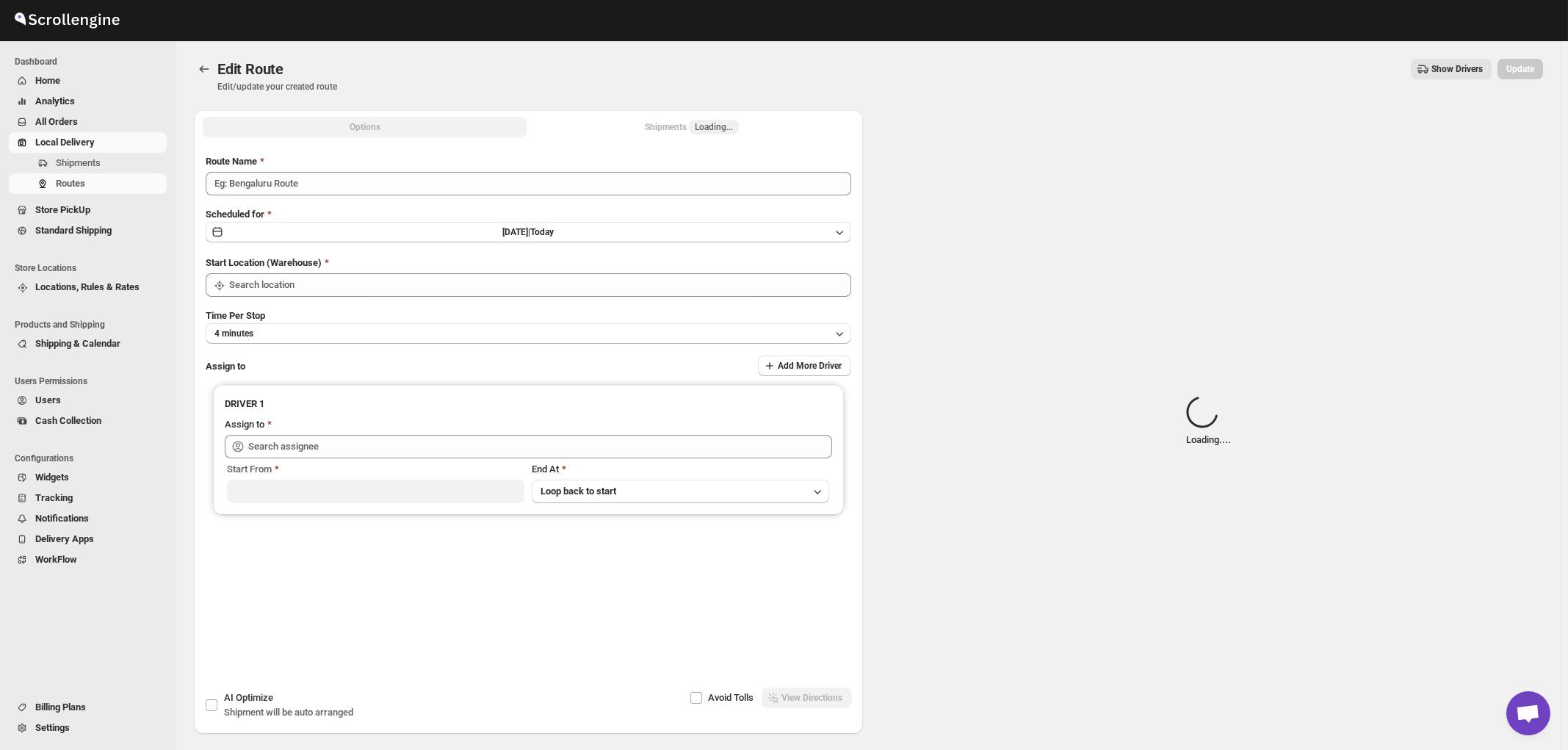
type input "Zaki 09/25"
type input "[STREET_ADDRESS]"
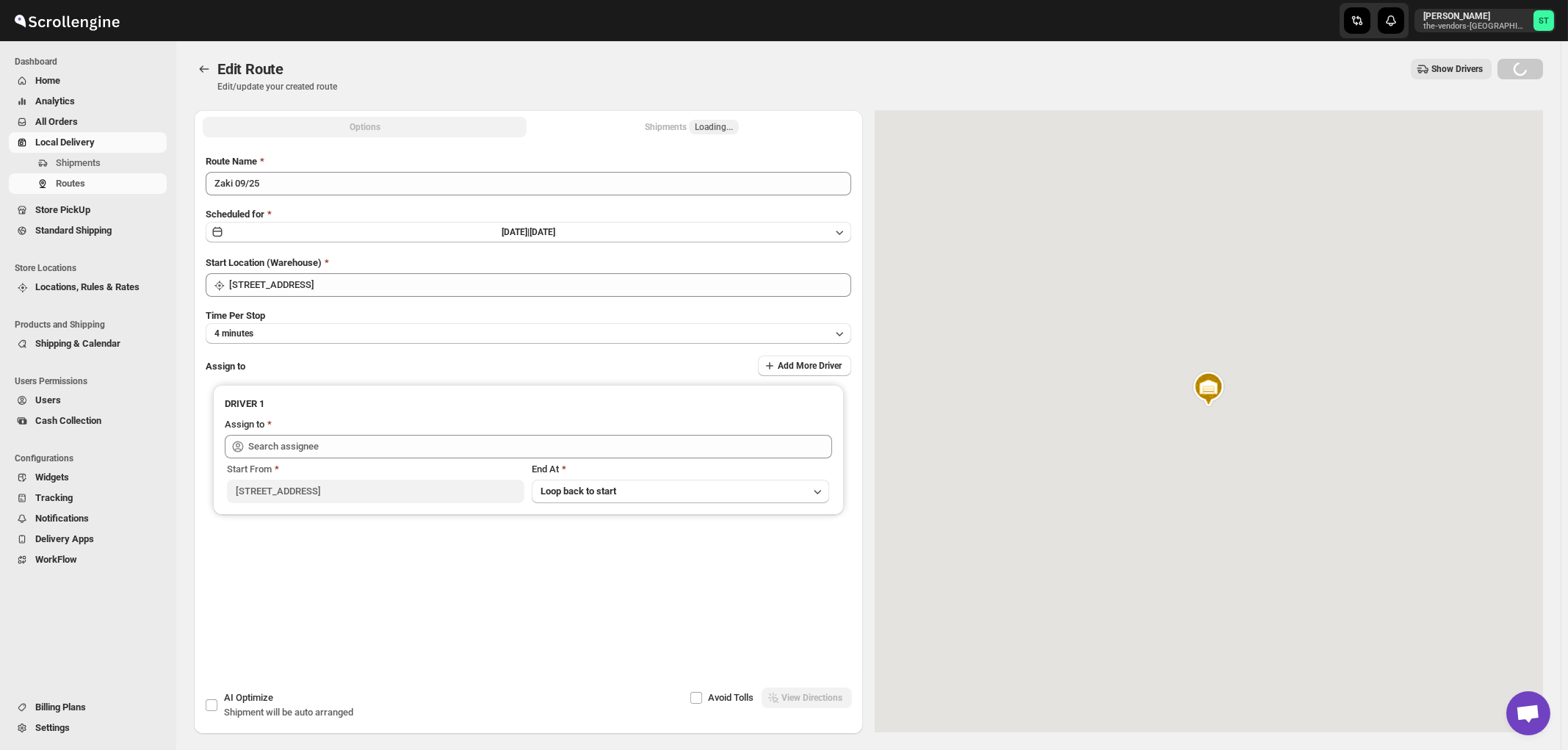
type input "Zaki Bouteche (zakarya.bouteche@gmail.com)"
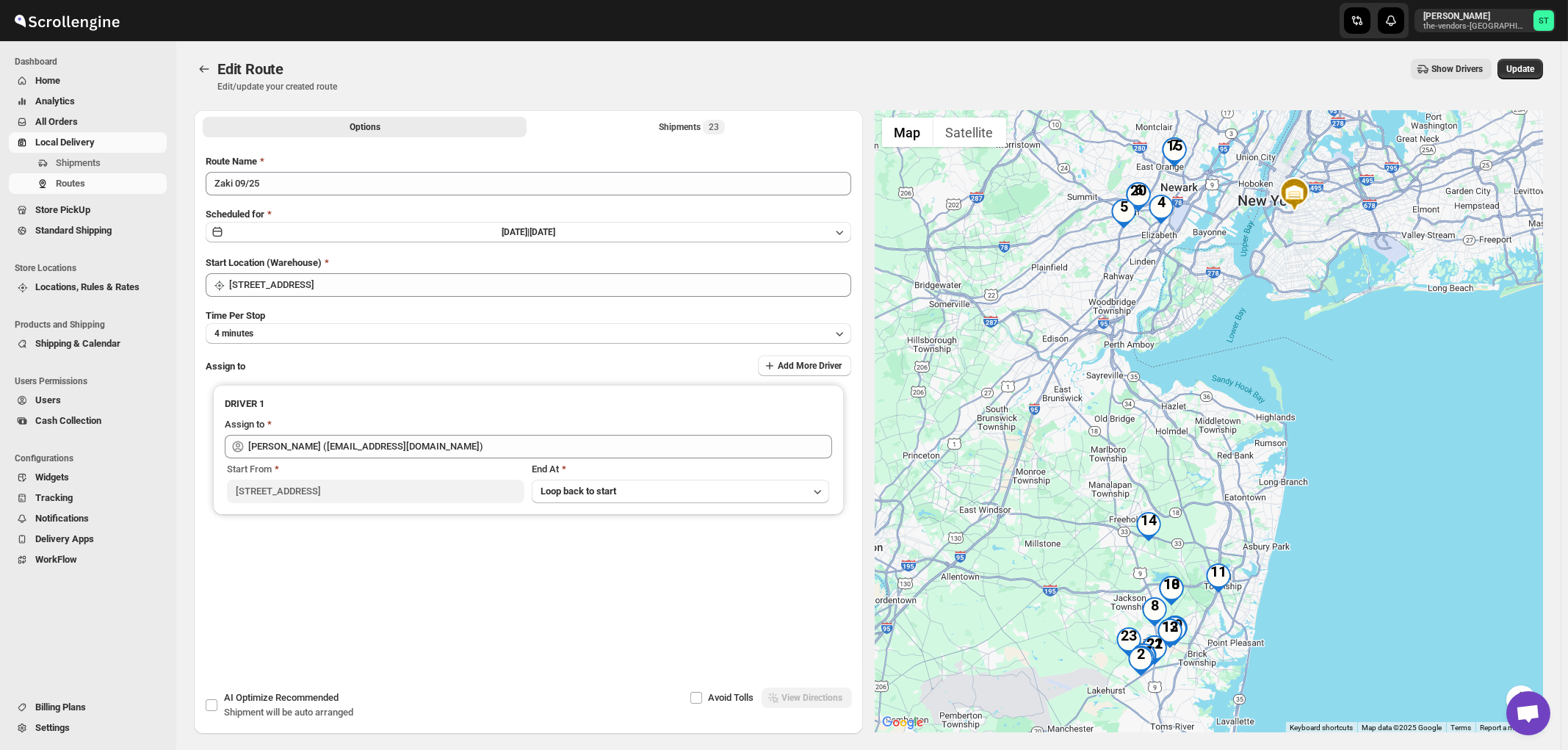
click at [705, 141] on div "Options Shipments 23 More views Options Shipments 23 More views" at bounding box center [529, 126] width 669 height 32
click at [690, 119] on div "Shipments 23" at bounding box center [691, 126] width 66 height 15
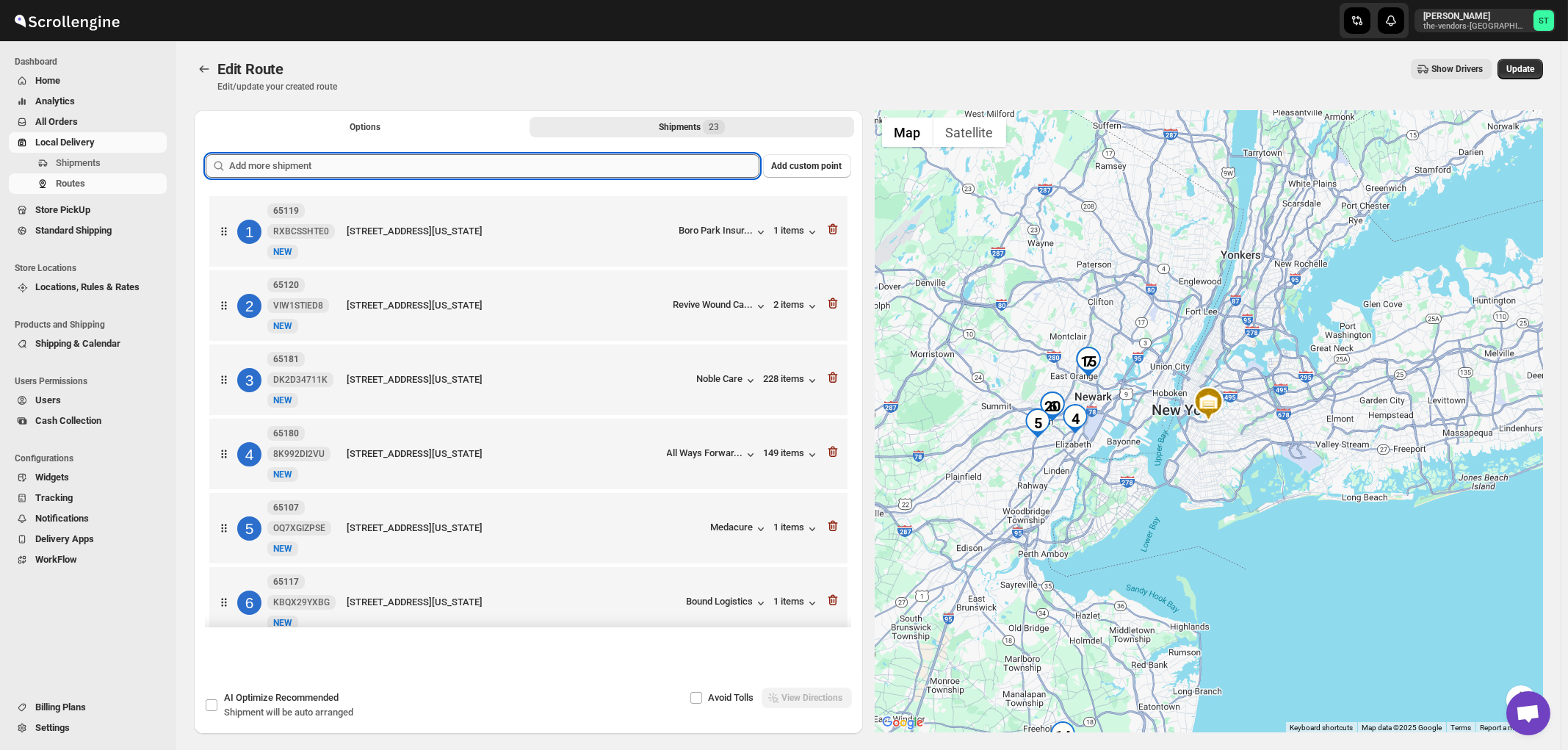
click at [642, 169] on input "text" at bounding box center [495, 166] width 531 height 24
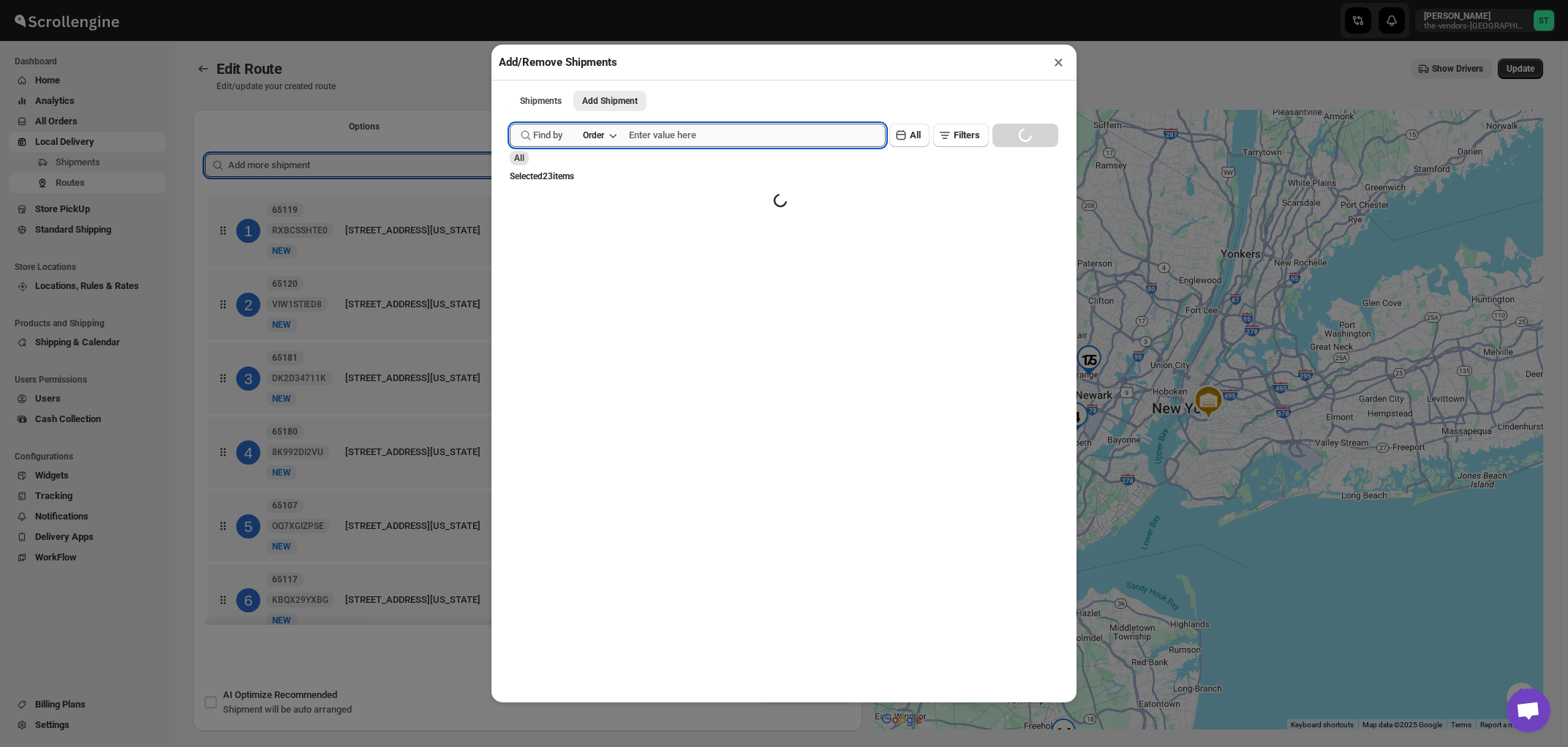
click at [712, 142] on input "text" at bounding box center [757, 135] width 257 height 24
paste input "65108"
type input "65108"
click at [510, 0] on button "Submit" at bounding box center [531, 8] width 42 height 16
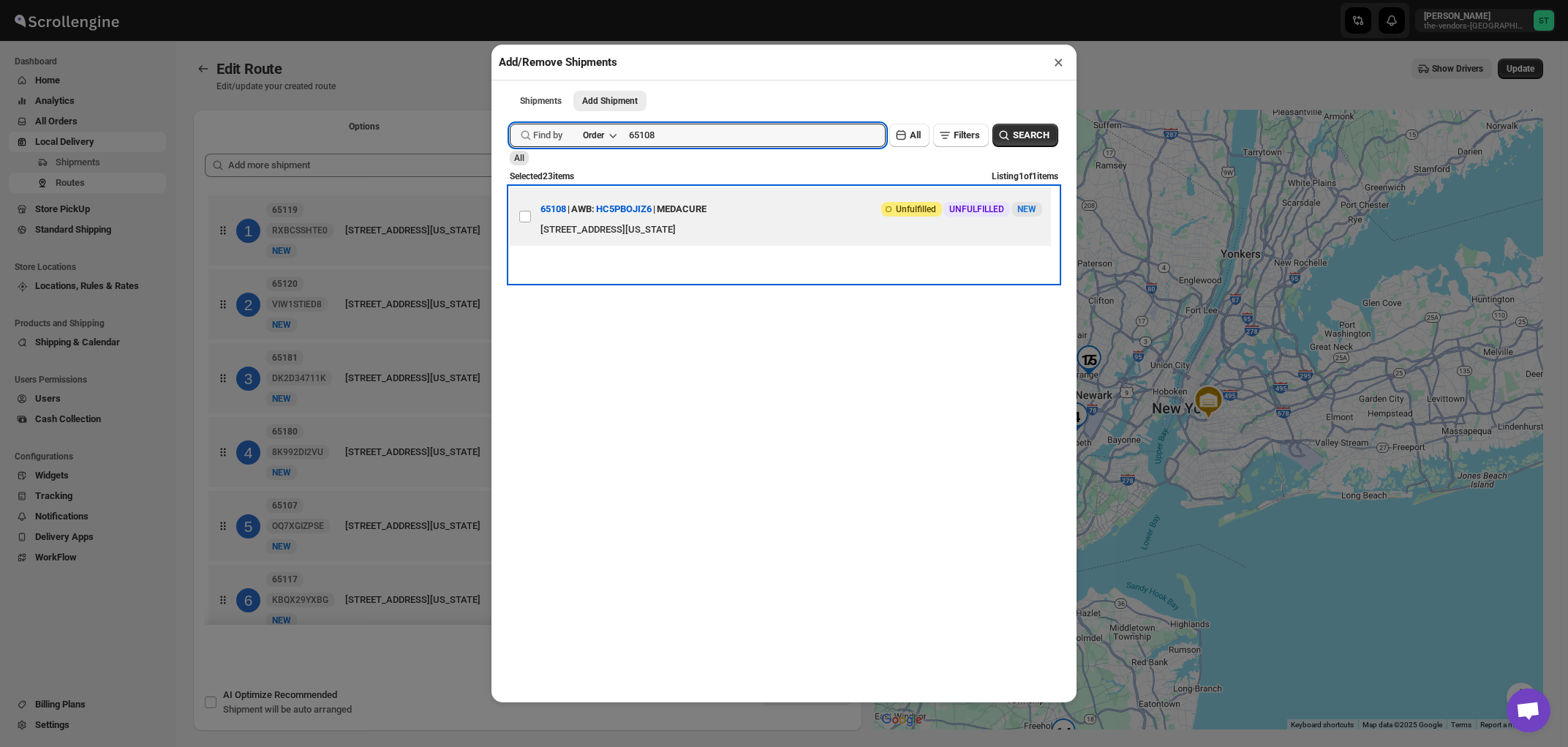
click at [707, 228] on div "[STREET_ADDRESS][US_STATE]" at bounding box center [791, 229] width 502 height 15
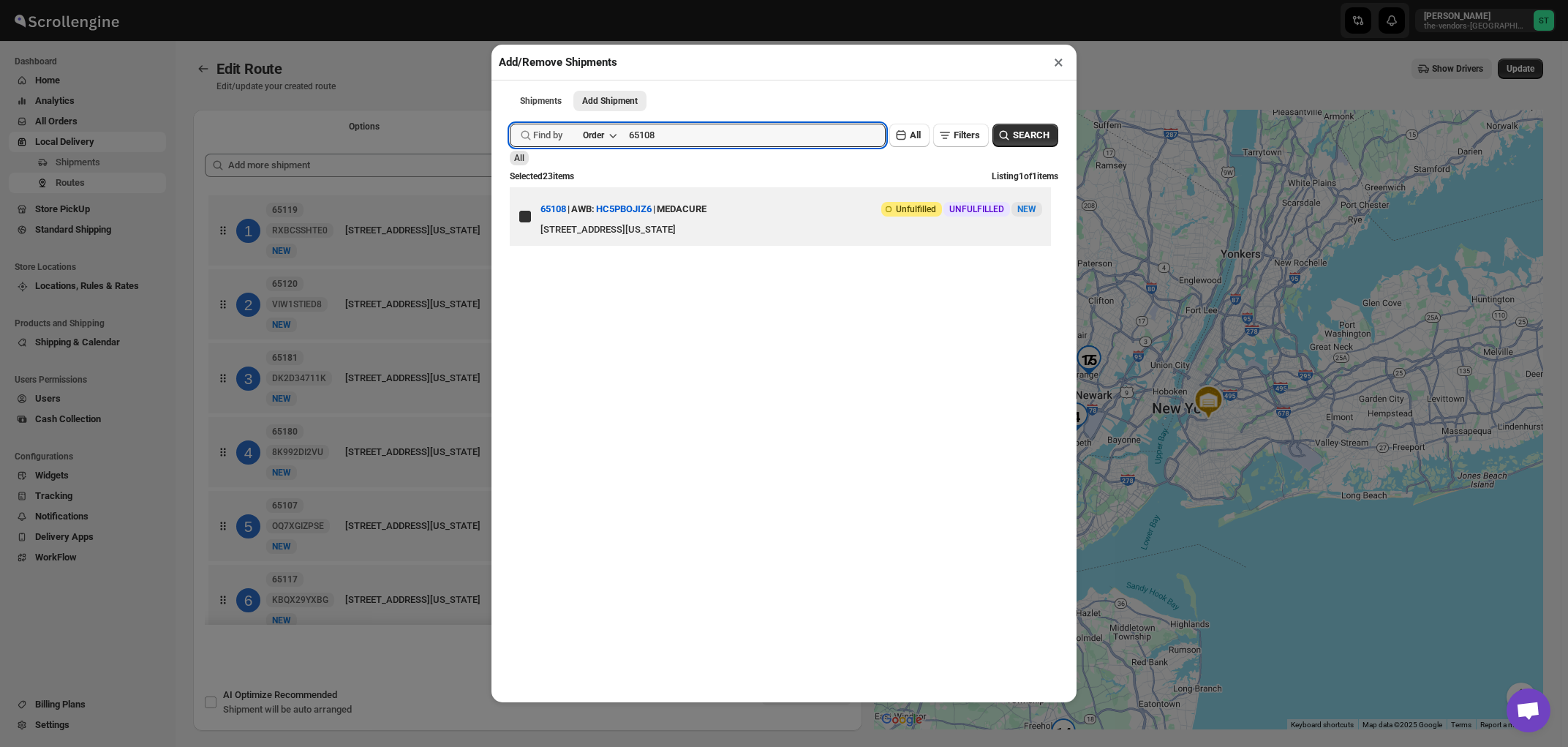
checkbox input "true"
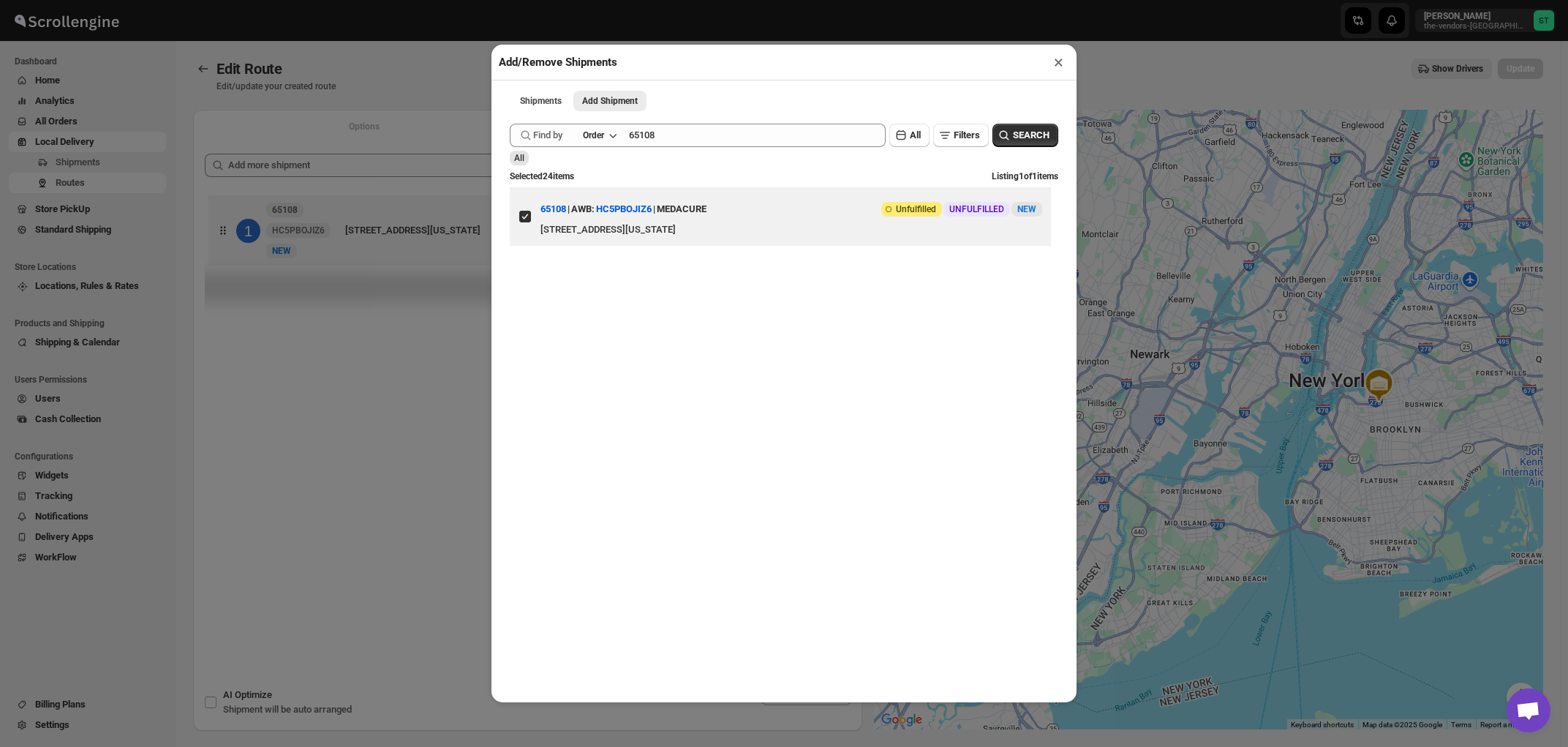
click at [1058, 66] on button "×" at bounding box center [1058, 61] width 21 height 20
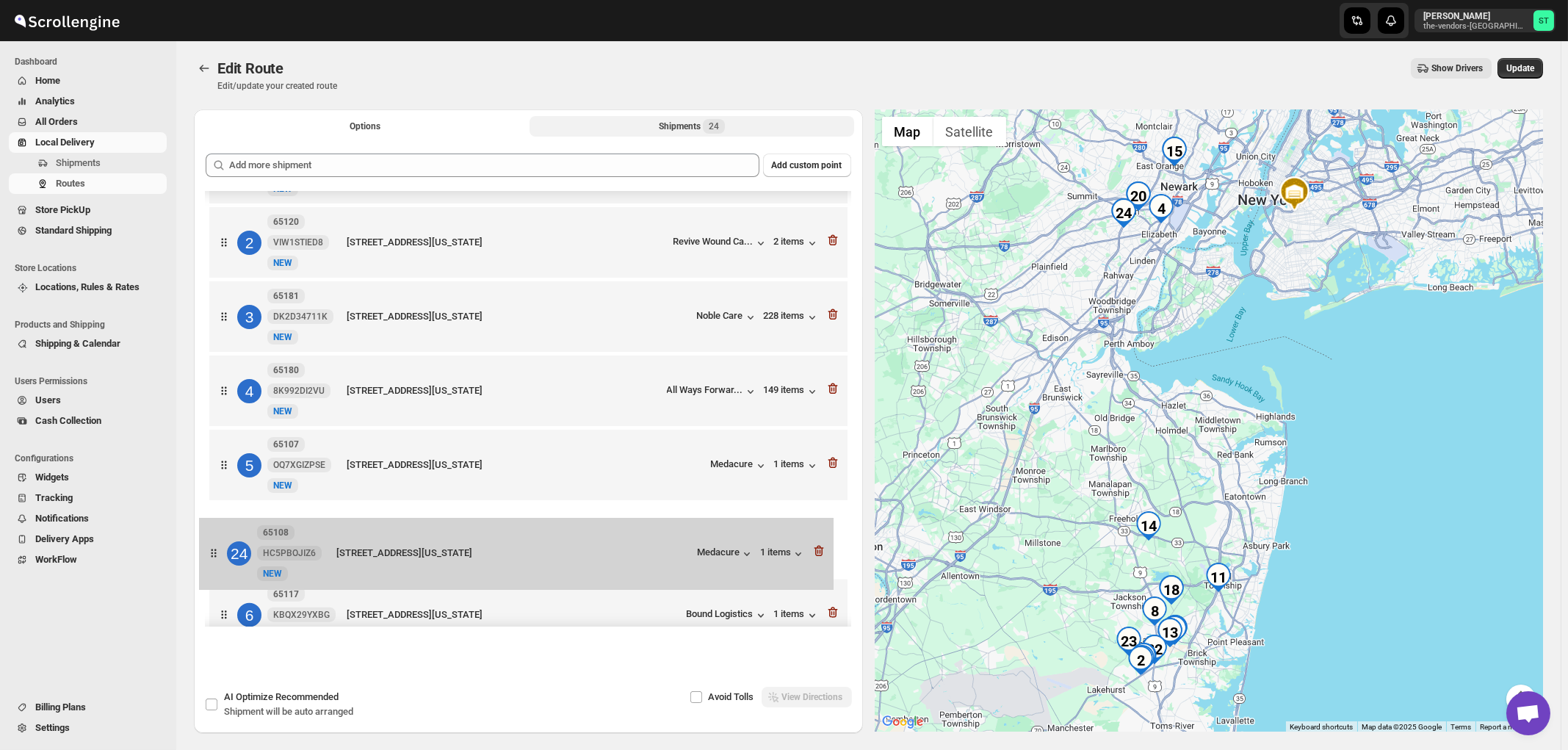
scroll to position [66, 0]
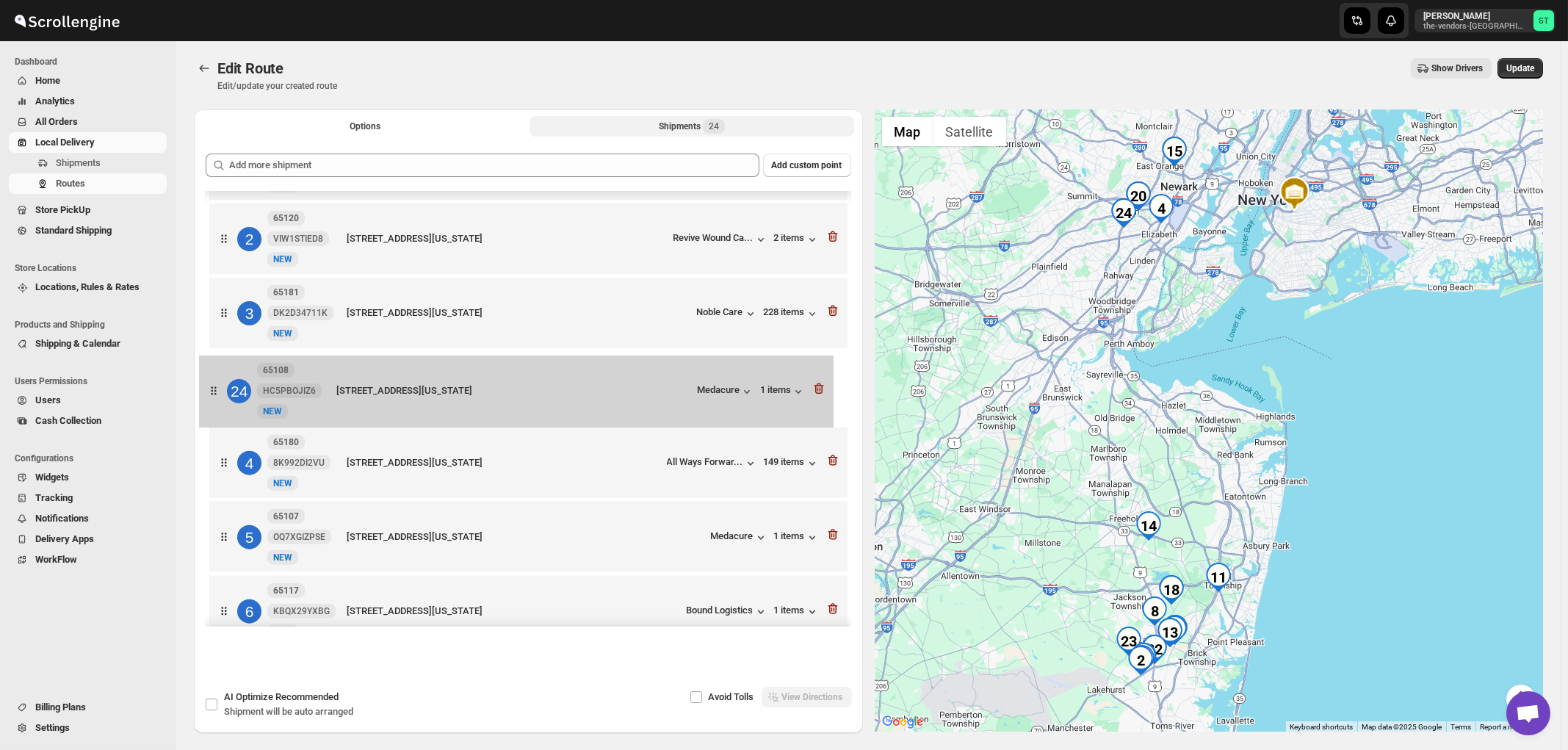
drag, startPoint x: 684, startPoint y: 593, endPoint x: 675, endPoint y: 393, distance: 200.2
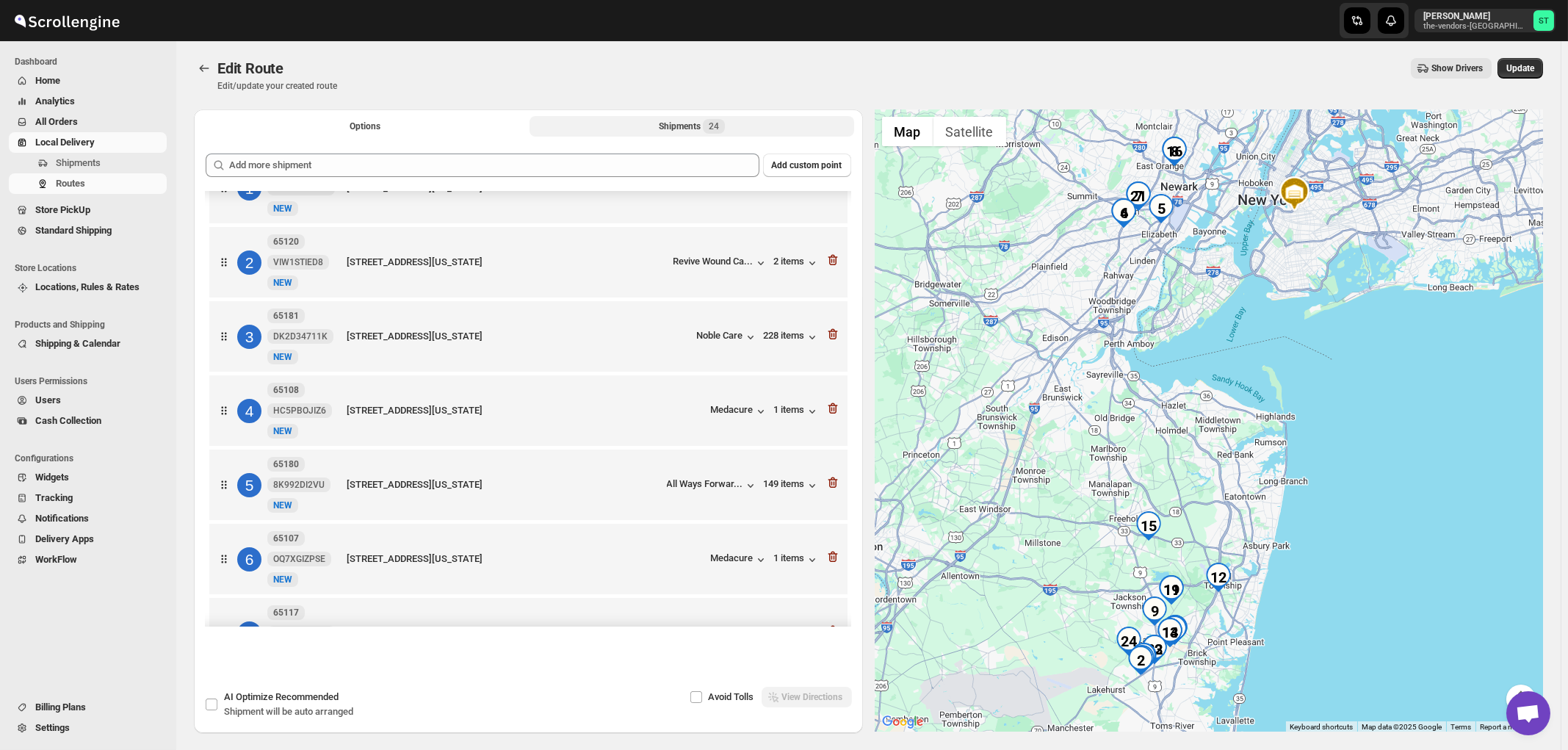
scroll to position [78, 0]
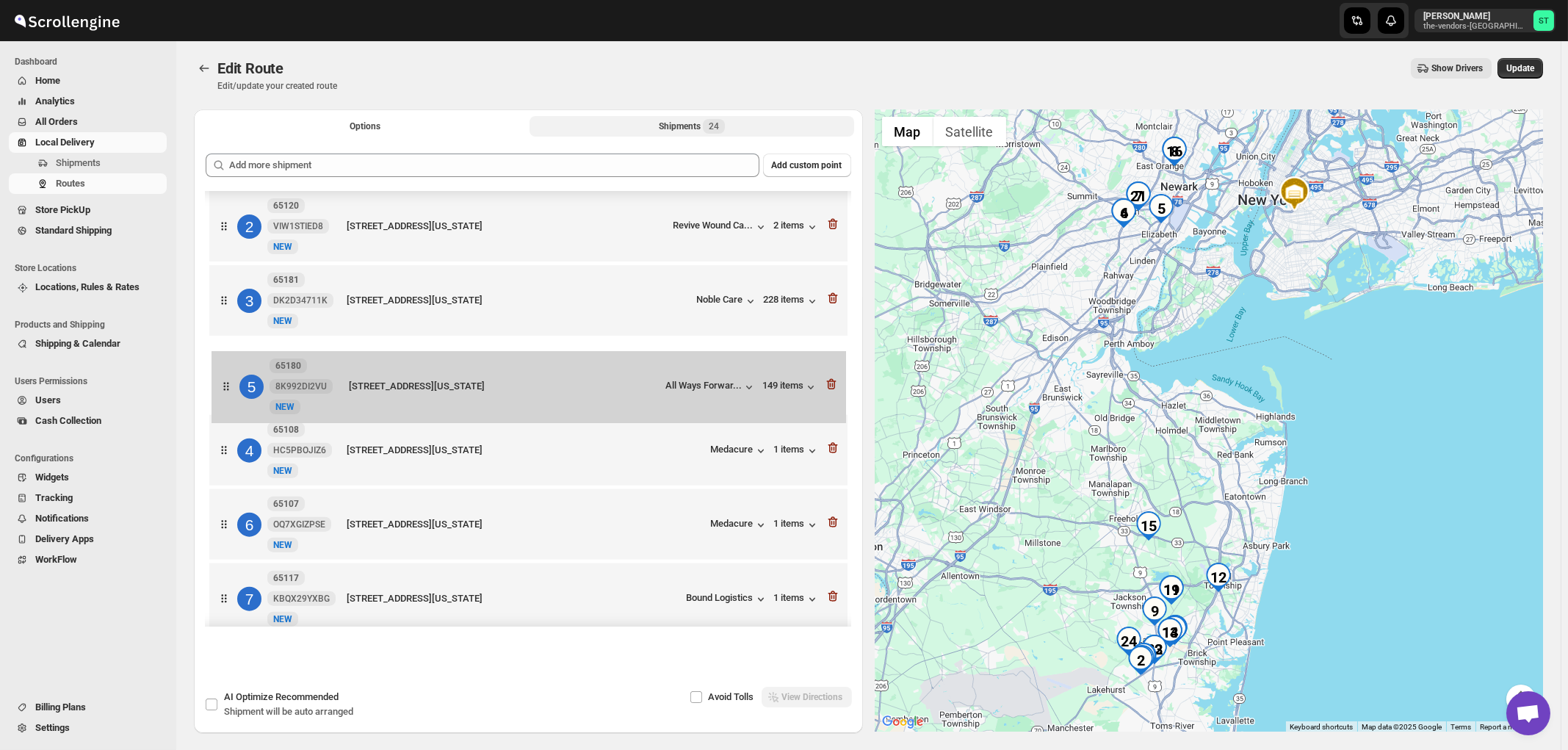
drag, startPoint x: 632, startPoint y: 462, endPoint x: 634, endPoint y: 391, distance: 71.0
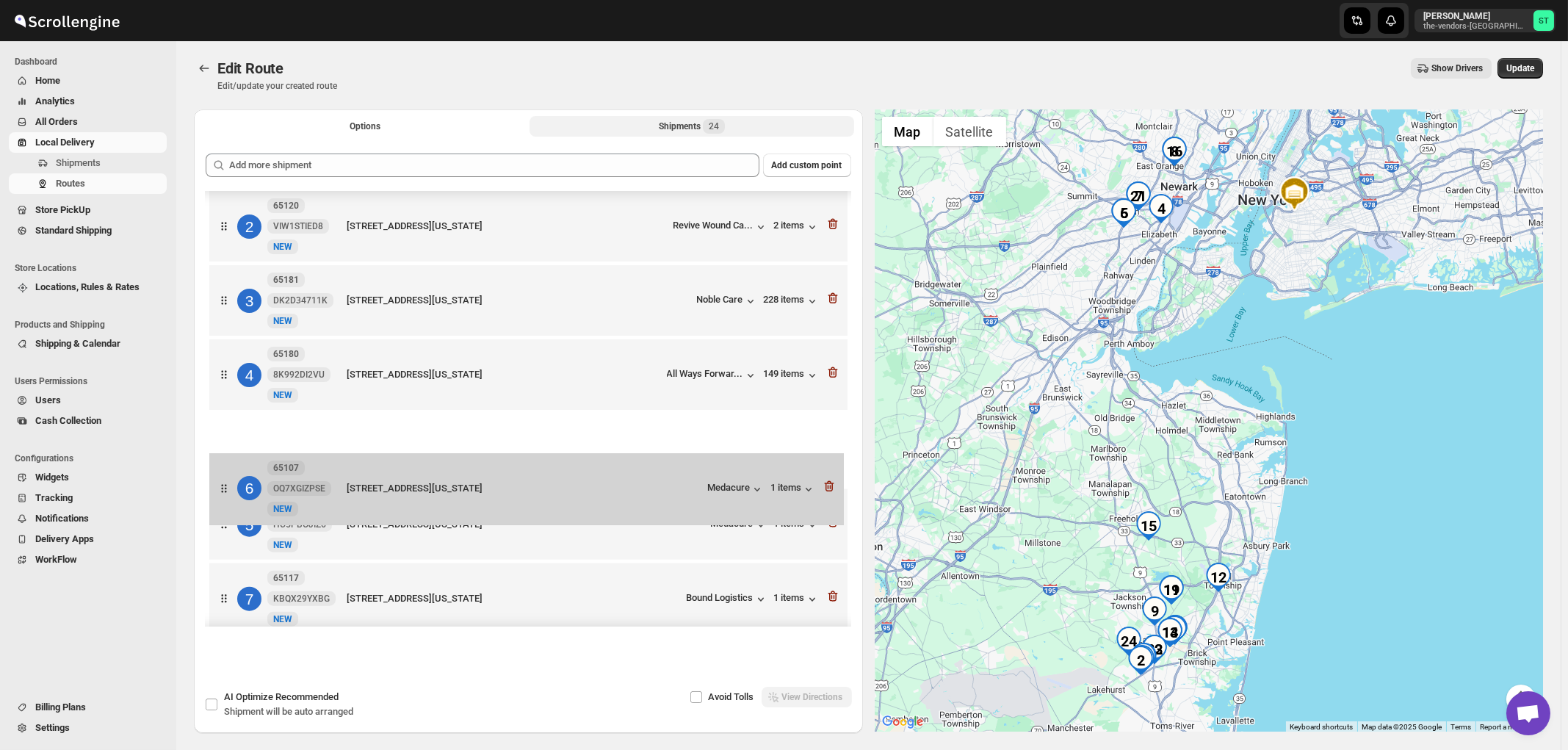
scroll to position [79, 0]
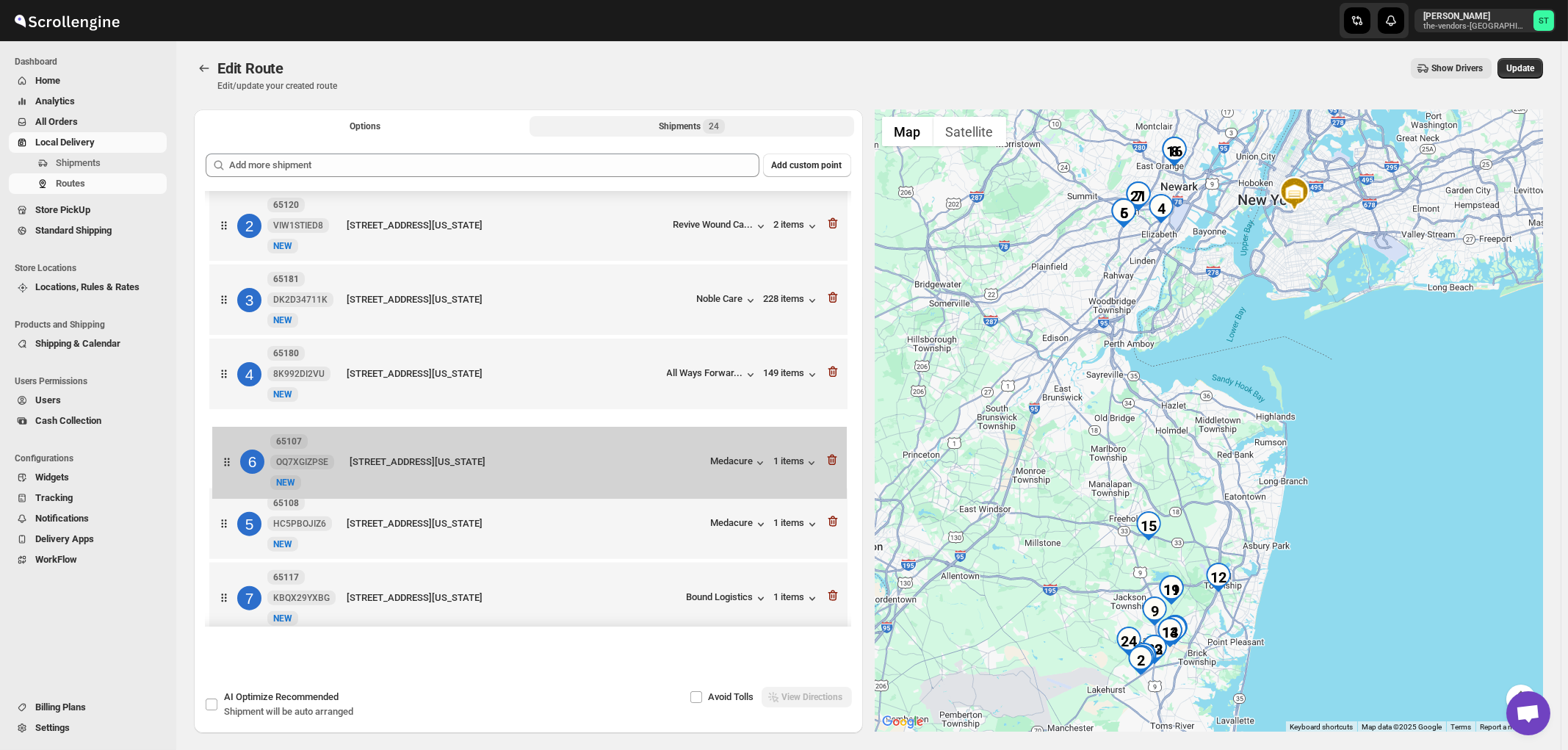
drag, startPoint x: 666, startPoint y: 528, endPoint x: 670, endPoint y: 456, distance: 72.1
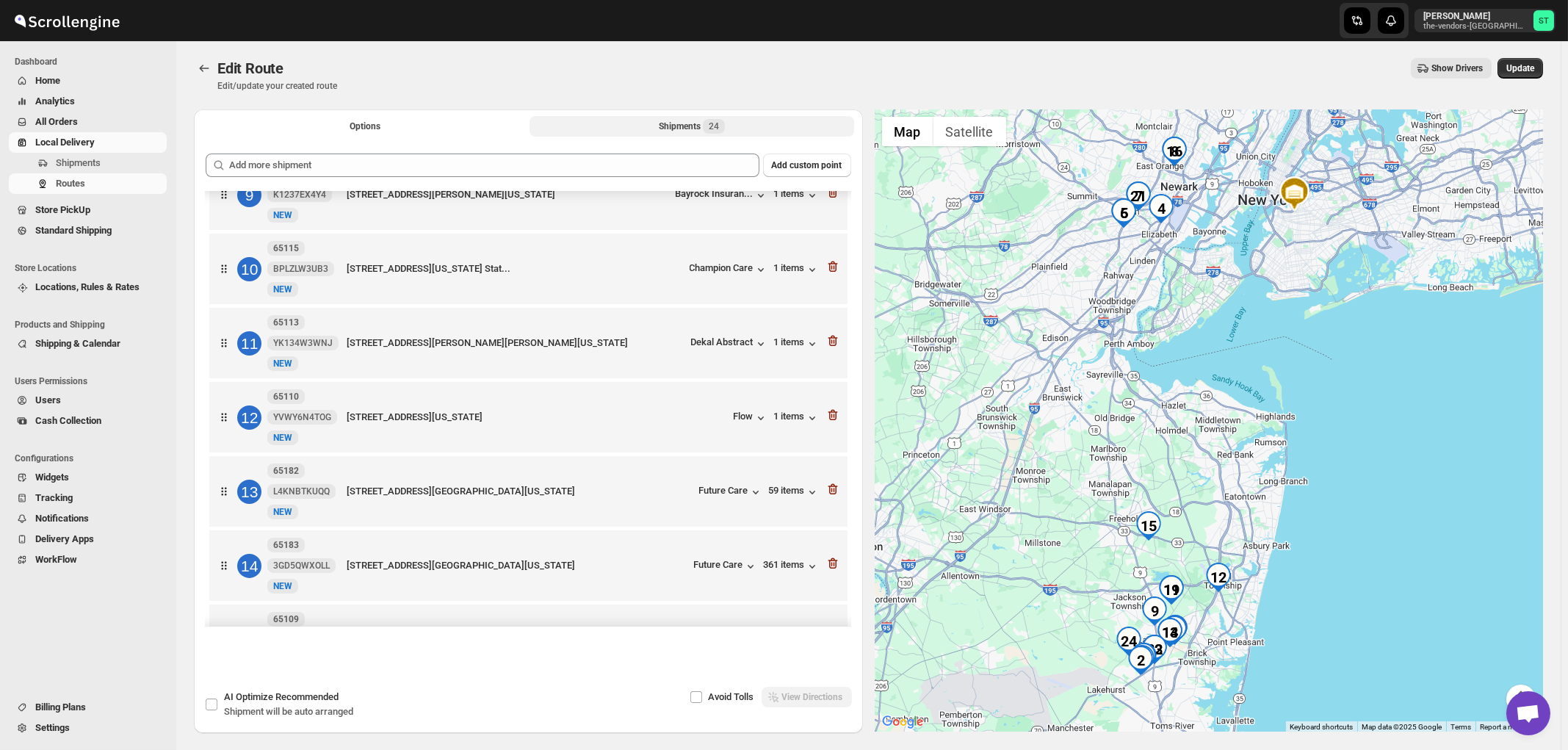
scroll to position [944, 0]
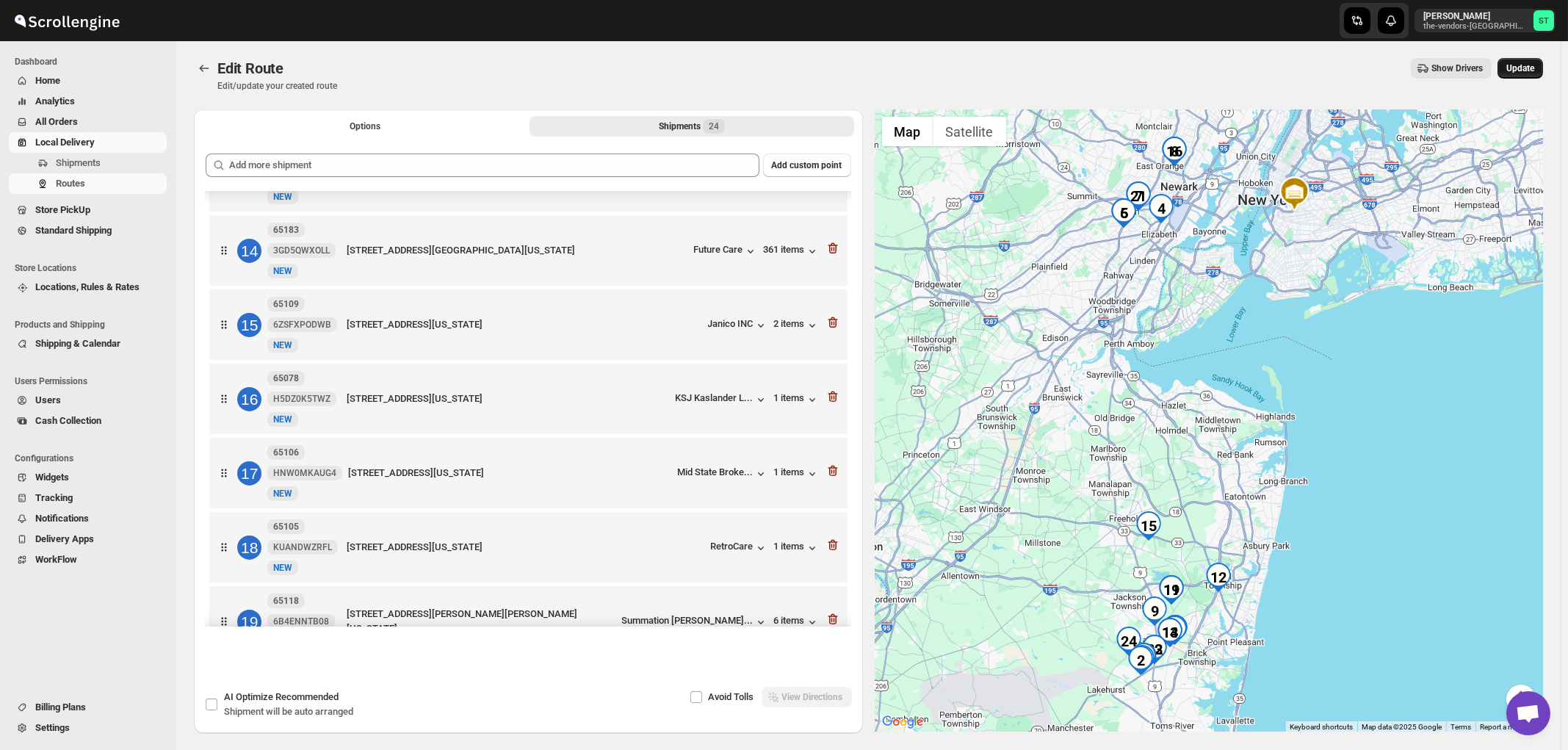
click at [1526, 69] on span "Update" at bounding box center [1521, 68] width 28 height 11
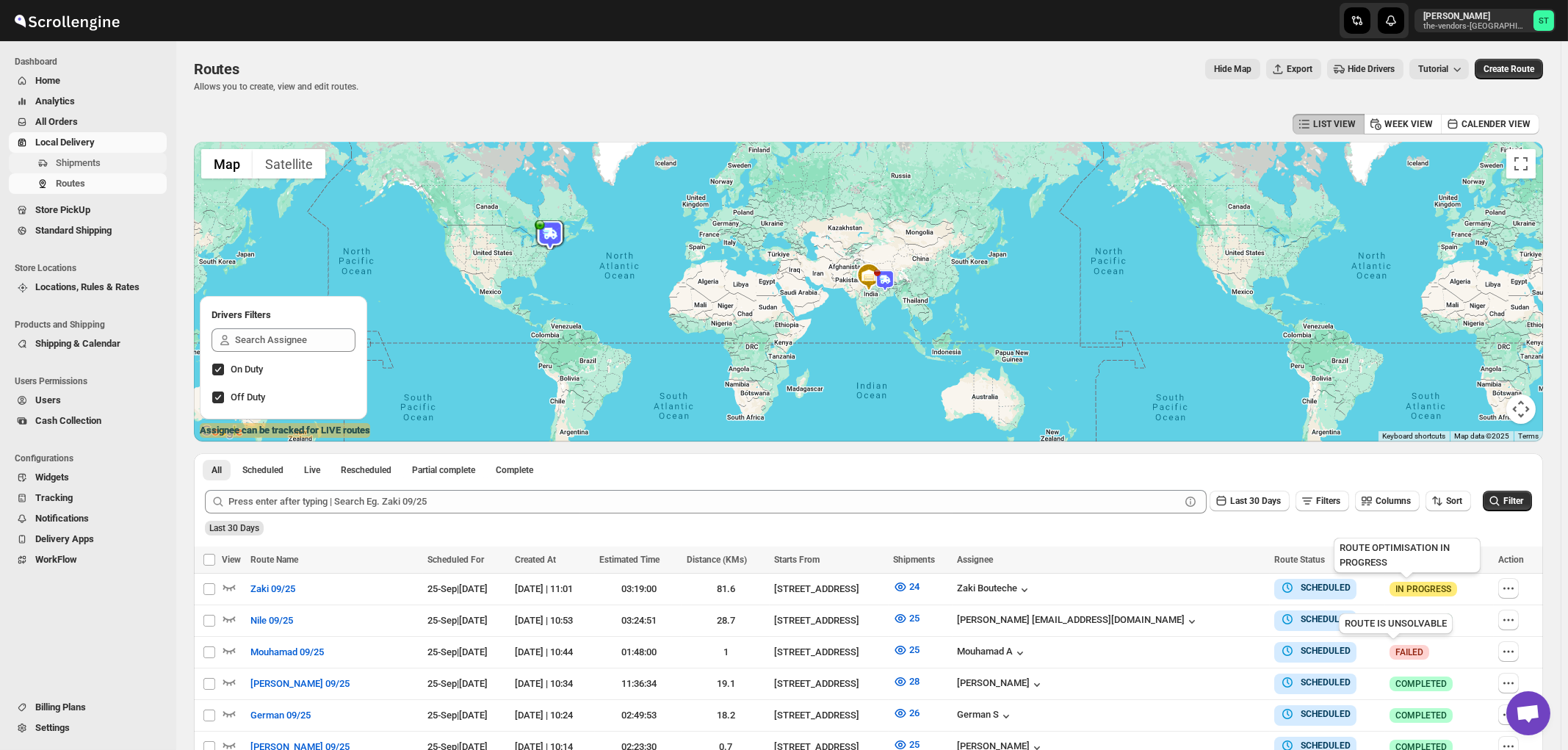
click at [82, 166] on span "Shipments" at bounding box center [78, 162] width 45 height 11
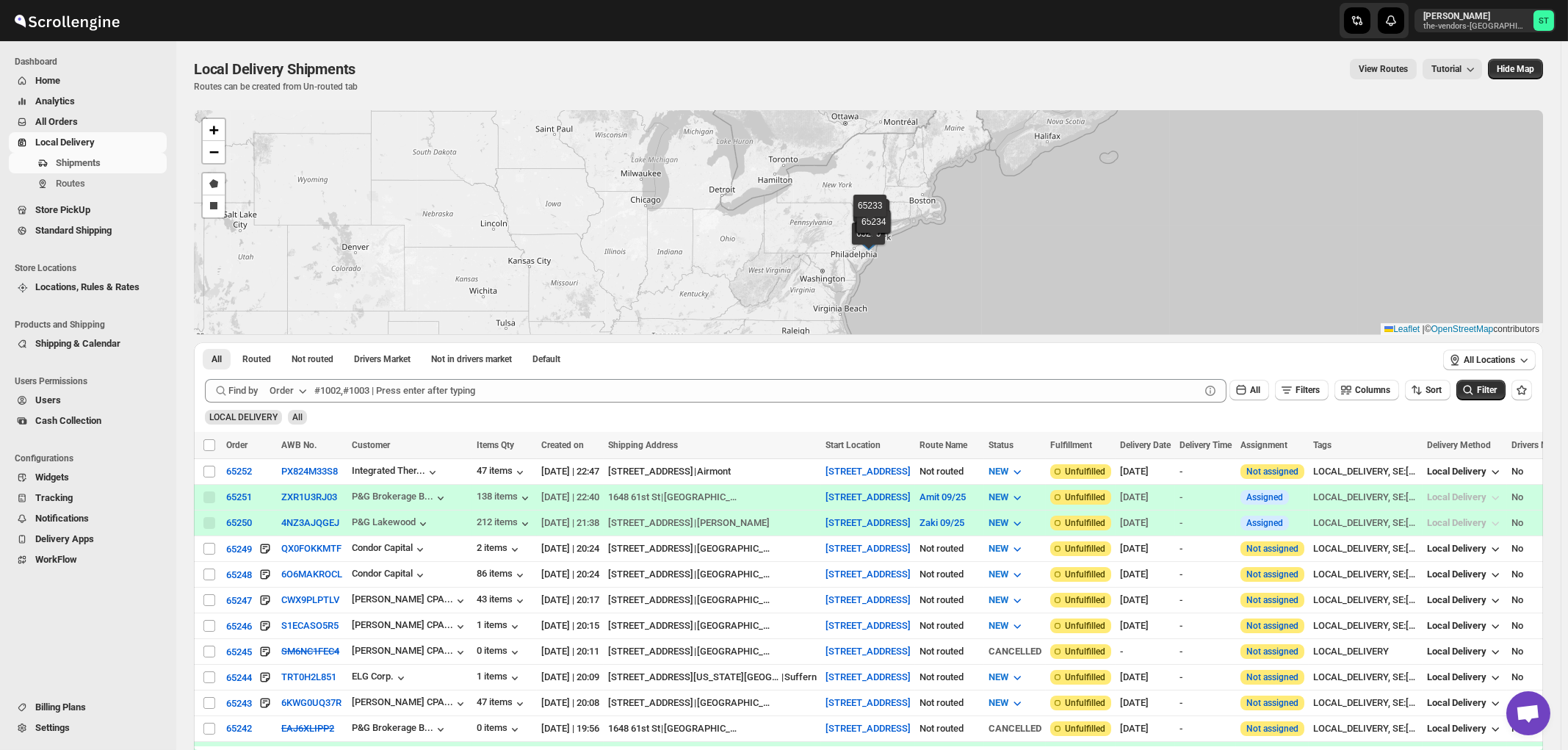
click at [301, 392] on icon "button" at bounding box center [302, 391] width 15 height 15
click at [293, 512] on button "Customer Name" at bounding box center [291, 501] width 76 height 24
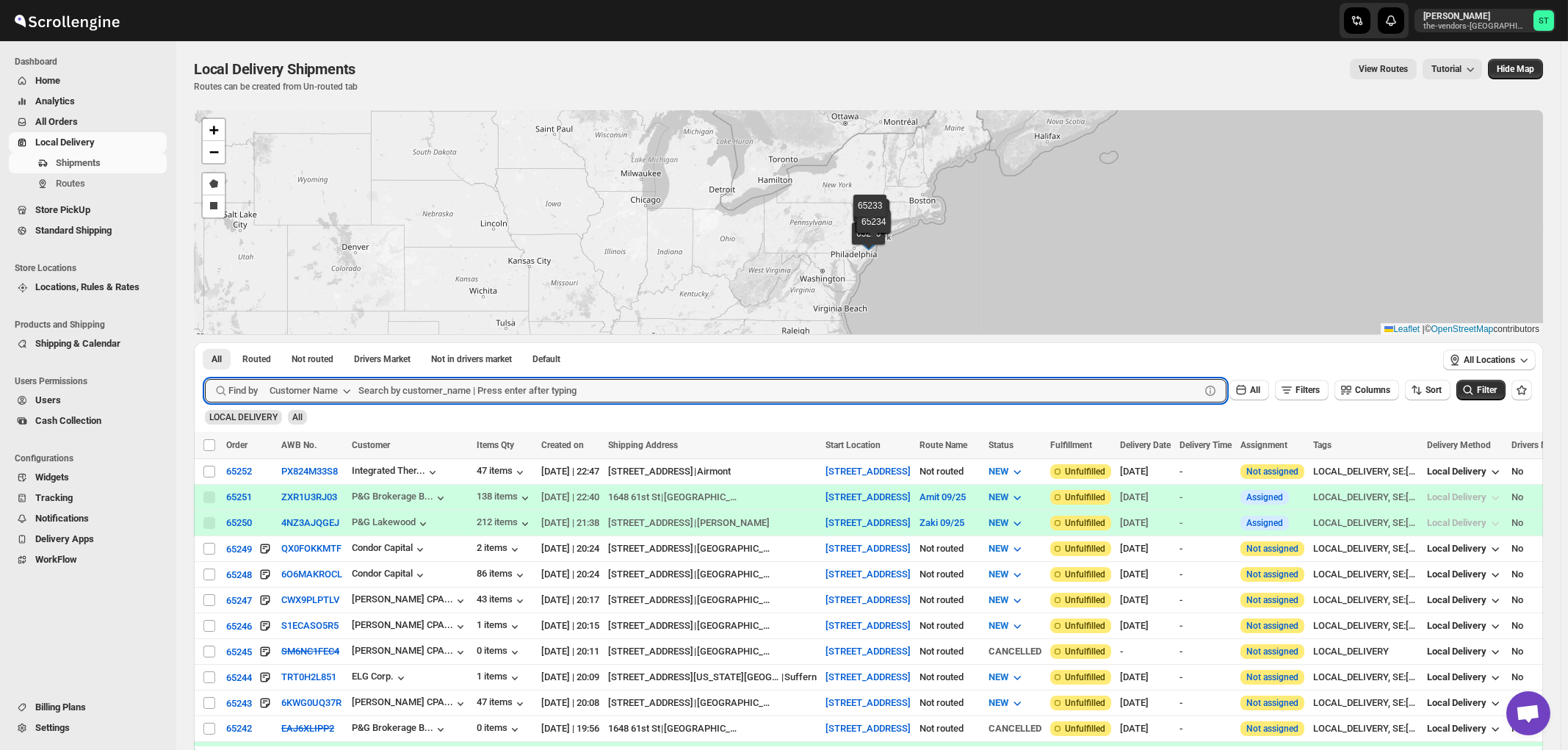
paste input "Revive Wound Care"
click at [205, 343] on button "Submit" at bounding box center [226, 350] width 42 height 16
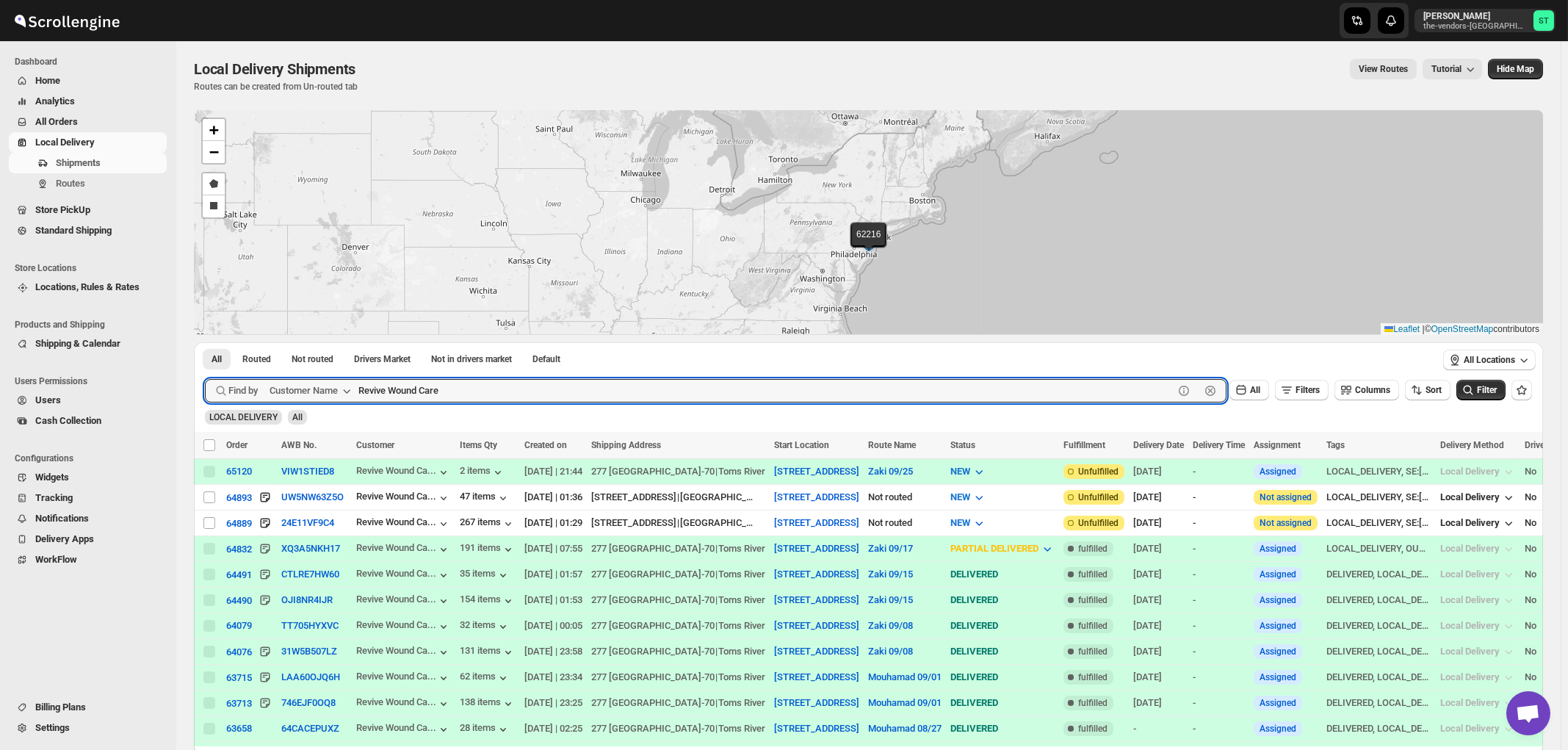
paste input "P&G Lakewood"
type input "P&G Lakewood"
click at [205, 343] on button "Submit" at bounding box center [226, 350] width 42 height 16
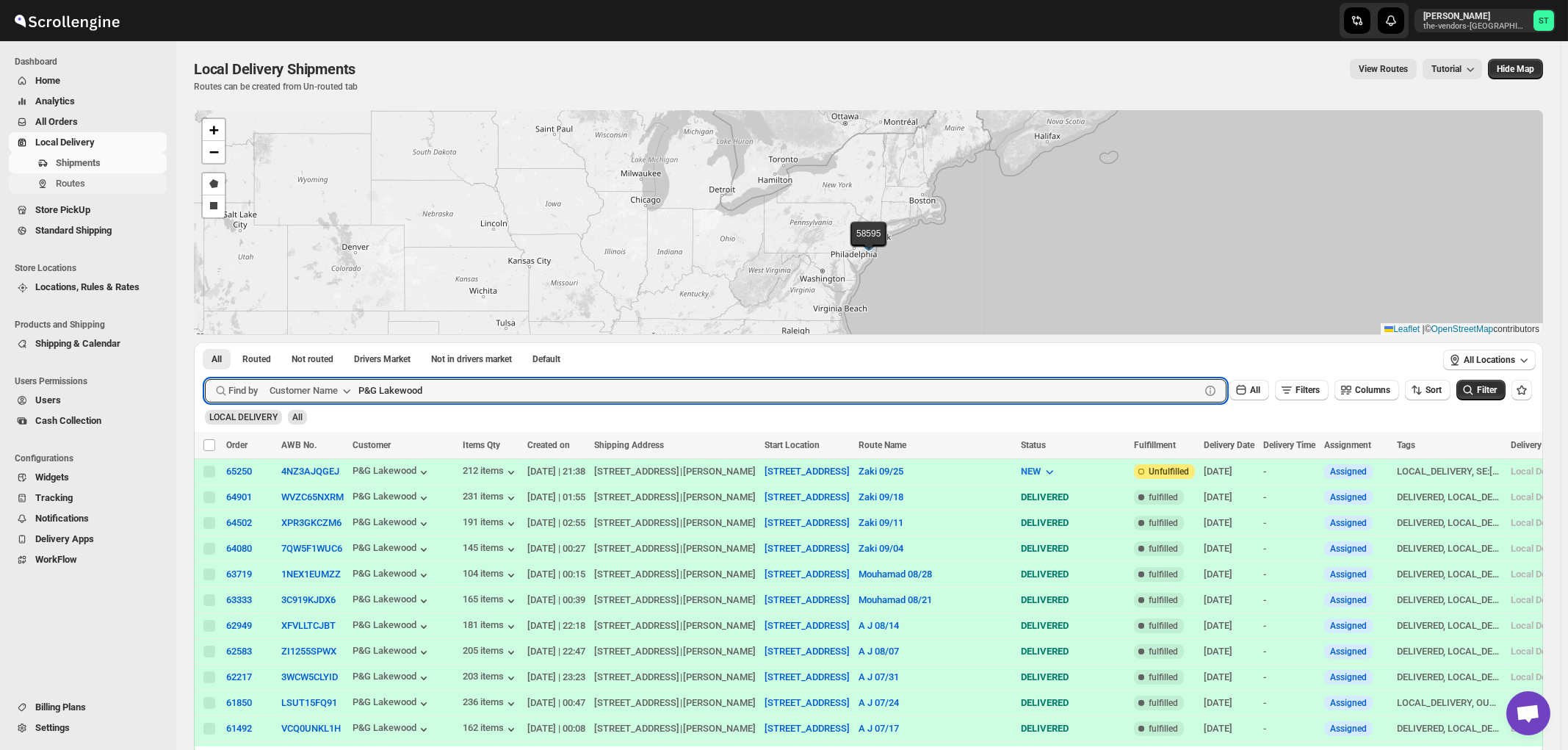
click at [82, 181] on span "Routes" at bounding box center [70, 183] width 29 height 11
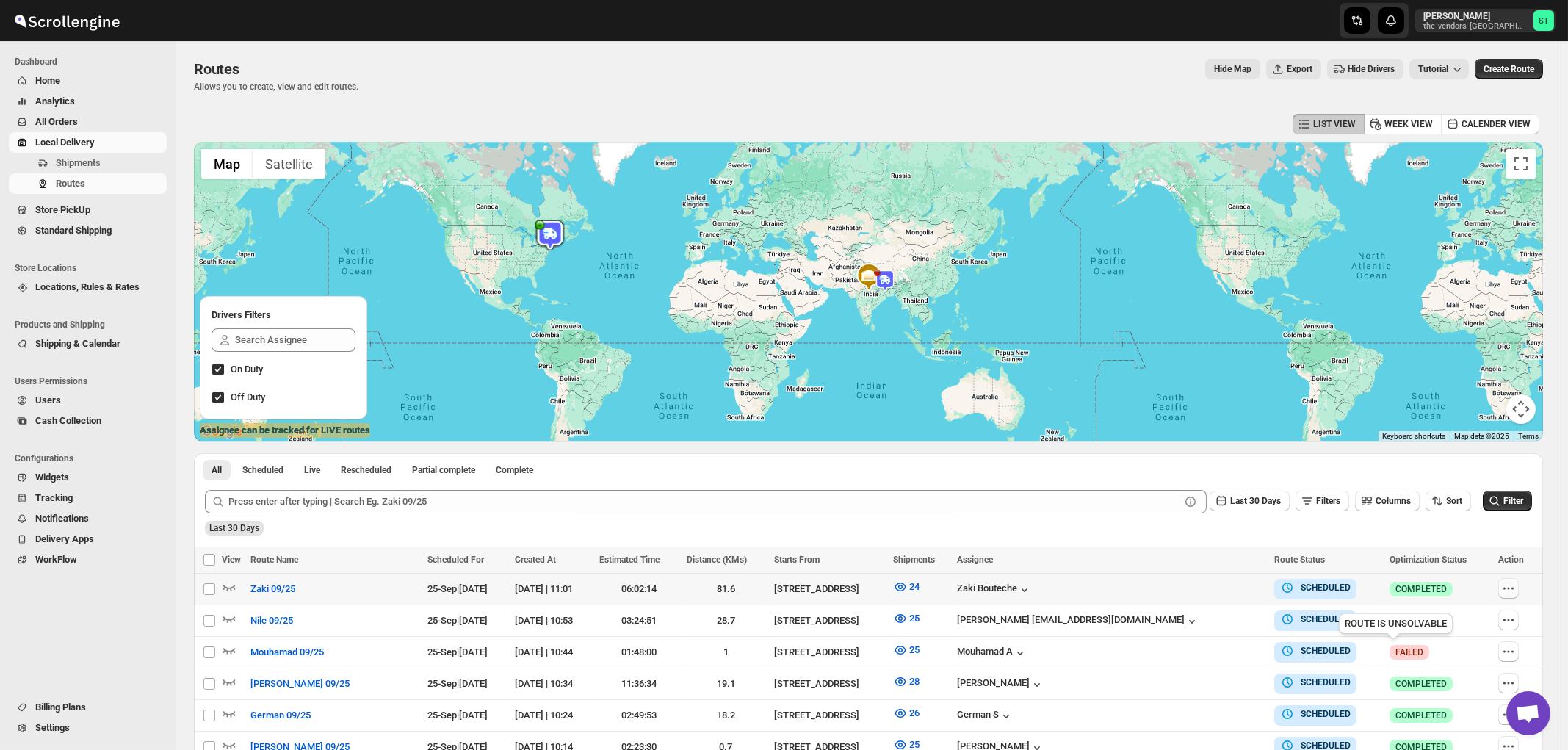
click at [1514, 590] on icon "button" at bounding box center [1508, 588] width 15 height 15
checkbox input "true"
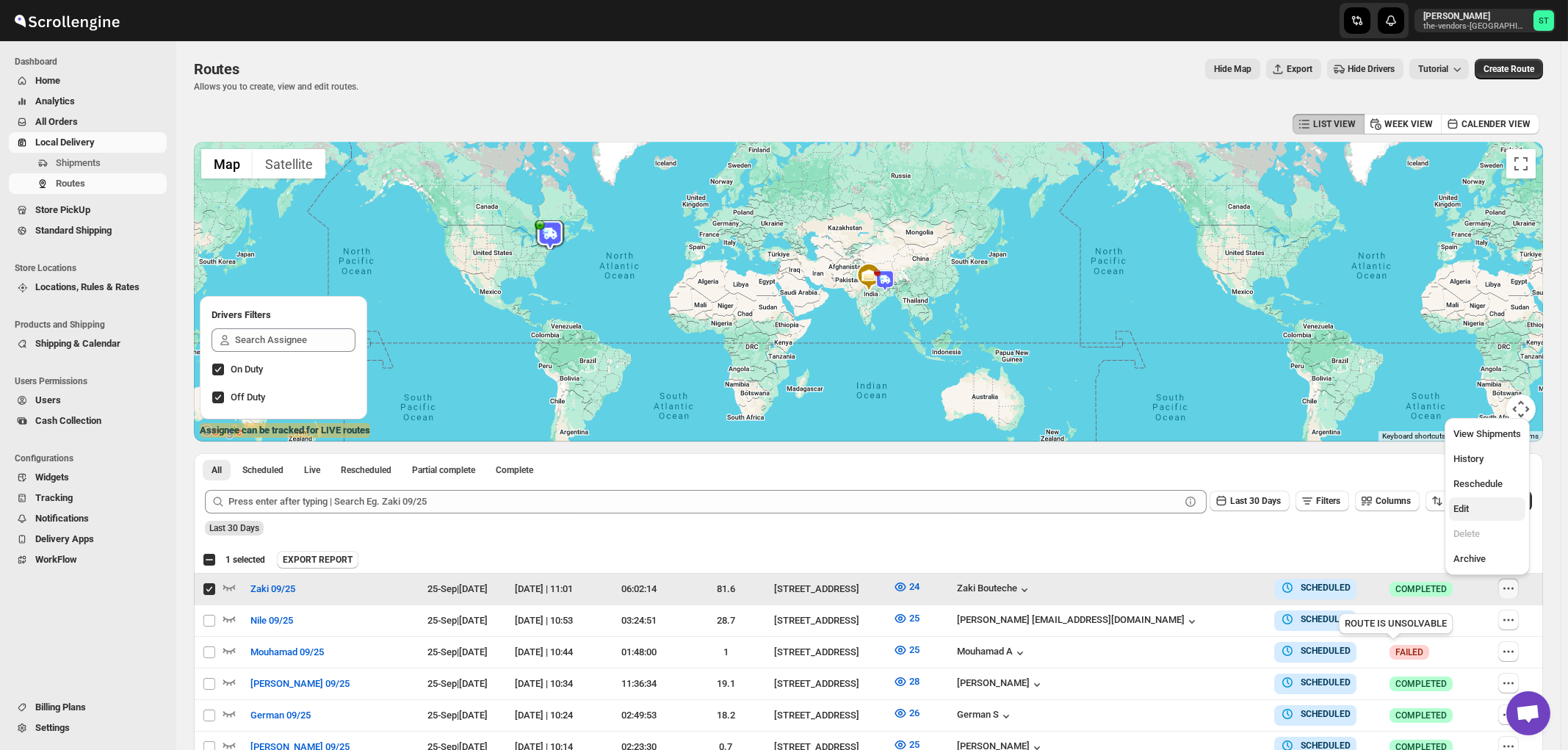
click at [1464, 511] on span "Edit" at bounding box center [1462, 508] width 16 height 11
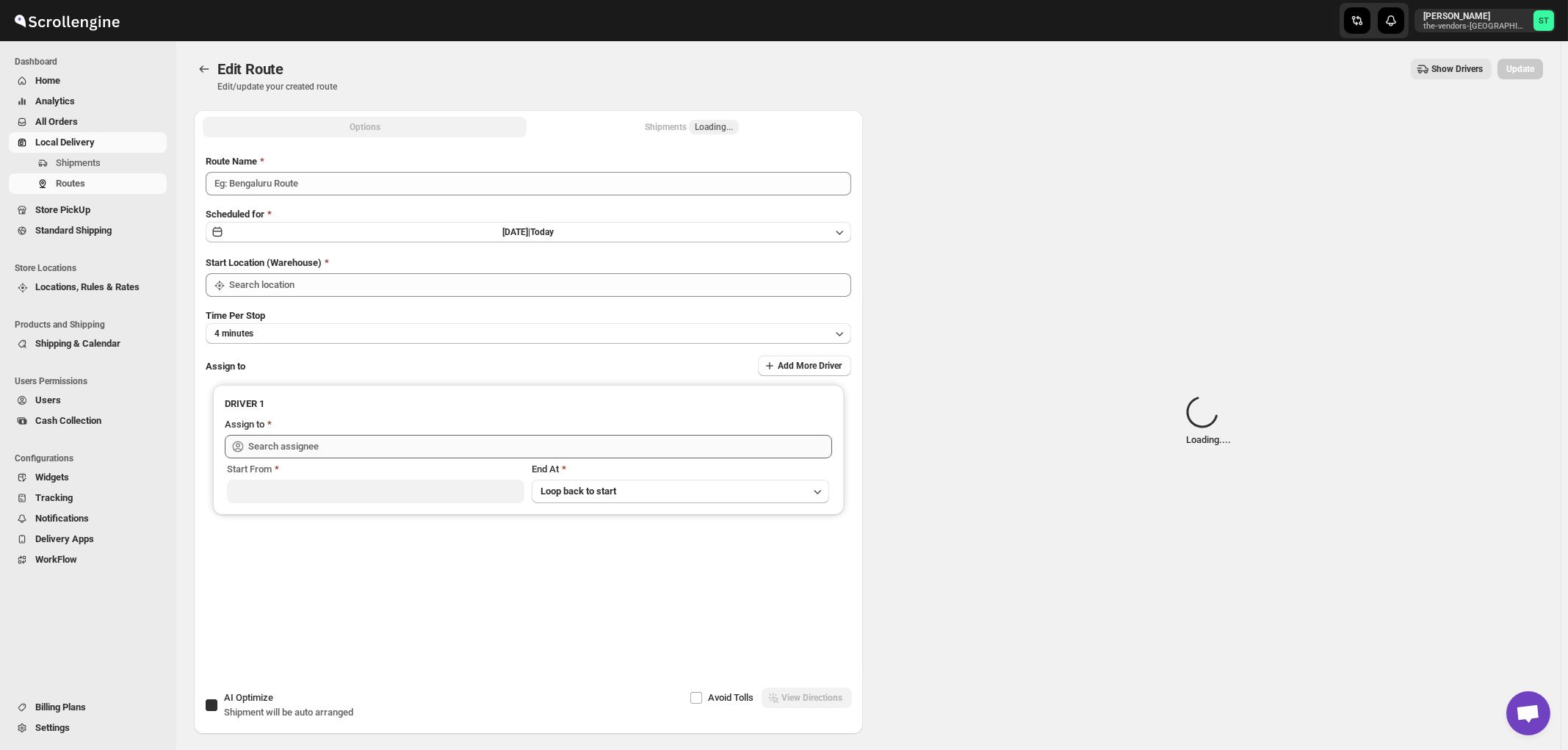
type input "Zaki 09/25"
checkbox input "true"
type input "[STREET_ADDRESS]"
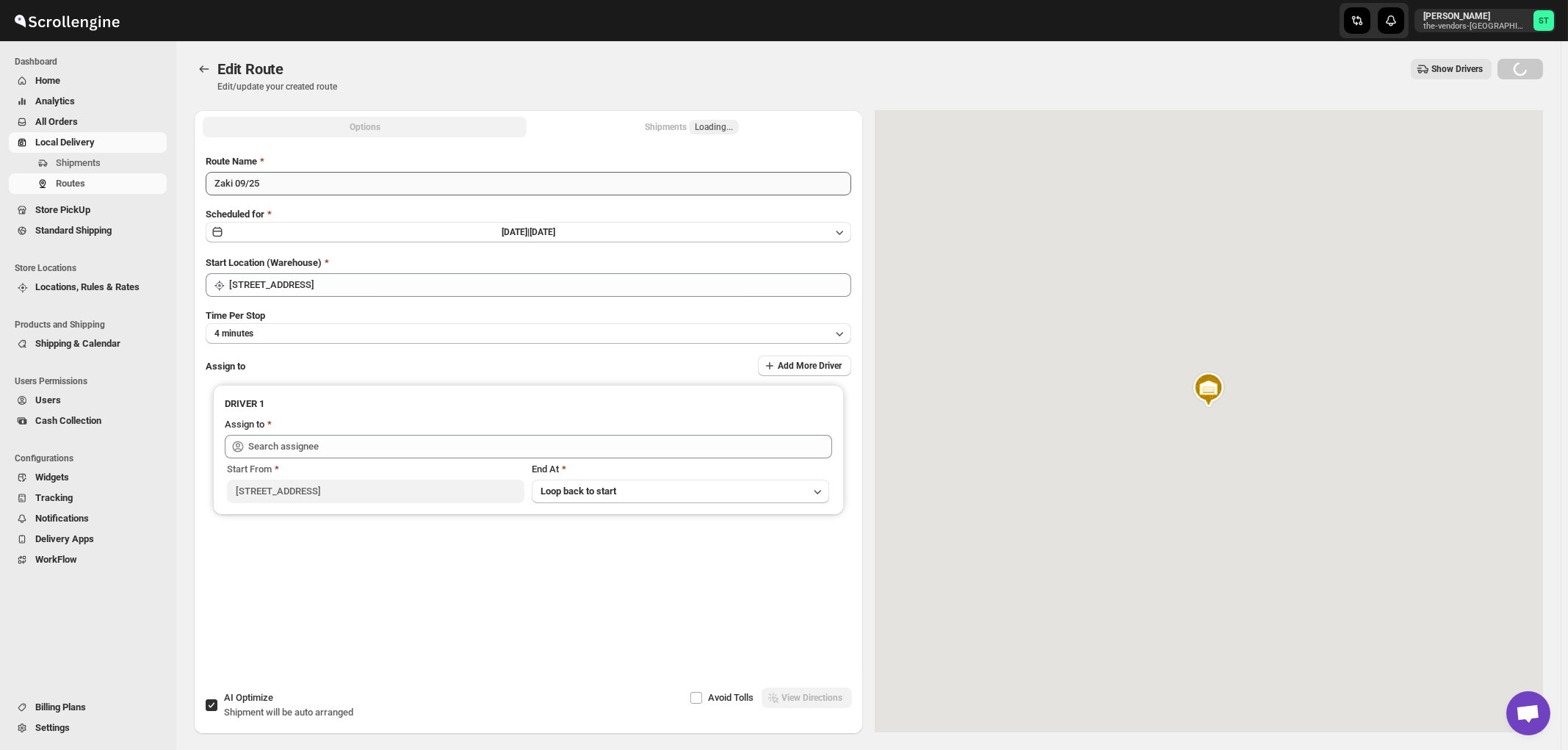
type input "Zaki Bouteche (zakarya.bouteche@gmail.com)"
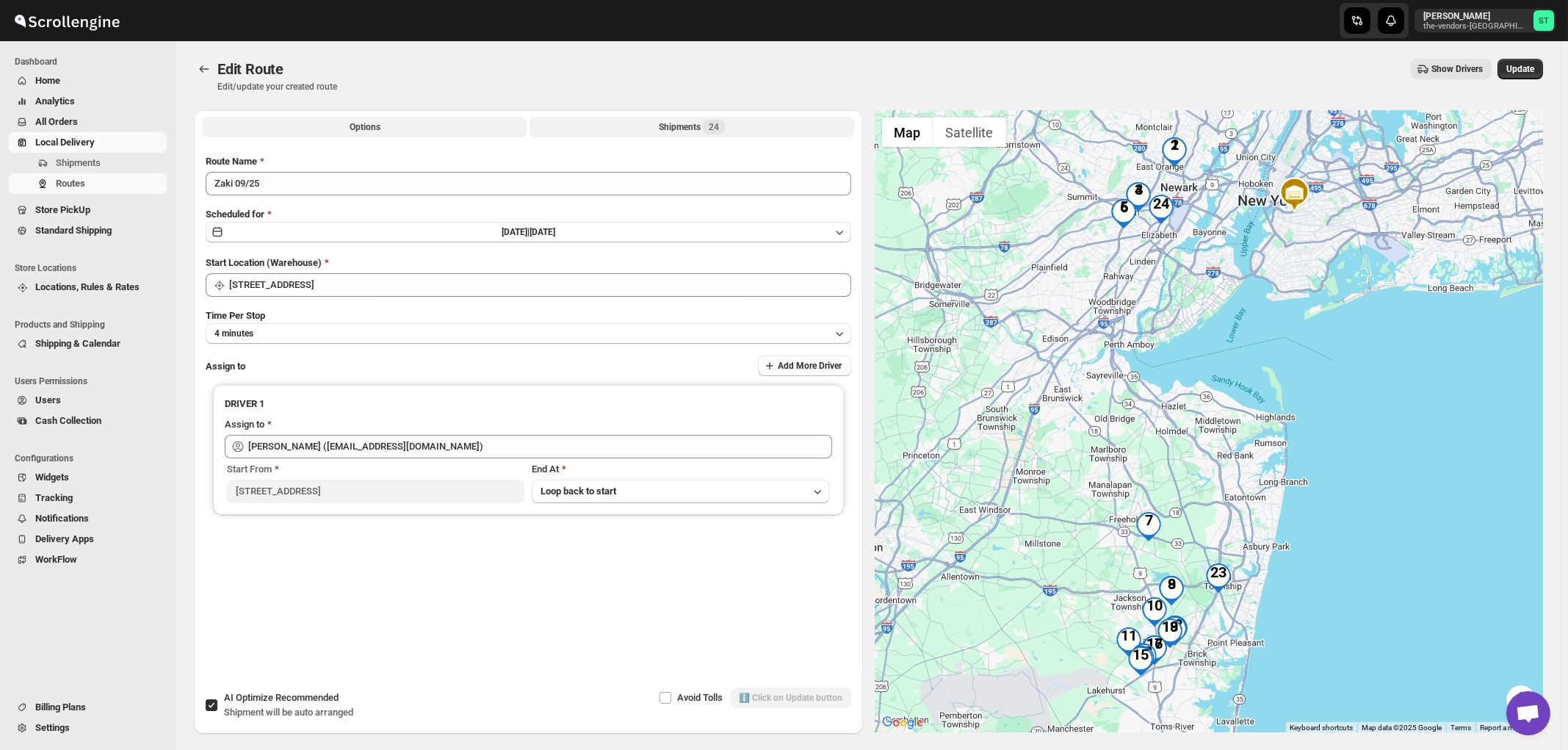
click at [711, 126] on span "24" at bounding box center [713, 126] width 22 height 15
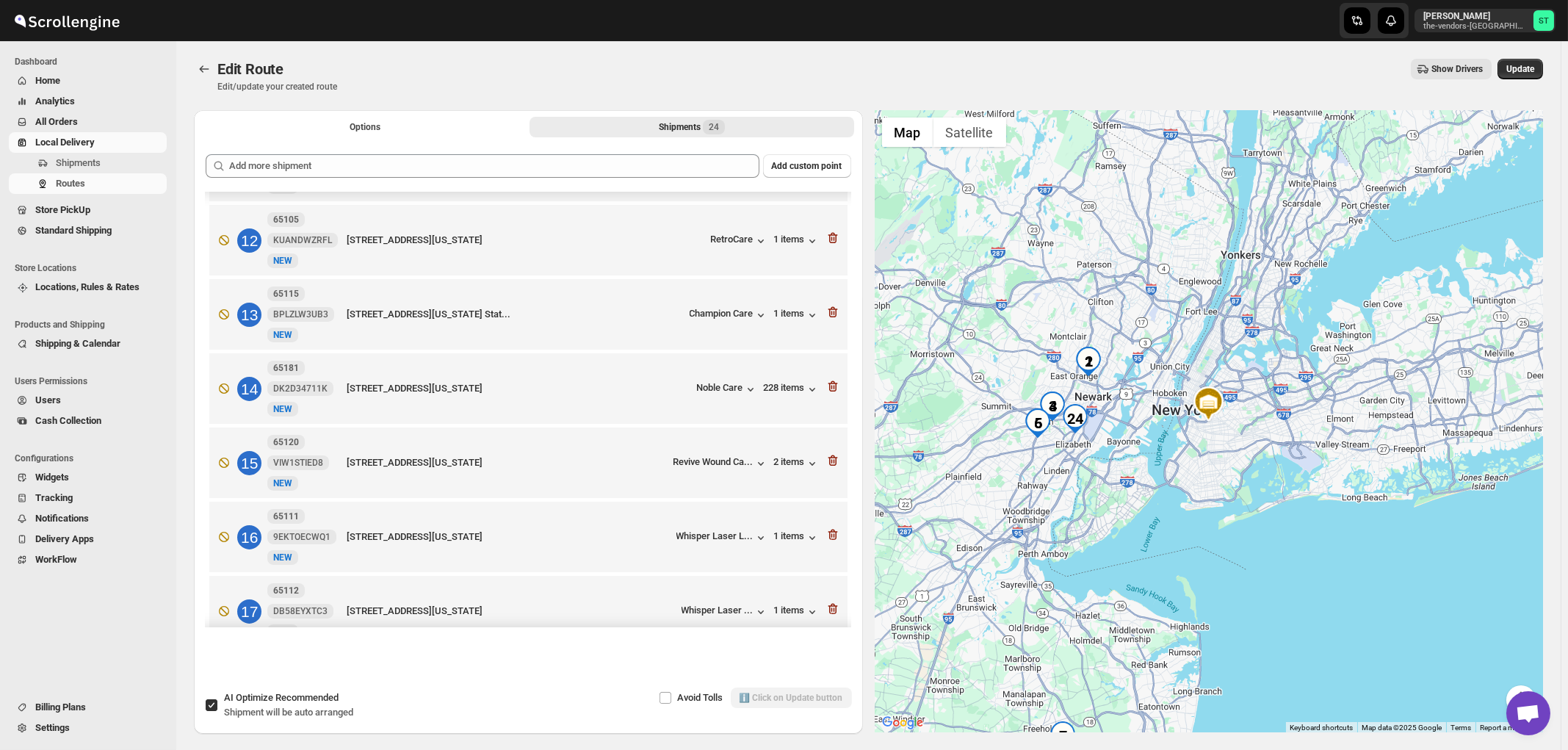
scroll to position [811, 0]
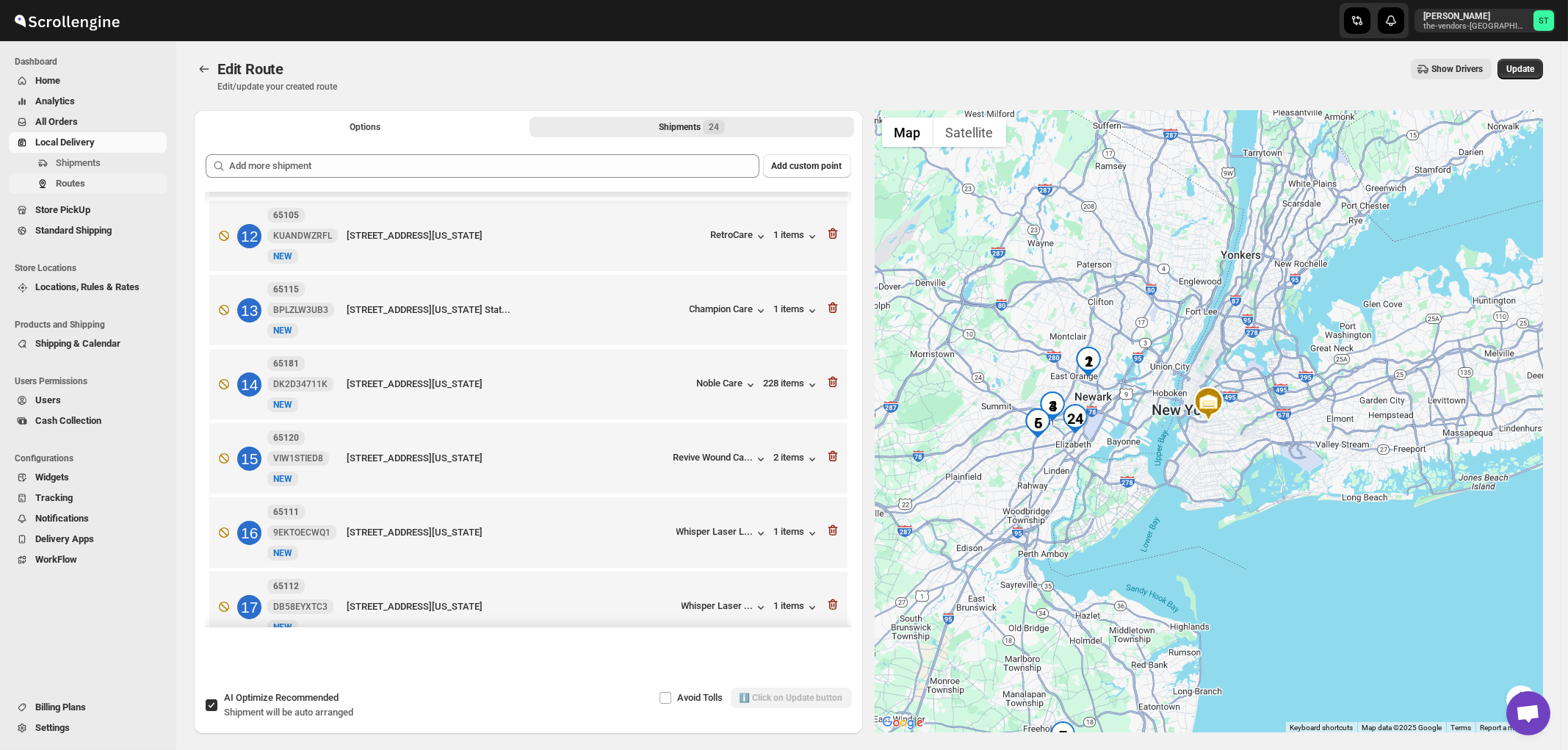
click at [68, 186] on span "Routes" at bounding box center [70, 183] width 29 height 11
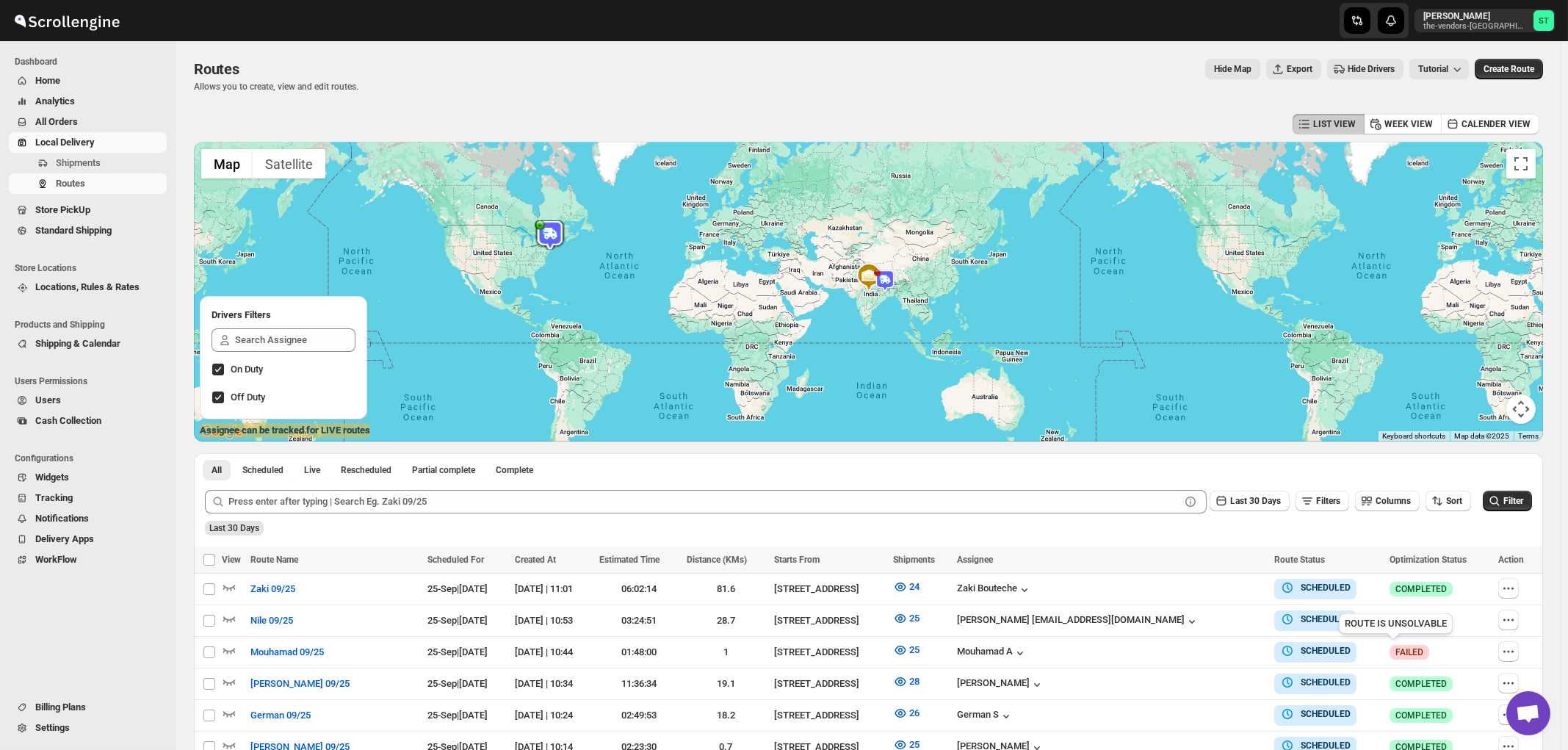
scroll to position [78, 0]
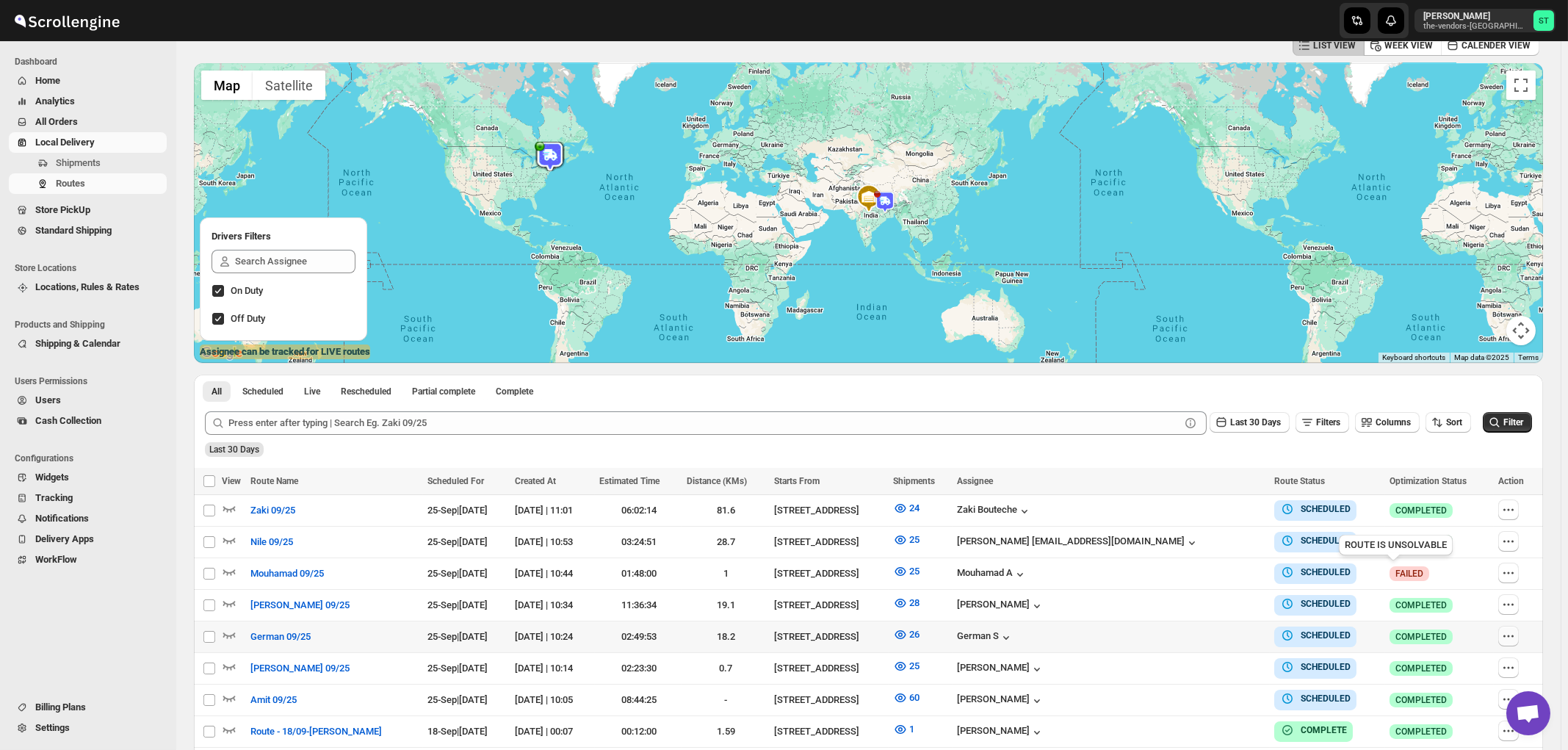
click at [1507, 630] on icon "button" at bounding box center [1508, 636] width 15 height 15
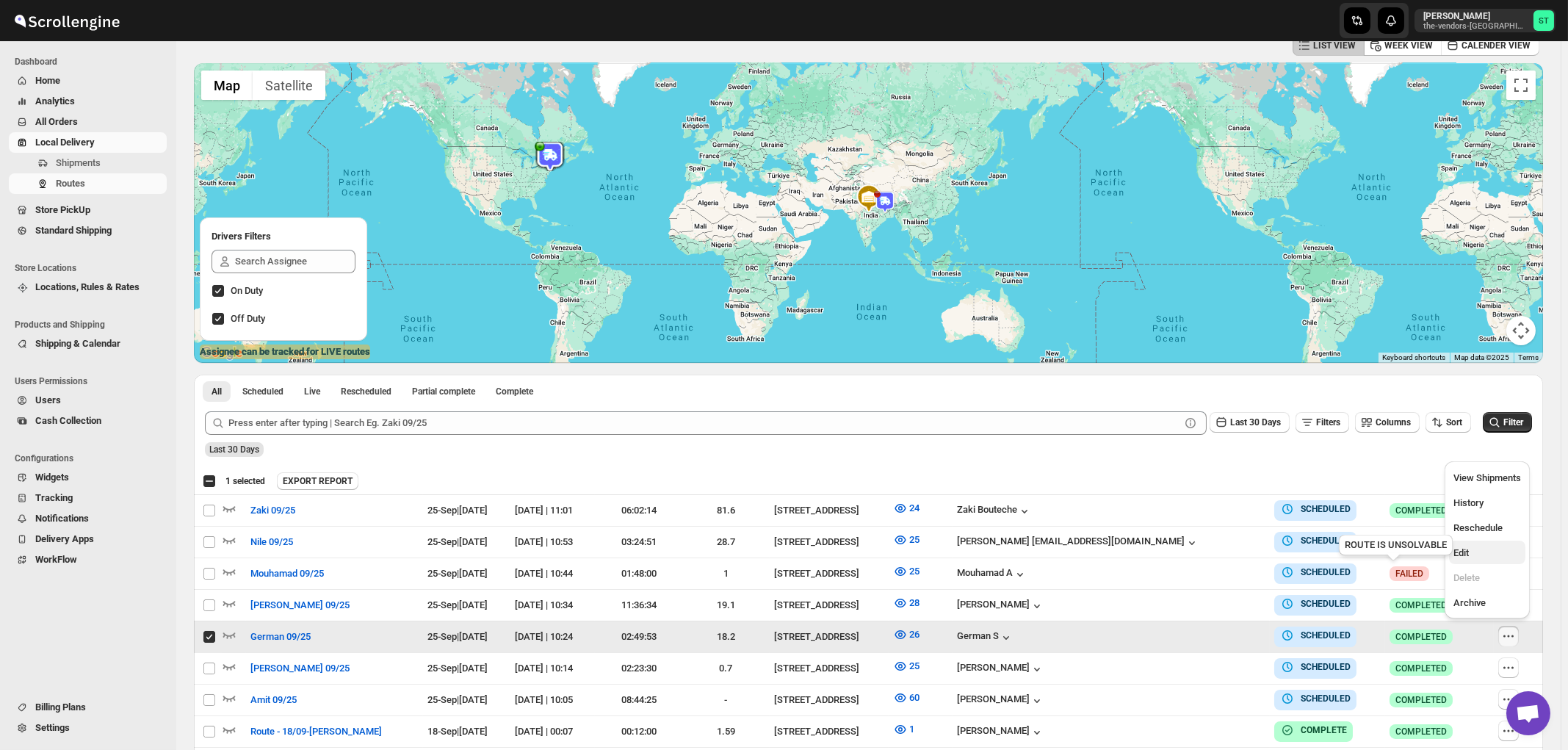
click at [1469, 559] on span "Edit" at bounding box center [1462, 552] width 16 height 11
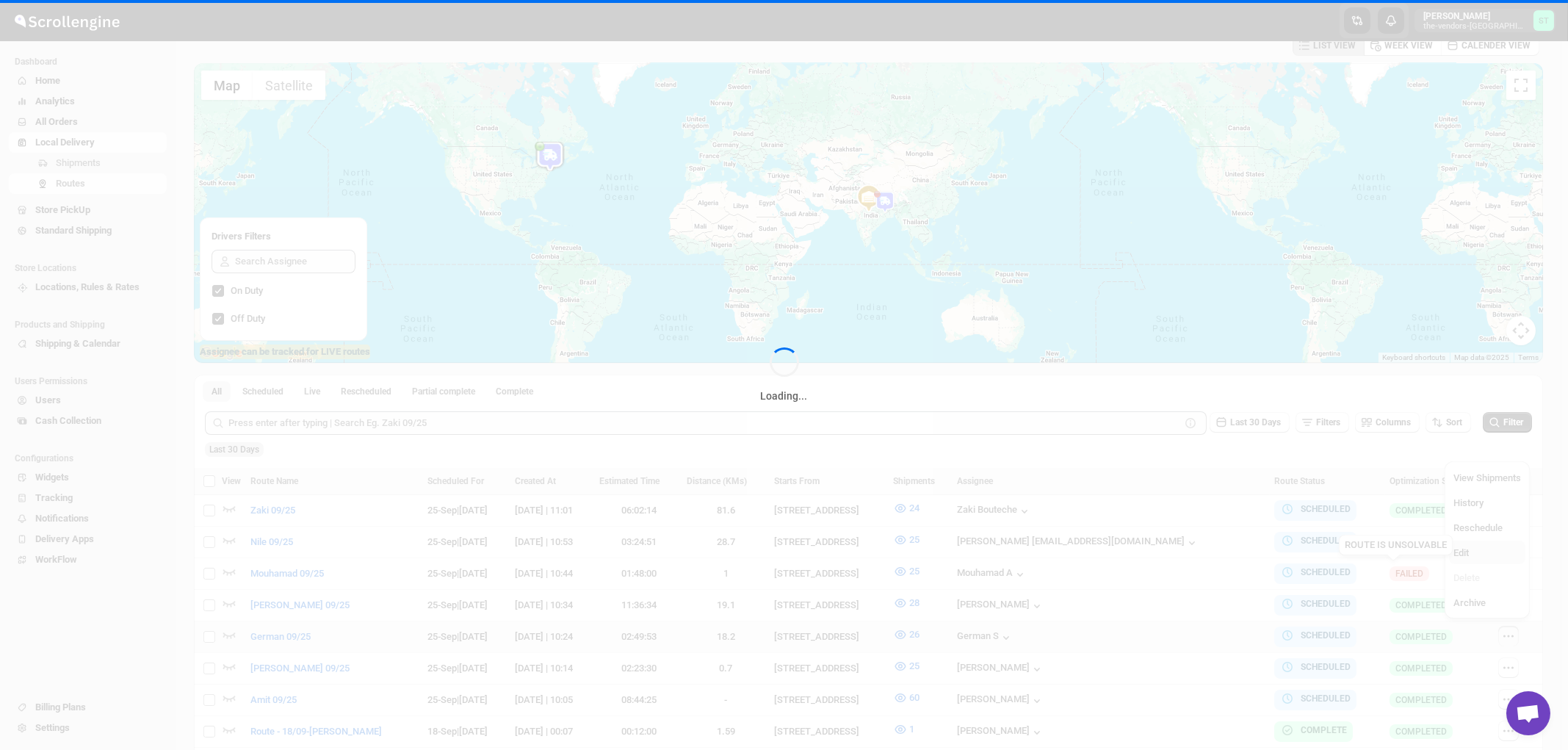
checkbox input "false"
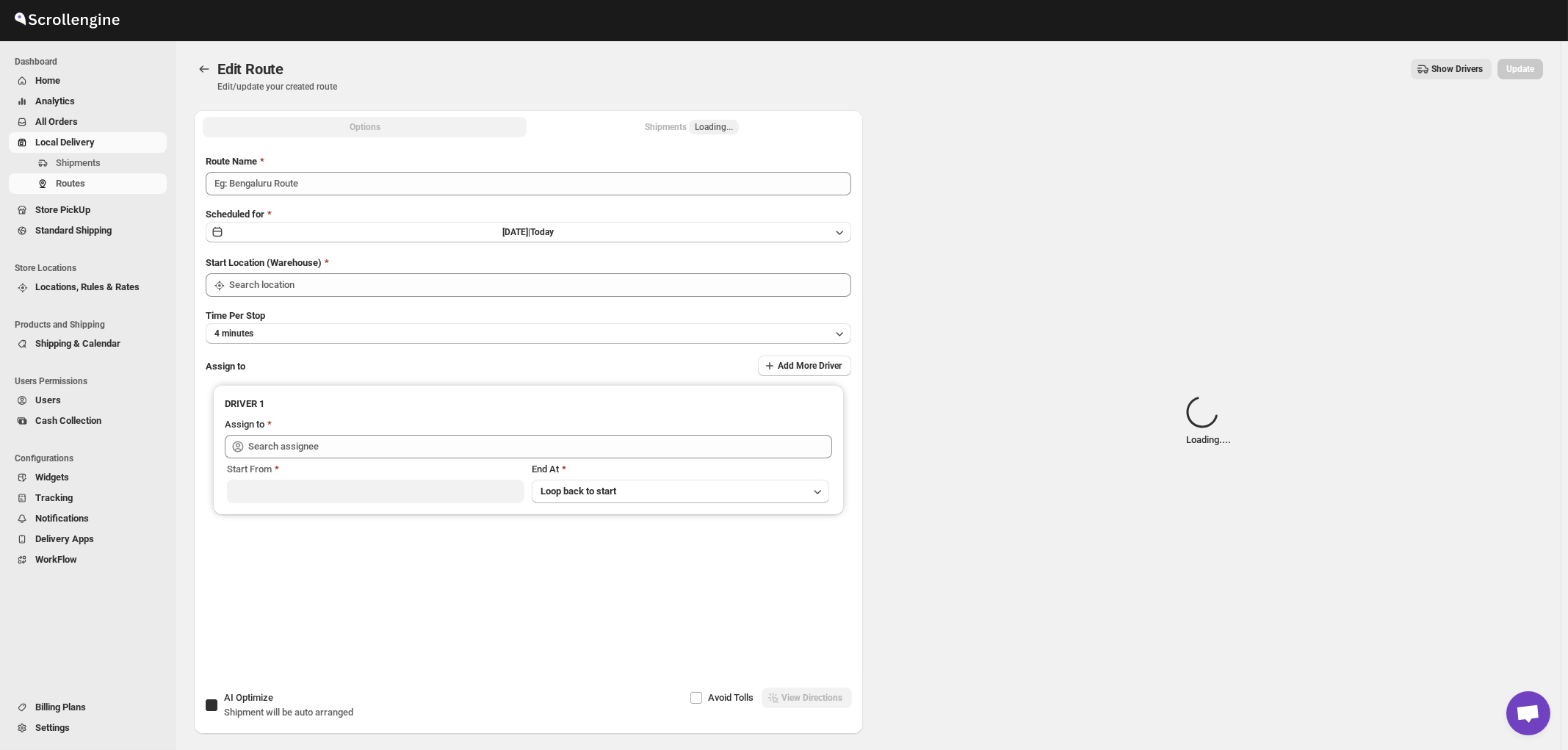
type input "German 09/25"
checkbox input "true"
type input "[STREET_ADDRESS]"
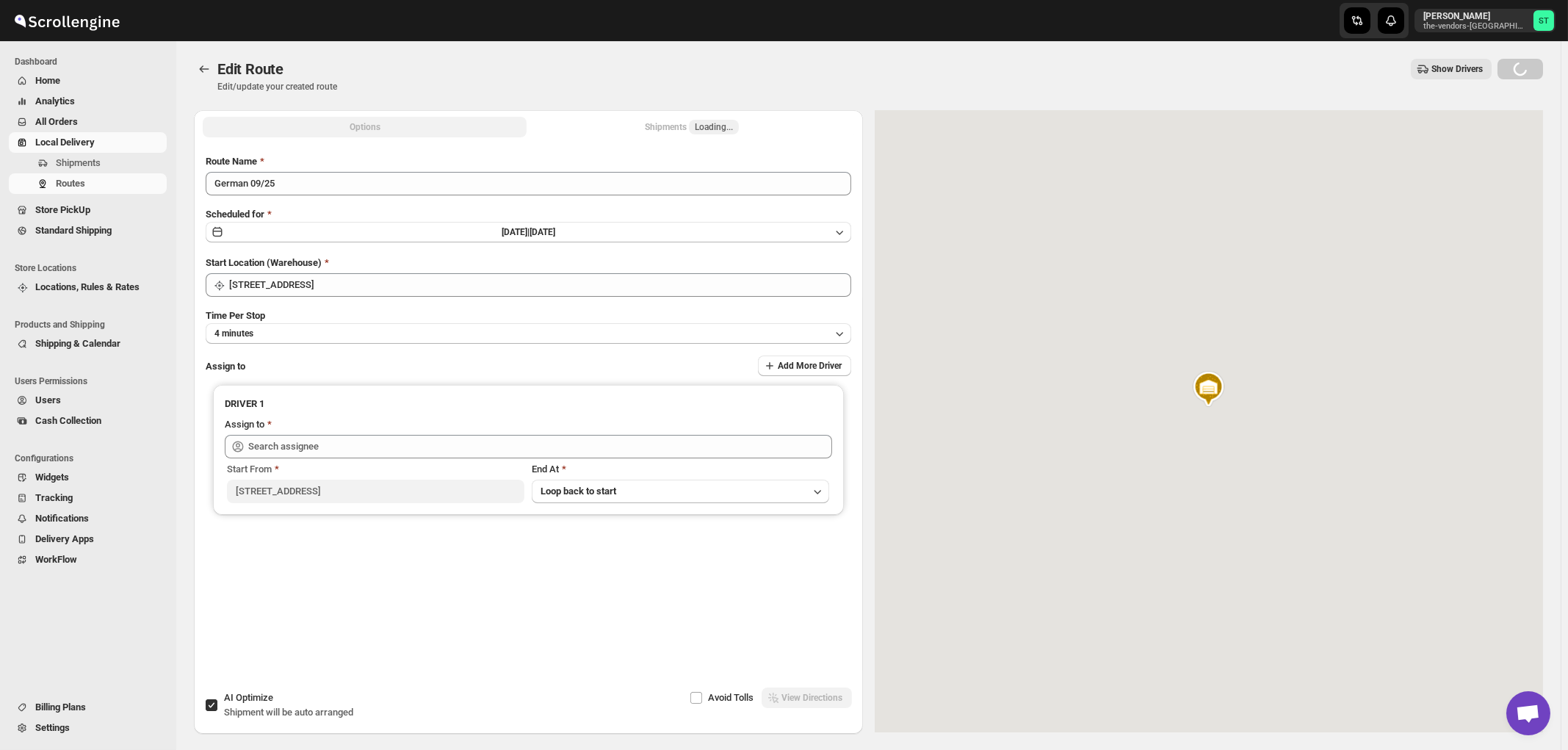
type input "German S (germansarri@gmail.com)"
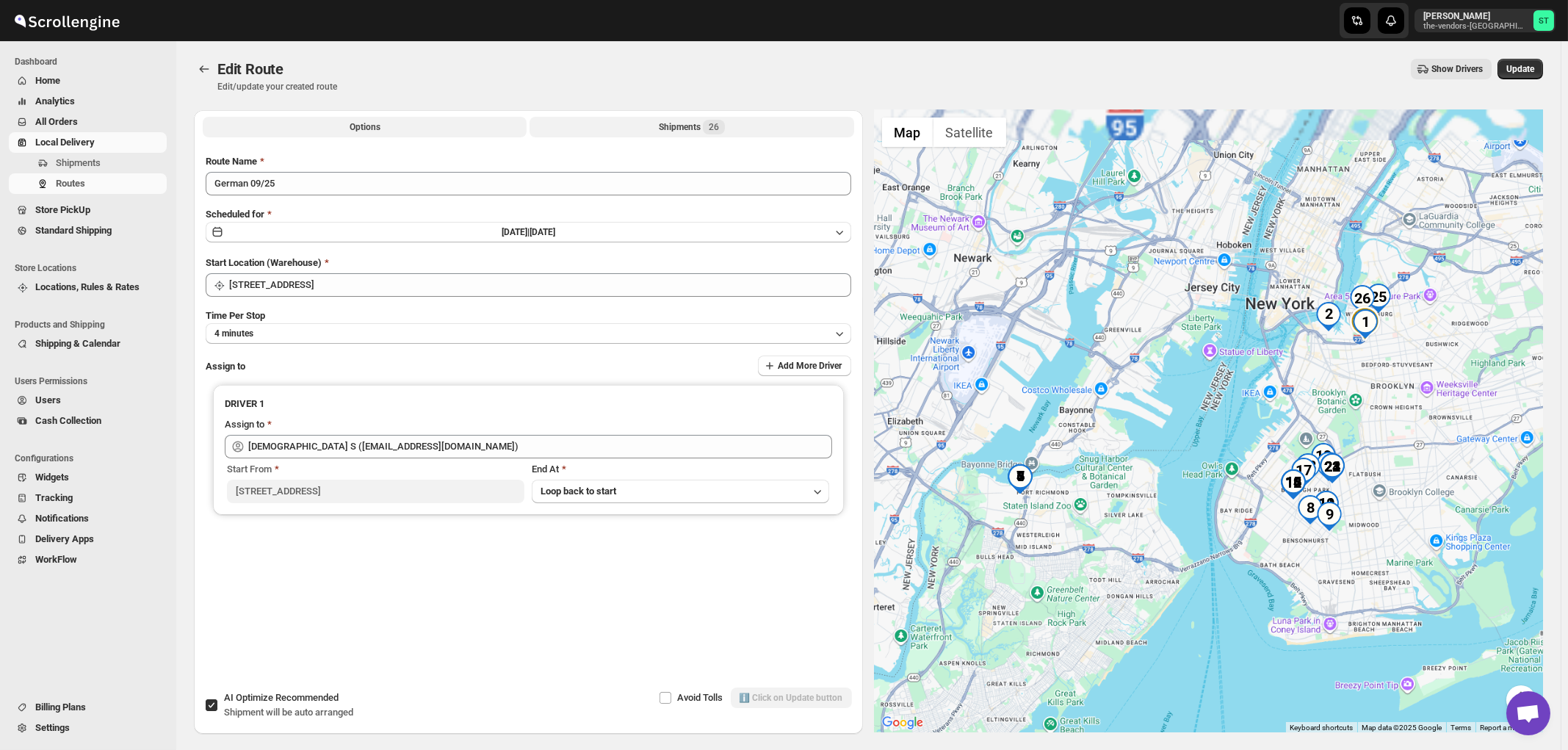
click at [705, 131] on div "Shipments 26" at bounding box center [691, 126] width 66 height 15
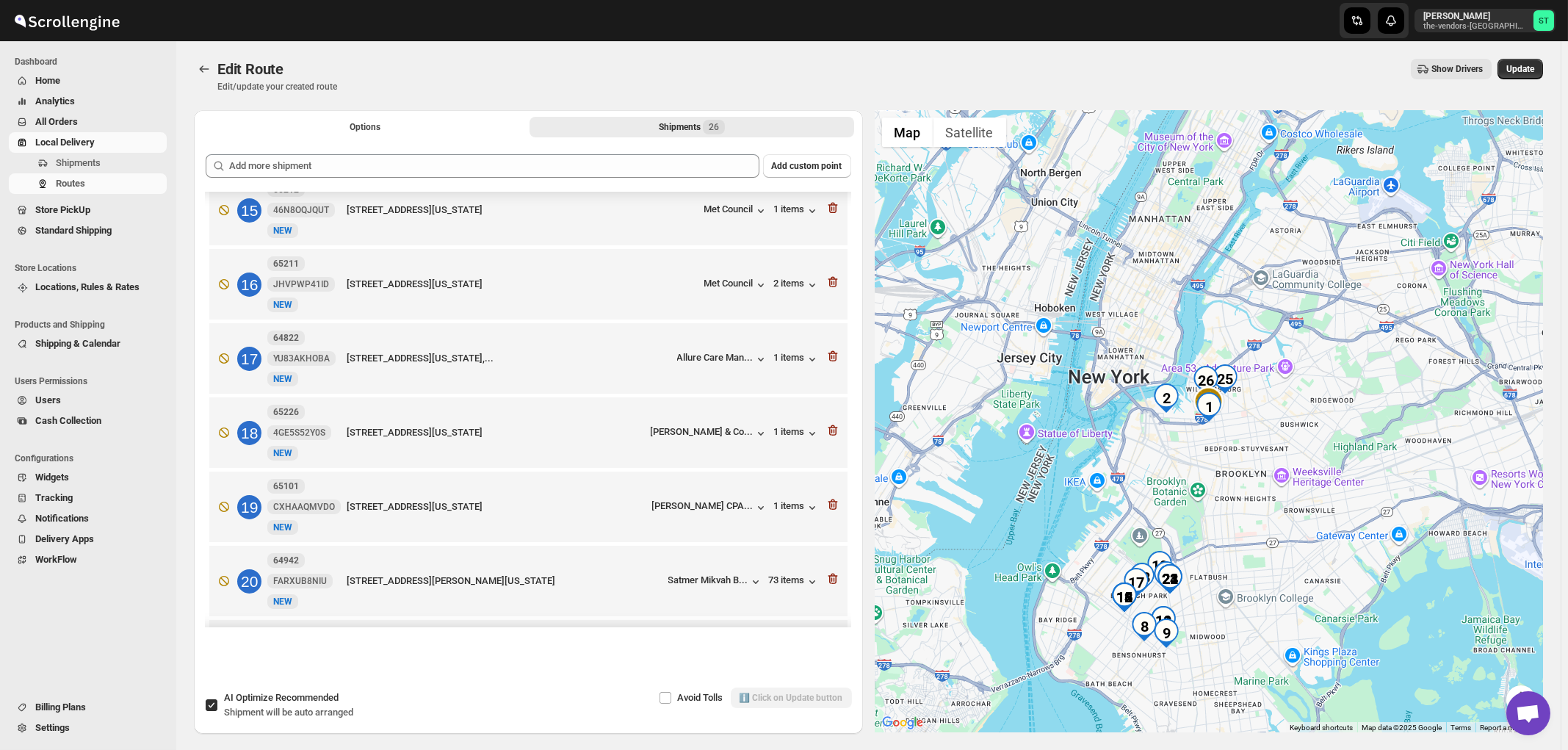
scroll to position [824, 0]
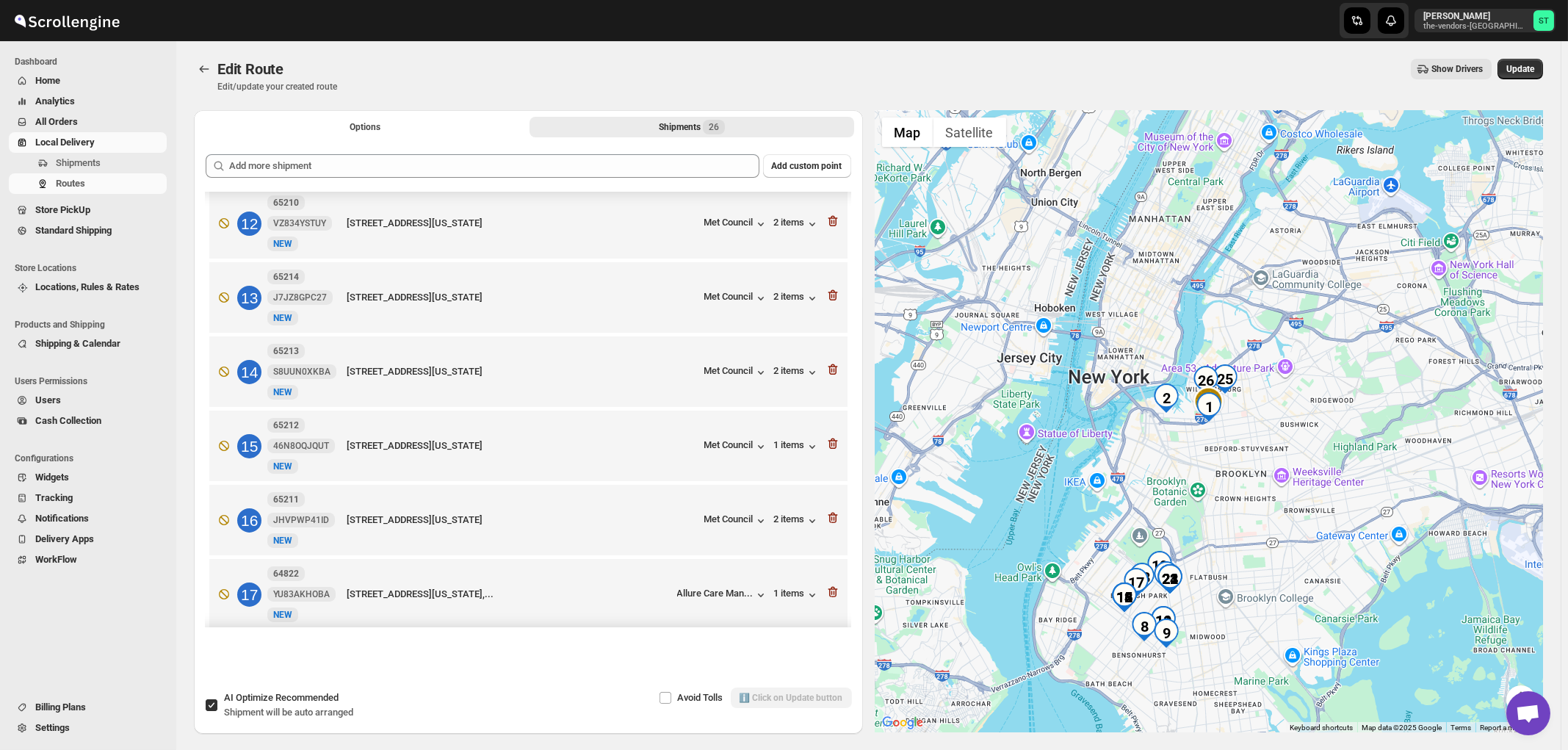
click at [293, 716] on span "Shipment will be auto arranged" at bounding box center [288, 711] width 129 height 11
click at [218, 710] on input "AI Optimize Recommended Shipment will be auto arranged" at bounding box center [211, 704] width 11 height 11
checkbox input "false"
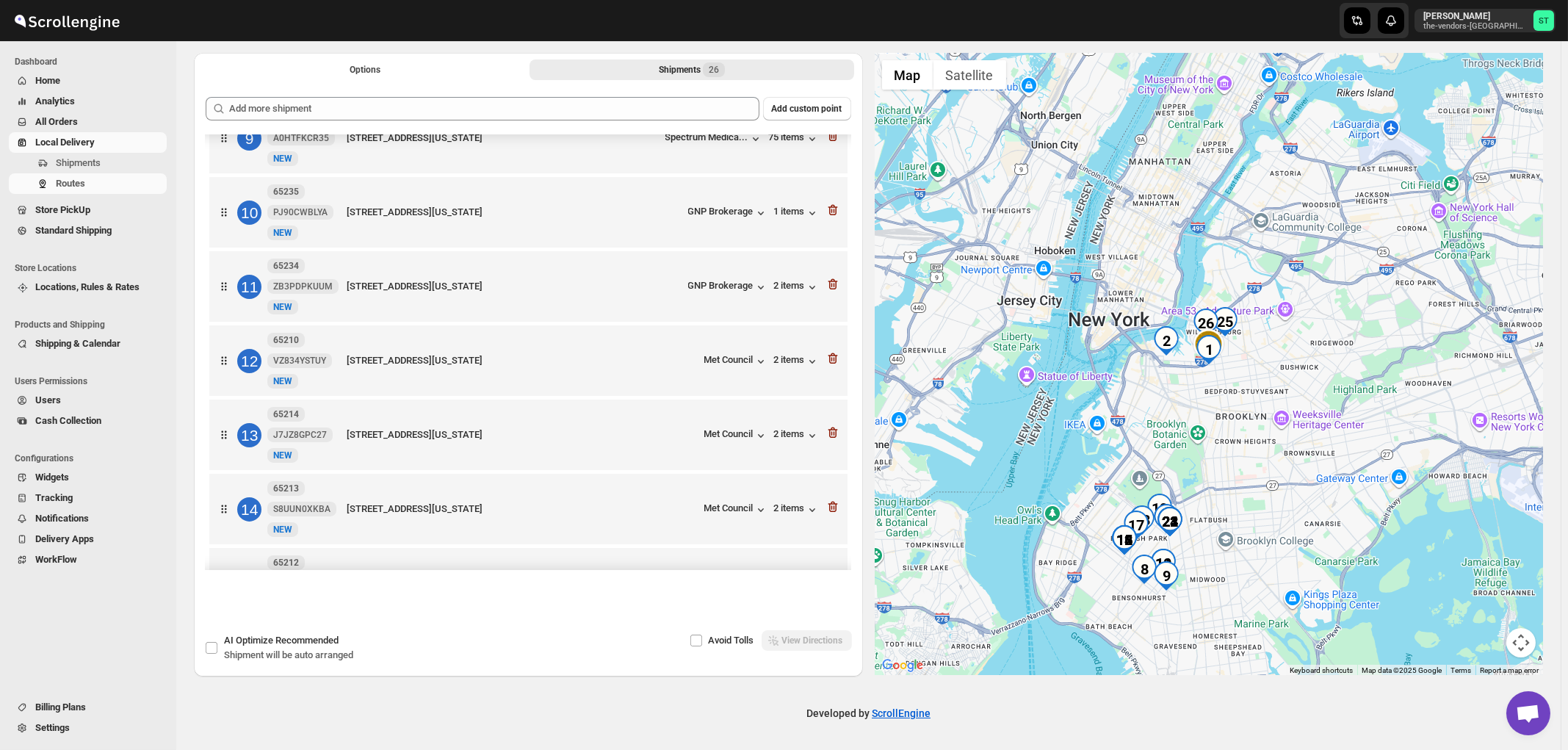
scroll to position [1532, 0]
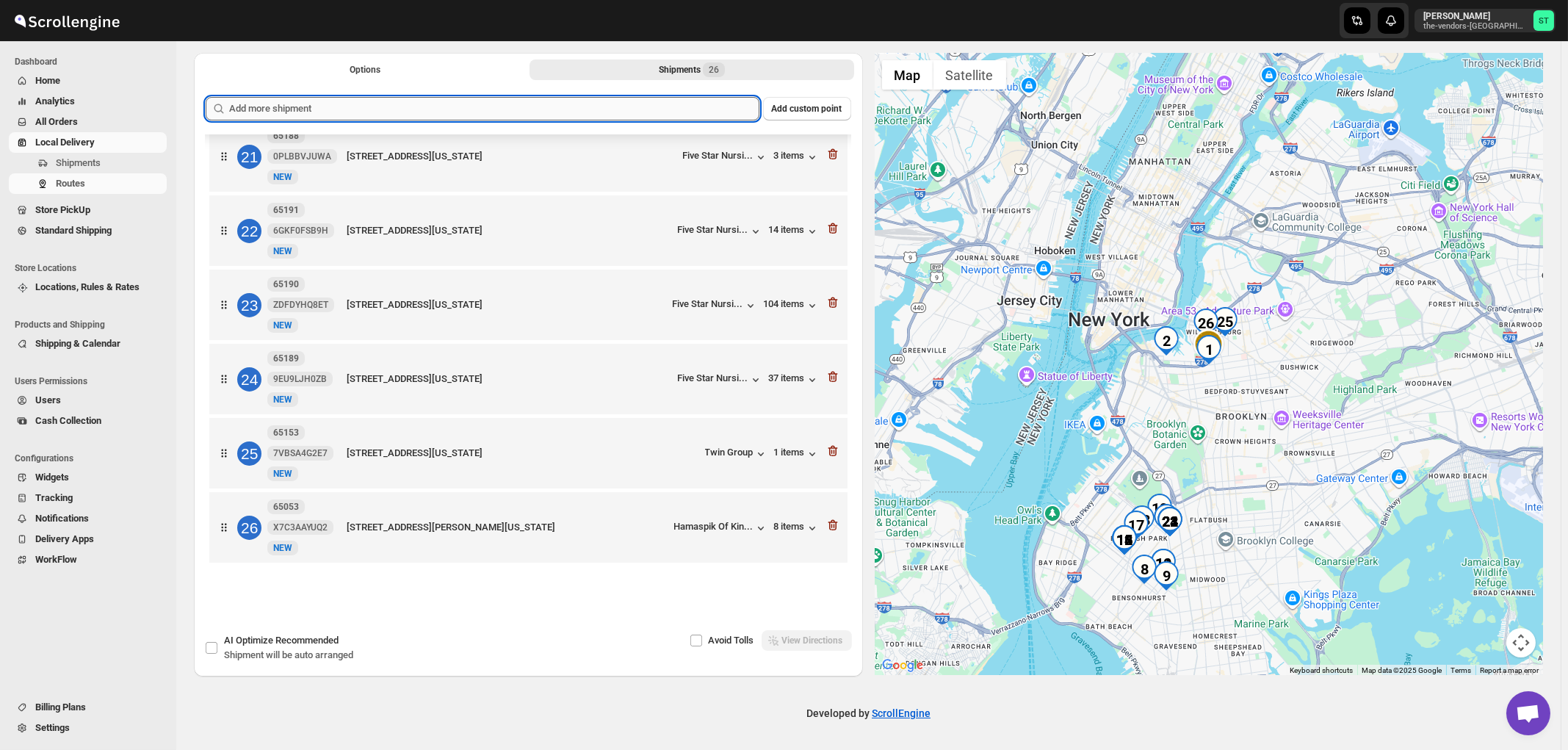
click at [387, 110] on input "text" at bounding box center [495, 108] width 531 height 24
click at [596, 80] on div "Options Shipments 26 More views Options Shipments 26 More views" at bounding box center [529, 69] width 669 height 32
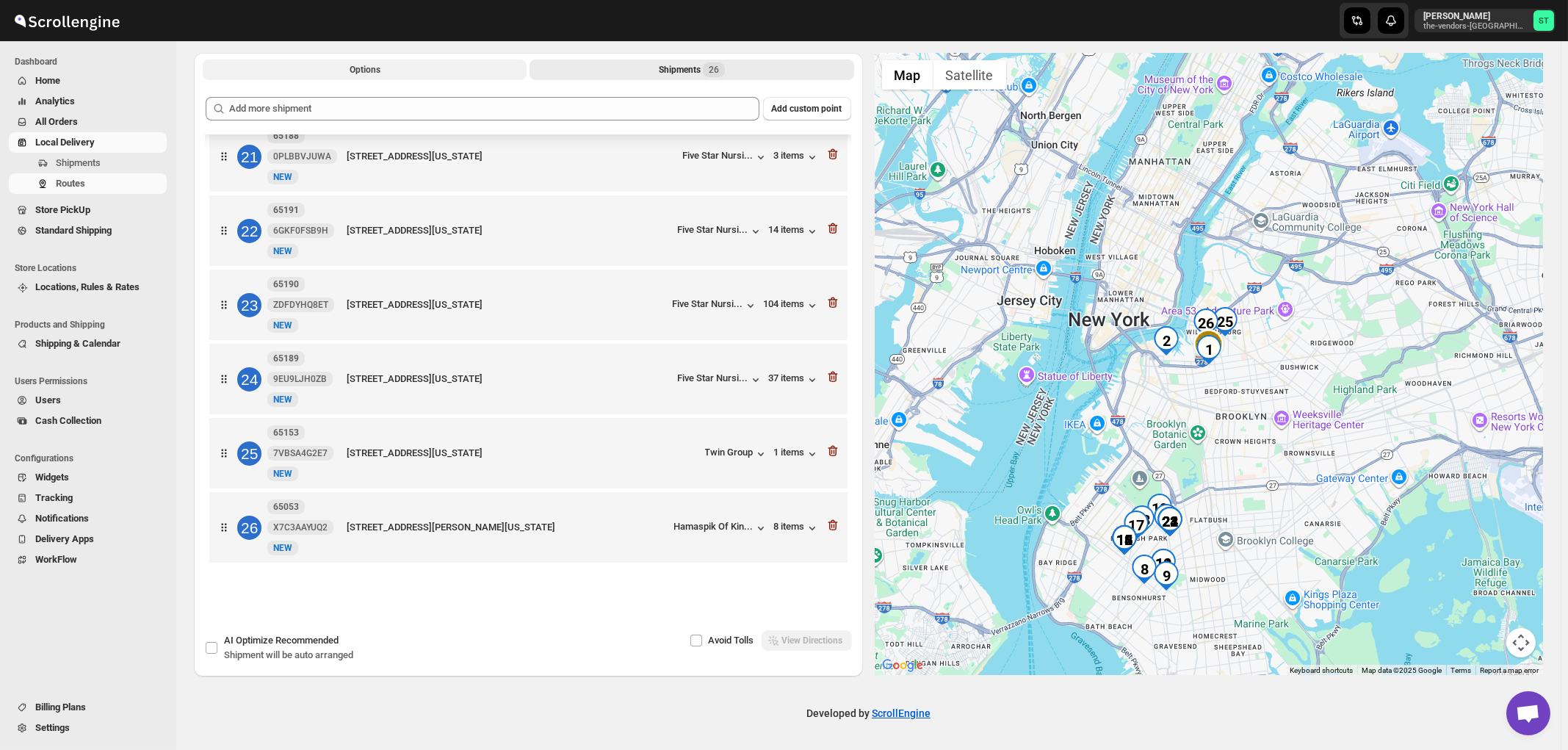
click at [408, 69] on button "Options" at bounding box center [365, 69] width 324 height 20
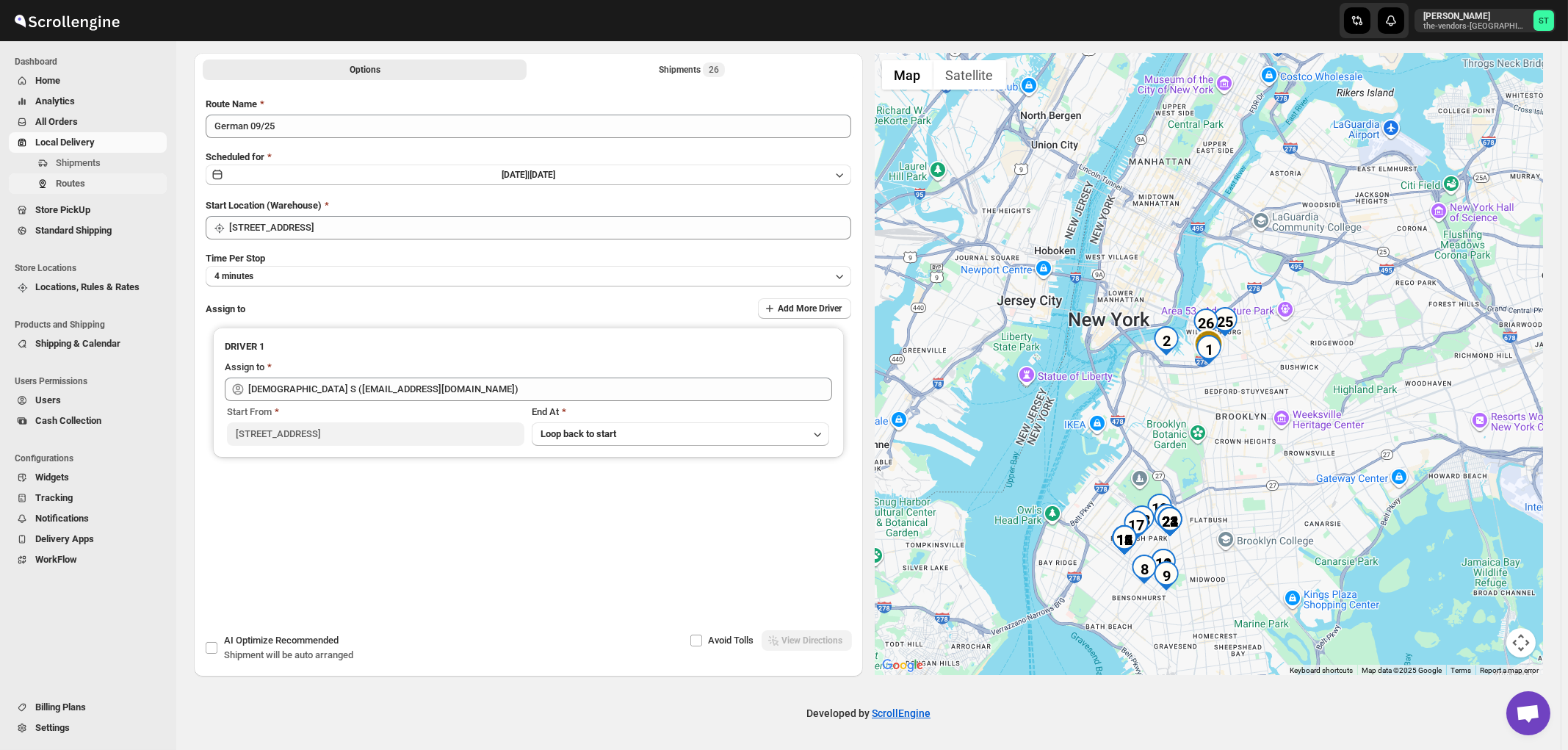
click at [77, 191] on span "Routes" at bounding box center [110, 184] width 108 height 15
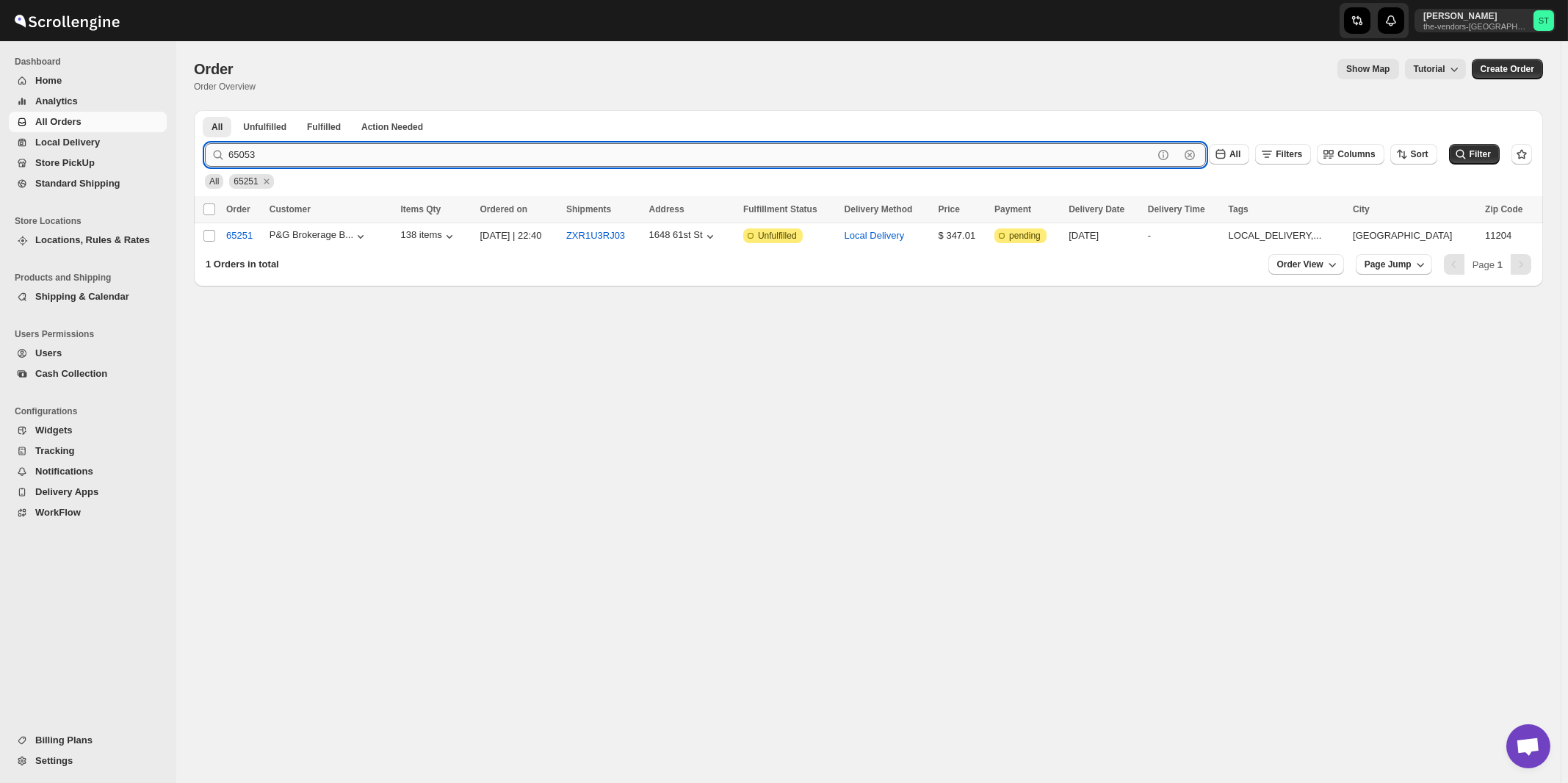
click at [205, 110] on button "Submit" at bounding box center [226, 118] width 42 height 16
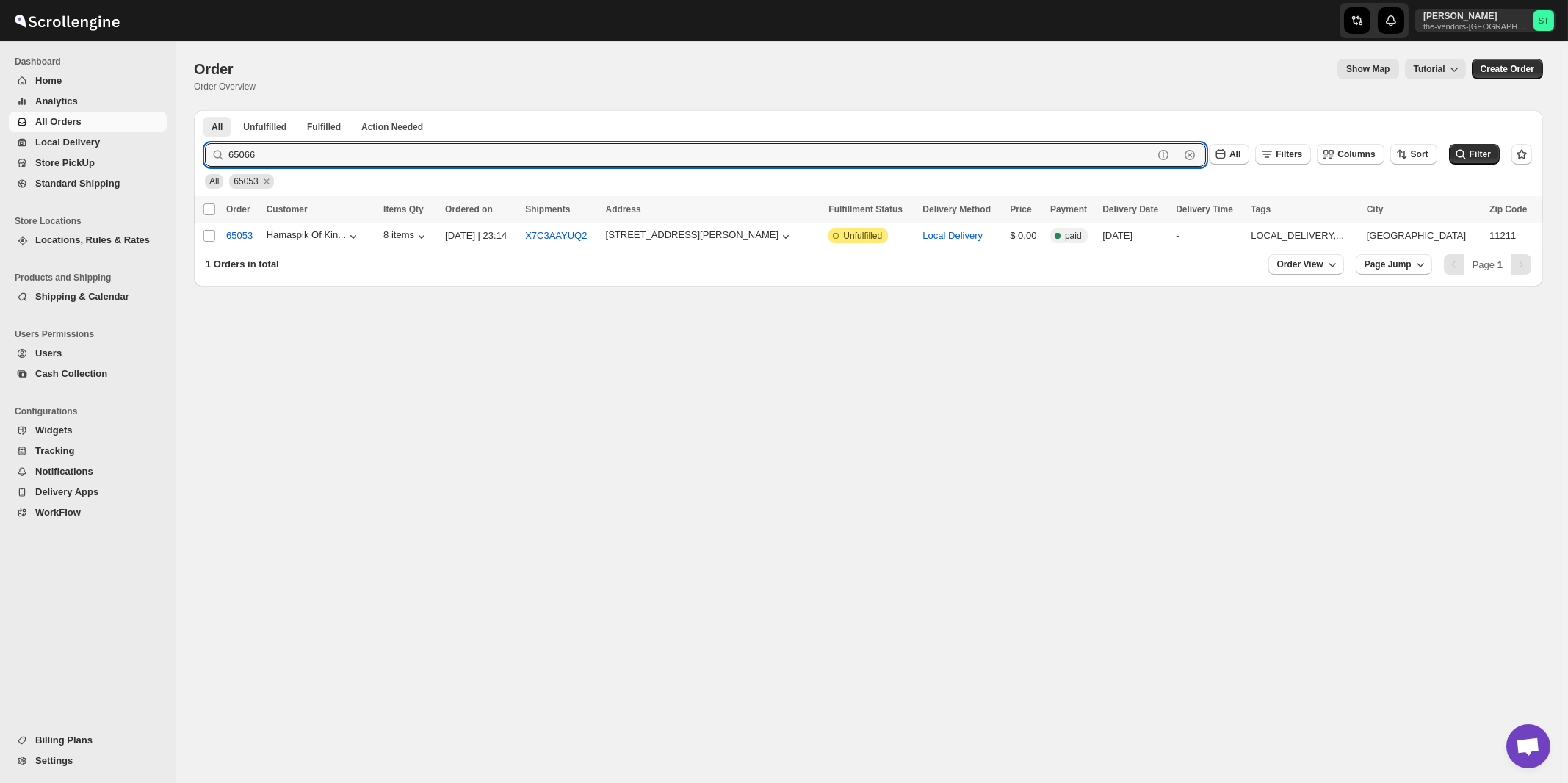
click at [205, 110] on button "Submit" at bounding box center [226, 118] width 42 height 16
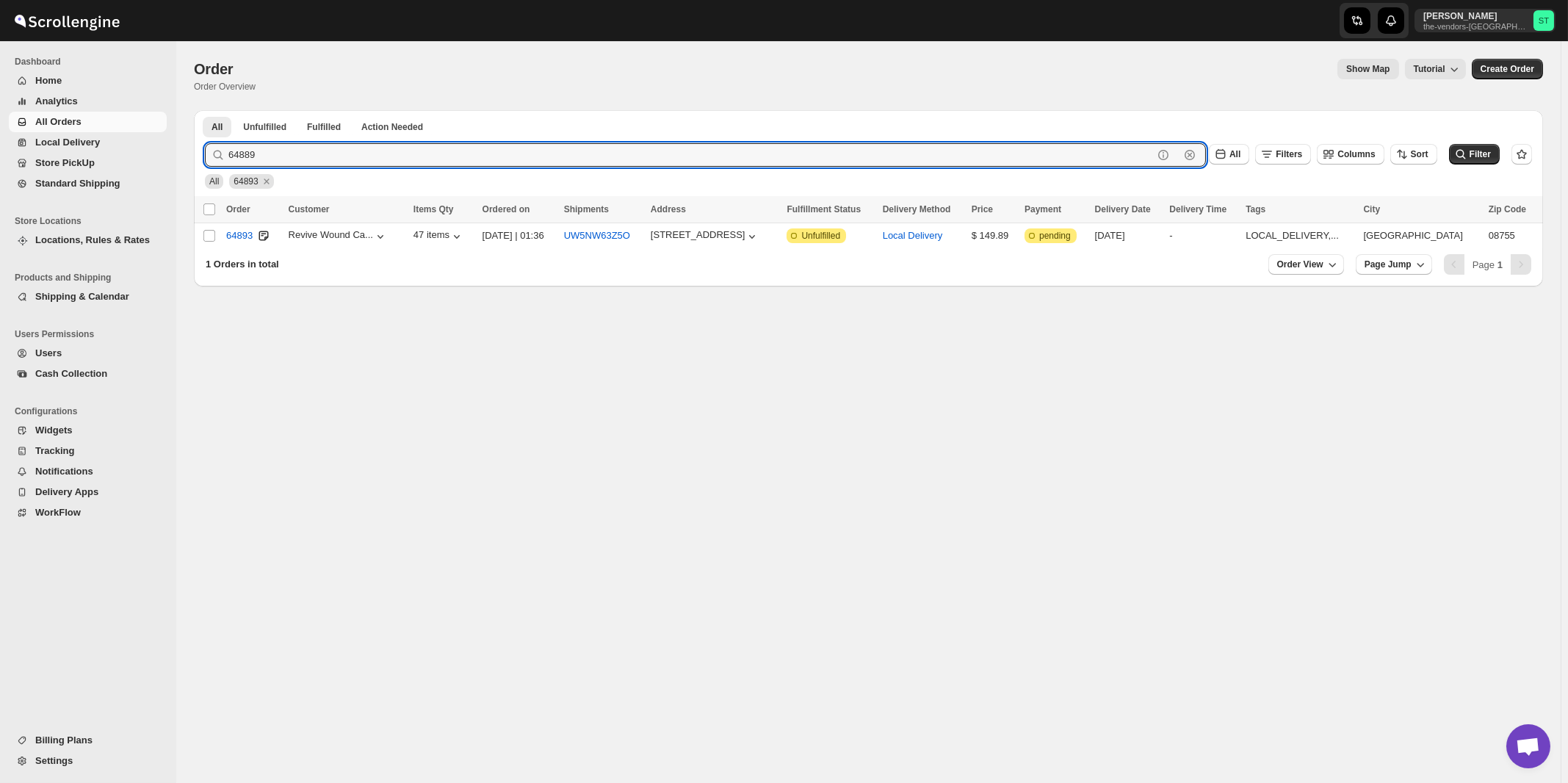
click at [205, 110] on button "Submit" at bounding box center [226, 118] width 42 height 16
type input "65120"
click at [205, 110] on button "Submit" at bounding box center [226, 118] width 42 height 16
